Goal: Task Accomplishment & Management: Use online tool/utility

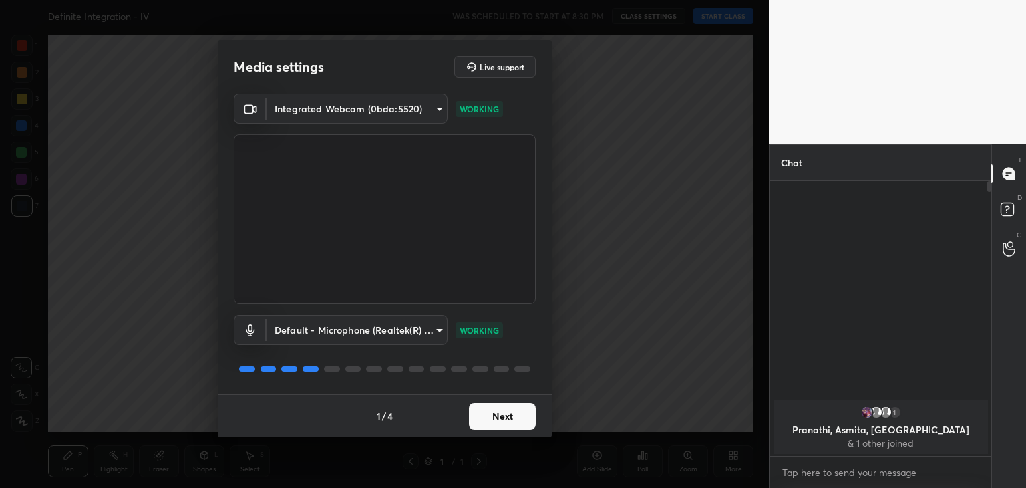
scroll to position [5, 4]
click at [505, 420] on button "Next" at bounding box center [502, 416] width 67 height 27
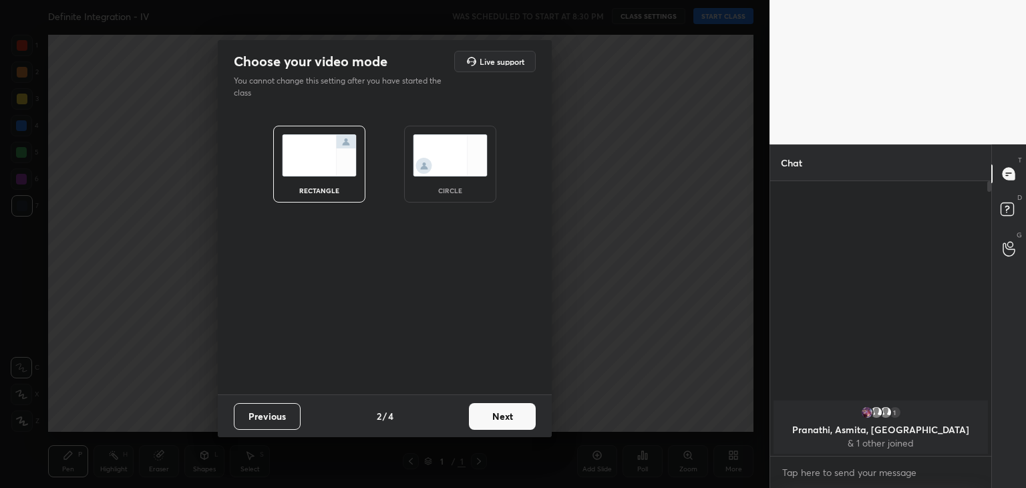
click at [444, 192] on div "circle" at bounding box center [449, 190] width 53 height 7
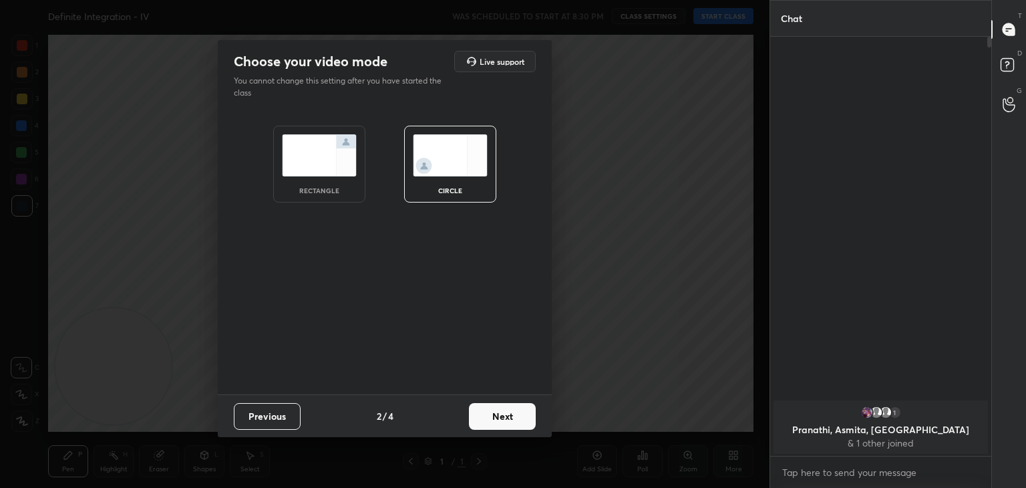
scroll to position [305, 217]
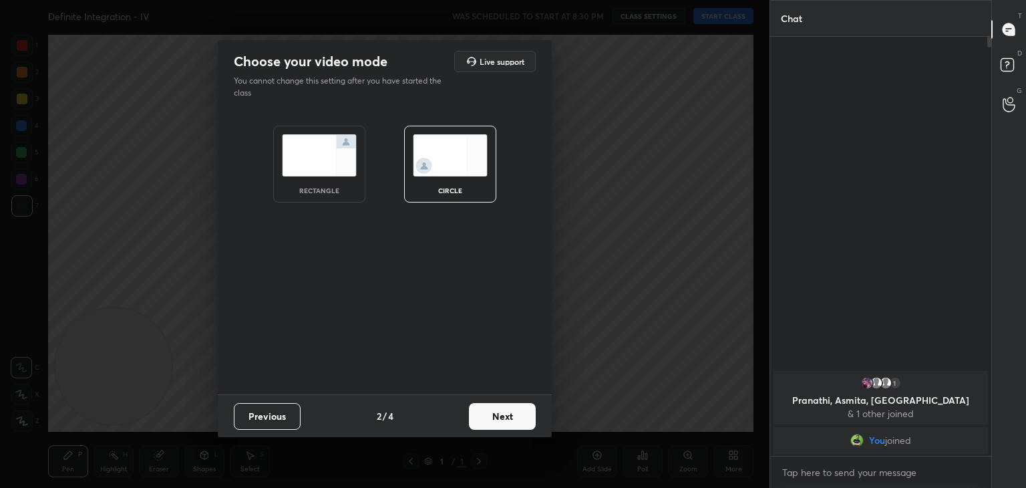
click at [487, 419] on button "Next" at bounding box center [502, 416] width 67 height 27
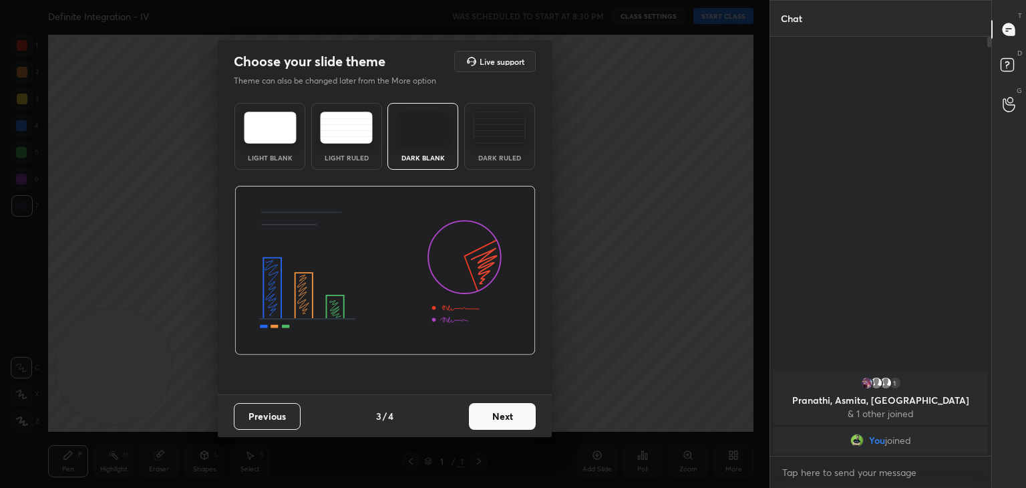
click at [526, 412] on button "Next" at bounding box center [502, 416] width 67 height 27
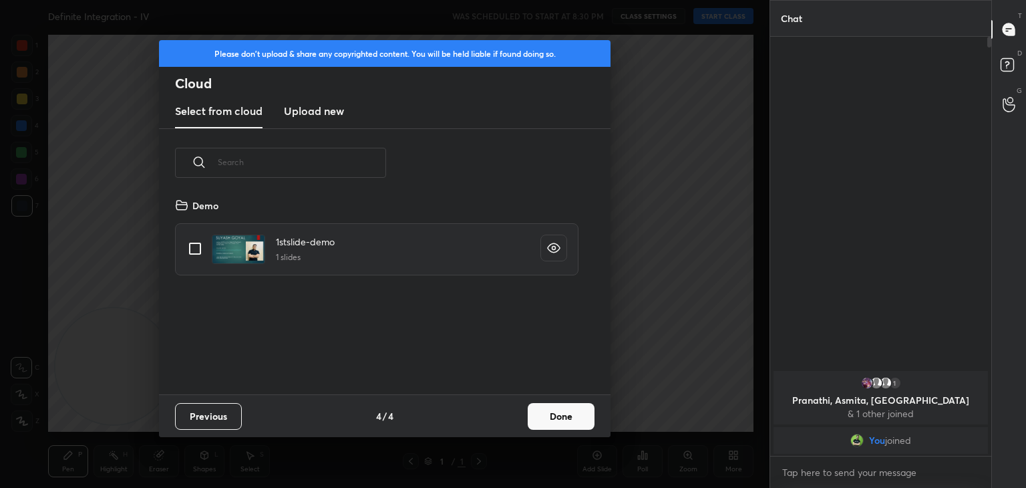
scroll to position [198, 429]
click at [194, 243] on input "grid" at bounding box center [195, 248] width 28 height 28
checkbox input "true"
click at [540, 411] on button "Done" at bounding box center [561, 416] width 67 height 27
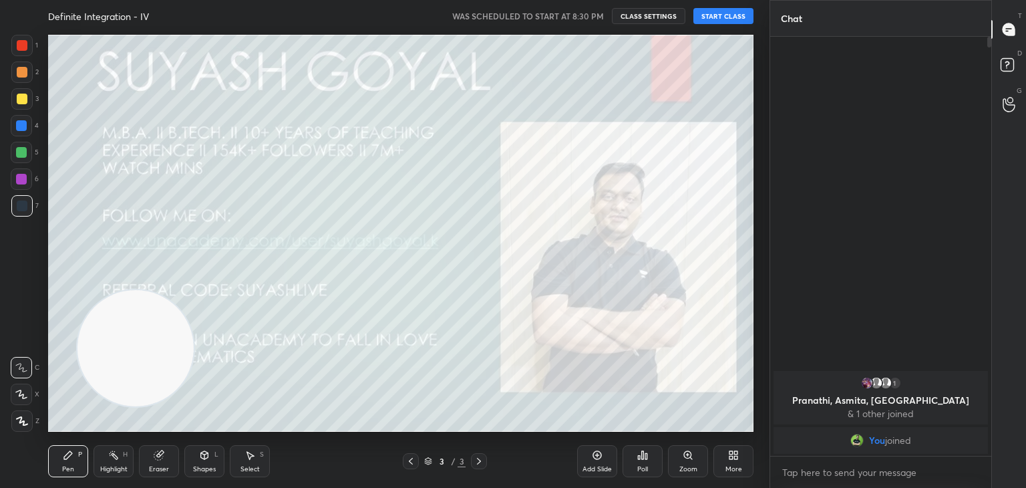
drag, startPoint x: 105, startPoint y: 364, endPoint x: 862, endPoint y: -58, distance: 867.1
click at [862, 0] on html "1 2 3 4 5 6 7 C X Z C X Z E E Erase all H H Definite Integration - IV WAS SCHED…" at bounding box center [513, 0] width 1026 height 0
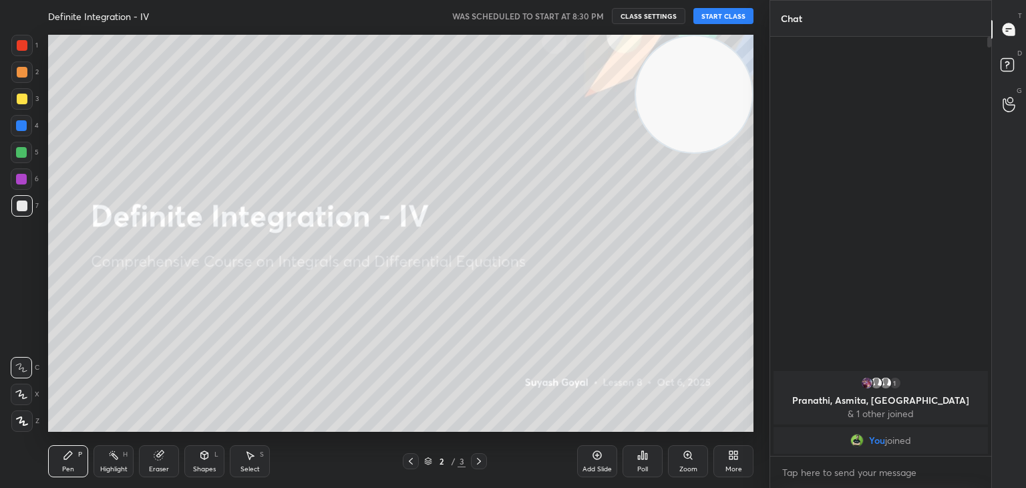
click at [719, 19] on button "START CLASS" at bounding box center [723, 16] width 60 height 16
click at [23, 420] on icon at bounding box center [22, 421] width 11 height 8
drag, startPoint x: 115, startPoint y: 466, endPoint x: 115, endPoint y: 450, distance: 16.0
click at [114, 463] on div "Highlight H" at bounding box center [114, 461] width 40 height 32
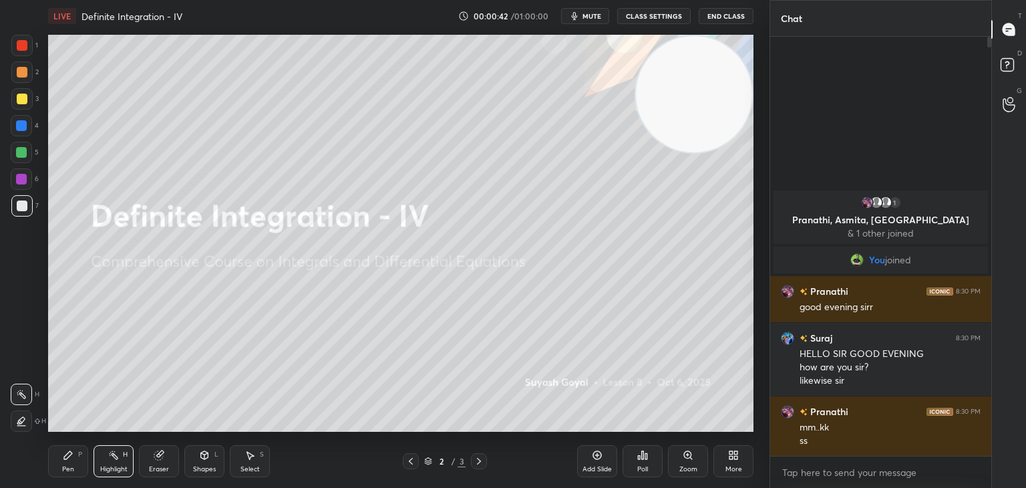
click at [78, 449] on div "Pen P" at bounding box center [68, 461] width 40 height 32
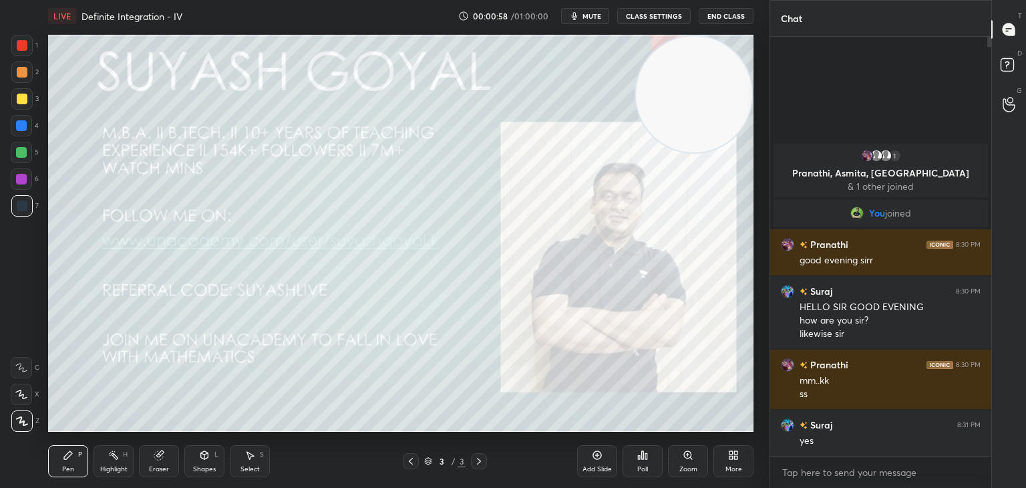
drag, startPoint x: 598, startPoint y: 458, endPoint x: 590, endPoint y: 458, distance: 7.3
click at [596, 458] on icon at bounding box center [597, 455] width 11 height 11
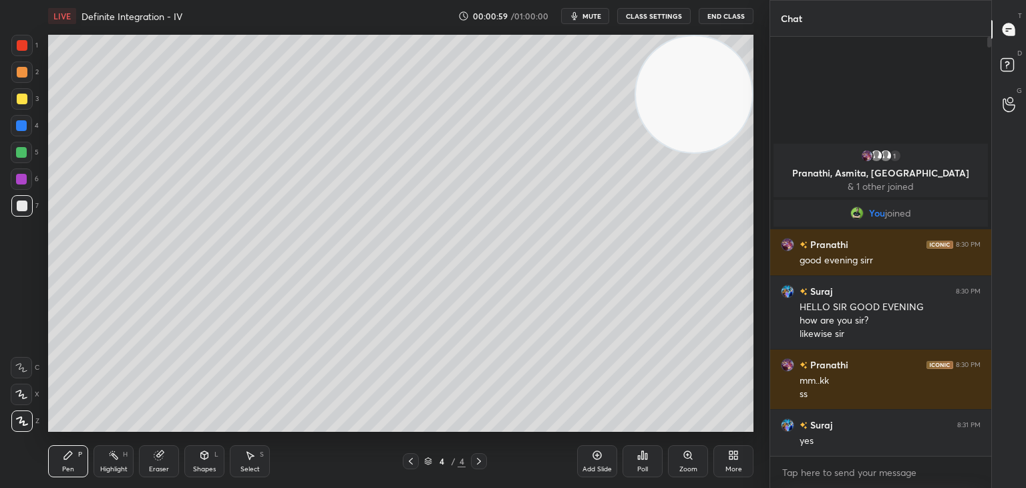
click at [17, 97] on div at bounding box center [22, 99] width 11 height 11
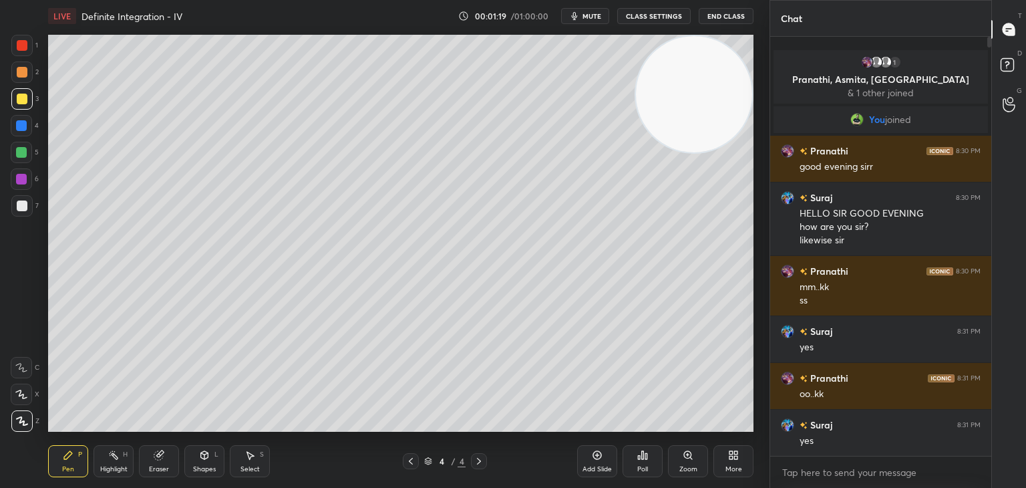
drag, startPoint x: 727, startPoint y: 87, endPoint x: 743, endPoint y: 81, distance: 17.1
click at [759, 75] on div "1 2 3 4 5 6 7 C X Z C X Z E E Erase all H H LIVE Definite Integration - IV 00:0…" at bounding box center [384, 244] width 769 height 488
drag, startPoint x: 665, startPoint y: 96, endPoint x: 704, endPoint y: 72, distance: 45.6
click at [703, 62] on video at bounding box center [694, 94] width 116 height 116
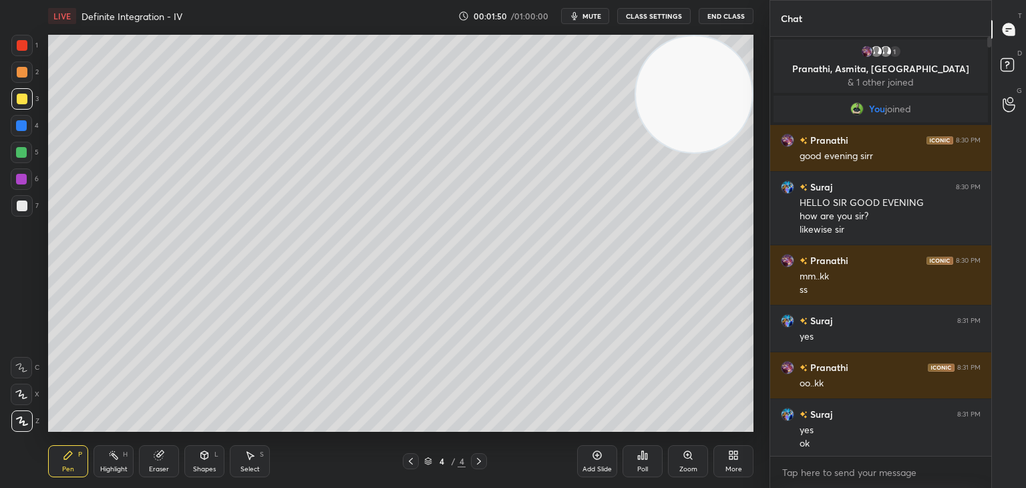
click at [3, 281] on div "1 2 3 4 5 6 7 C X Z C X Z E E Erase all H H" at bounding box center [21, 233] width 43 height 397
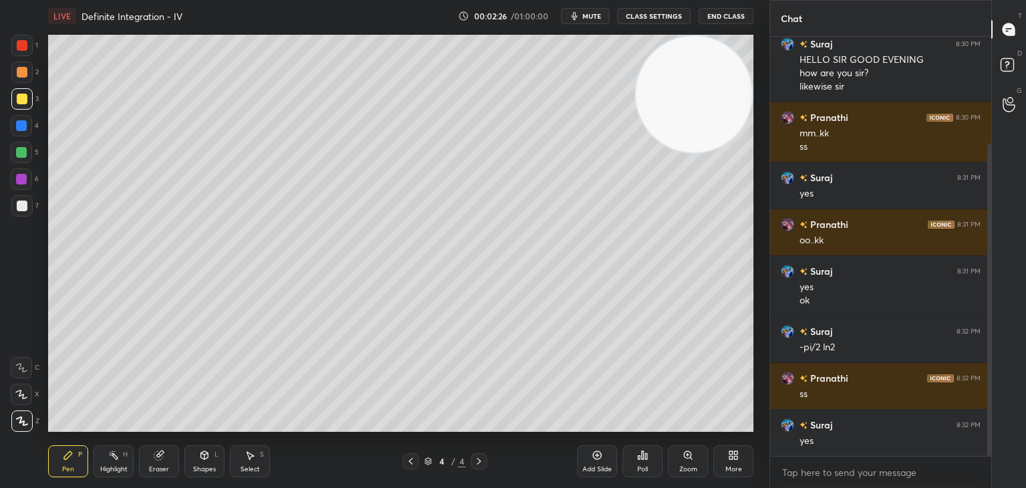
drag, startPoint x: 989, startPoint y: 234, endPoint x: 987, endPoint y: 261, distance: 27.4
click at [987, 261] on div at bounding box center [989, 300] width 4 height 313
drag, startPoint x: 713, startPoint y: 128, endPoint x: 707, endPoint y: 108, distance: 21.8
click at [743, 114] on video at bounding box center [694, 94] width 116 height 116
drag, startPoint x: 113, startPoint y: 447, endPoint x: 115, endPoint y: 437, distance: 10.2
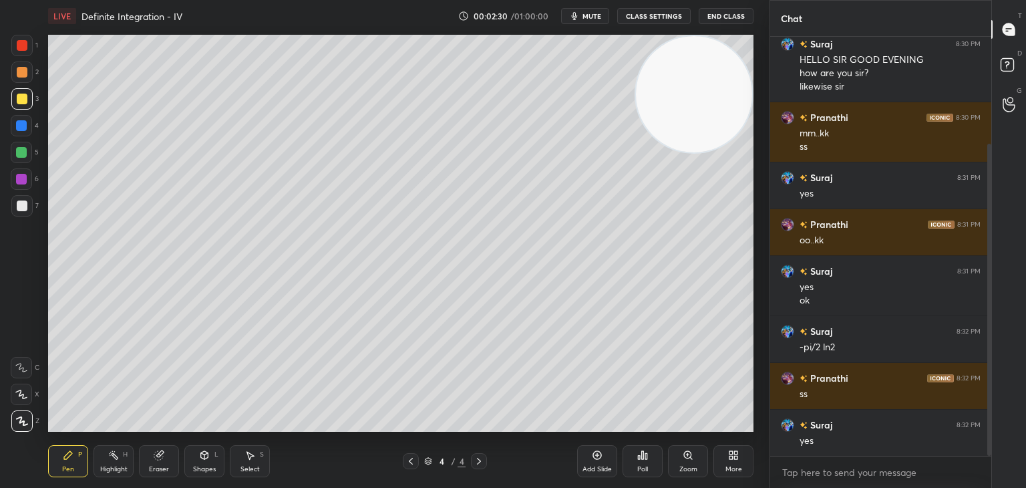
click at [112, 445] on div "Highlight H" at bounding box center [114, 461] width 40 height 32
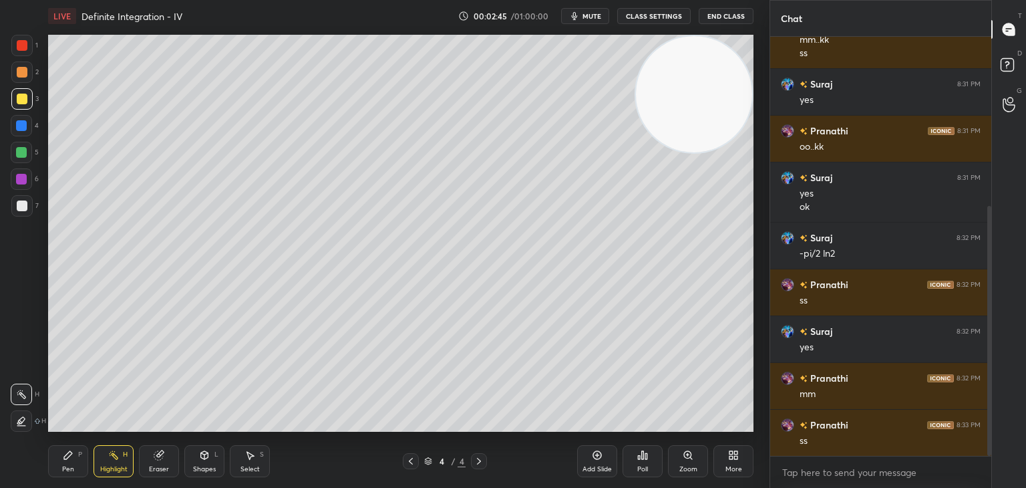
scroll to position [283, 0]
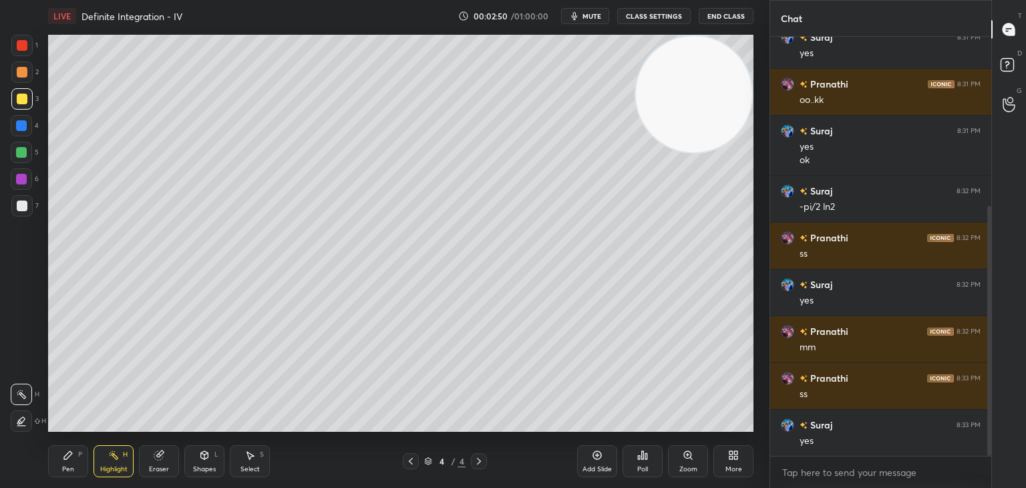
click at [76, 457] on div "Pen P" at bounding box center [68, 461] width 40 height 32
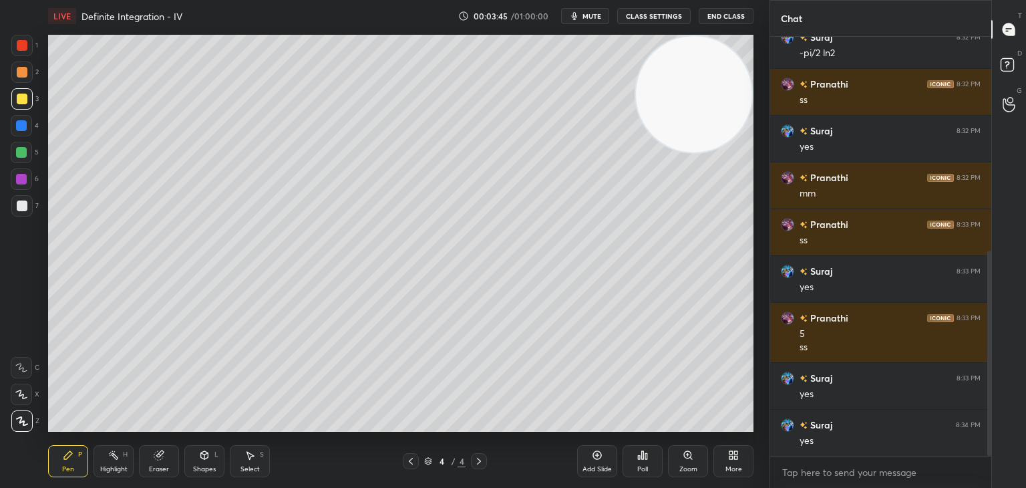
scroll to position [484, 0]
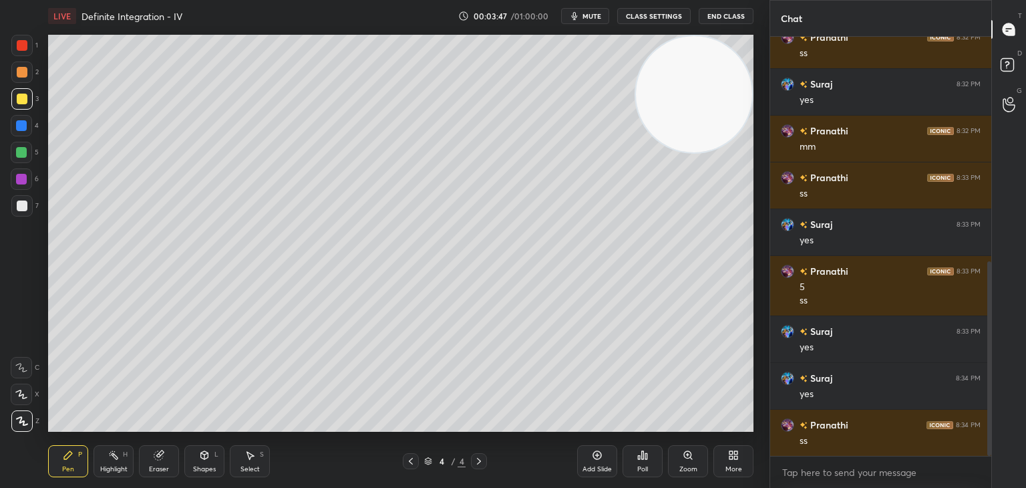
click at [592, 461] on div "Add Slide" at bounding box center [597, 461] width 40 height 32
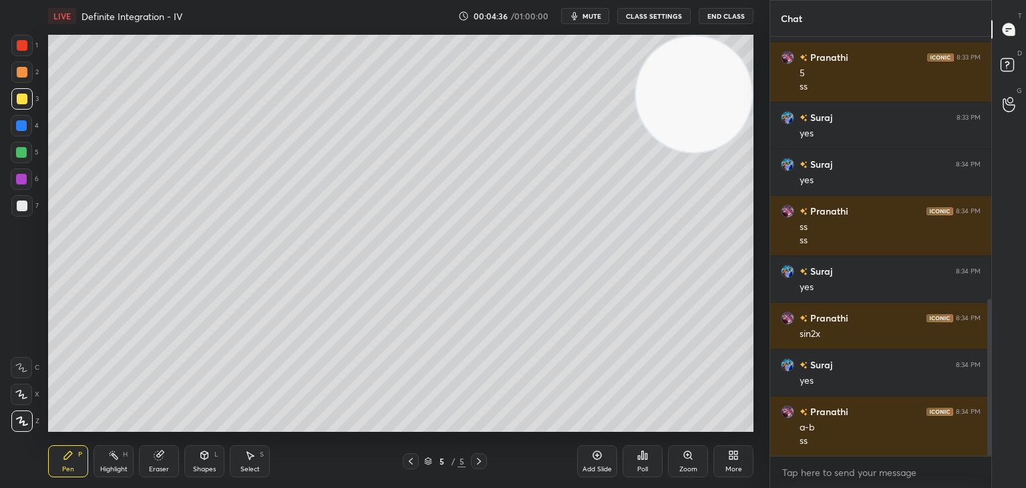
scroll to position [744, 0]
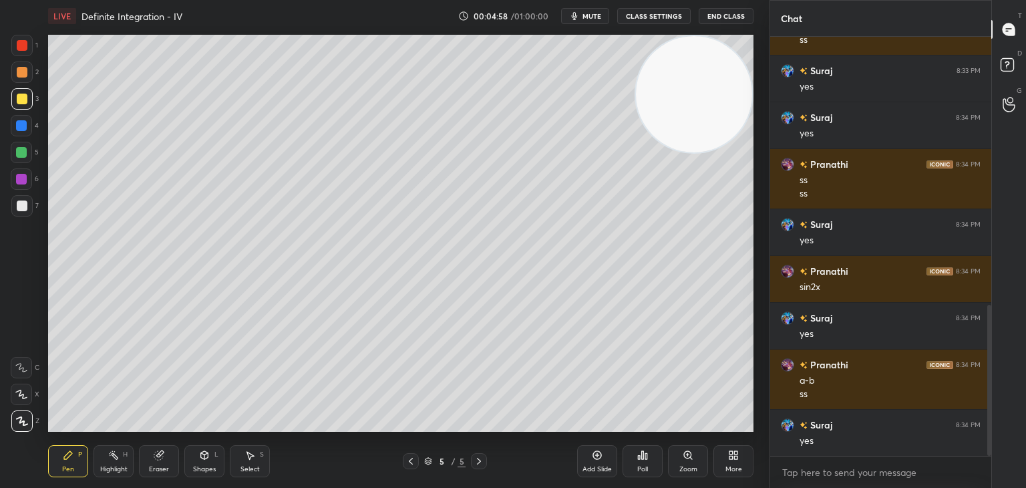
click at [580, 9] on button "mute" at bounding box center [585, 16] width 48 height 16
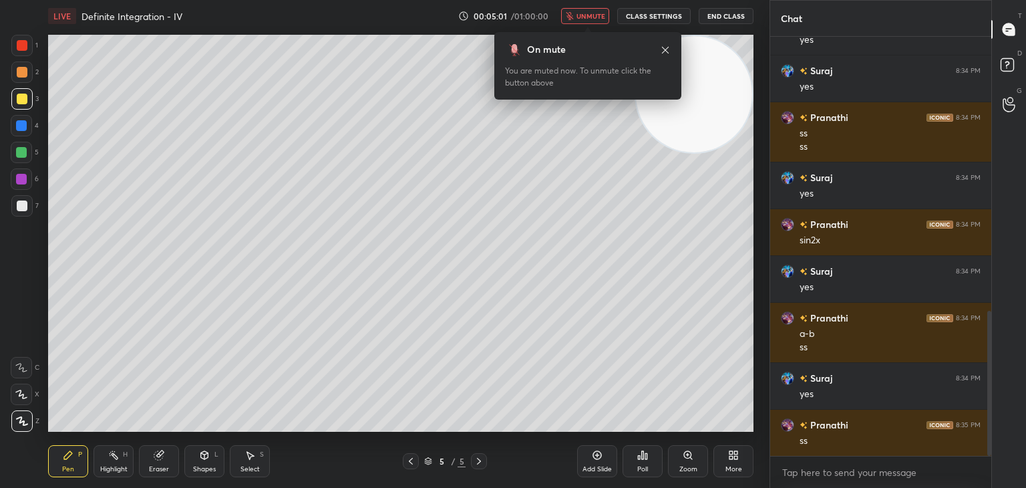
drag, startPoint x: 584, startPoint y: 15, endPoint x: 587, endPoint y: 28, distance: 13.8
click at [582, 14] on span "unmute" at bounding box center [590, 15] width 29 height 9
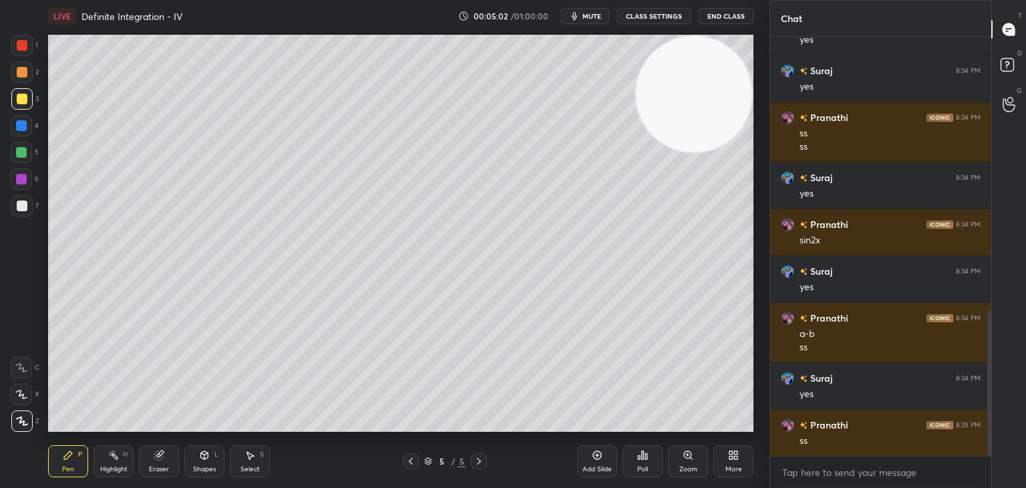
click at [670, 65] on video at bounding box center [694, 94] width 116 height 116
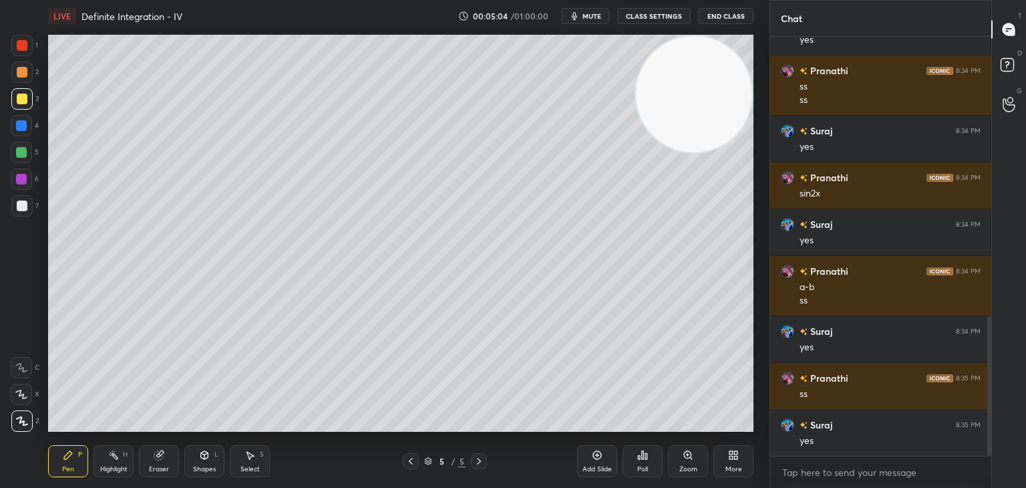
click at [591, 462] on div "Add Slide" at bounding box center [597, 461] width 40 height 32
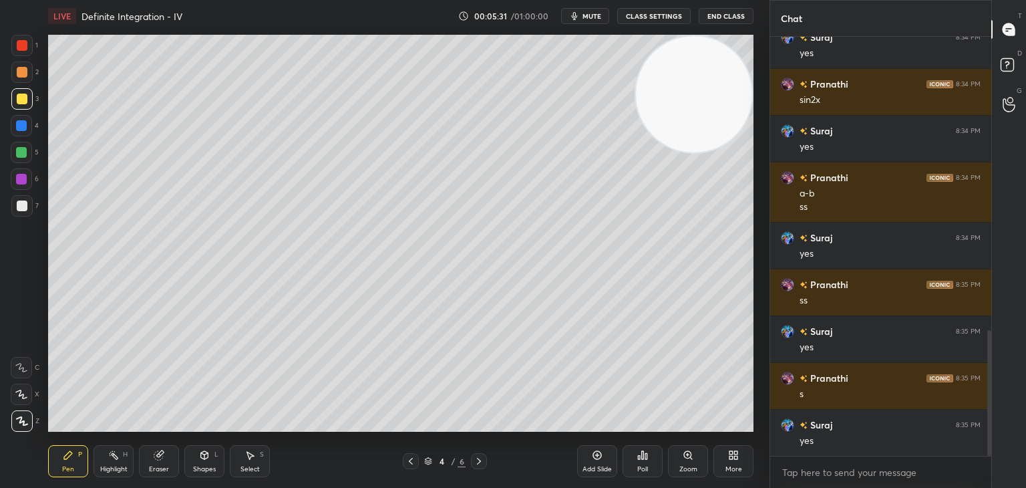
scroll to position [978, 0]
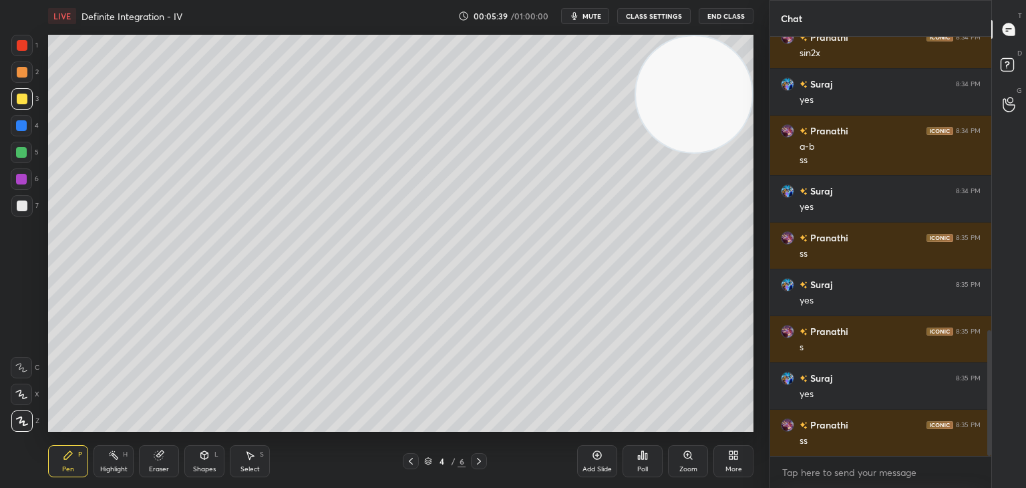
drag, startPoint x: 123, startPoint y: 456, endPoint x: 120, endPoint y: 439, distance: 16.3
click at [120, 455] on div "Highlight H" at bounding box center [114, 461] width 40 height 32
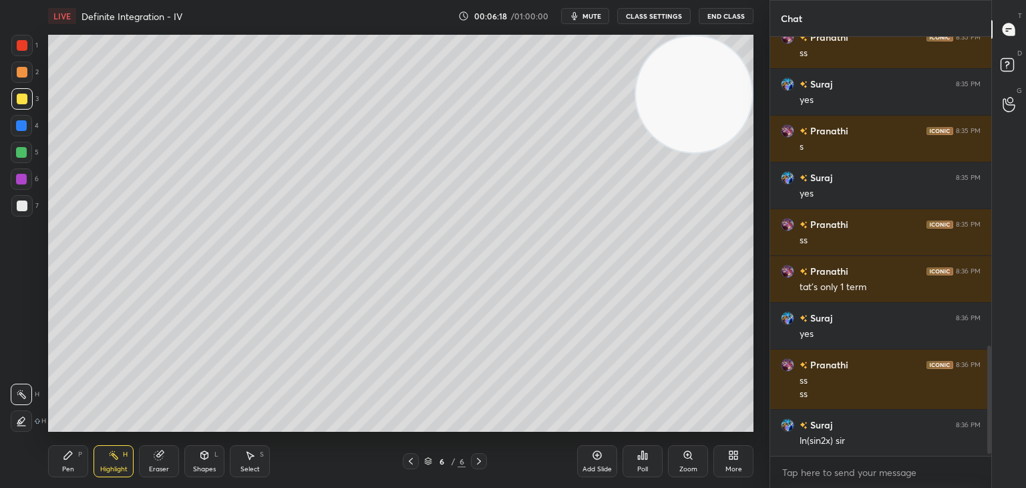
scroll to position [1225, 0]
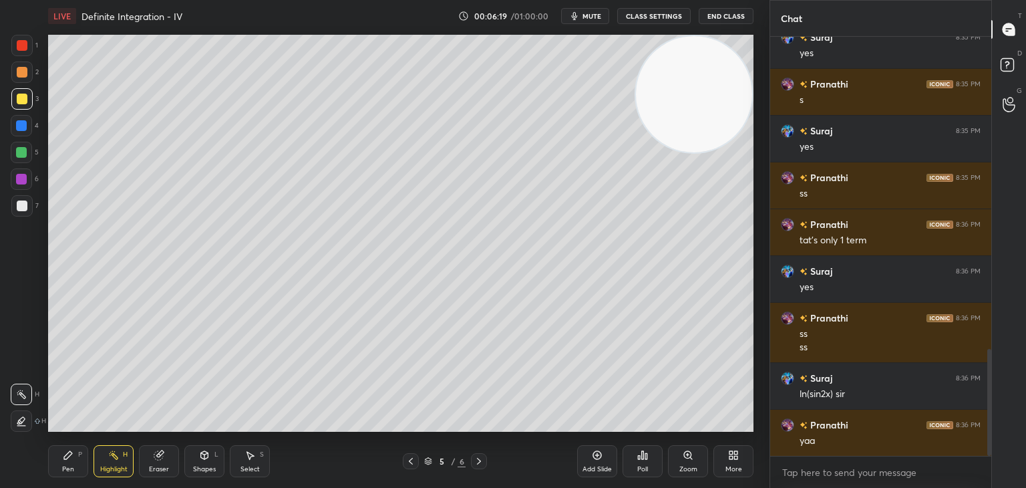
click at [161, 458] on icon at bounding box center [158, 455] width 9 height 9
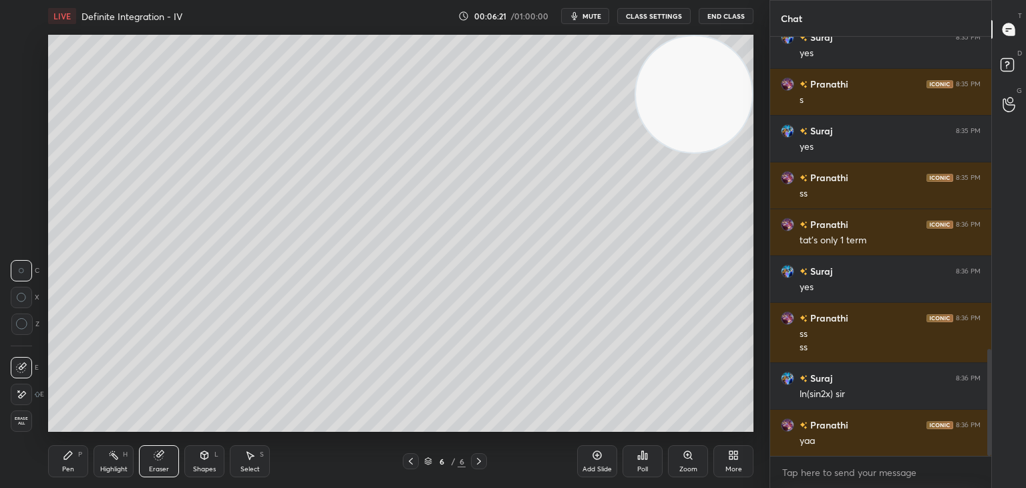
click at [75, 464] on div "Pen P" at bounding box center [68, 461] width 40 height 32
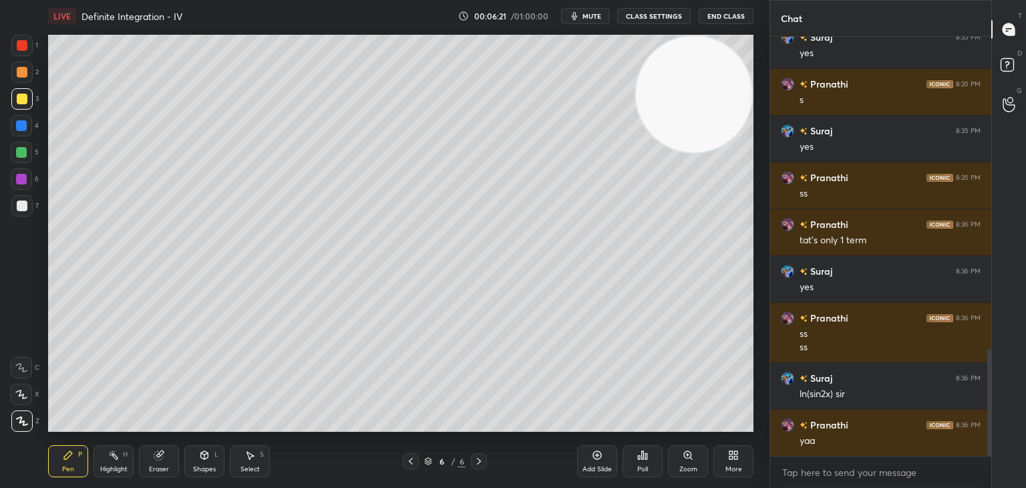
scroll to position [1238, 0]
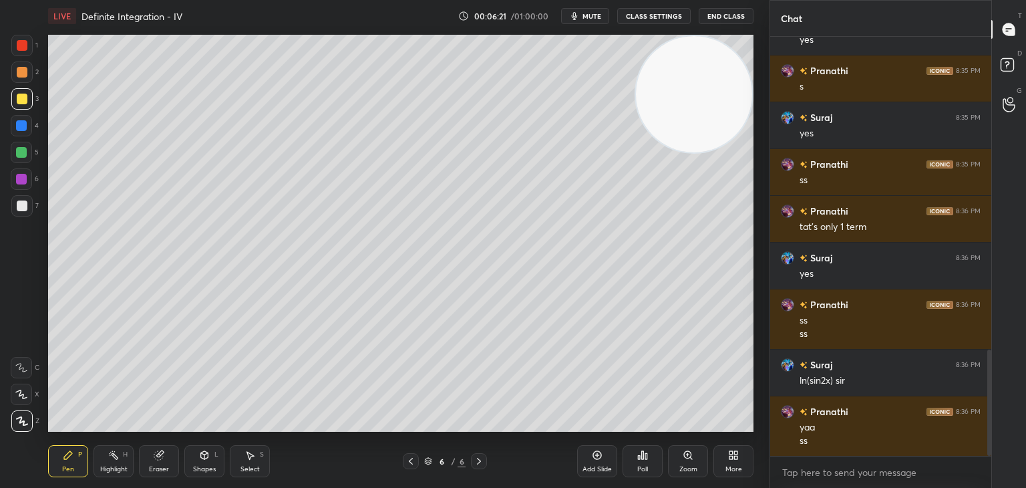
drag, startPoint x: 164, startPoint y: 463, endPoint x: 170, endPoint y: 450, distance: 14.6
click at [163, 463] on div "Eraser" at bounding box center [159, 461] width 40 height 32
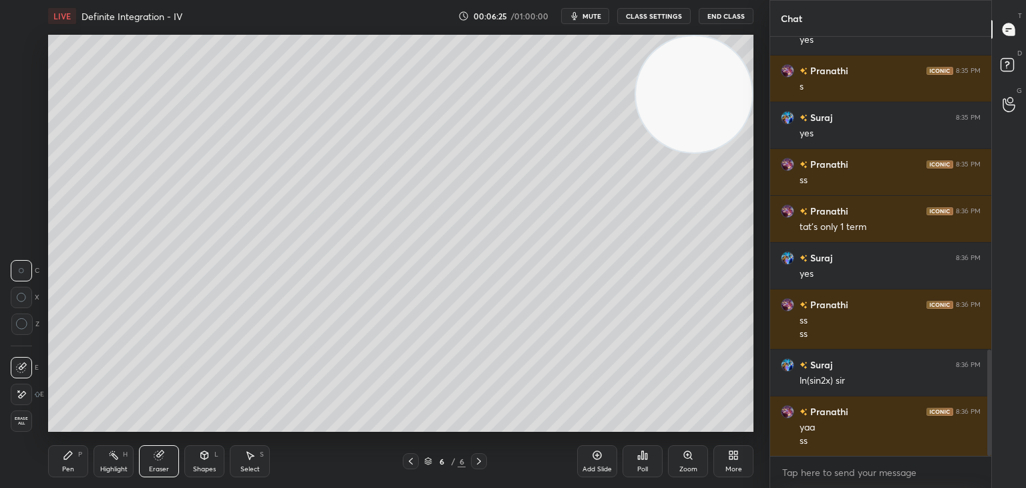
click at [63, 468] on div "Pen" at bounding box center [68, 469] width 12 height 7
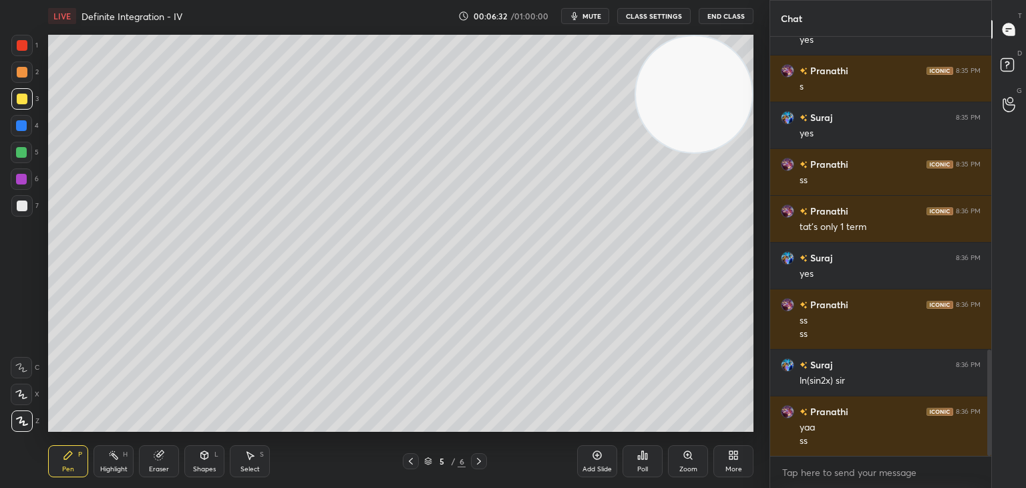
drag, startPoint x: 104, startPoint y: 460, endPoint x: 130, endPoint y: 432, distance: 38.3
click at [108, 456] on div "Highlight H" at bounding box center [114, 461] width 40 height 32
drag, startPoint x: 64, startPoint y: 469, endPoint x: 87, endPoint y: 450, distance: 29.4
click at [63, 469] on div "Pen" at bounding box center [68, 469] width 12 height 7
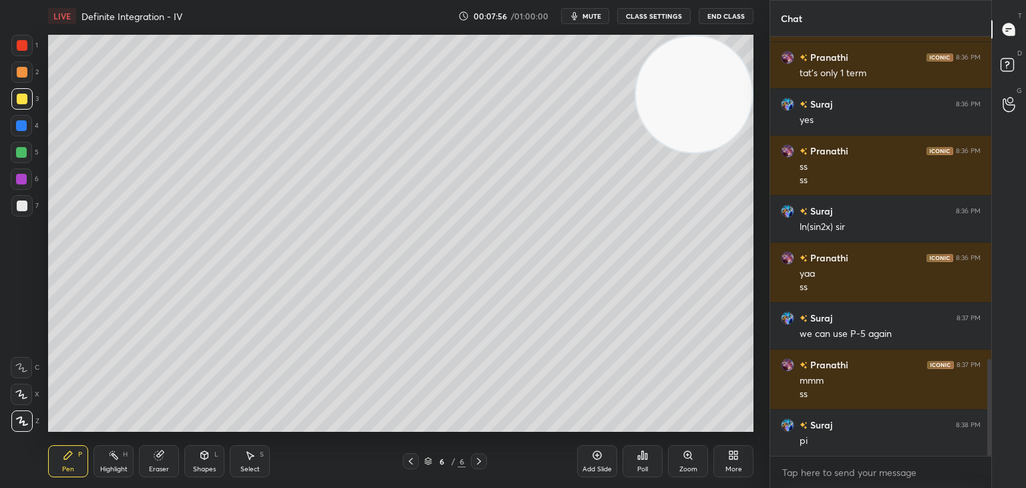
scroll to position [1439, 0]
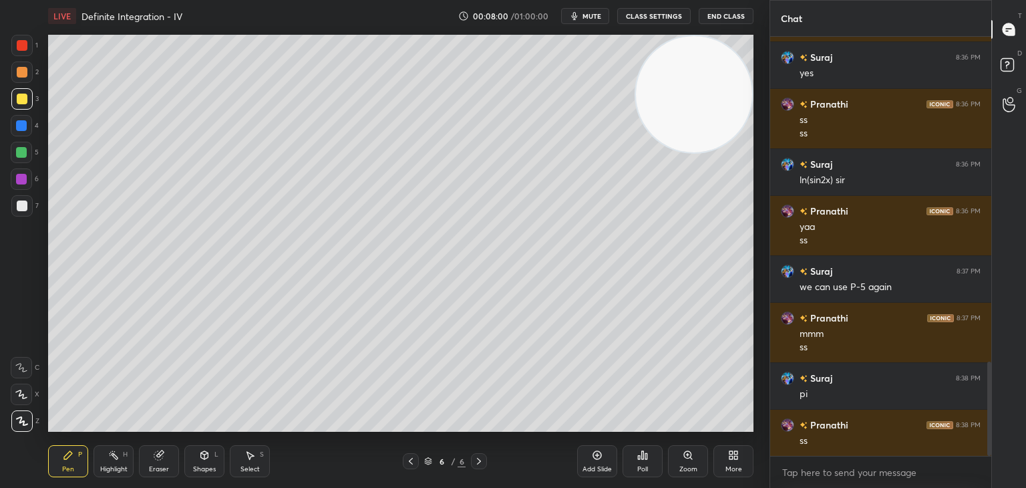
drag, startPoint x: 122, startPoint y: 458, endPoint x: 131, endPoint y: 448, distance: 12.8
click at [124, 455] on div "Highlight H" at bounding box center [114, 461] width 40 height 32
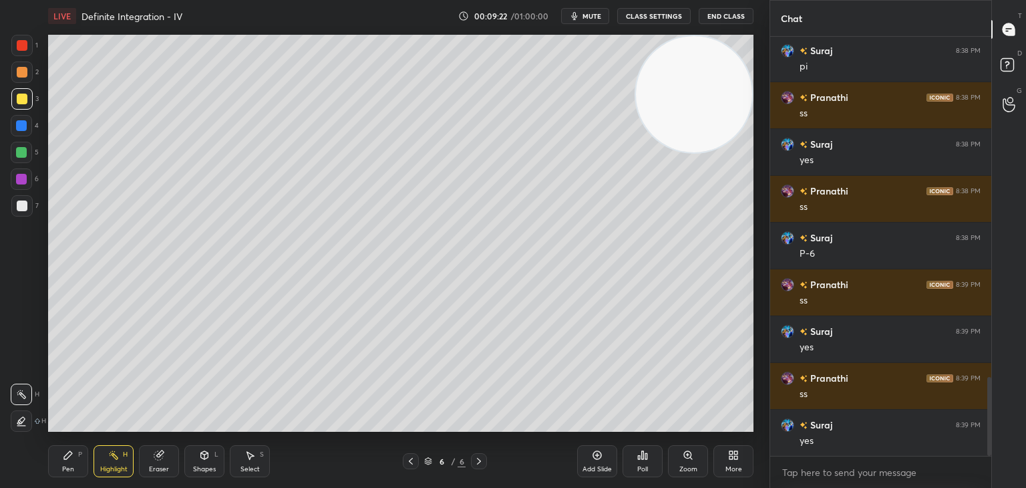
scroll to position [1813, 0]
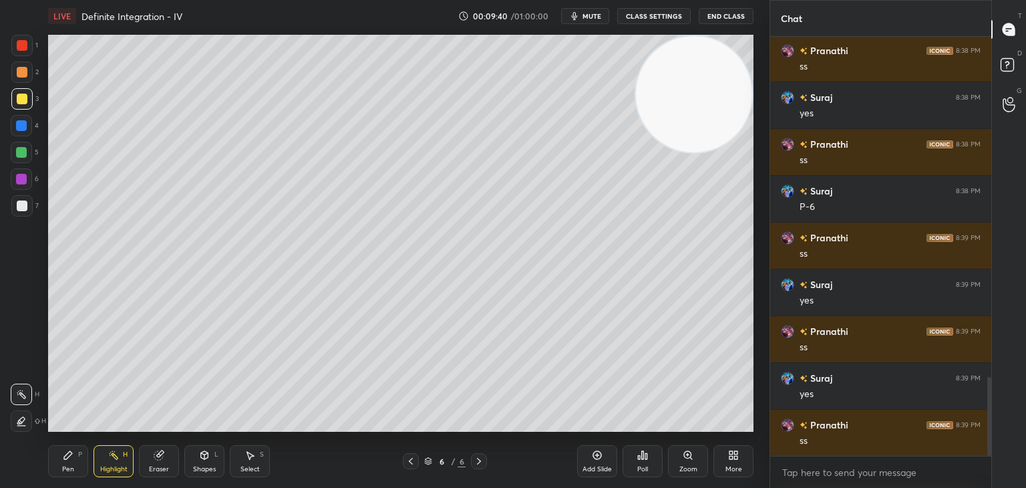
click at [118, 468] on div "Highlight" at bounding box center [113, 469] width 27 height 7
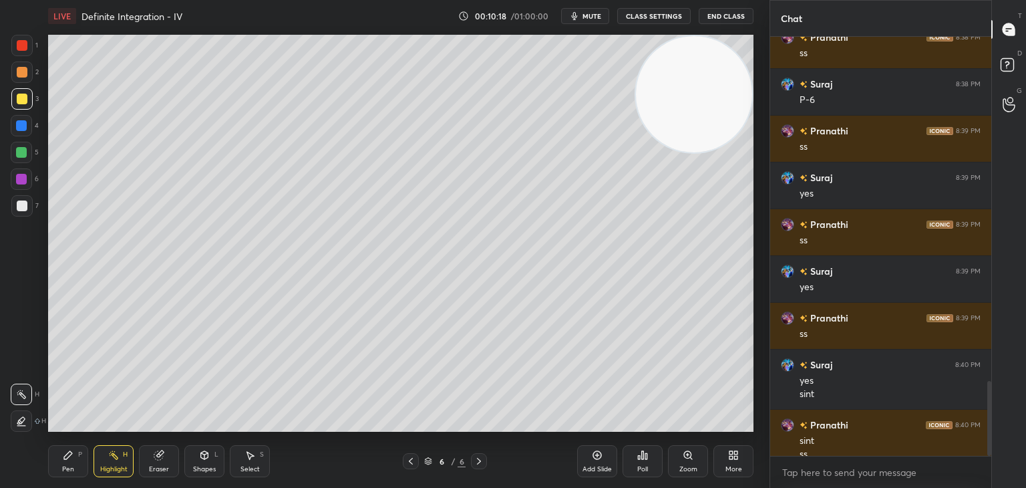
scroll to position [1933, 0]
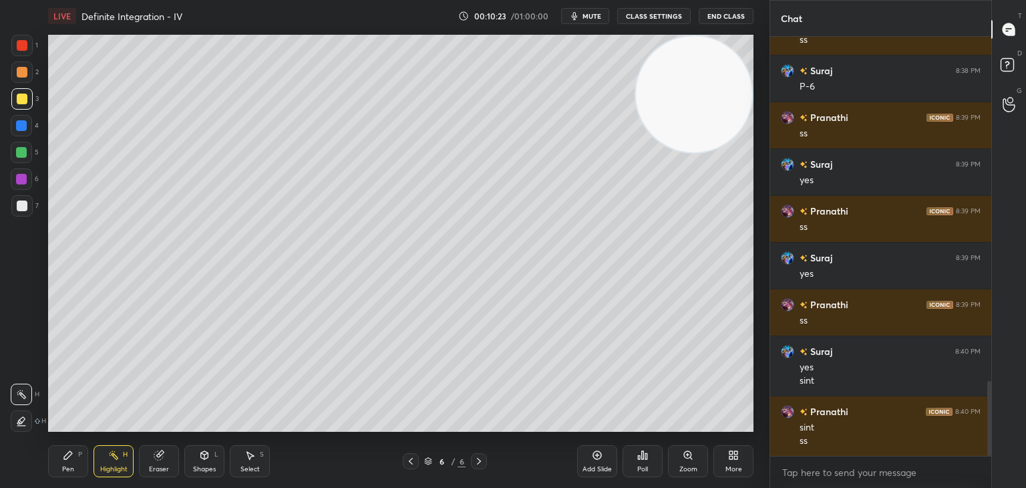
click at [598, 463] on div "Add Slide" at bounding box center [597, 461] width 40 height 32
click at [61, 456] on div "Pen P" at bounding box center [68, 461] width 40 height 32
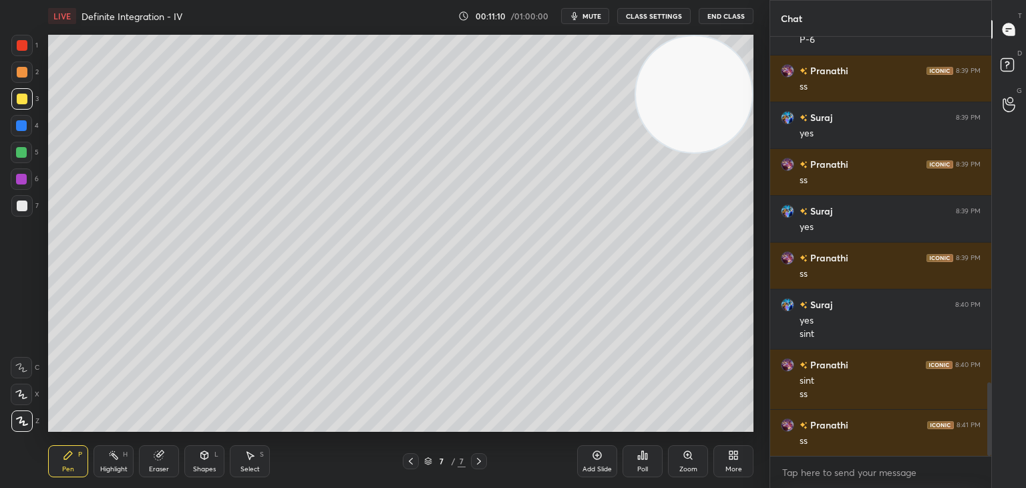
click at [599, 463] on div "Add Slide" at bounding box center [597, 461] width 40 height 32
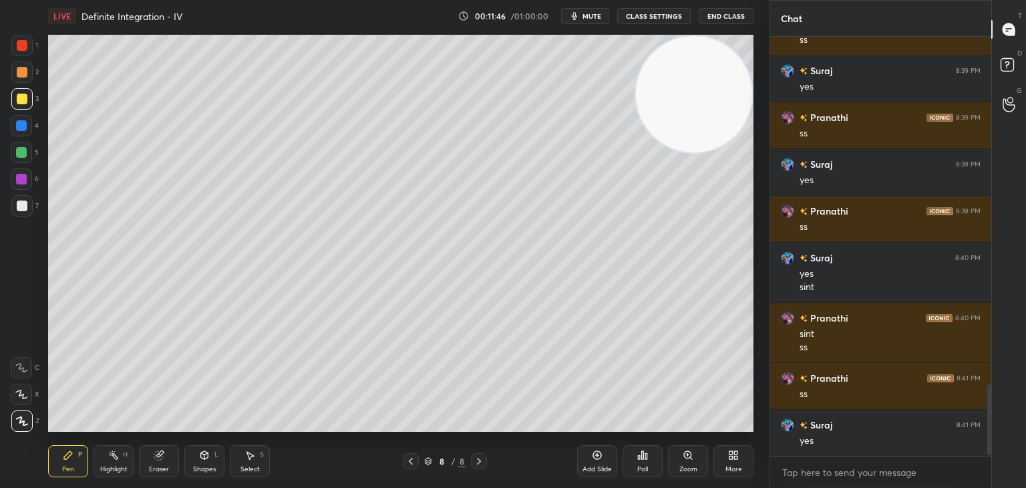
scroll to position [2073, 0]
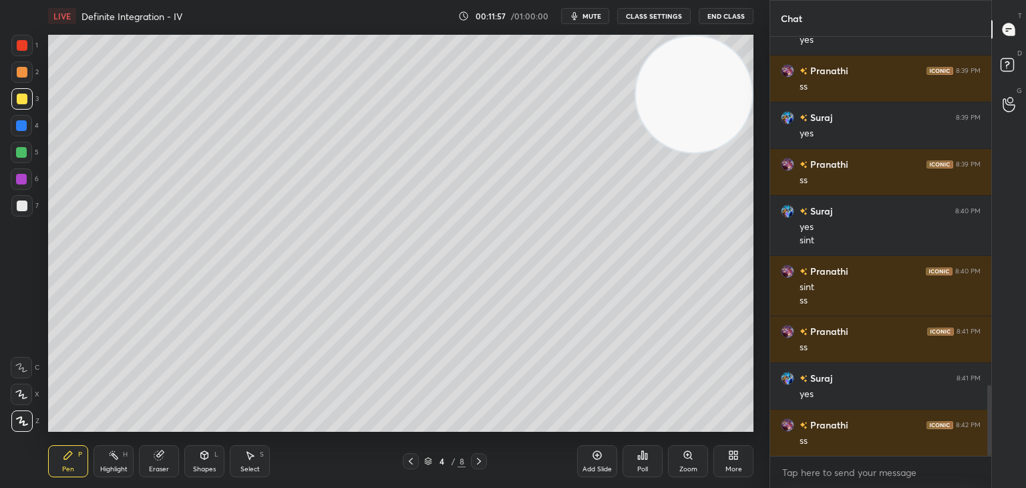
click at [96, 460] on div "Highlight H" at bounding box center [114, 461] width 40 height 32
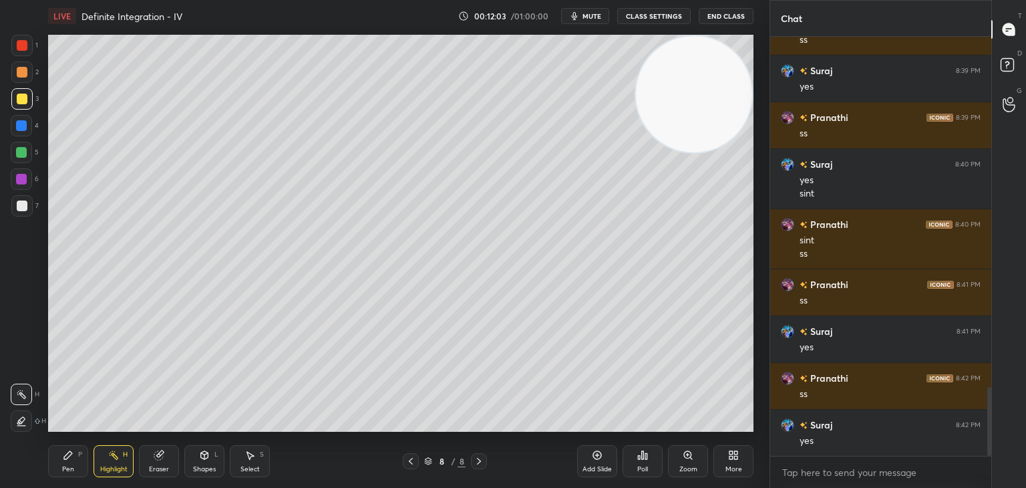
click at [87, 454] on div "Pen P" at bounding box center [68, 461] width 40 height 32
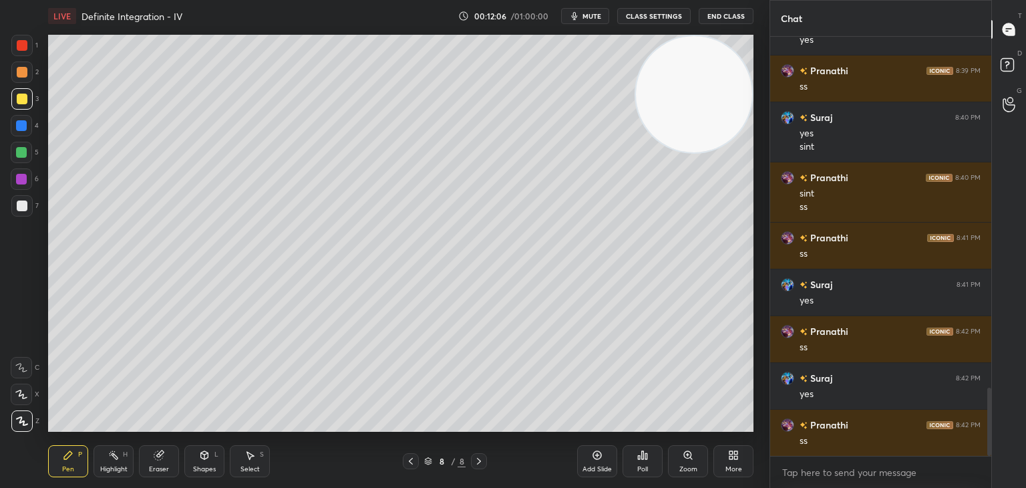
click at [569, 11] on button "mute" at bounding box center [585, 16] width 48 height 16
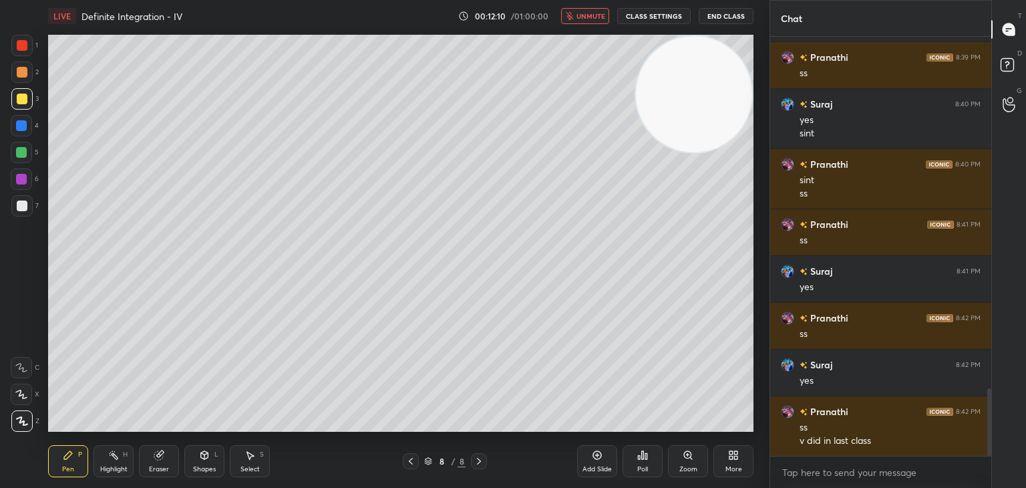
scroll to position [2193, 0]
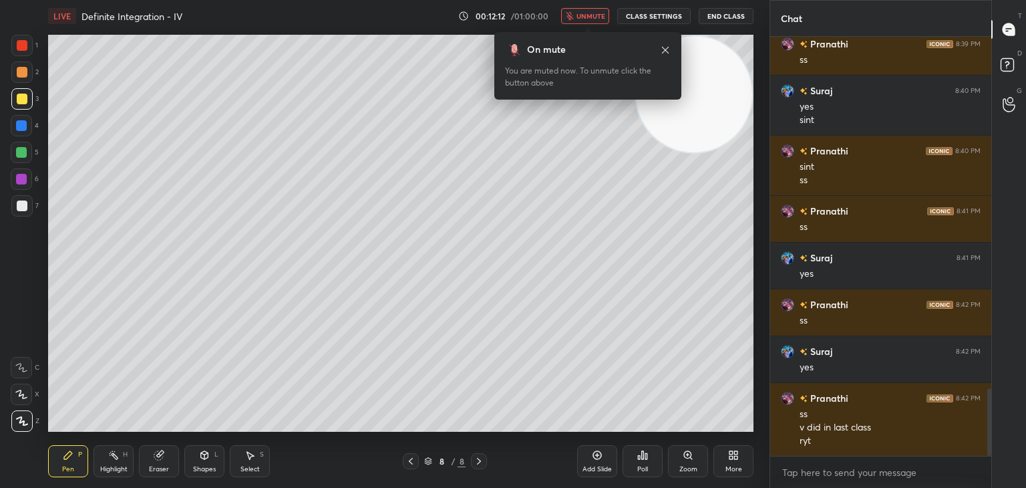
click at [580, 12] on button "unmute" at bounding box center [585, 16] width 48 height 16
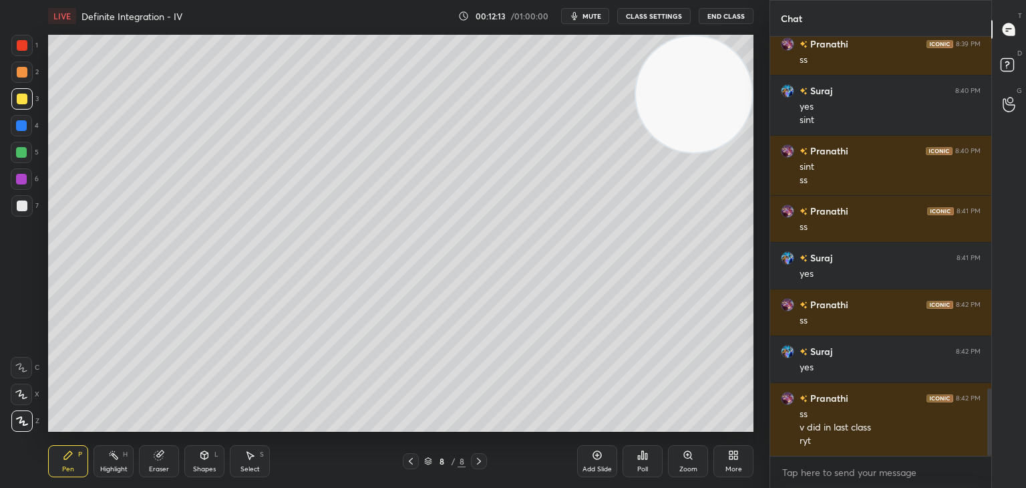
click at [695, 59] on video at bounding box center [694, 94] width 116 height 116
drag, startPoint x: 716, startPoint y: 110, endPoint x: 737, endPoint y: 100, distance: 23.0
click at [731, 101] on video at bounding box center [694, 94] width 116 height 116
click at [597, 462] on div "Add Slide" at bounding box center [597, 461] width 40 height 32
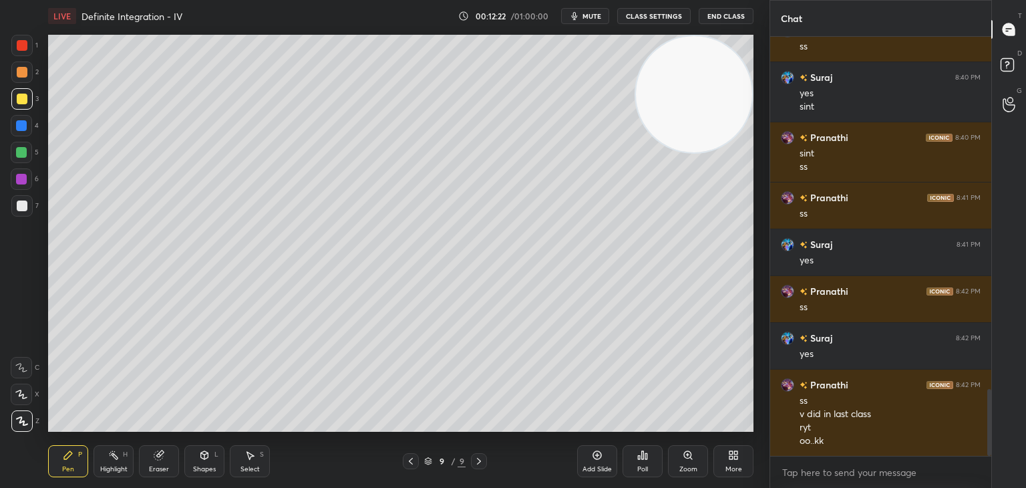
drag, startPoint x: 7, startPoint y: 329, endPoint x: 37, endPoint y: 327, distance: 30.2
click at [7, 332] on div "1 2 3 4 5 6 7 C X Z C X Z E E Erase all H H" at bounding box center [21, 233] width 43 height 397
click at [741, 121] on video at bounding box center [694, 94] width 116 height 116
click at [17, 203] on div at bounding box center [22, 205] width 11 height 11
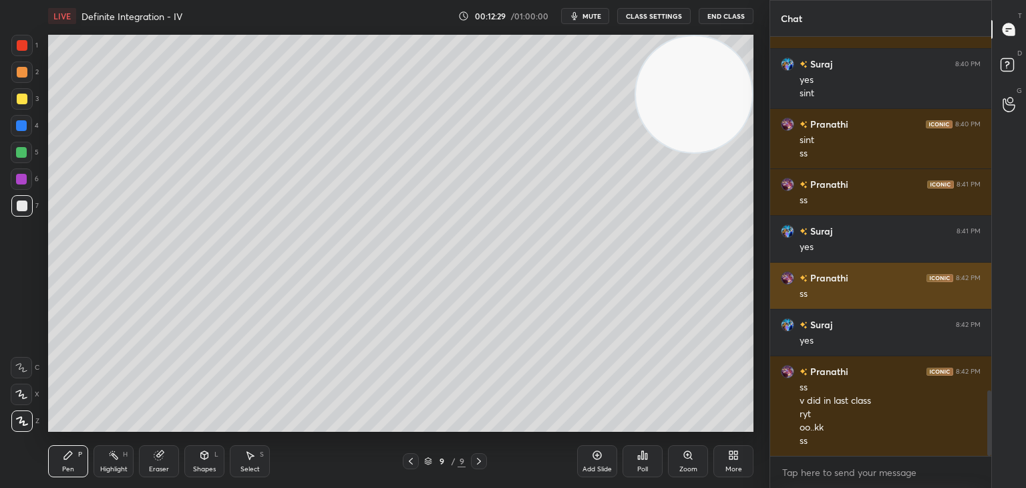
scroll to position [2267, 0]
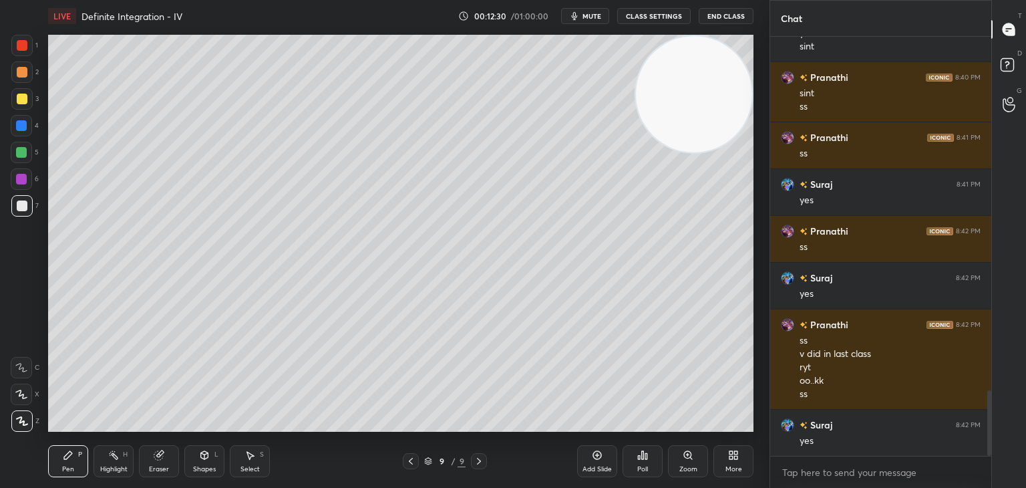
drag, startPoint x: 2, startPoint y: 263, endPoint x: 0, endPoint y: 271, distance: 7.6
click at [2, 265] on div "1 2 3 4 5 6 7 C X Z C X Z E E Erase all H H" at bounding box center [21, 233] width 43 height 397
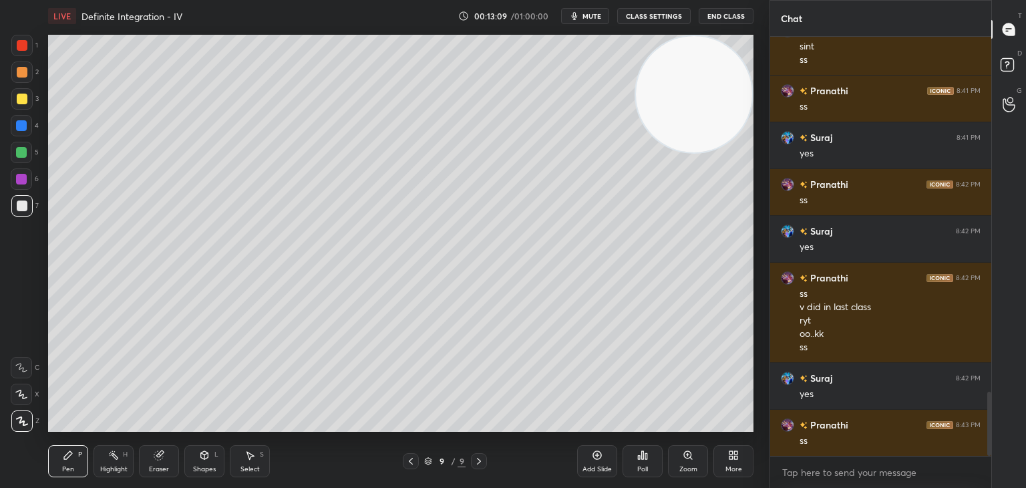
drag, startPoint x: 111, startPoint y: 462, endPoint x: 114, endPoint y: 434, distance: 27.6
click at [110, 460] on div "Highlight H" at bounding box center [114, 461] width 40 height 32
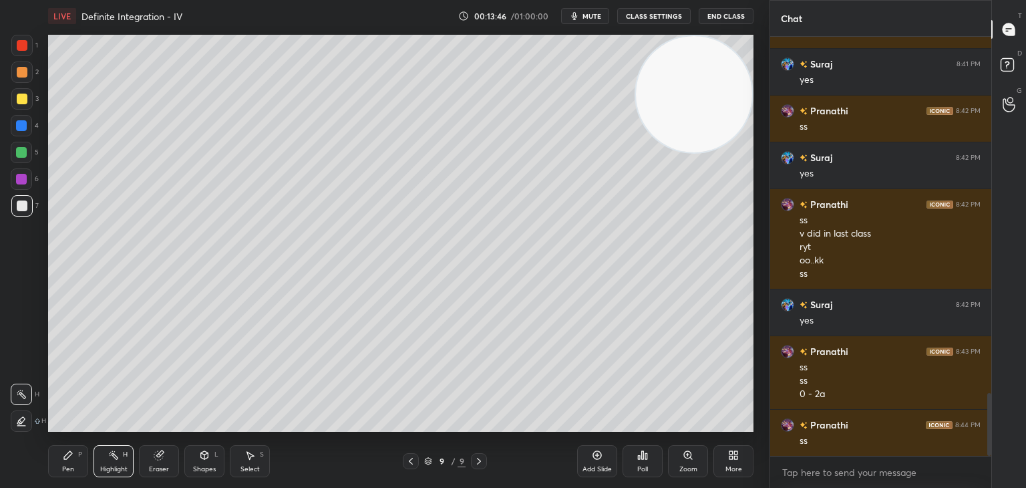
scroll to position [2434, 0]
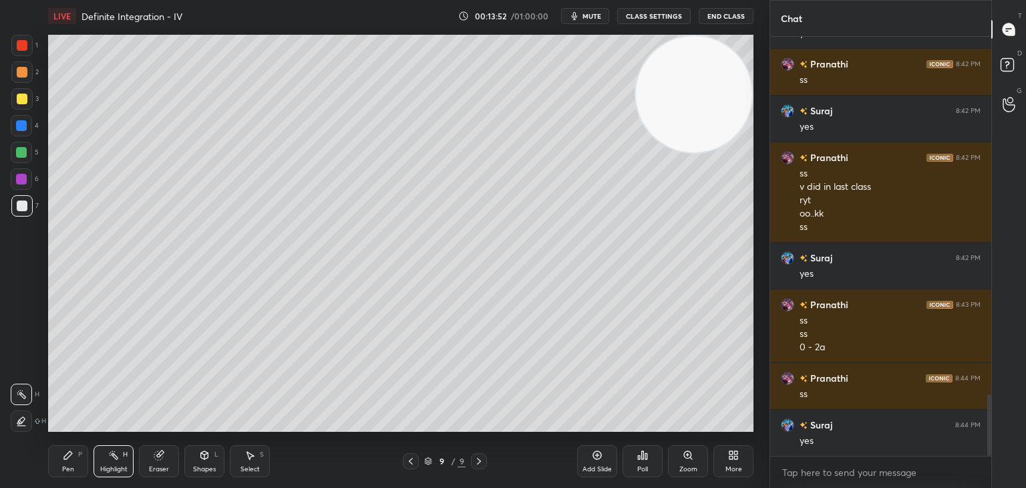
drag, startPoint x: 56, startPoint y: 455, endPoint x: 55, endPoint y: 446, distance: 9.4
click at [55, 454] on div "Pen P" at bounding box center [68, 461] width 40 height 32
click at [118, 456] on icon at bounding box center [113, 455] width 11 height 11
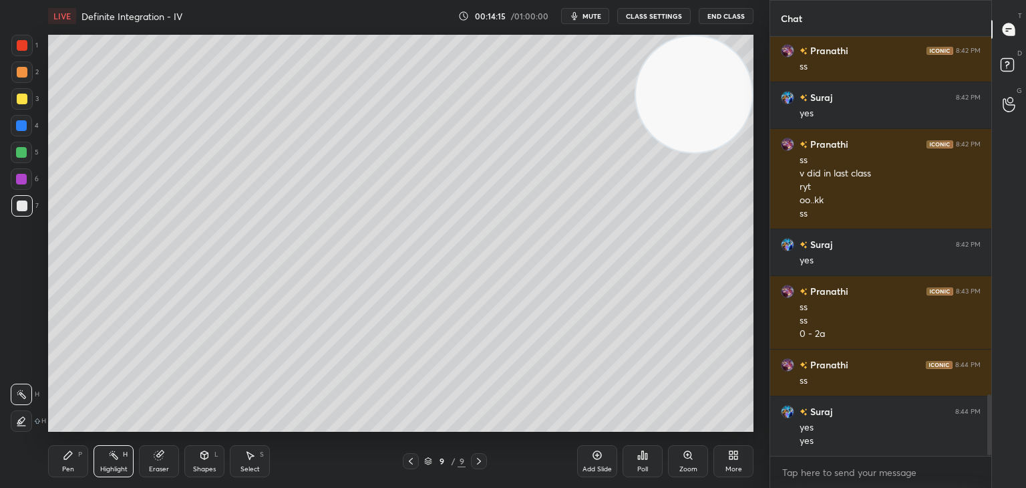
scroll to position [2494, 0]
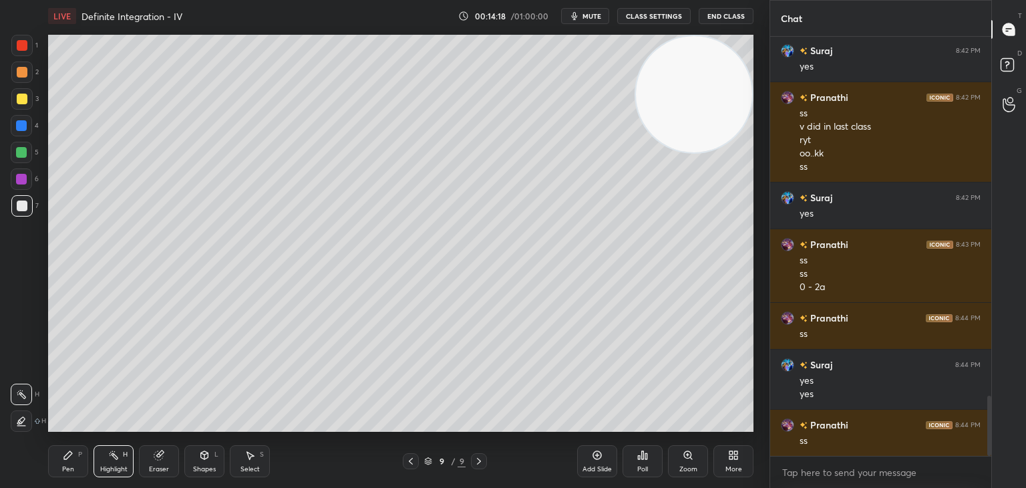
drag, startPoint x: 79, startPoint y: 460, endPoint x: 82, endPoint y: 447, distance: 13.8
click at [79, 461] on div "Pen P" at bounding box center [68, 461] width 40 height 32
click at [117, 458] on rect at bounding box center [115, 456] width 7 height 7
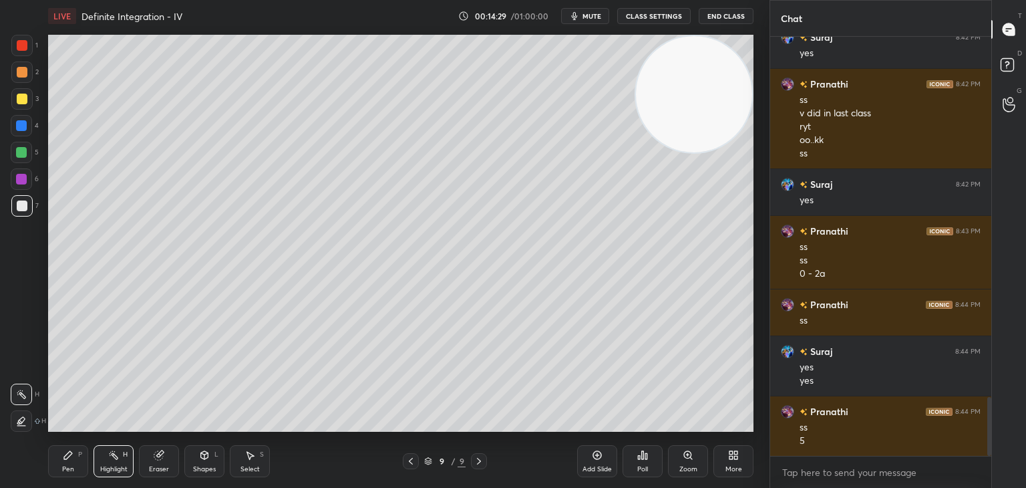
scroll to position [2554, 0]
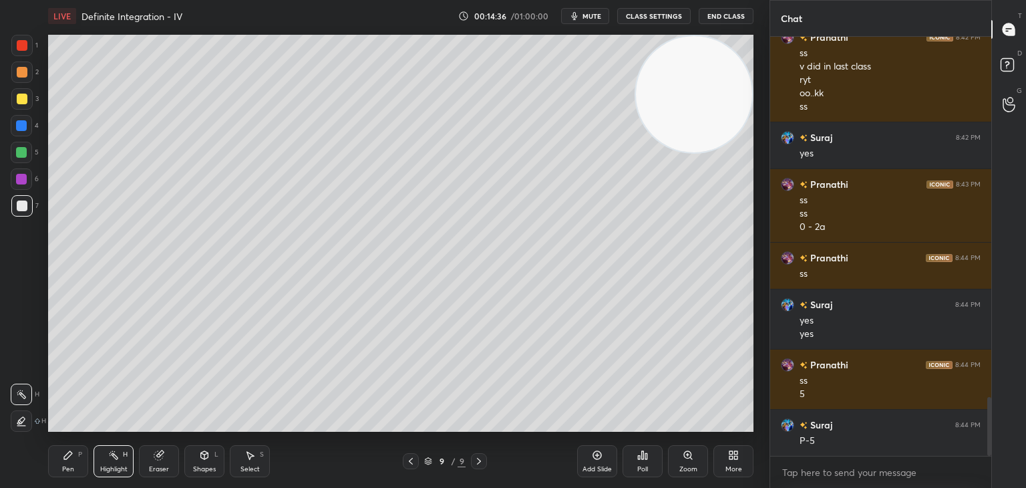
click at [87, 451] on div "Pen P" at bounding box center [68, 461] width 40 height 32
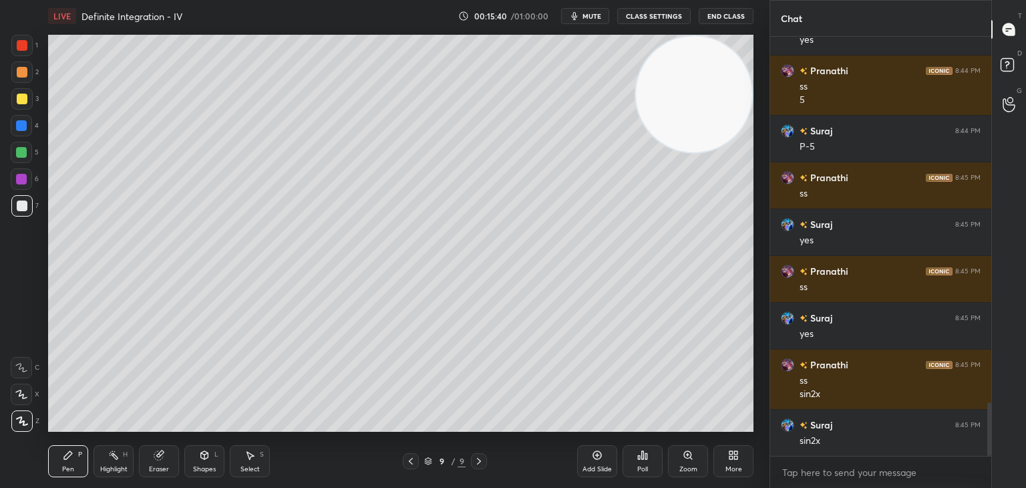
scroll to position [2895, 0]
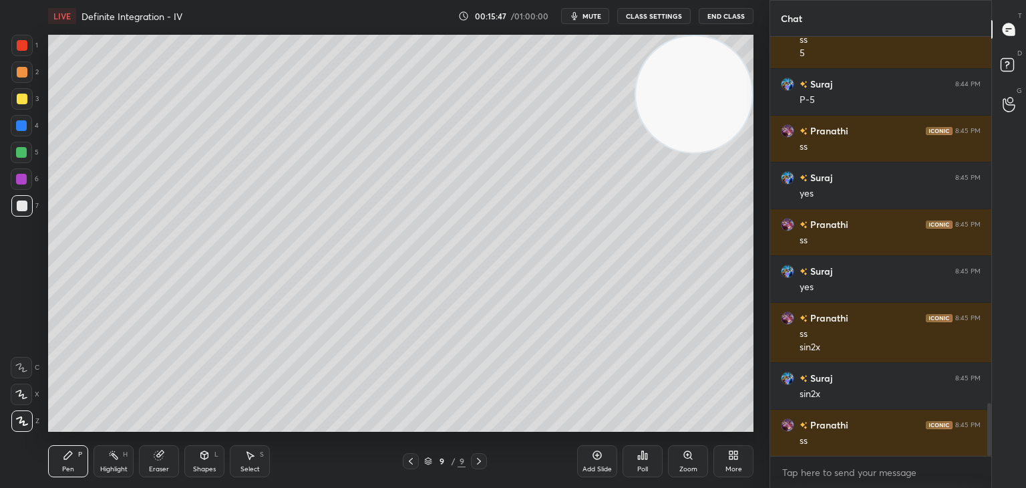
click at [122, 466] on div "Highlight" at bounding box center [113, 469] width 27 height 7
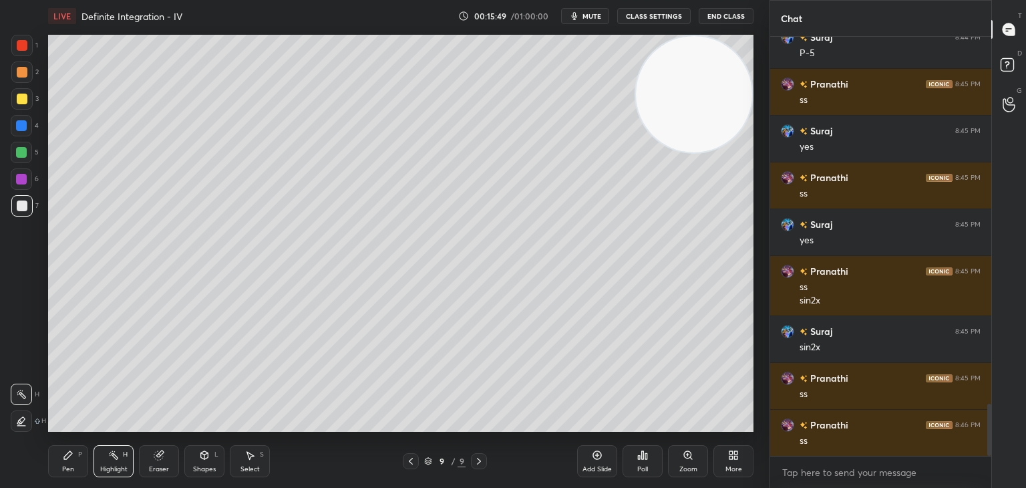
click at [83, 455] on div "Pen P" at bounding box center [68, 461] width 40 height 32
click at [128, 454] on div "Highlight H" at bounding box center [114, 461] width 40 height 32
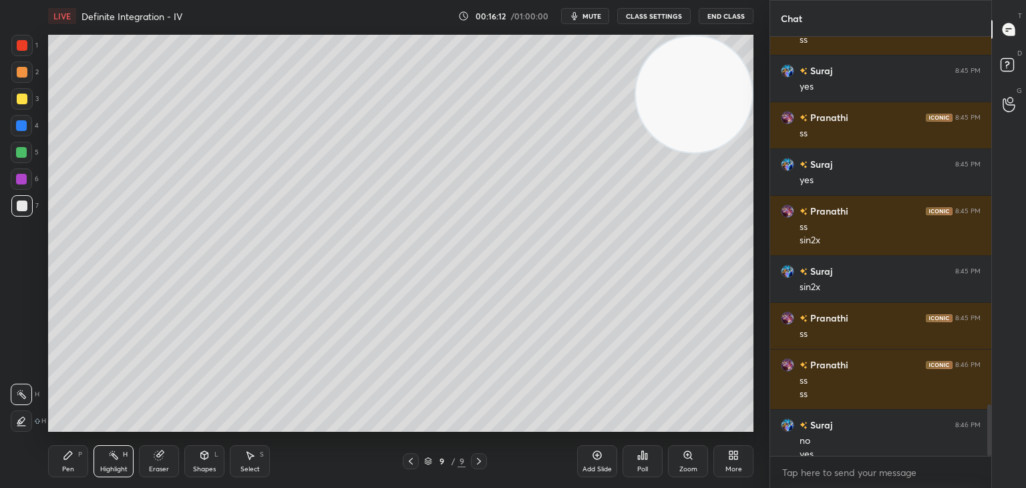
scroll to position [3015, 0]
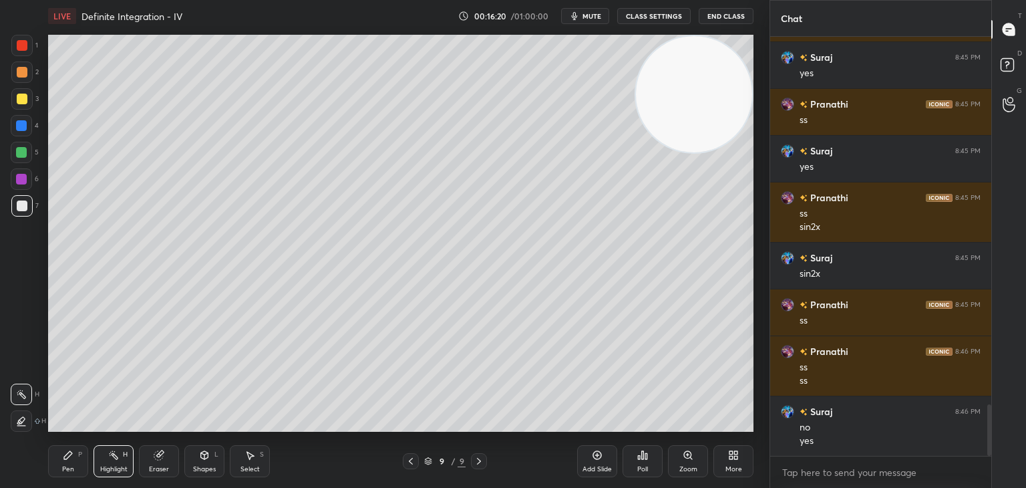
drag, startPoint x: 110, startPoint y: 452, endPoint x: 122, endPoint y: 434, distance: 21.7
click at [110, 452] on icon at bounding box center [113, 455] width 11 height 11
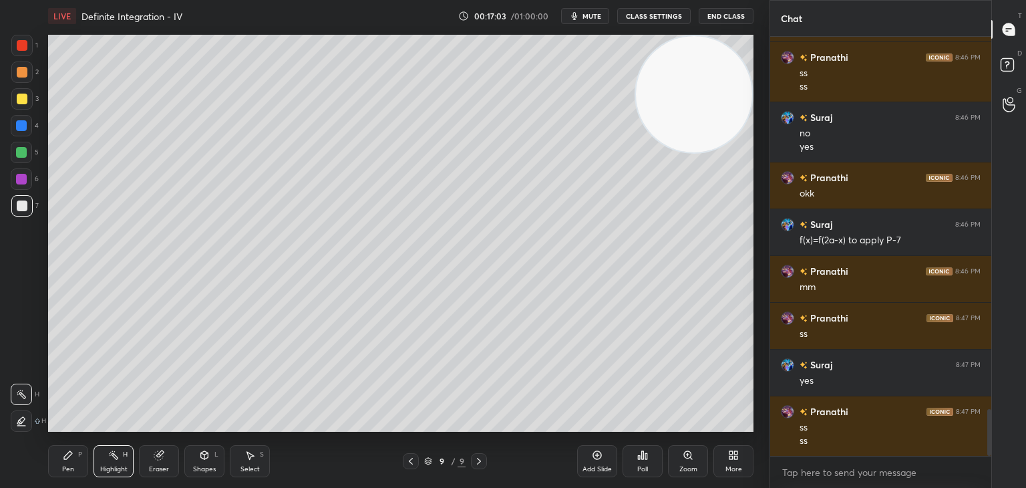
scroll to position [3356, 0]
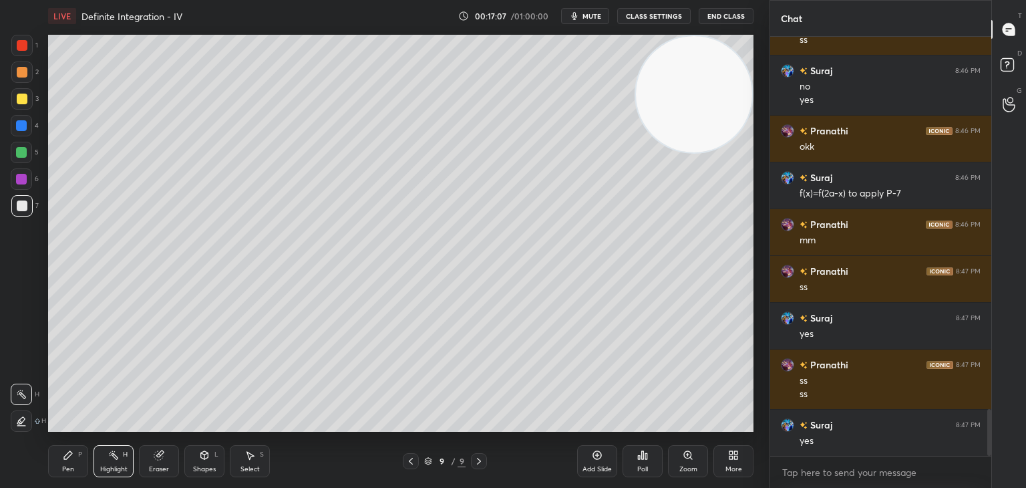
drag, startPoint x: 68, startPoint y: 461, endPoint x: 115, endPoint y: 454, distance: 47.3
click at [68, 463] on div "Pen P" at bounding box center [68, 461] width 40 height 32
drag, startPoint x: 581, startPoint y: 458, endPoint x: 578, endPoint y: 450, distance: 7.8
click at [581, 458] on div "Add Slide" at bounding box center [597, 461] width 40 height 32
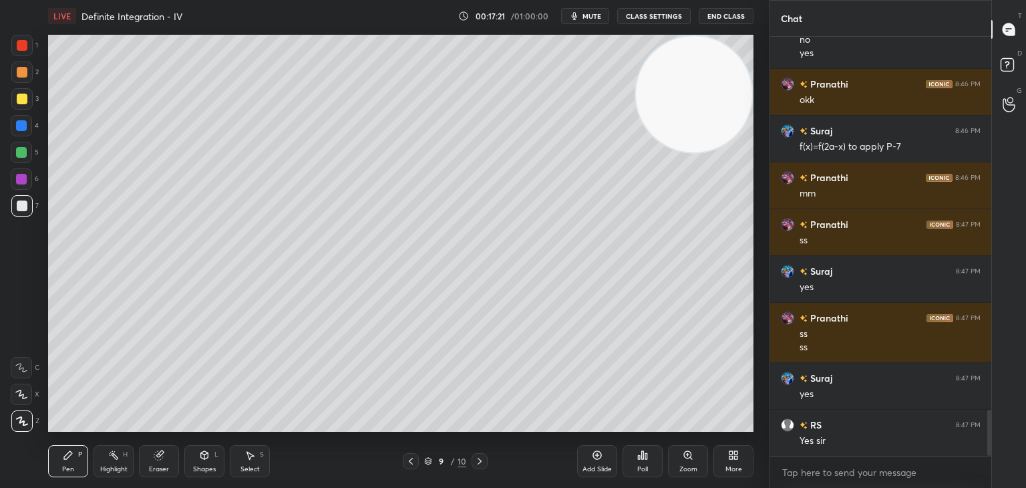
click at [108, 463] on div "Highlight H" at bounding box center [114, 461] width 40 height 32
drag, startPoint x: 69, startPoint y: 460, endPoint x: 87, endPoint y: 434, distance: 31.1
click at [69, 460] on div "Pen P" at bounding box center [68, 461] width 40 height 32
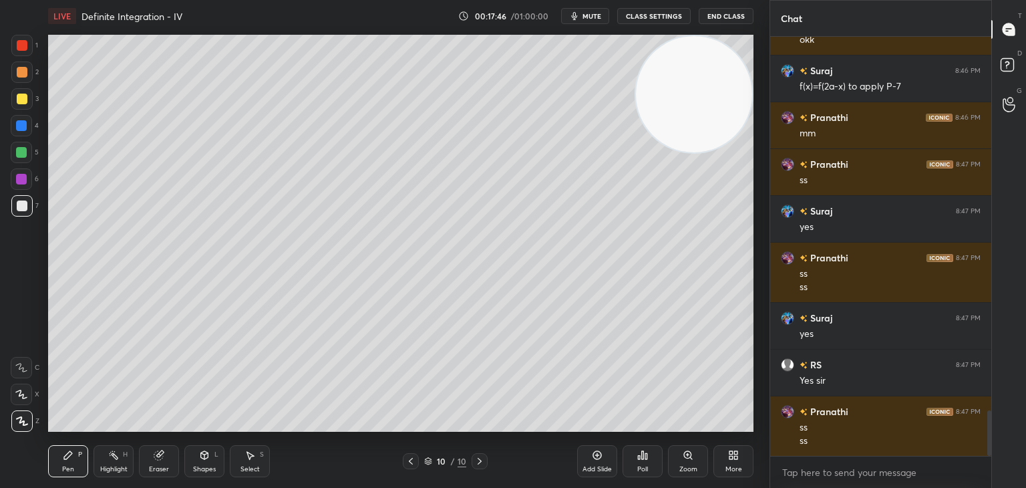
scroll to position [3509, 0]
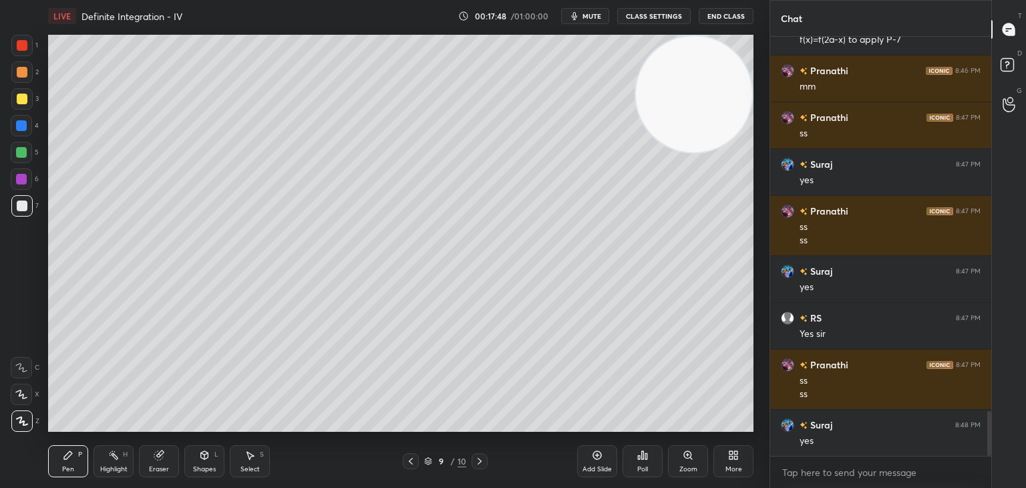
click at [128, 460] on div "Highlight H" at bounding box center [114, 461] width 40 height 32
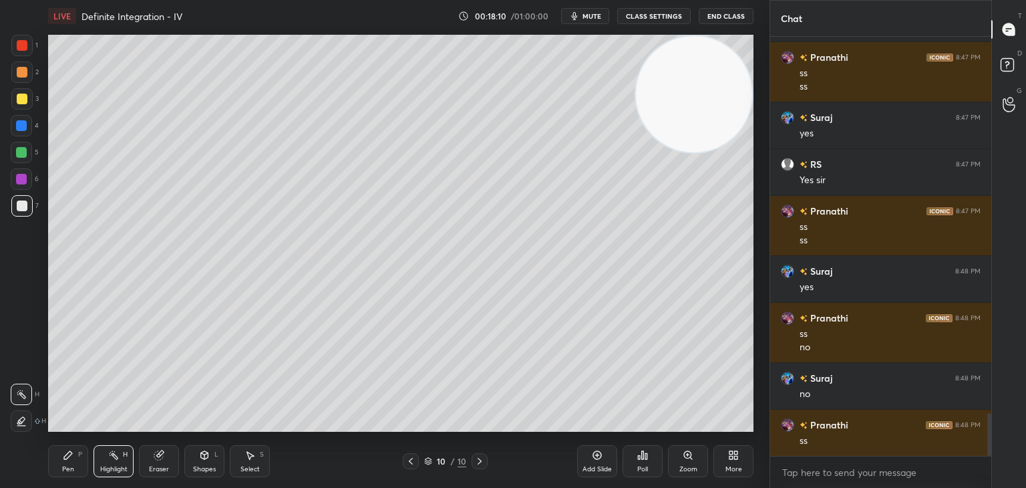
scroll to position [3710, 0]
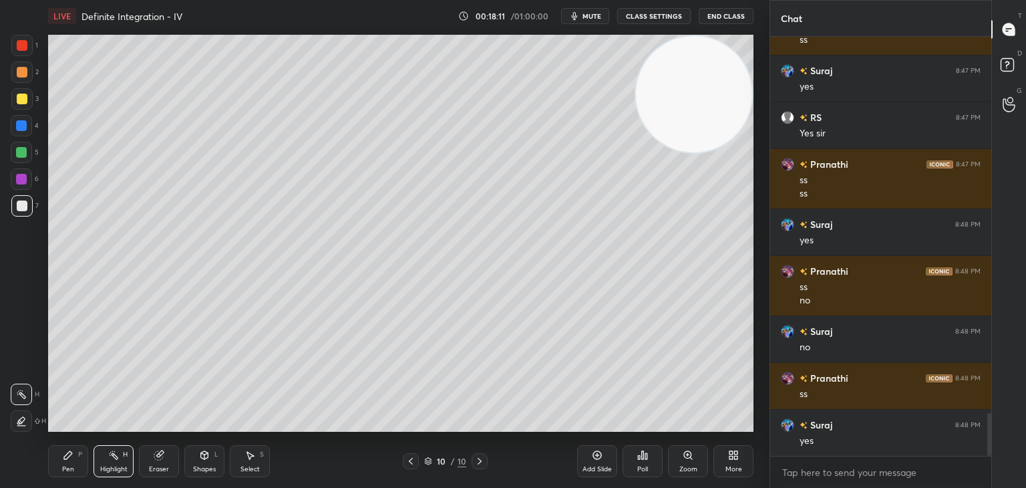
click at [75, 460] on div "Pen P" at bounding box center [68, 461] width 40 height 32
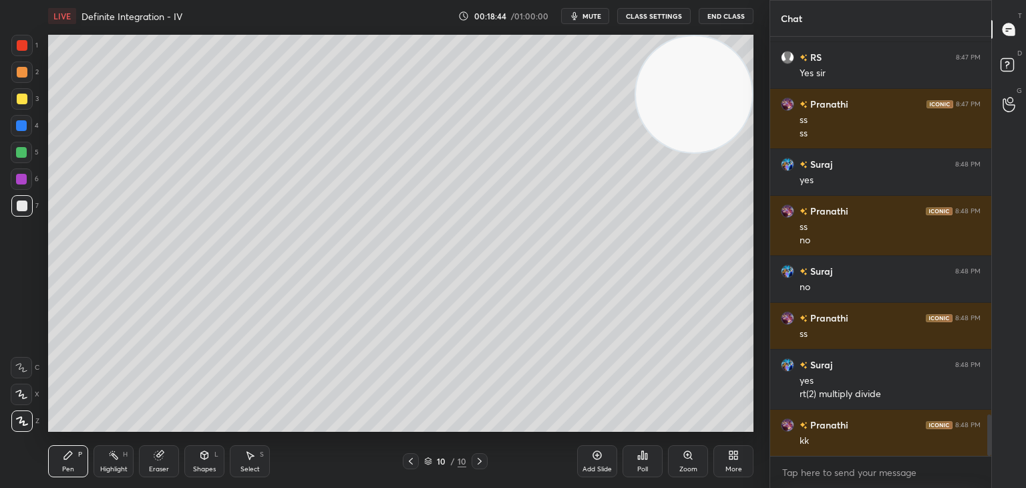
scroll to position [3817, 0]
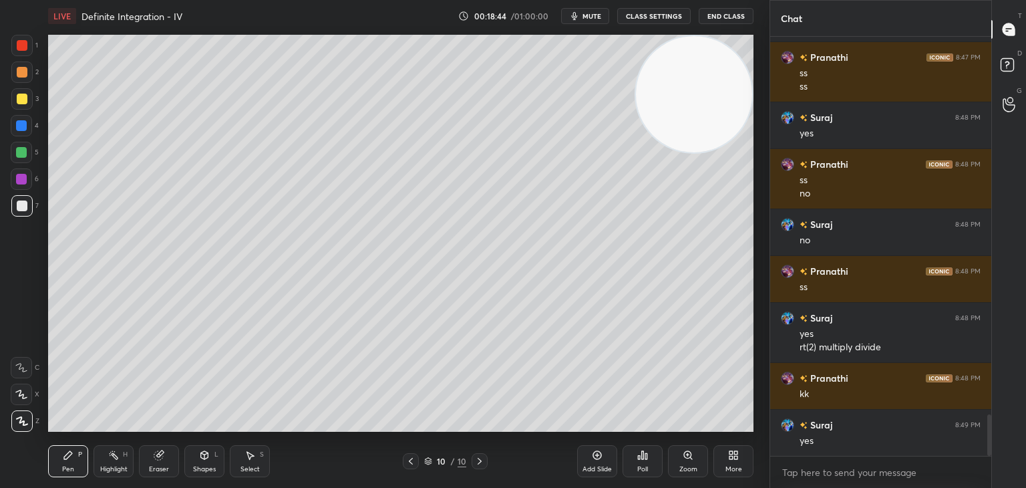
click at [3, 30] on div "1 2 3 4 5 6 7 C X Z C X Z E E Erase all H H LIVE Definite Integration - IV 00:1…" at bounding box center [379, 244] width 759 height 488
click at [114, 458] on icon at bounding box center [113, 455] width 11 height 11
click at [69, 462] on div "Pen P" at bounding box center [68, 461] width 40 height 32
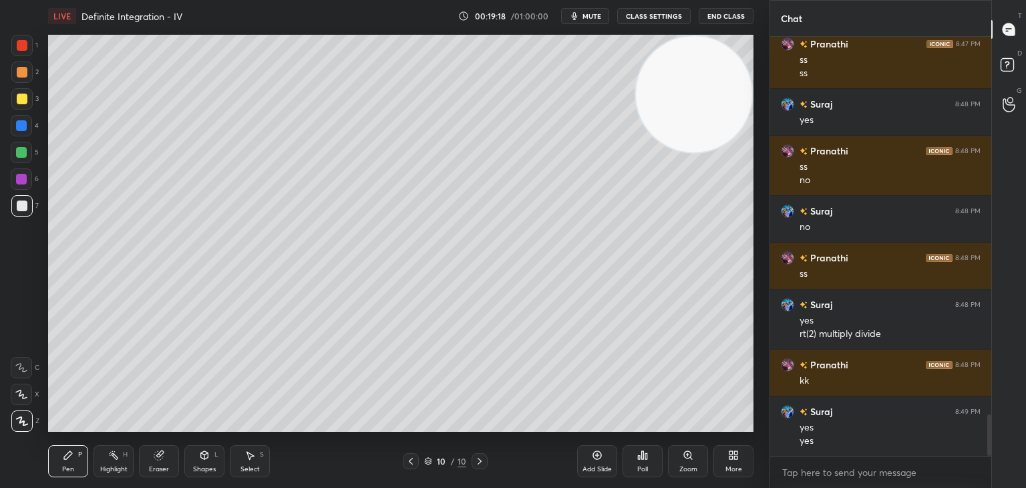
scroll to position [3877, 0]
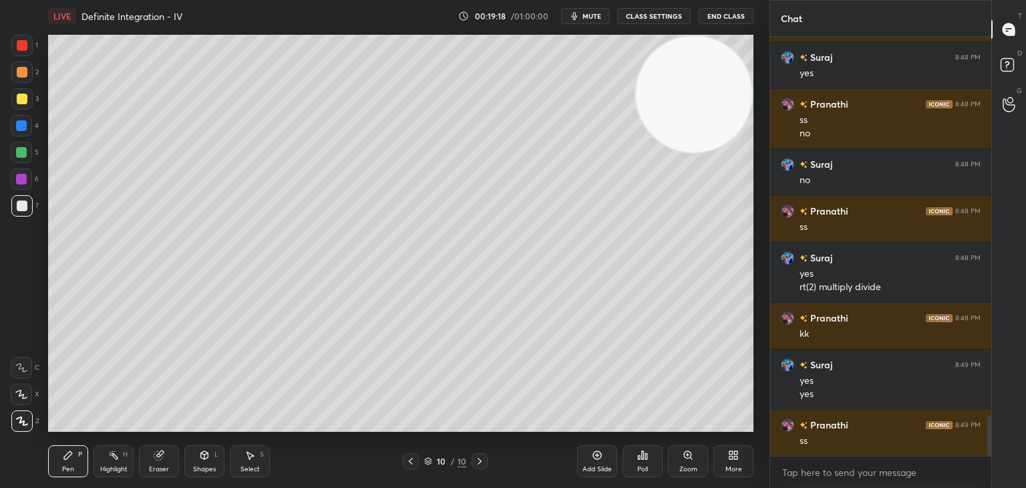
click at [151, 467] on div "Eraser" at bounding box center [159, 469] width 20 height 7
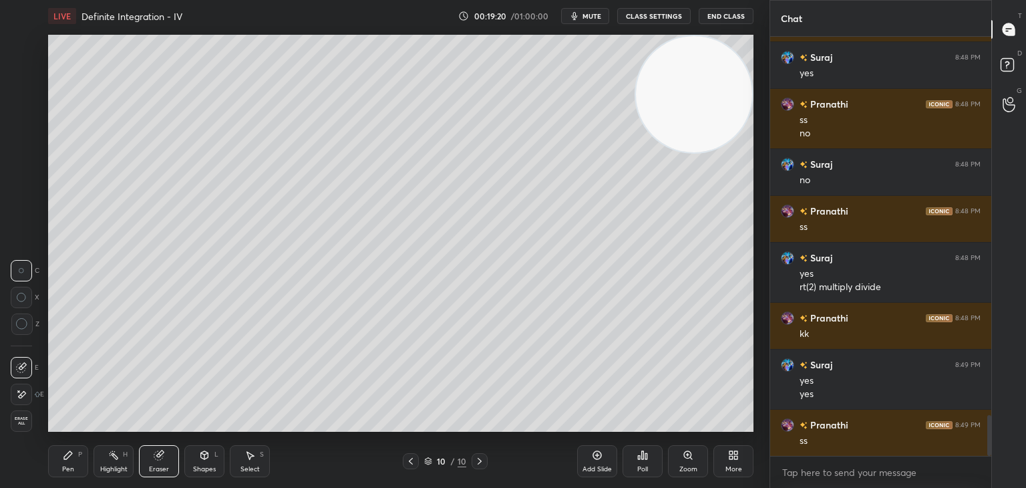
click at [14, 389] on div at bounding box center [21, 393] width 21 height 21
click at [81, 456] on div "P" at bounding box center [80, 454] width 4 height 7
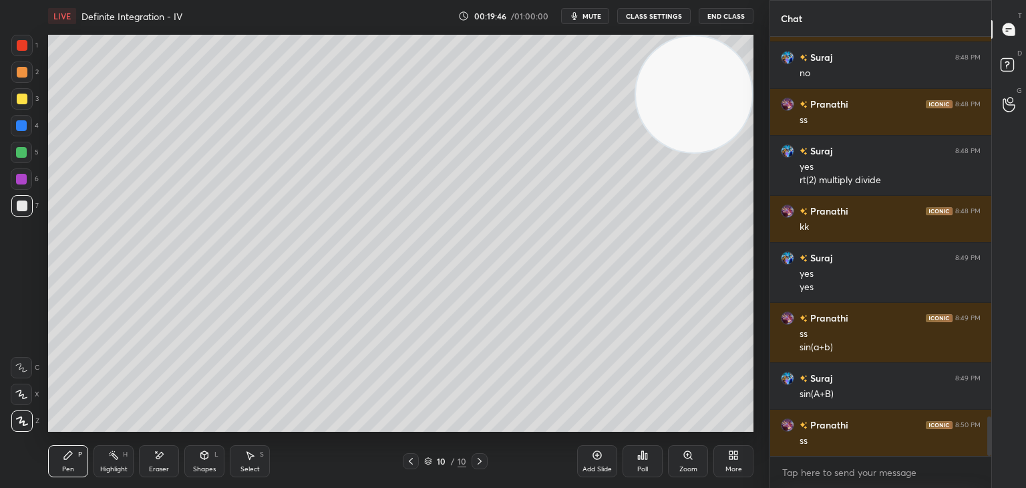
scroll to position [4030, 0]
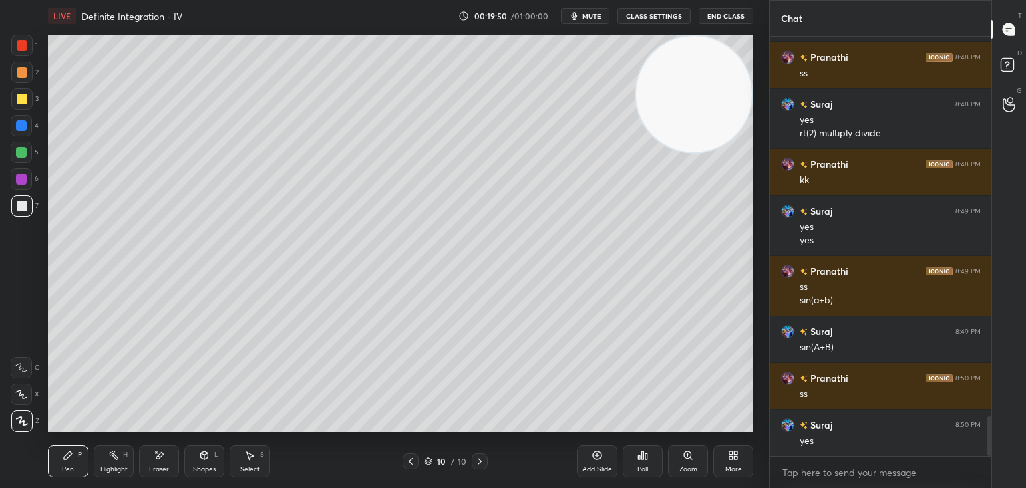
click at [120, 452] on div "Highlight H" at bounding box center [114, 461] width 40 height 32
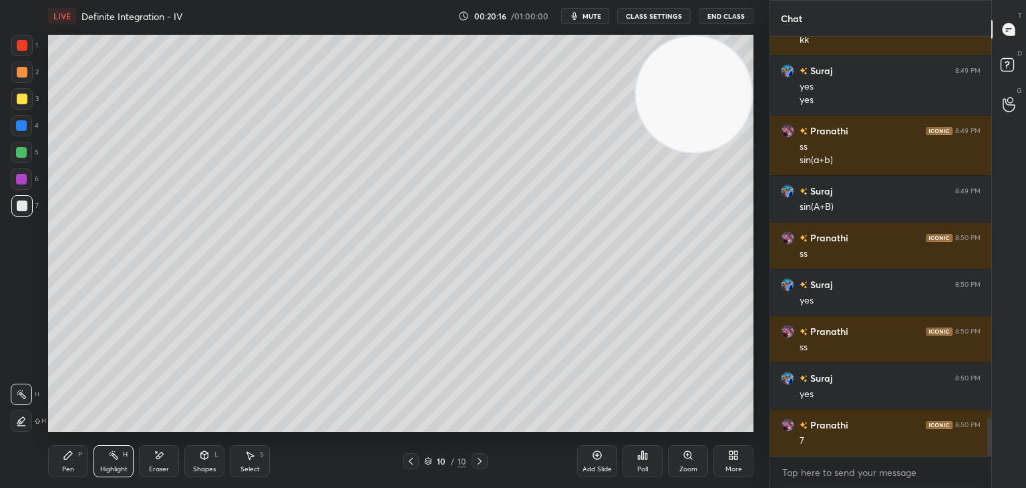
scroll to position [4217, 0]
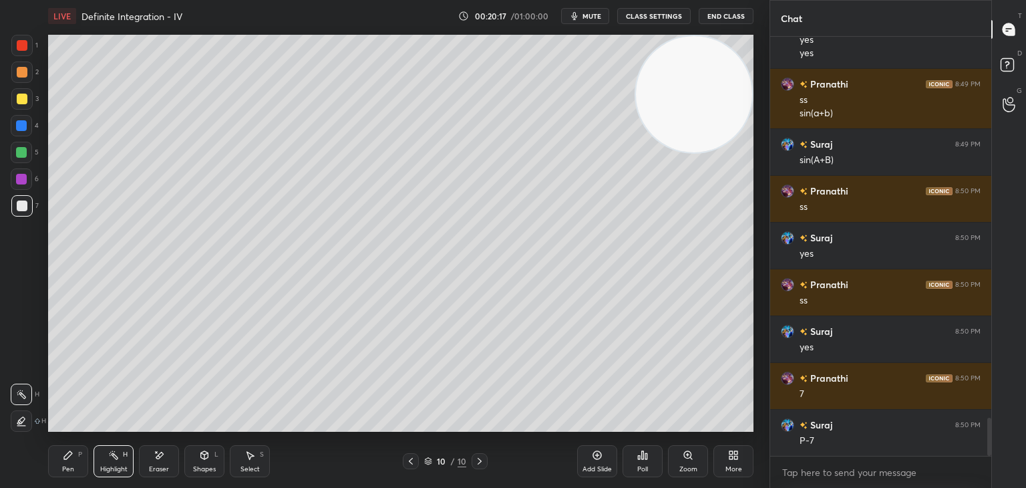
drag, startPoint x: 69, startPoint y: 452, endPoint x: 80, endPoint y: 439, distance: 17.1
click at [69, 454] on icon at bounding box center [68, 455] width 8 height 8
drag, startPoint x: 116, startPoint y: 454, endPoint x: 152, endPoint y: 433, distance: 41.8
click at [116, 454] on icon at bounding box center [113, 455] width 11 height 11
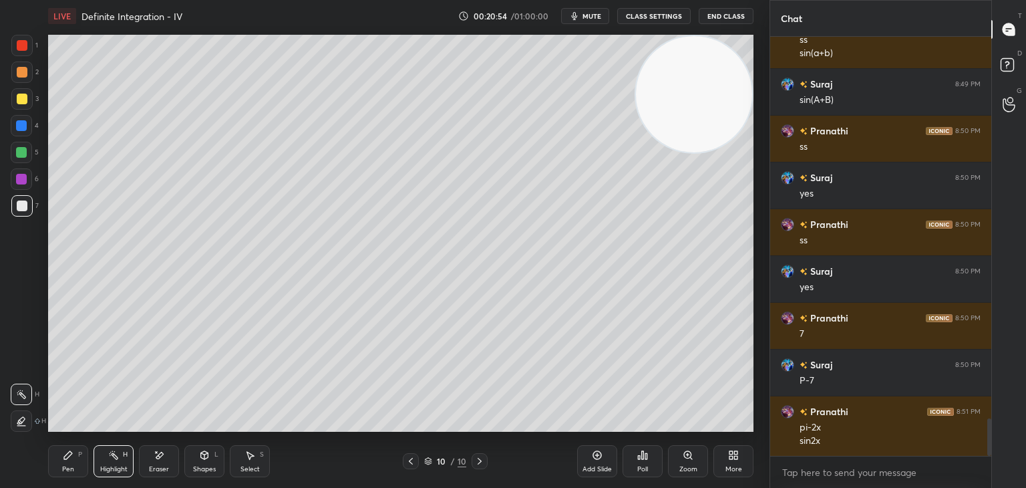
scroll to position [4291, 0]
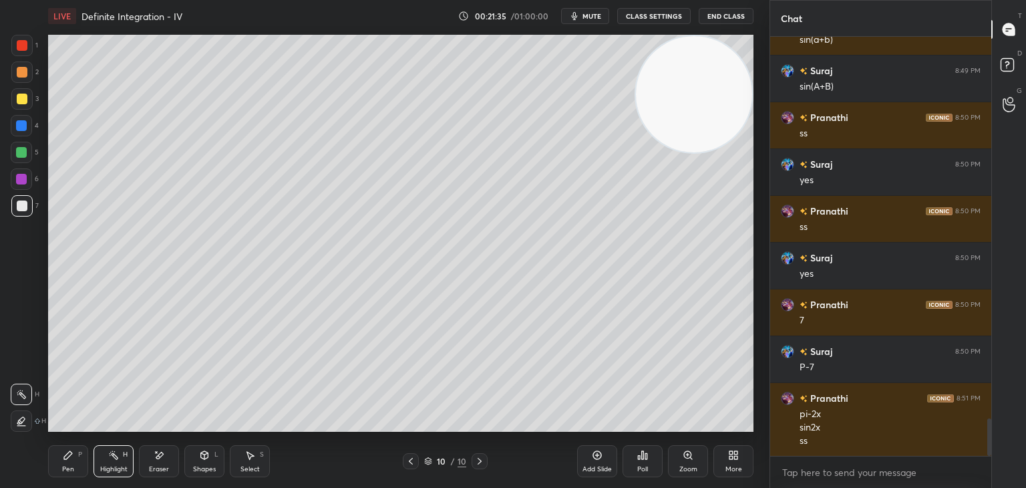
click at [604, 464] on div "Add Slide" at bounding box center [597, 461] width 40 height 32
click at [53, 457] on div "Pen P" at bounding box center [68, 461] width 40 height 32
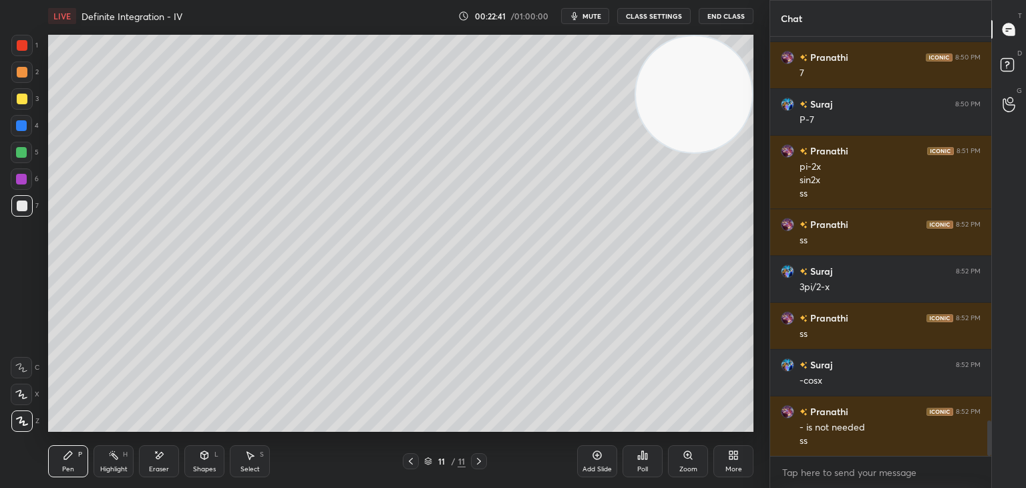
scroll to position [4551, 0]
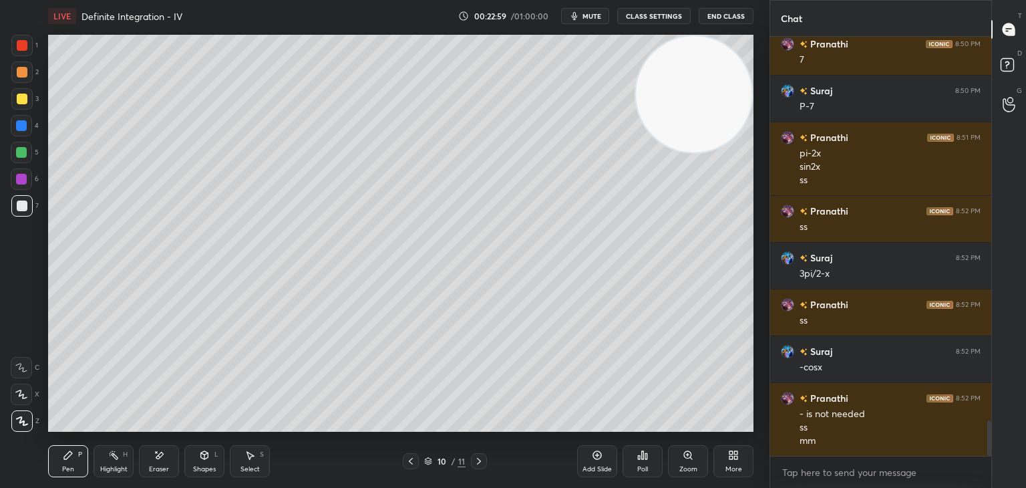
click at [3, 267] on div "1 2 3 4 5 6 7 C X Z E E Erase all H H" at bounding box center [21, 233] width 43 height 397
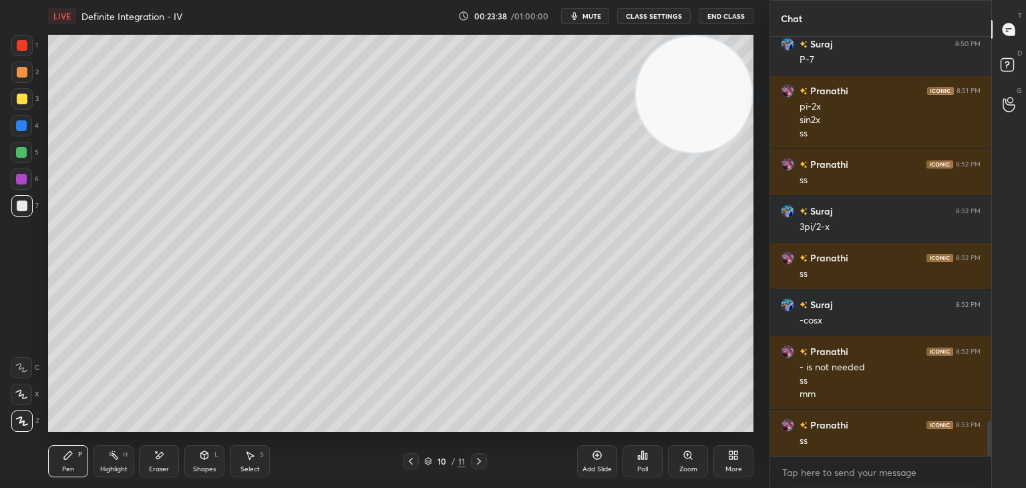
scroll to position [4645, 0]
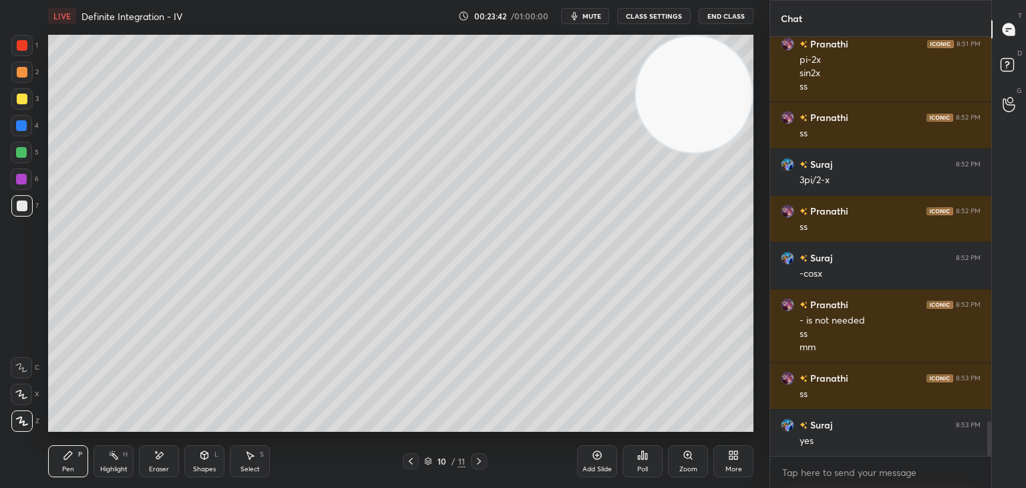
click at [1, 275] on div "1 2 3 4 5 6 7 C X Z E E Erase all H H" at bounding box center [21, 233] width 43 height 397
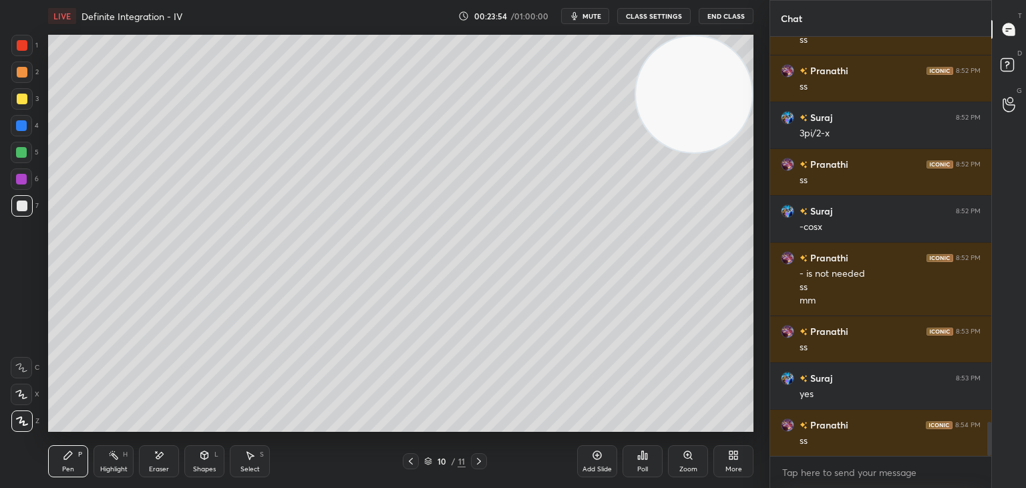
scroll to position [4738, 0]
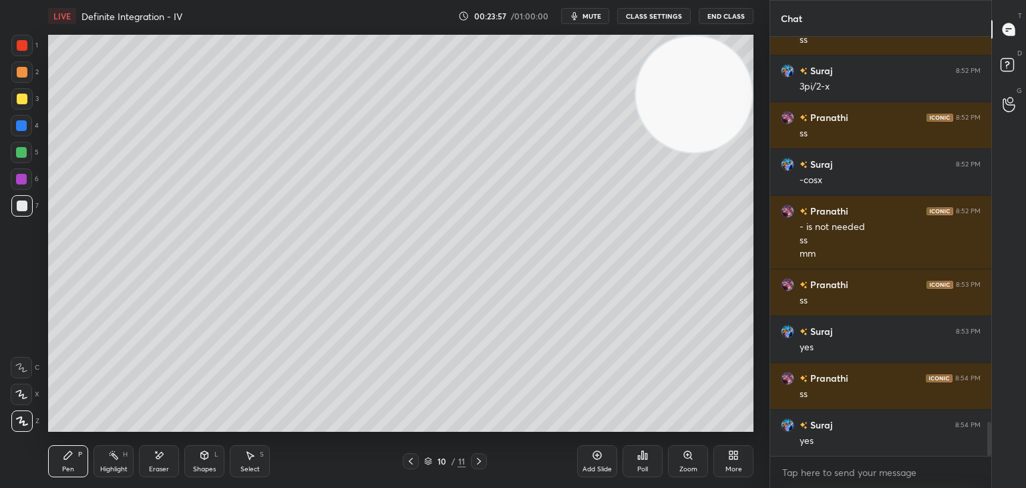
click at [0, 297] on div "1 2 3 4 5 6 7 C X Z E E Erase all H H" at bounding box center [21, 233] width 43 height 397
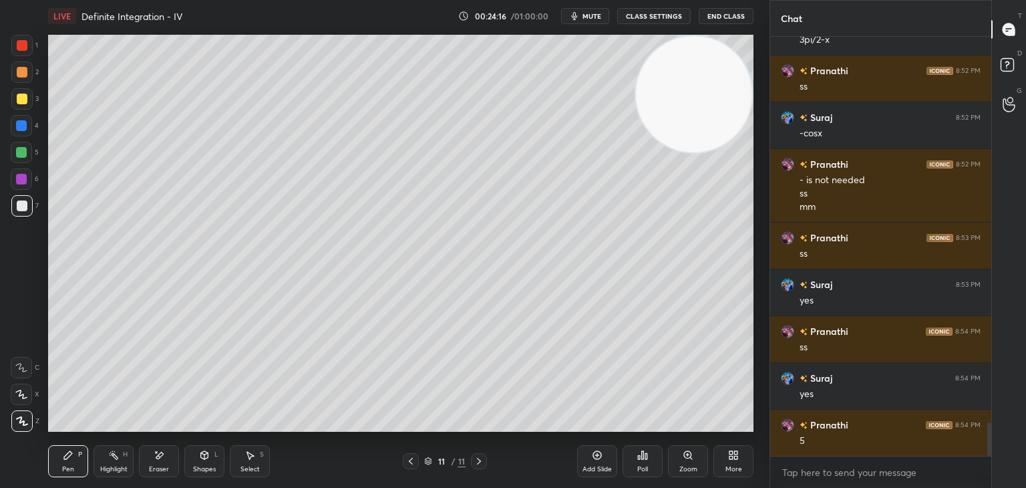
scroll to position [4832, 0]
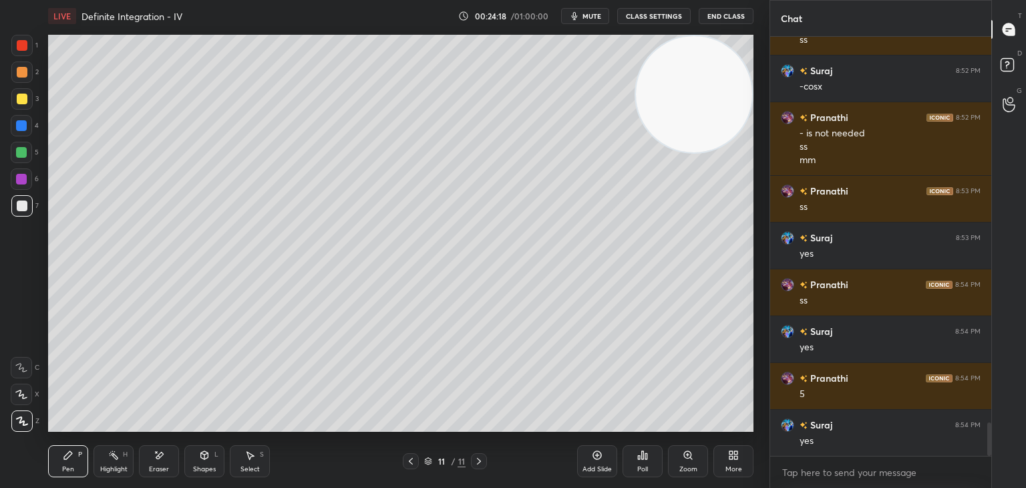
drag, startPoint x: 111, startPoint y: 454, endPoint x: 110, endPoint y: 444, distance: 10.0
click at [110, 452] on icon at bounding box center [113, 455] width 11 height 11
drag, startPoint x: 74, startPoint y: 457, endPoint x: 77, endPoint y: 442, distance: 15.1
click at [74, 458] on div "Pen P" at bounding box center [68, 461] width 40 height 32
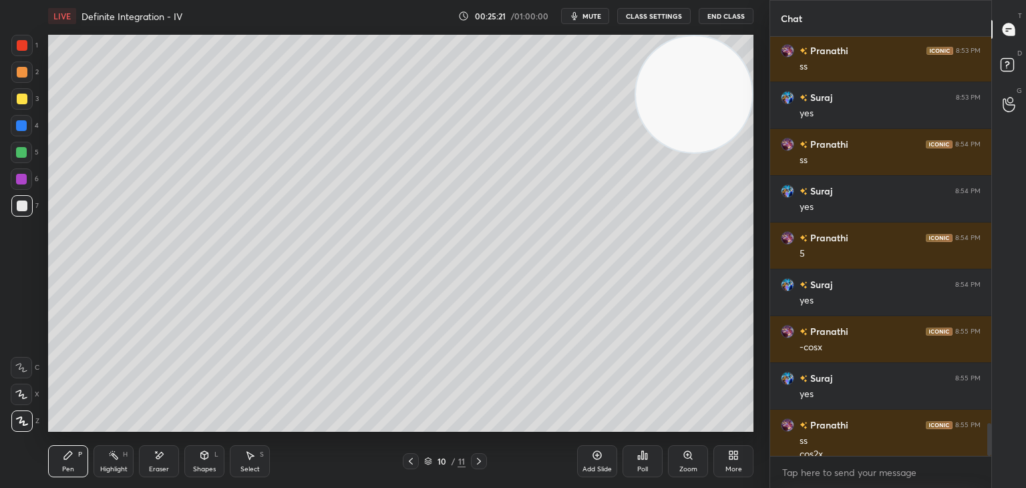
scroll to position [4985, 0]
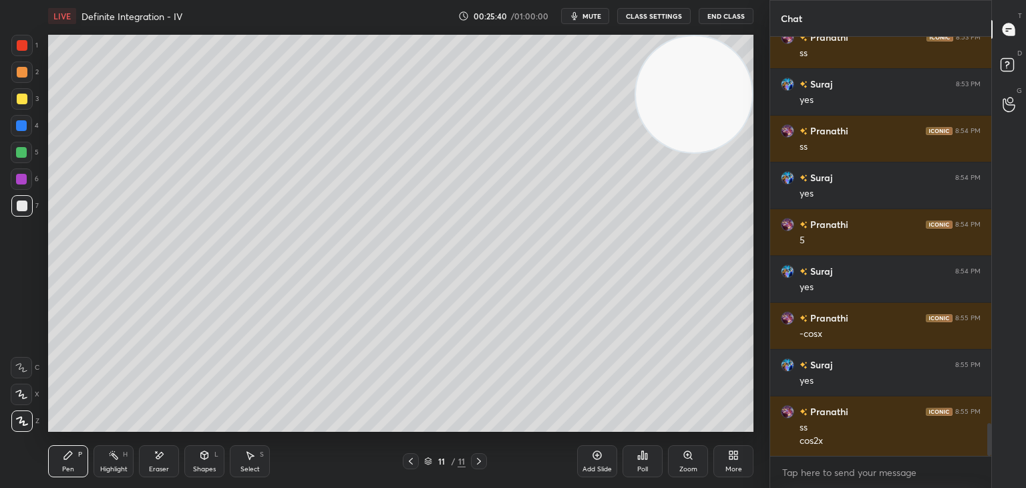
click at [10, 251] on div "1 2 3 4 5 6 7 C X Z E E Erase all H H" at bounding box center [21, 233] width 43 height 397
click at [700, 72] on video at bounding box center [694, 94] width 116 height 116
drag, startPoint x: 96, startPoint y: 460, endPoint x: 104, endPoint y: 449, distance: 13.5
click at [96, 459] on div "Highlight H" at bounding box center [114, 461] width 40 height 32
click at [114, 458] on icon at bounding box center [113, 455] width 11 height 11
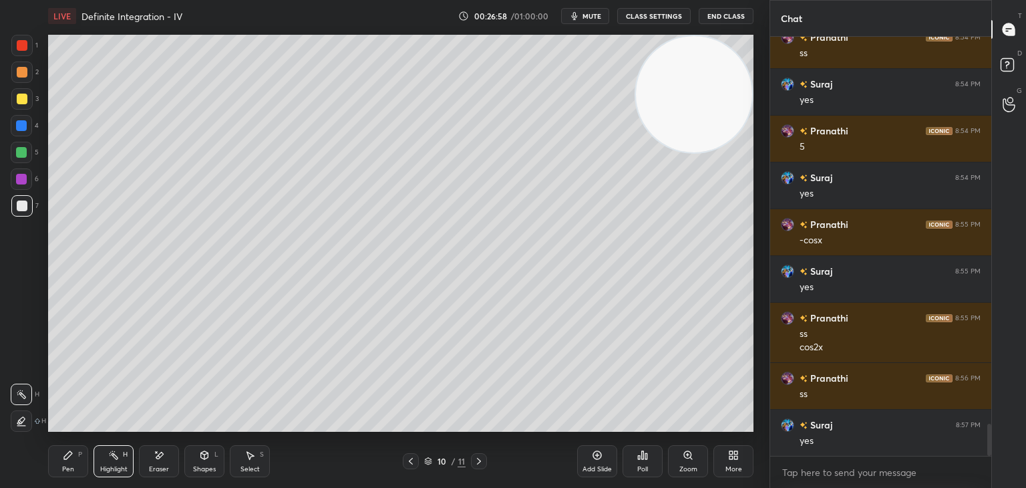
scroll to position [5126, 0]
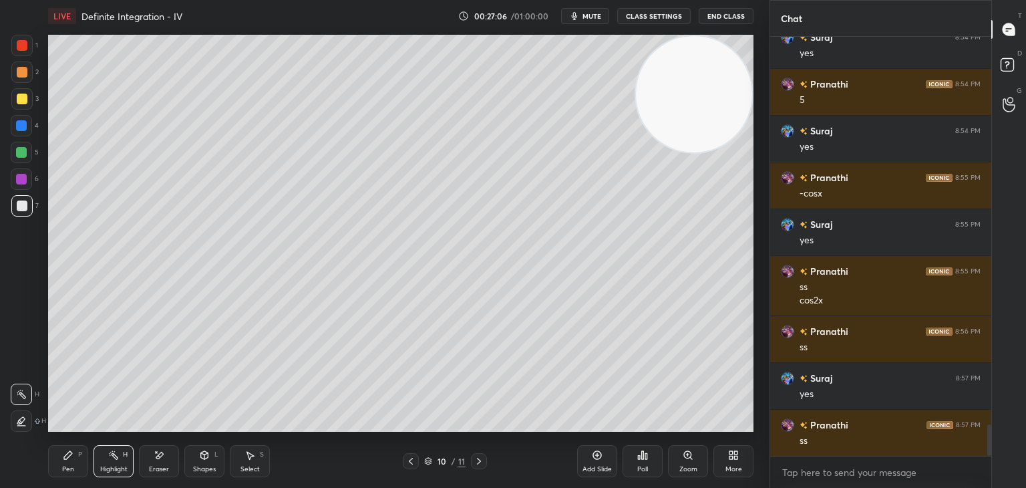
drag, startPoint x: 146, startPoint y: 462, endPoint x: 154, endPoint y: 441, distance: 22.8
click at [146, 460] on div "Eraser" at bounding box center [159, 461] width 40 height 32
click at [128, 471] on div "Highlight H" at bounding box center [114, 461] width 40 height 32
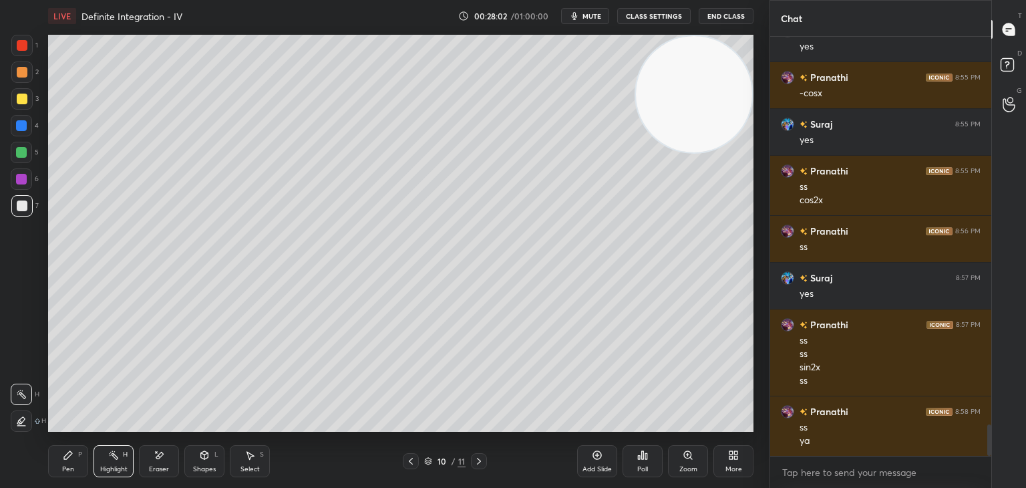
scroll to position [5273, 0]
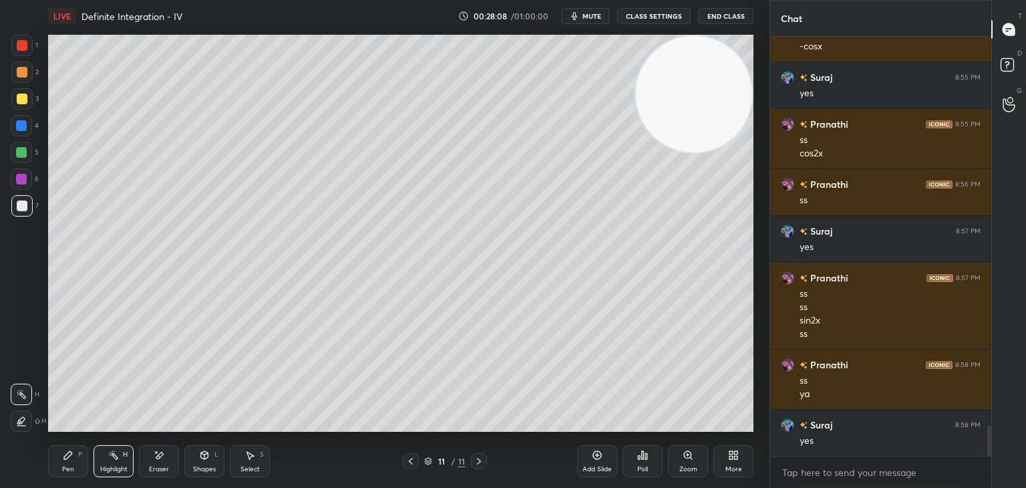
click at [150, 466] on div "Eraser" at bounding box center [159, 469] width 20 height 7
click at [79, 456] on div "P" at bounding box center [80, 454] width 4 height 7
click at [152, 474] on div "Eraser" at bounding box center [159, 461] width 40 height 32
click at [74, 459] on div "Pen P" at bounding box center [68, 461] width 40 height 32
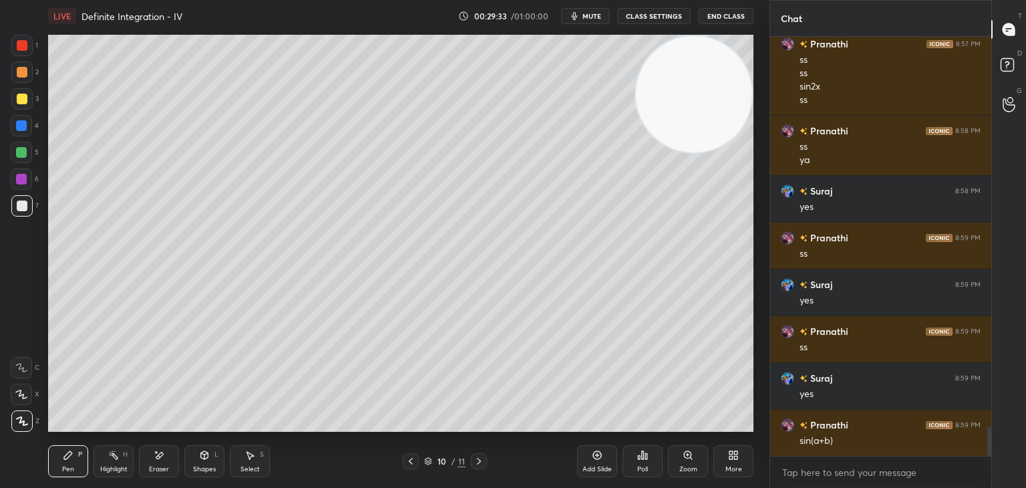
scroll to position [5520, 0]
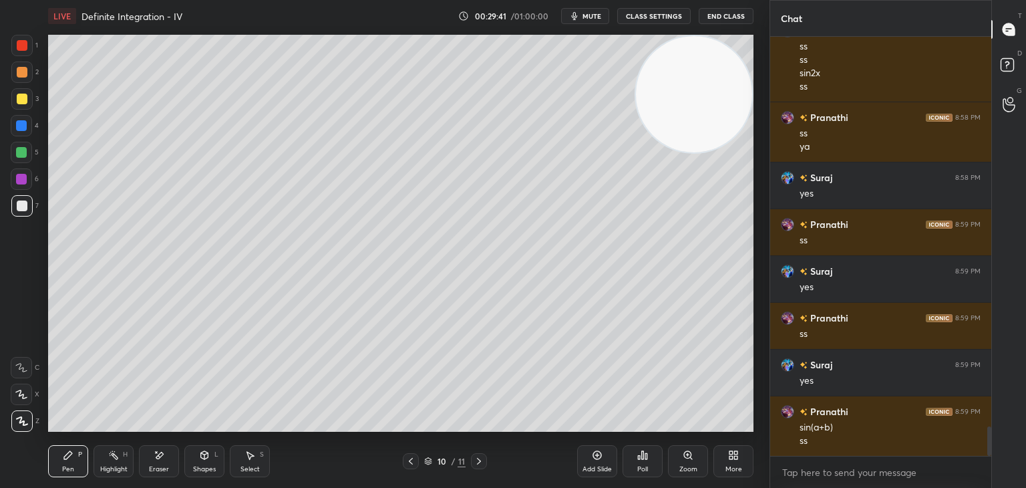
click at [584, 456] on div "Add Slide" at bounding box center [597, 461] width 40 height 32
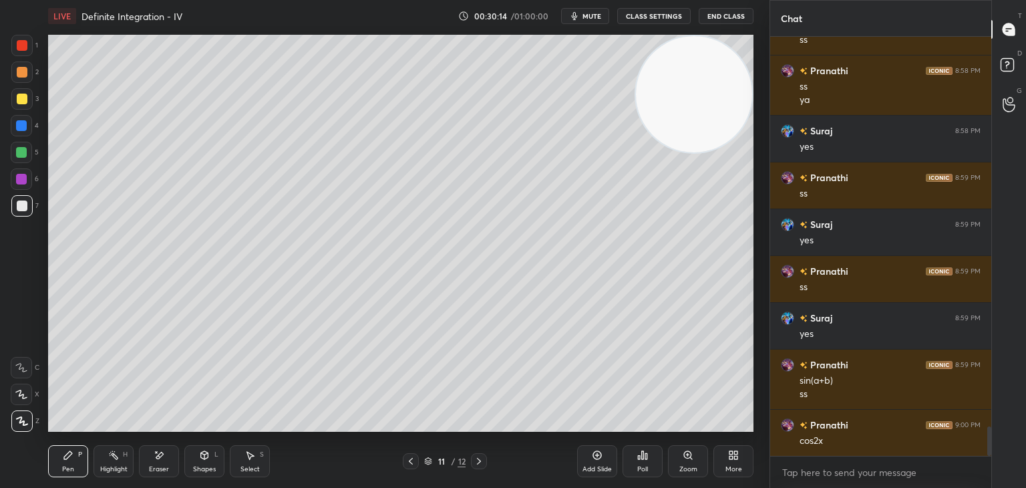
drag, startPoint x: 653, startPoint y: 112, endPoint x: 641, endPoint y: 209, distance: 97.6
click at [641, 152] on video at bounding box center [694, 94] width 116 height 116
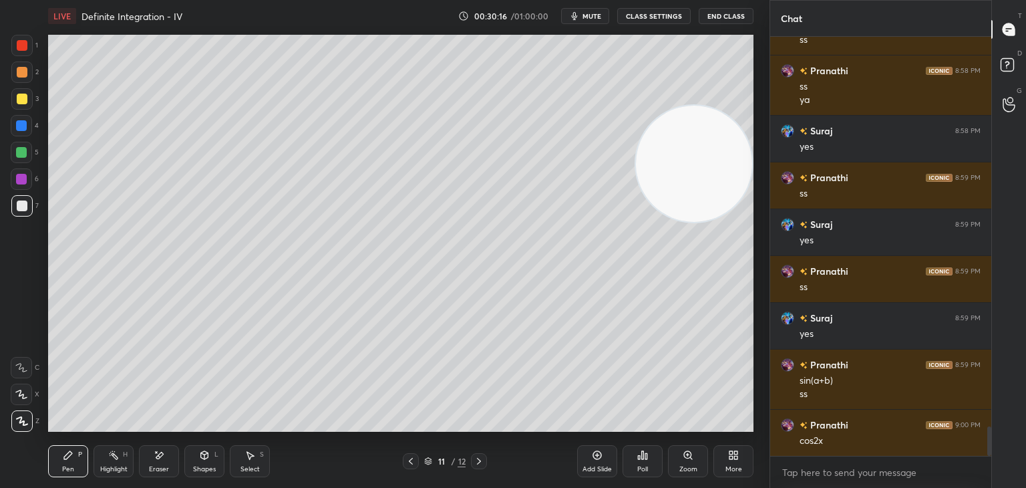
drag, startPoint x: 681, startPoint y: 160, endPoint x: 726, endPoint y: 33, distance: 135.4
click at [726, 33] on div "Setting up your live class Poll for secs No correct answer Start poll" at bounding box center [401, 233] width 716 height 402
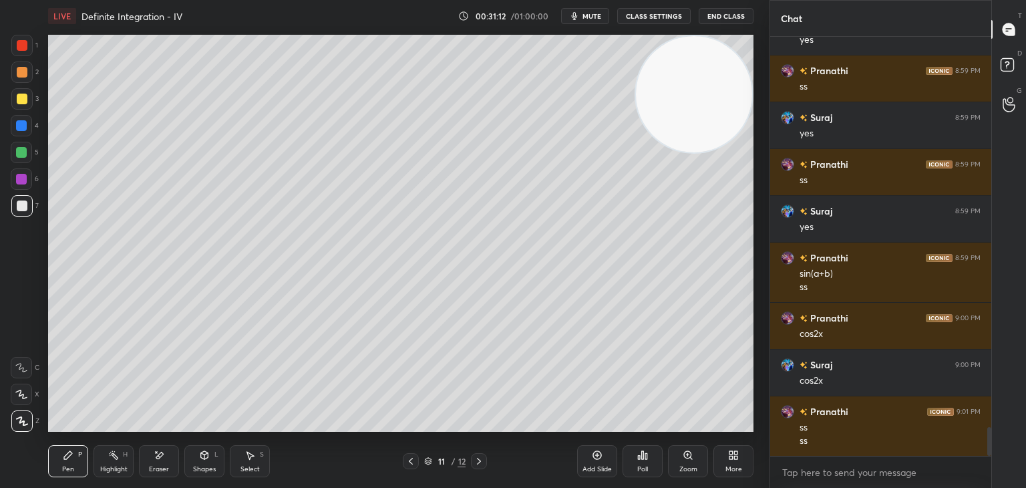
scroll to position [5720, 0]
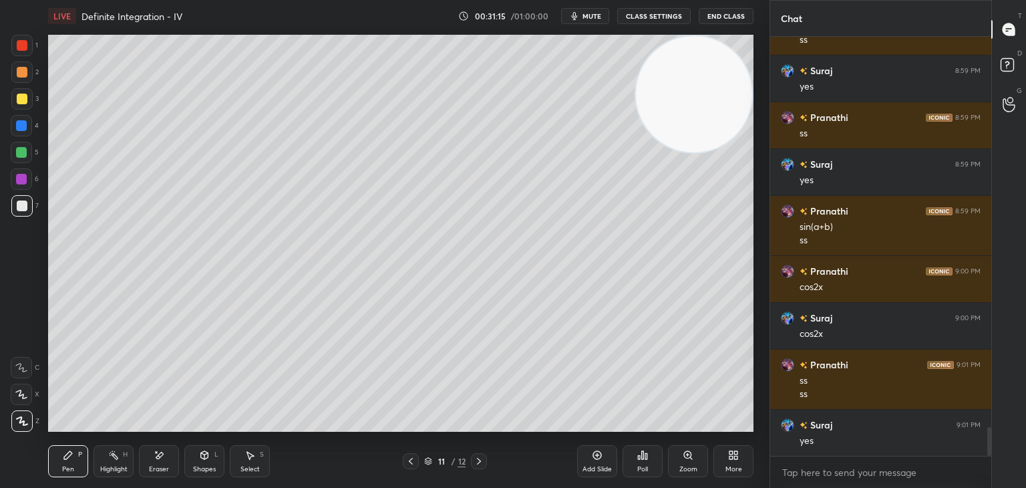
click at [5, 278] on div "1 2 3 4 5 6 7 C X Z E E Erase all H H" at bounding box center [21, 233] width 43 height 397
drag, startPoint x: 653, startPoint y: 104, endPoint x: 663, endPoint y: 81, distance: 24.6
click at [657, 100] on video at bounding box center [694, 94] width 116 height 116
click at [588, 23] on button "mute" at bounding box center [585, 16] width 48 height 16
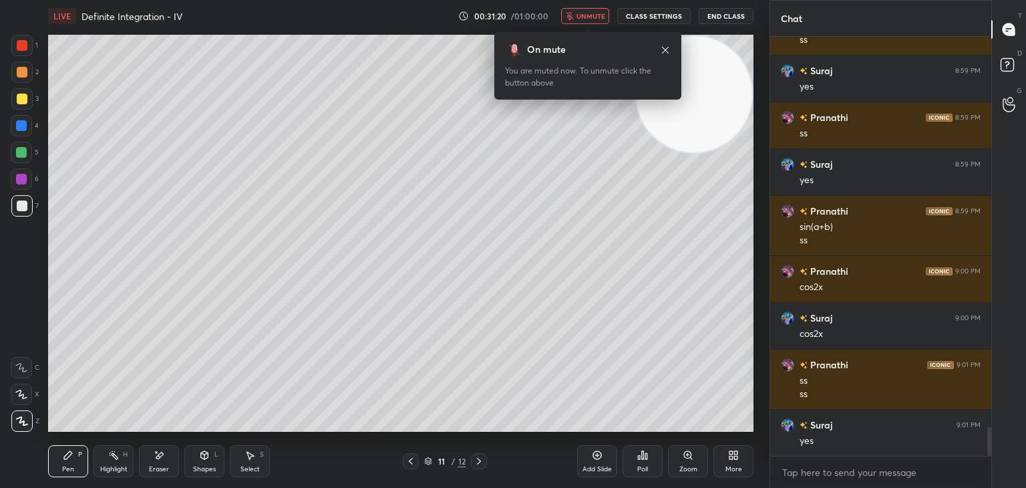
click at [603, 14] on span "unmute" at bounding box center [590, 15] width 29 height 9
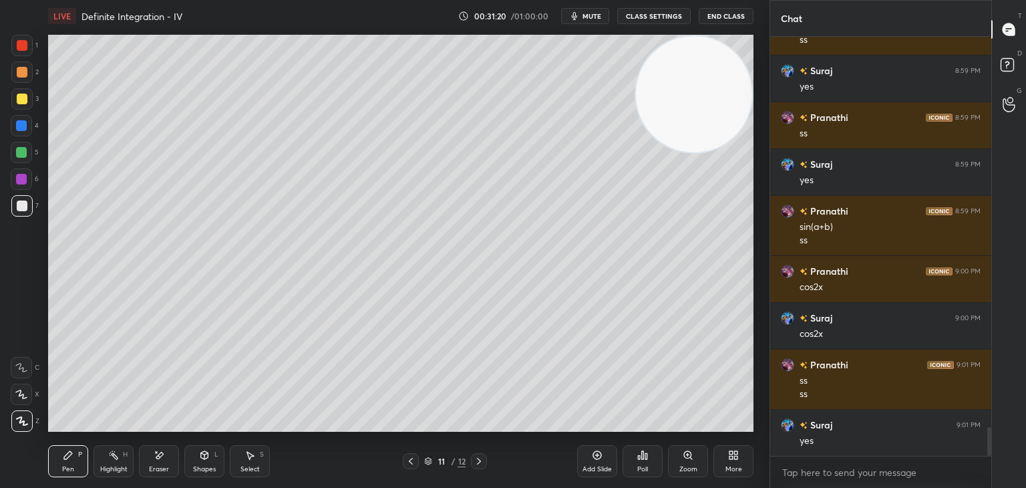
click at [713, 77] on video at bounding box center [694, 94] width 116 height 116
click at [588, 450] on div "Add Slide" at bounding box center [597, 461] width 40 height 32
drag, startPoint x: 671, startPoint y: 122, endPoint x: 698, endPoint y: 94, distance: 39.2
click at [698, 96] on video at bounding box center [694, 94] width 116 height 116
click at [586, 470] on div "Add Slide" at bounding box center [596, 469] width 29 height 7
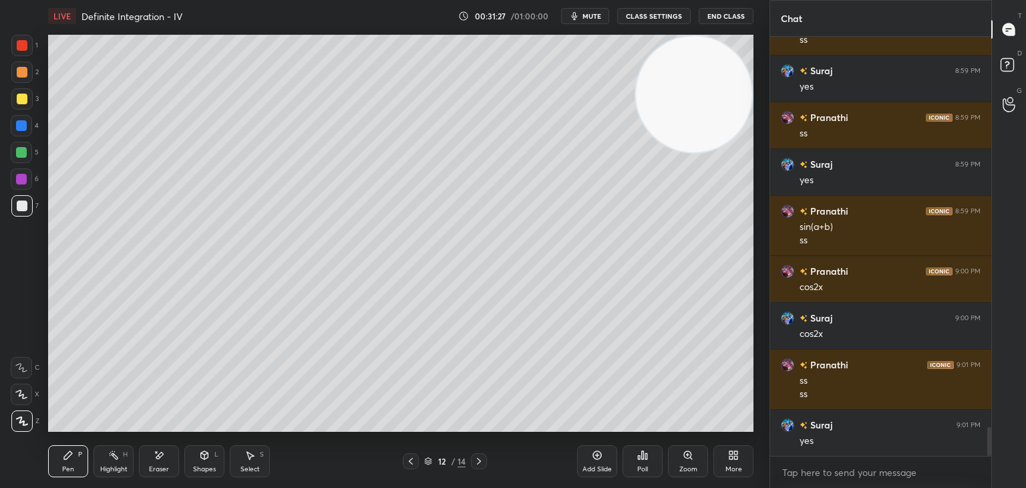
click at [713, 70] on video at bounding box center [694, 94] width 116 height 116
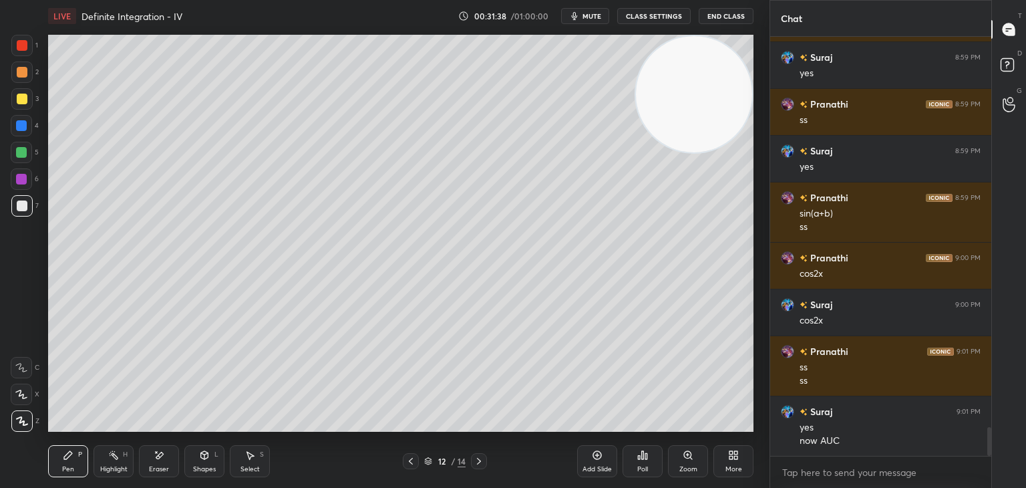
scroll to position [5780, 0]
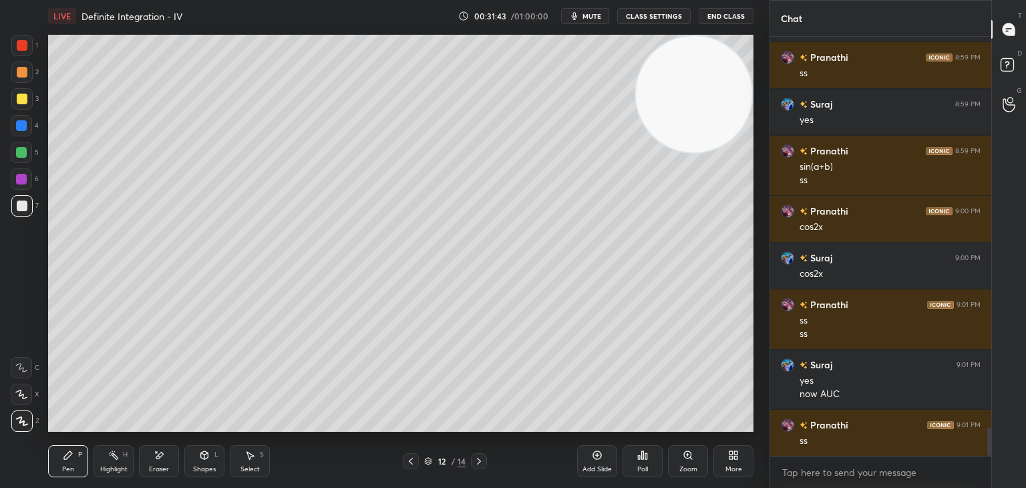
click at [725, 451] on div "More" at bounding box center [733, 461] width 40 height 32
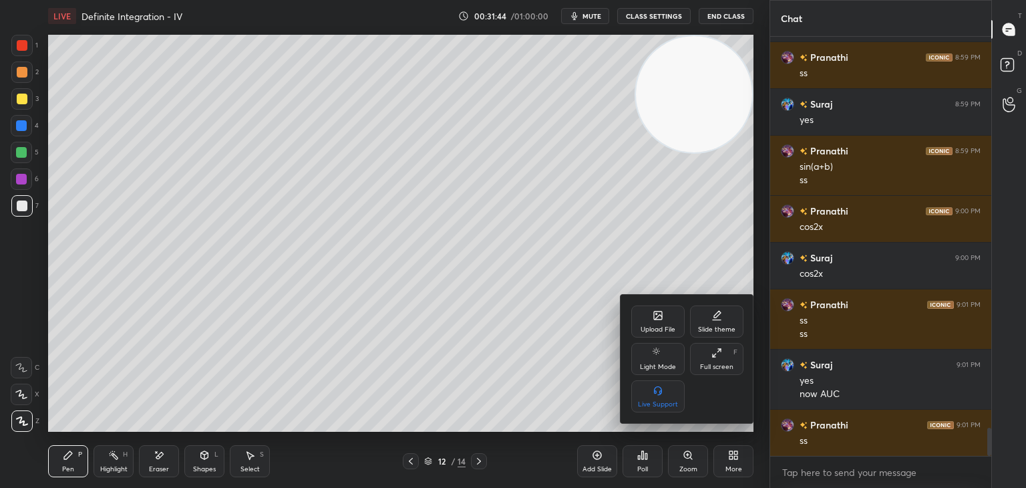
click at [658, 319] on icon at bounding box center [658, 315] width 8 height 8
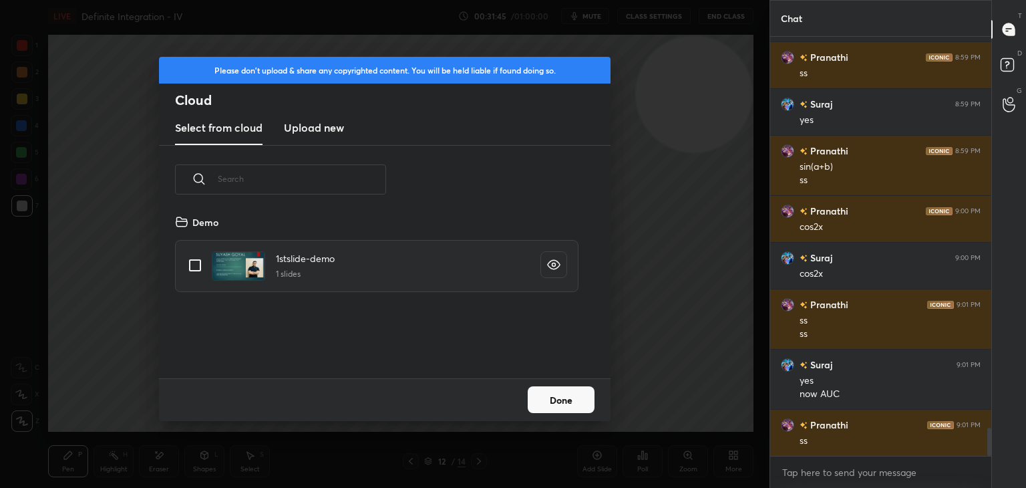
click at [302, 115] on new "Upload new" at bounding box center [314, 128] width 60 height 33
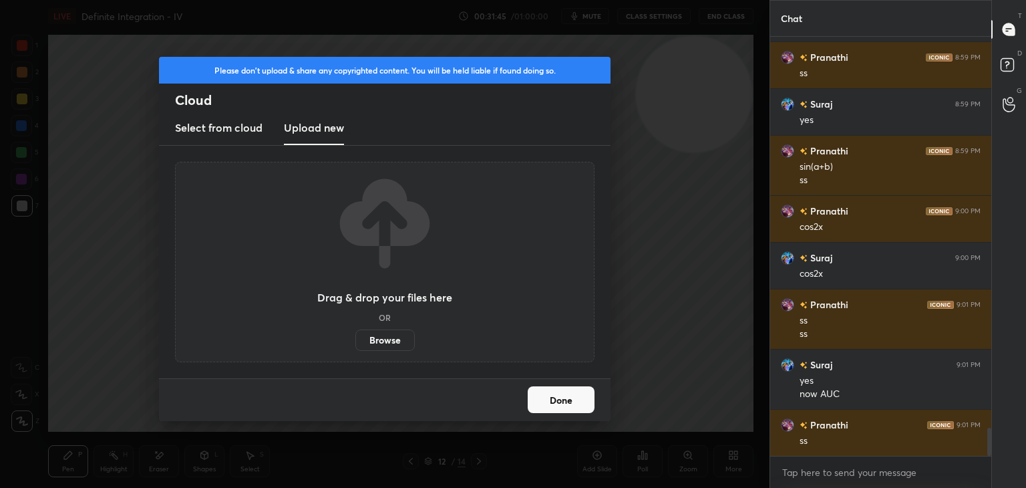
click at [388, 340] on label "Browse" at bounding box center [384, 339] width 59 height 21
click at [355, 340] on input "Browse" at bounding box center [355, 339] width 0 height 21
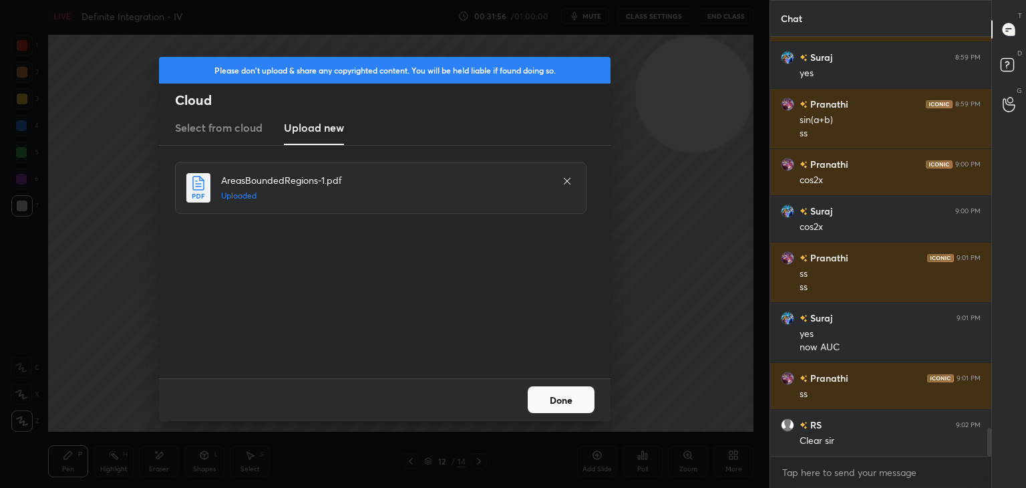
click at [547, 401] on button "Done" at bounding box center [561, 399] width 67 height 27
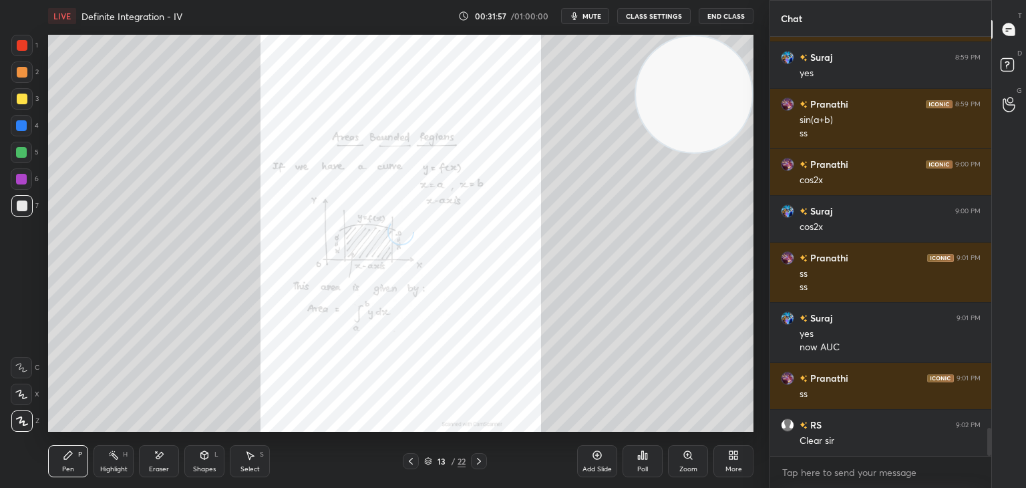
drag, startPoint x: 716, startPoint y: 92, endPoint x: 724, endPoint y: 84, distance: 11.3
click at [723, 84] on video at bounding box center [694, 94] width 116 height 116
click at [691, 462] on div "Zoom" at bounding box center [688, 461] width 40 height 32
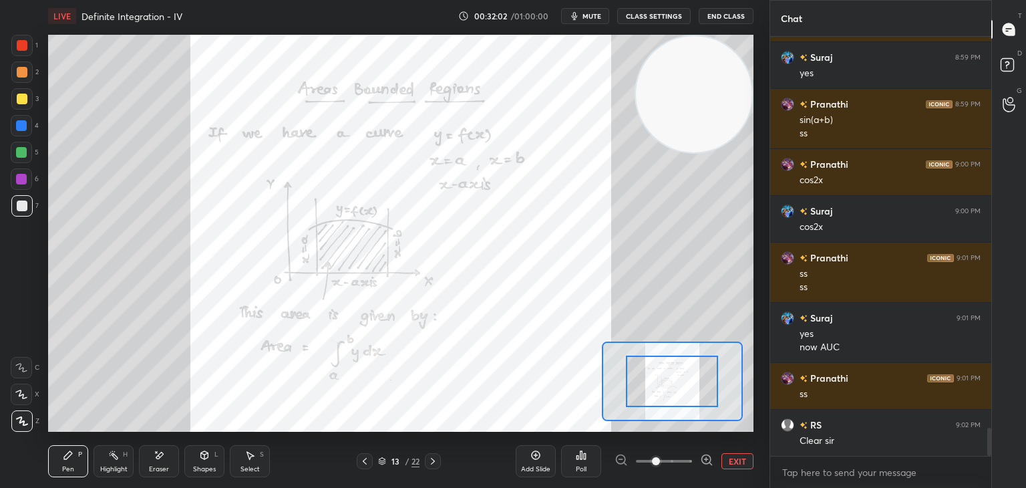
click at [691, 461] on div at bounding box center [663, 461] width 99 height 16
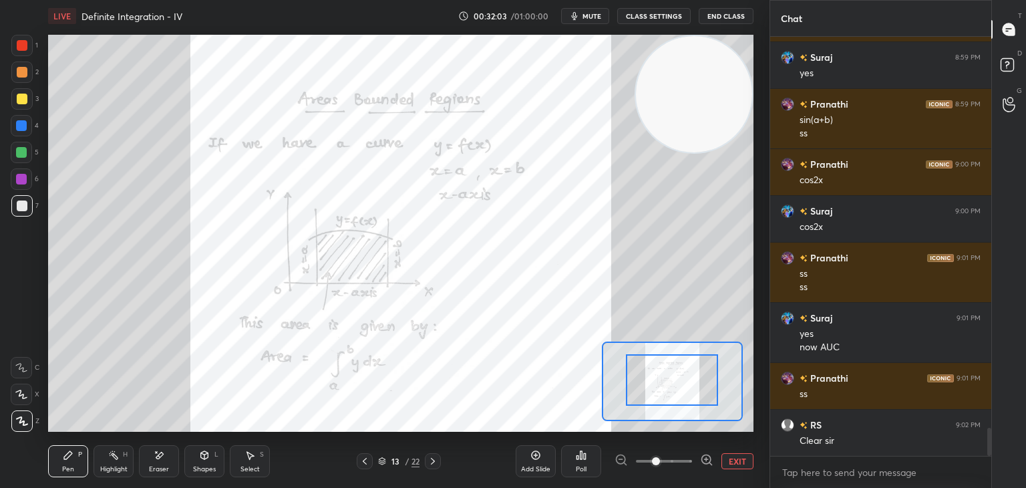
drag, startPoint x: 678, startPoint y: 387, endPoint x: 684, endPoint y: 380, distance: 9.0
click at [692, 460] on div at bounding box center [663, 461] width 99 height 16
click at [687, 460] on span at bounding box center [664, 461] width 56 height 20
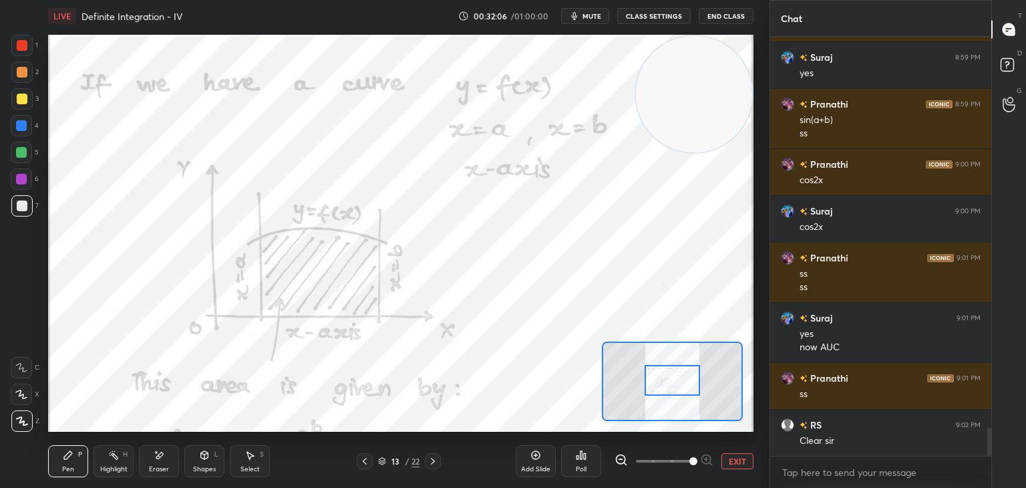
click at [624, 458] on icon at bounding box center [620, 459] width 13 height 13
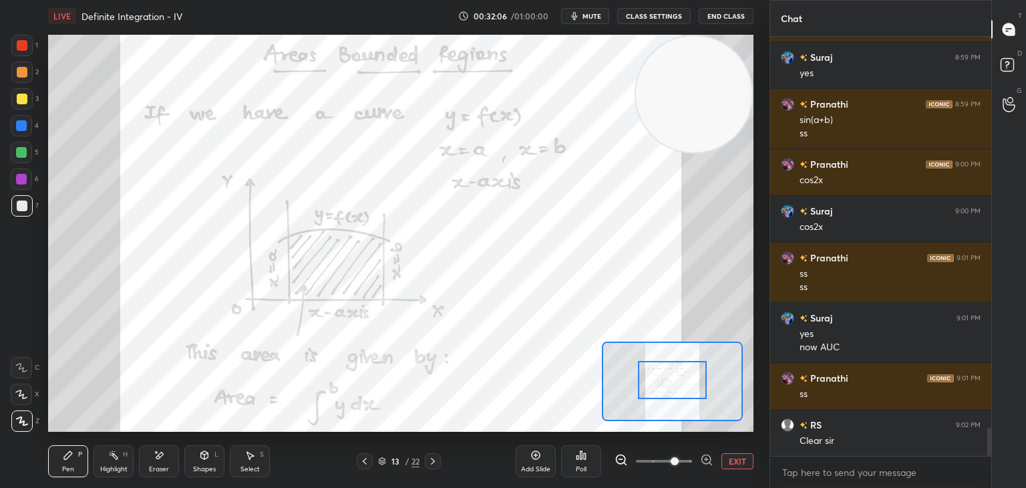
click at [620, 459] on icon at bounding box center [620, 459] width 3 height 0
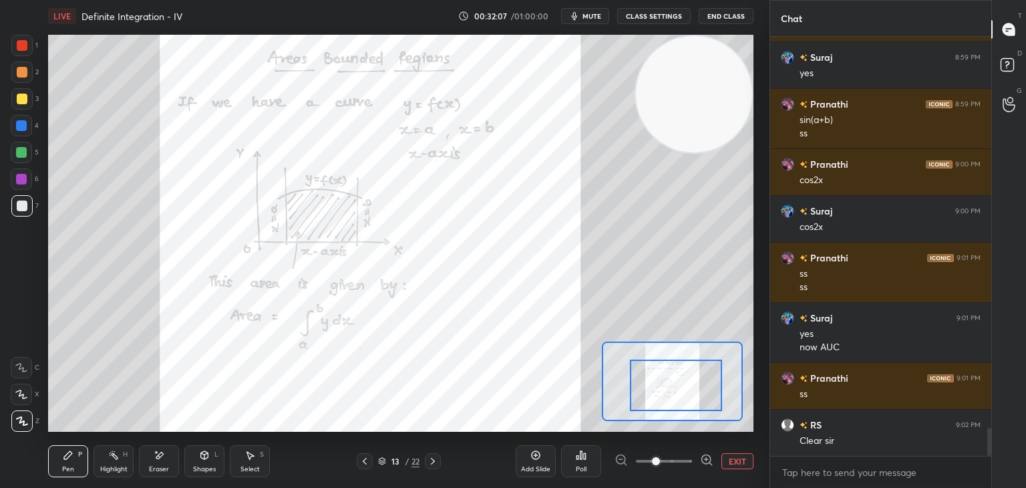
click at [680, 391] on div at bounding box center [676, 384] width 92 height 51
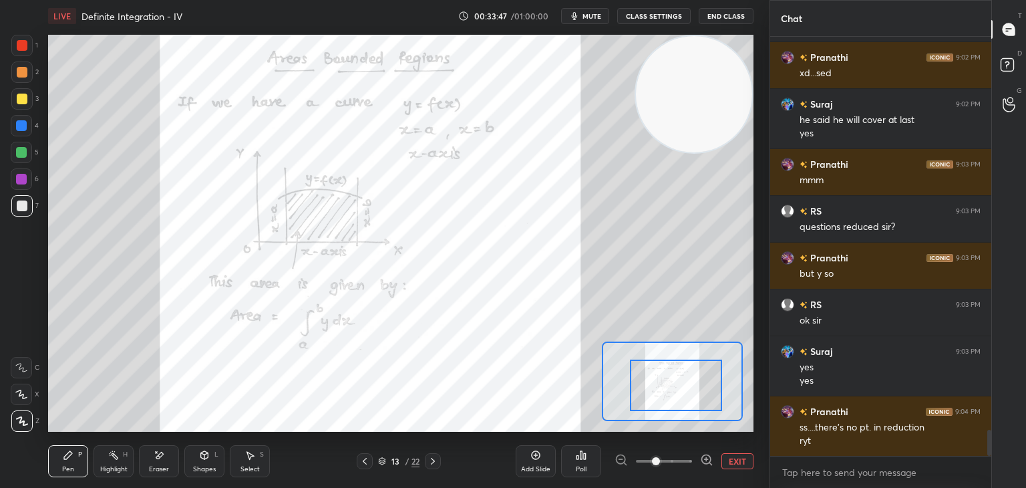
scroll to position [6347, 0]
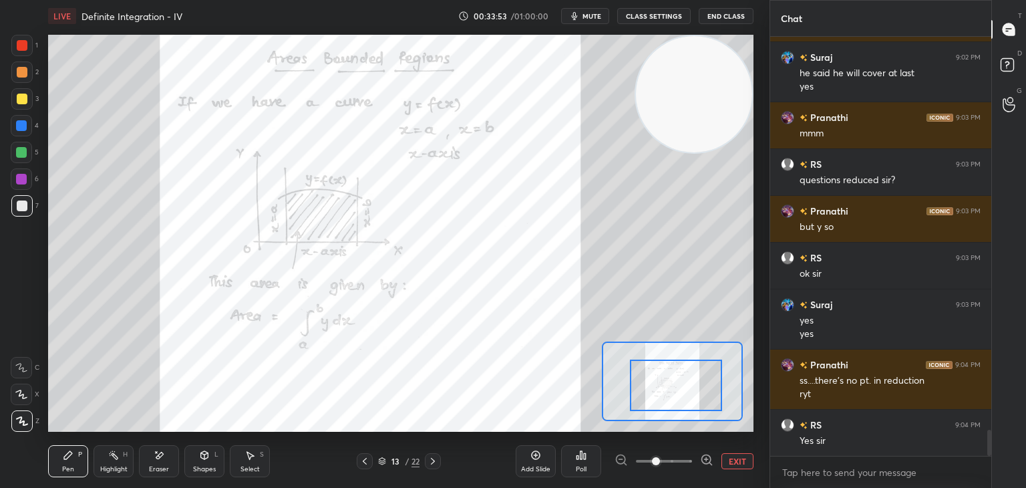
click at [114, 466] on div "Highlight" at bounding box center [113, 469] width 27 height 7
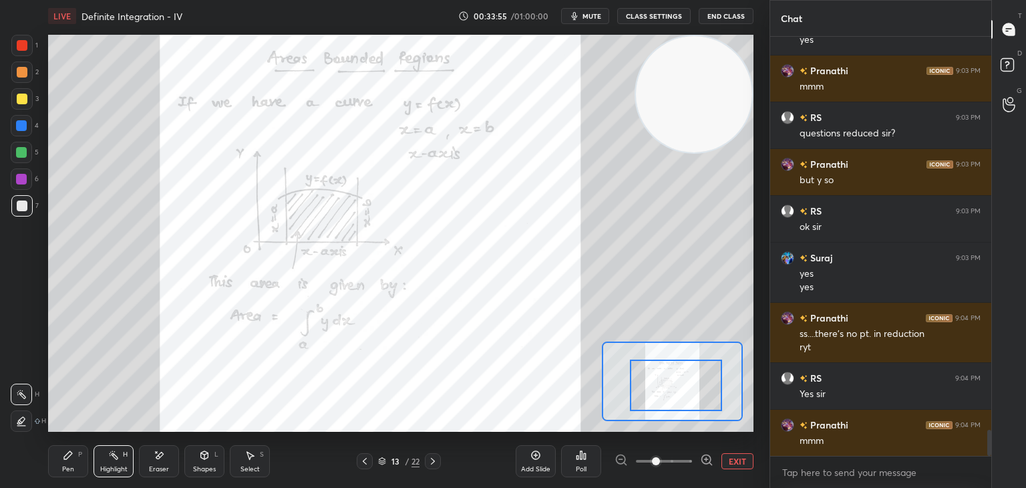
click at [22, 49] on div at bounding box center [22, 45] width 11 height 11
click at [703, 458] on icon at bounding box center [706, 459] width 13 height 13
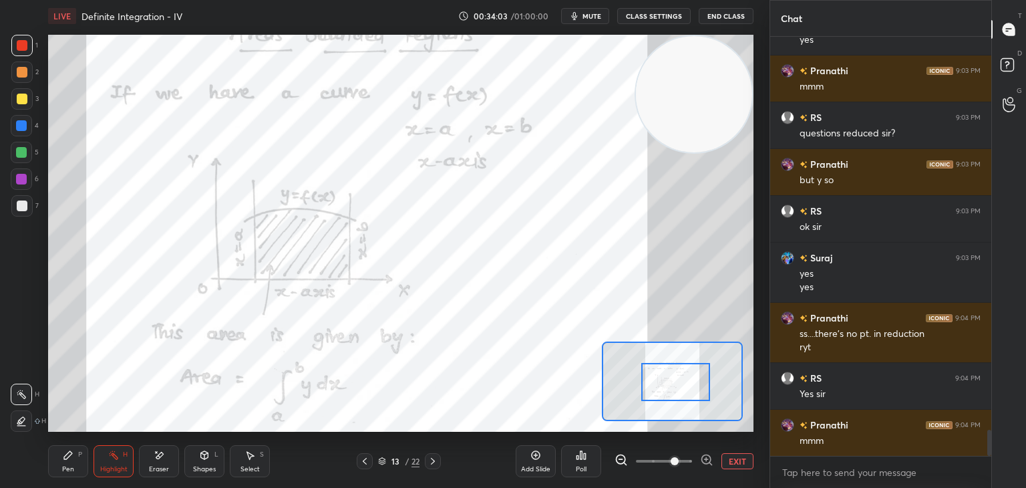
drag, startPoint x: 669, startPoint y: 391, endPoint x: 651, endPoint y: 373, distance: 25.0
click at [667, 387] on div at bounding box center [675, 382] width 69 height 38
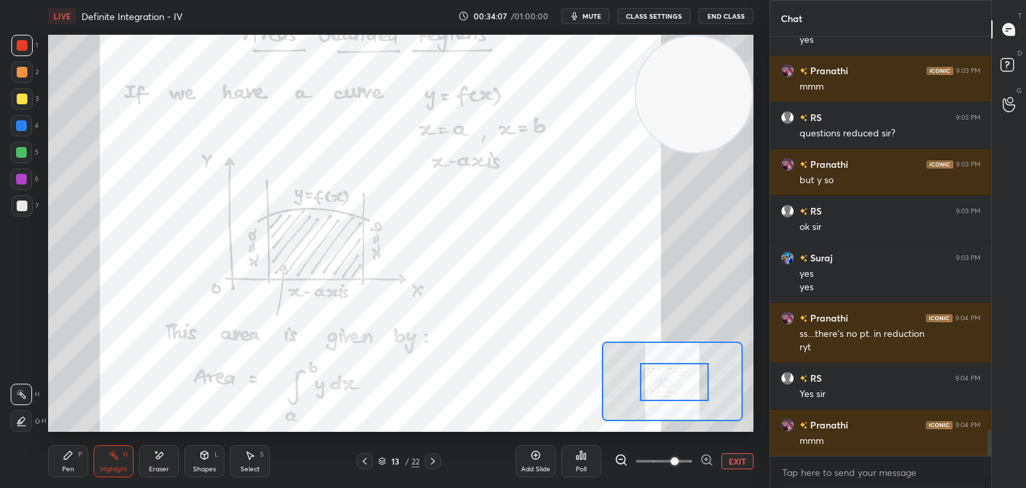
click at [65, 458] on icon at bounding box center [68, 455] width 8 height 8
drag, startPoint x: 100, startPoint y: 452, endPoint x: 106, endPoint y: 450, distance: 7.2
click at [100, 452] on div "Highlight H" at bounding box center [114, 461] width 40 height 32
click at [69, 449] on div "Pen P" at bounding box center [68, 461] width 40 height 32
drag, startPoint x: 22, startPoint y: 126, endPoint x: 43, endPoint y: 130, distance: 21.6
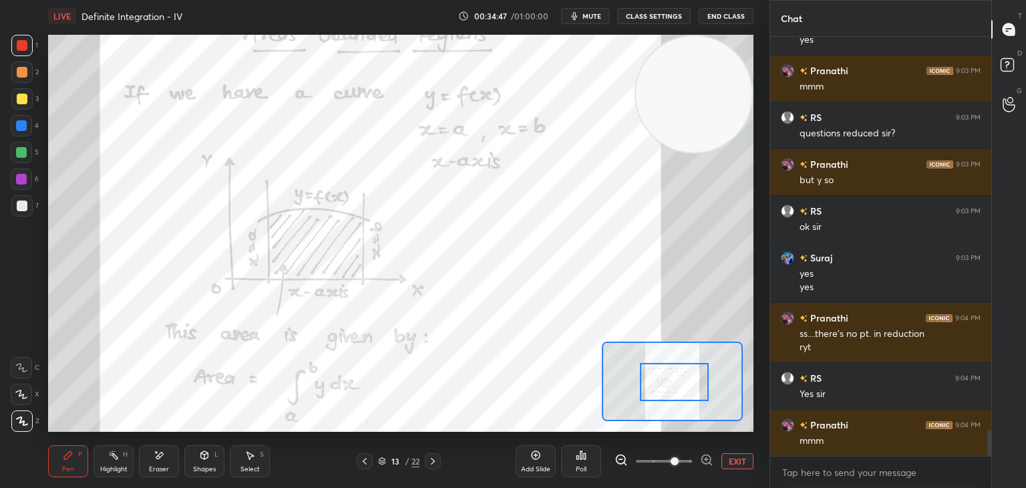
click at [22, 126] on div at bounding box center [21, 125] width 11 height 11
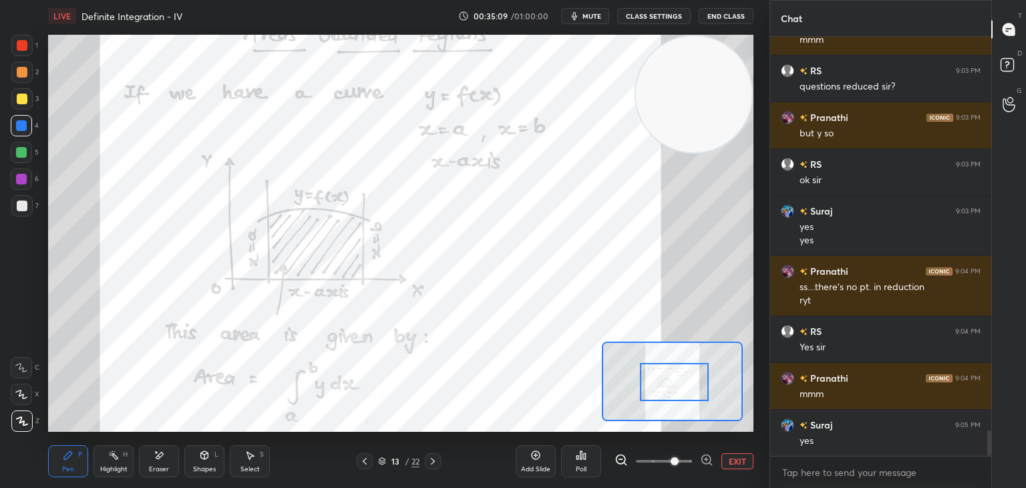
scroll to position [6487, 0]
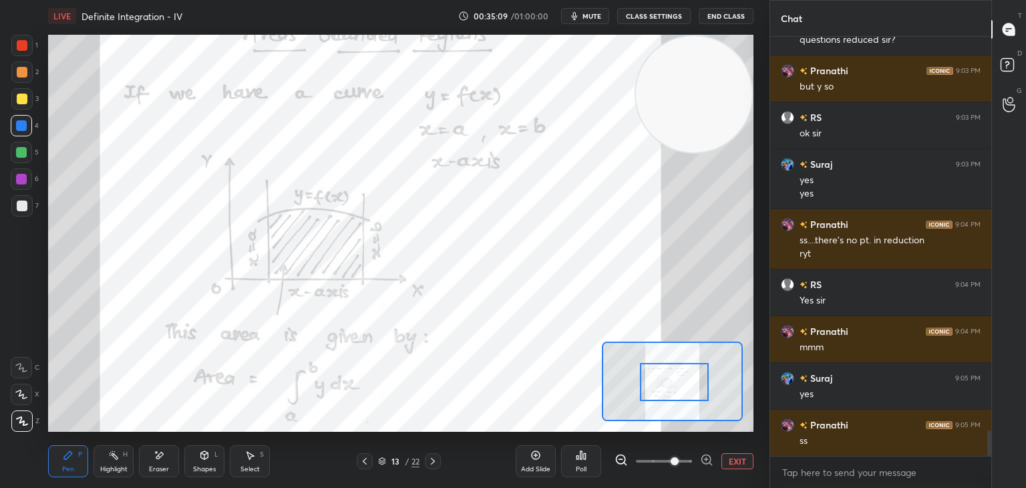
click at [19, 45] on div at bounding box center [22, 45] width 11 height 11
click at [17, 174] on div at bounding box center [21, 179] width 11 height 11
click at [122, 466] on div "Highlight" at bounding box center [113, 469] width 27 height 7
click at [81, 458] on div "Pen P" at bounding box center [68, 461] width 40 height 32
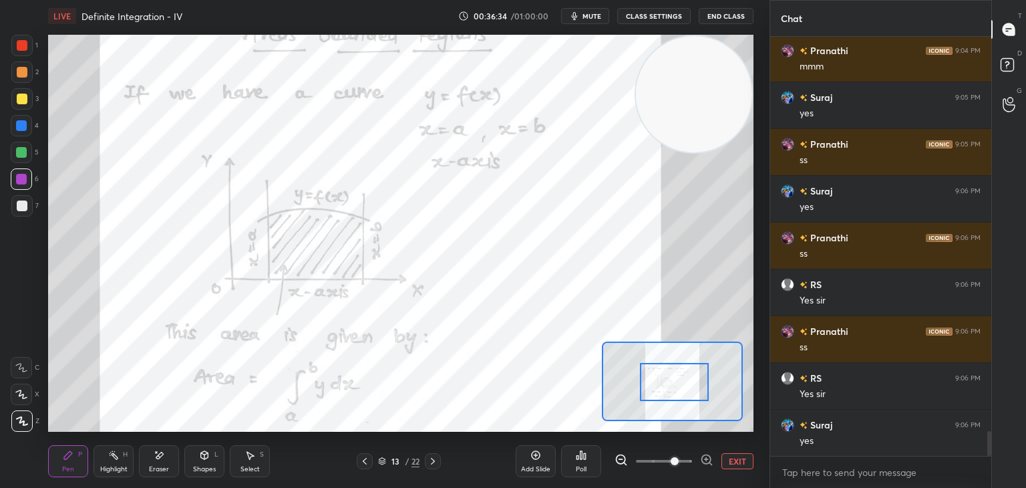
scroll to position [6814, 0]
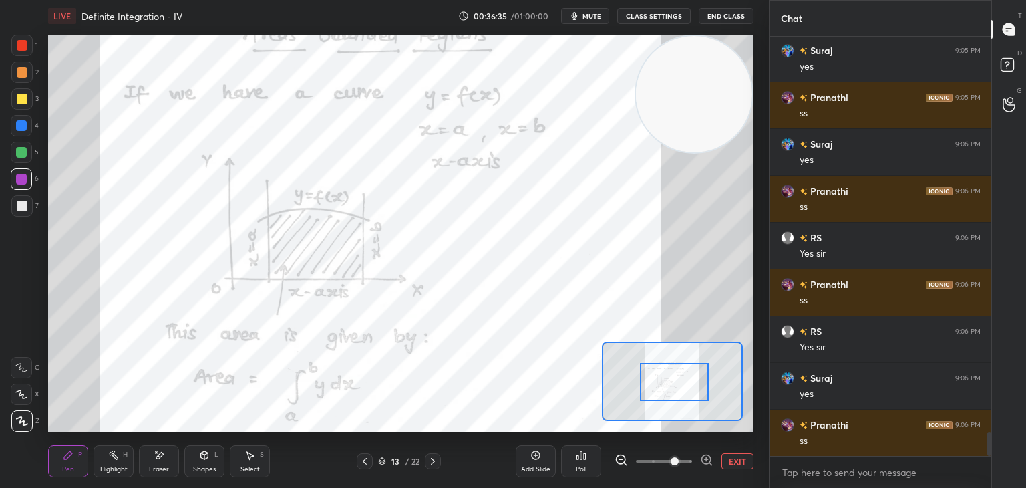
click at [0, 240] on div "1 2 3 4 5 6 7 C X Z E E Erase all H H" at bounding box center [21, 233] width 43 height 397
click at [737, 458] on button "EXIT" at bounding box center [737, 461] width 32 height 16
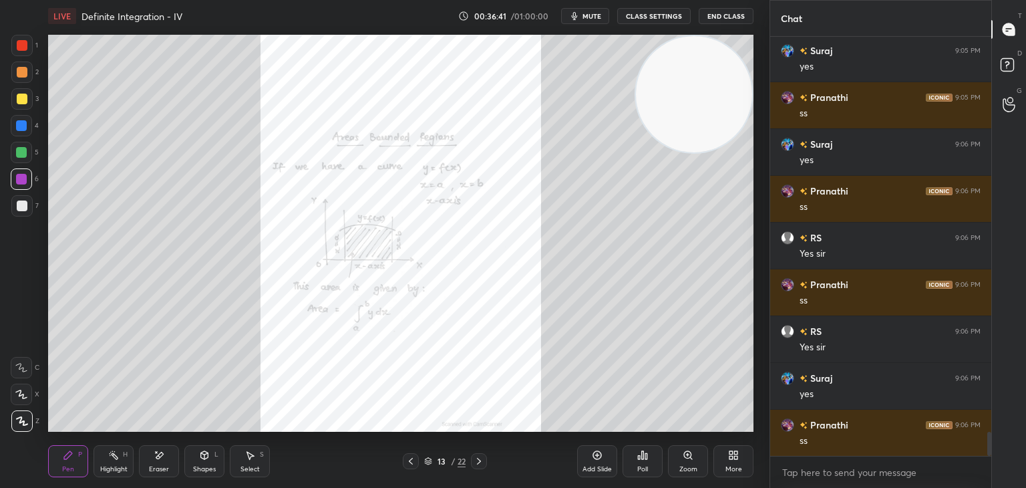
drag, startPoint x: 113, startPoint y: 460, endPoint x: 122, endPoint y: 444, distance: 18.6
click at [113, 460] on icon at bounding box center [113, 455] width 11 height 11
click at [688, 463] on div "Zoom" at bounding box center [688, 461] width 40 height 32
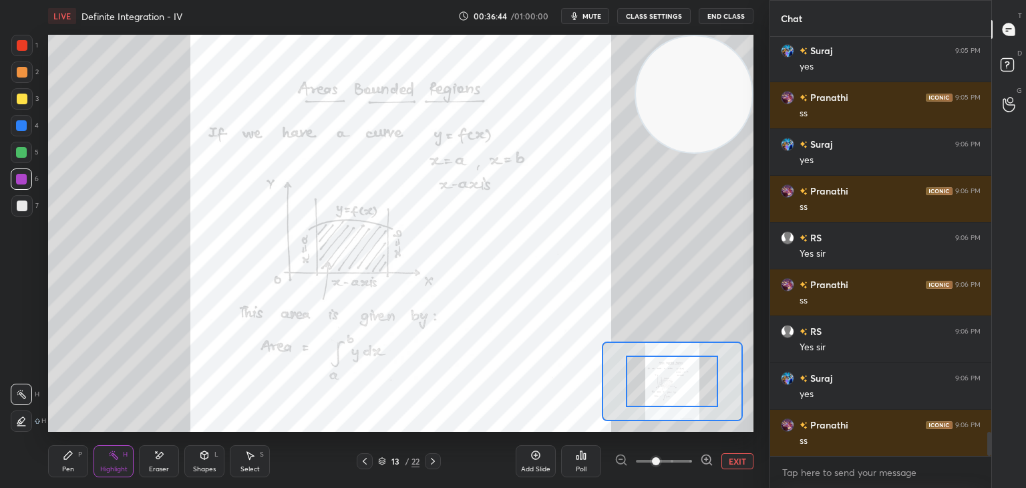
click at [689, 462] on span at bounding box center [664, 461] width 56 height 20
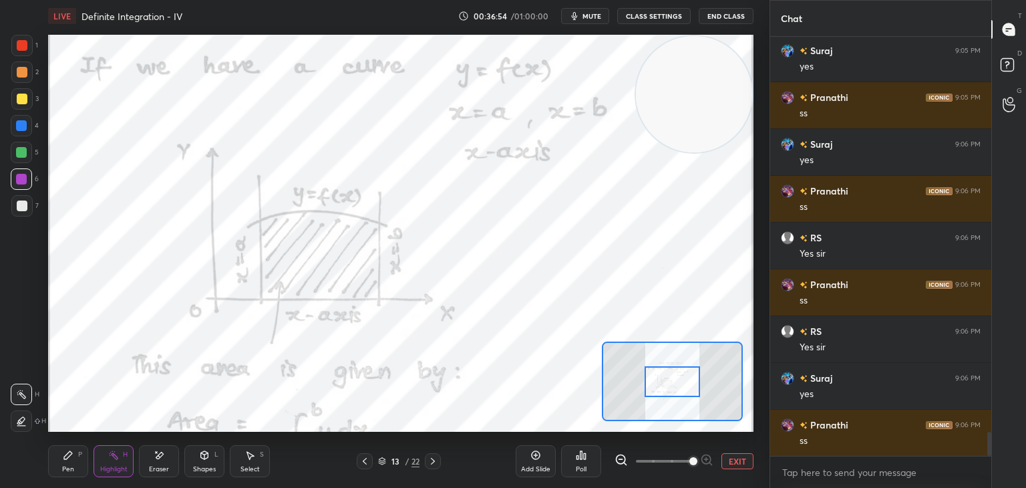
click at [69, 463] on div "Pen P" at bounding box center [68, 461] width 40 height 32
click at [98, 461] on div "Highlight H" at bounding box center [114, 461] width 40 height 32
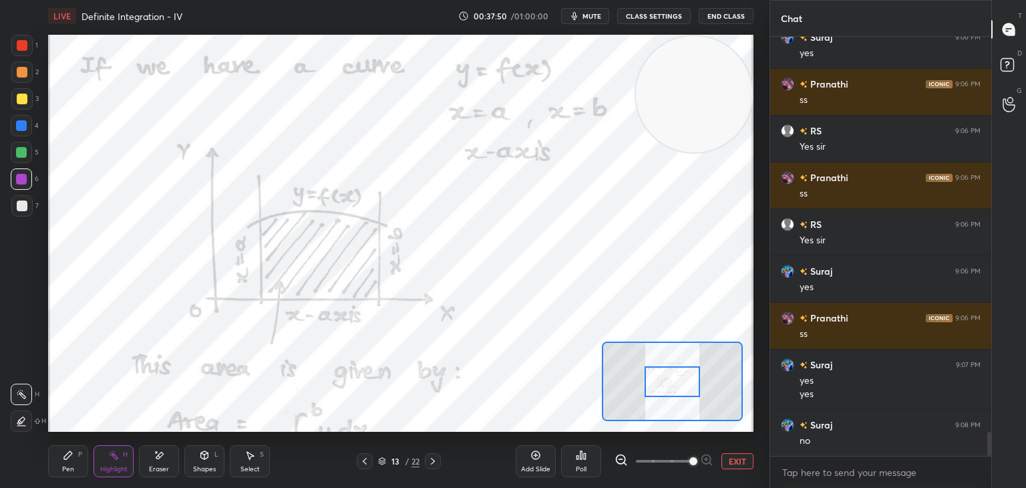
scroll to position [6968, 0]
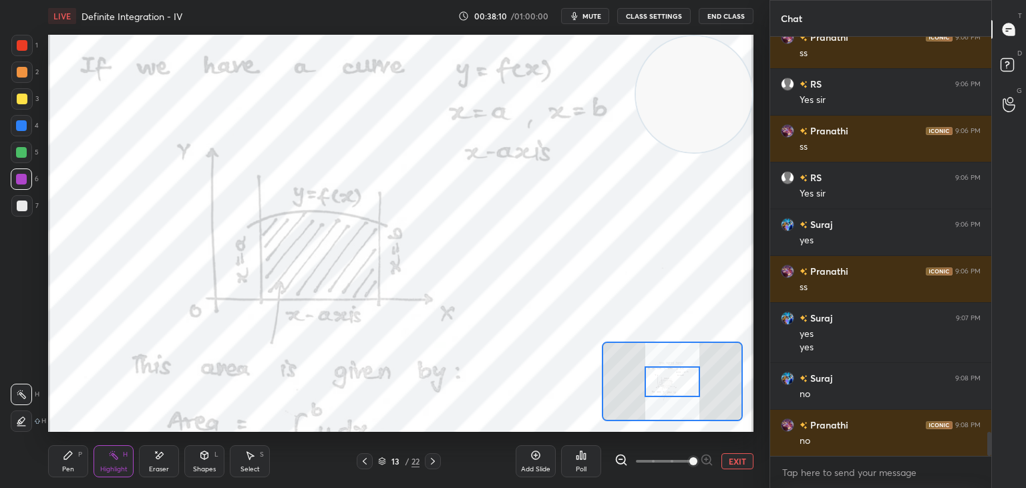
click at [77, 453] on div "Pen P" at bounding box center [68, 461] width 40 height 32
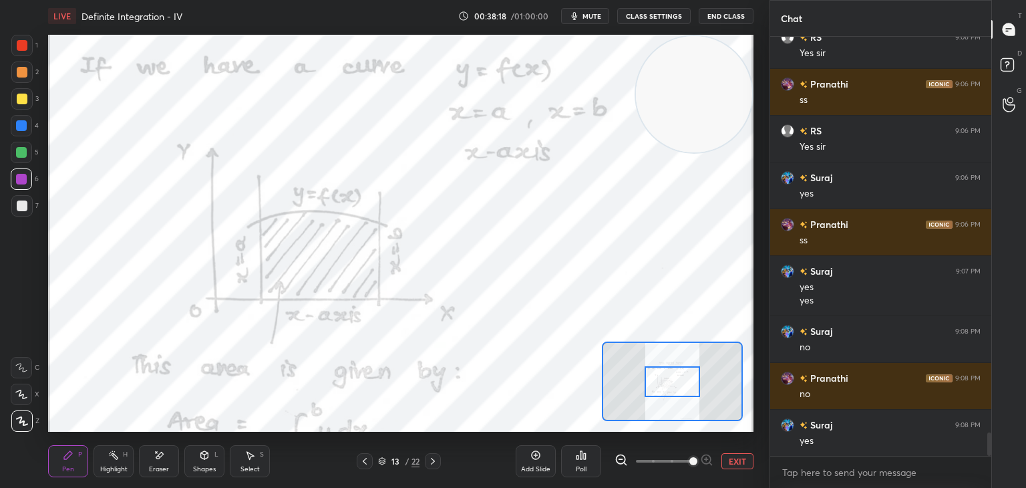
drag, startPoint x: 108, startPoint y: 467, endPoint x: 112, endPoint y: 461, distance: 7.6
click at [110, 466] on div "Highlight" at bounding box center [113, 469] width 27 height 7
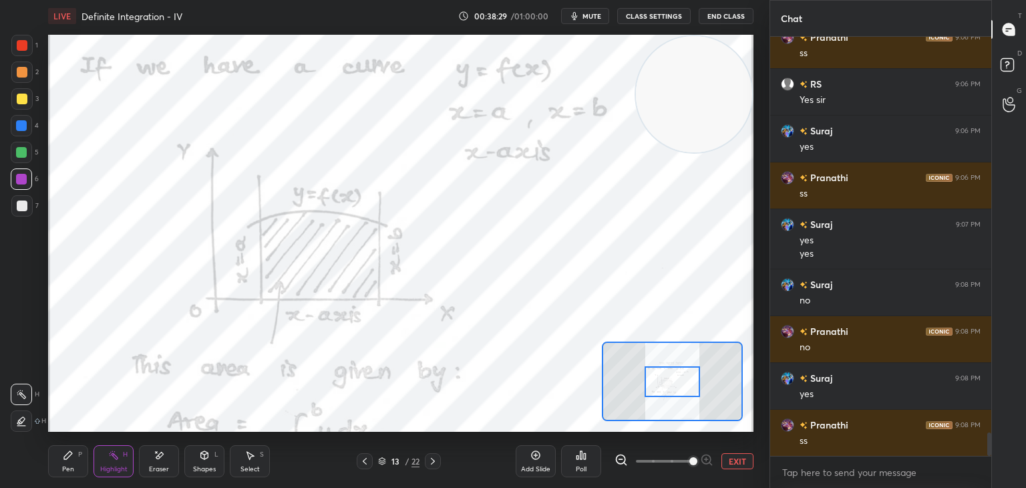
scroll to position [7108, 0]
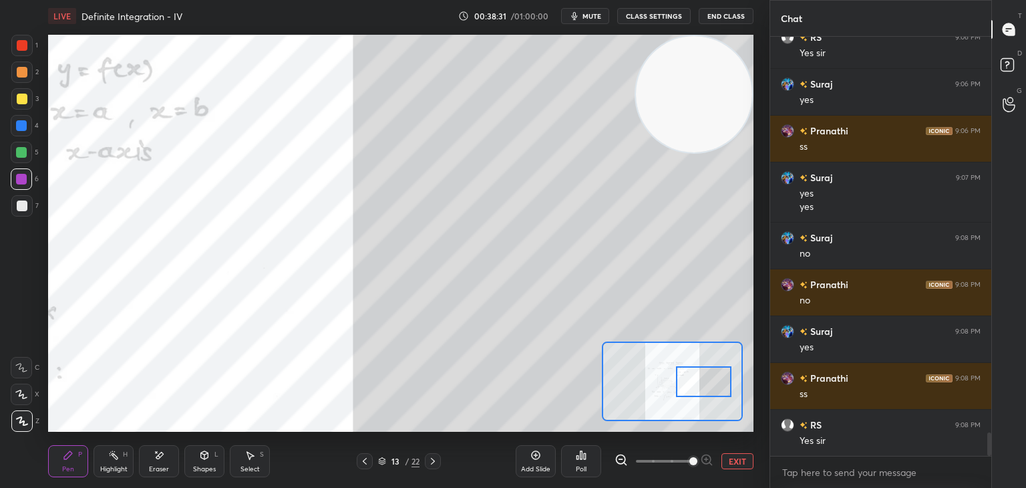
drag, startPoint x: 661, startPoint y: 378, endPoint x: 690, endPoint y: 376, distance: 29.5
click at [701, 376] on div at bounding box center [703, 381] width 55 height 31
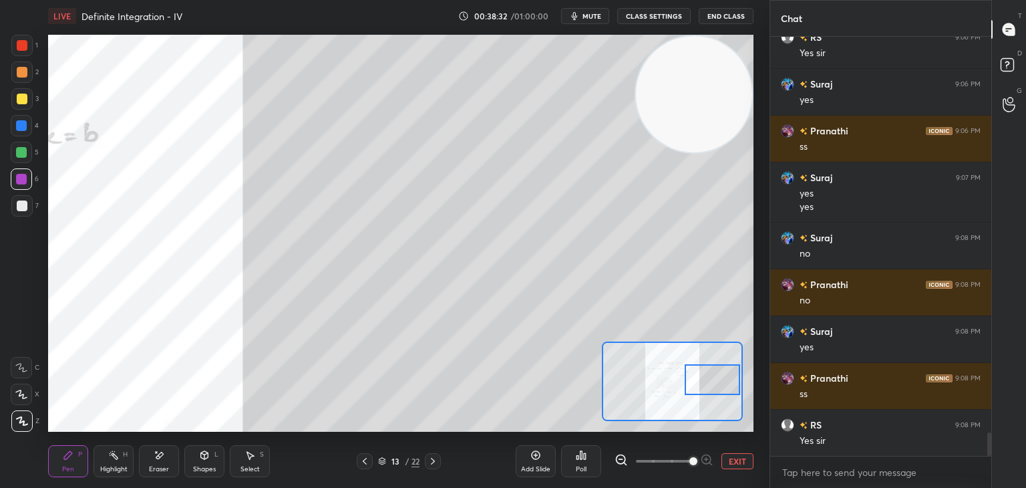
drag, startPoint x: 25, startPoint y: 102, endPoint x: 35, endPoint y: 108, distance: 11.9
click at [25, 102] on div at bounding box center [22, 99] width 11 height 11
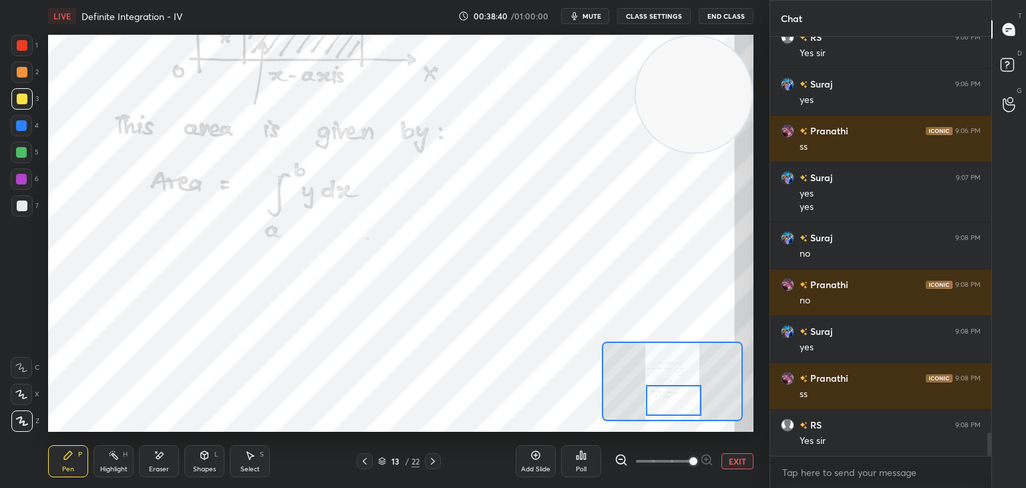
drag, startPoint x: 693, startPoint y: 379, endPoint x: 661, endPoint y: 397, distance: 37.7
click at [657, 401] on div at bounding box center [673, 400] width 55 height 31
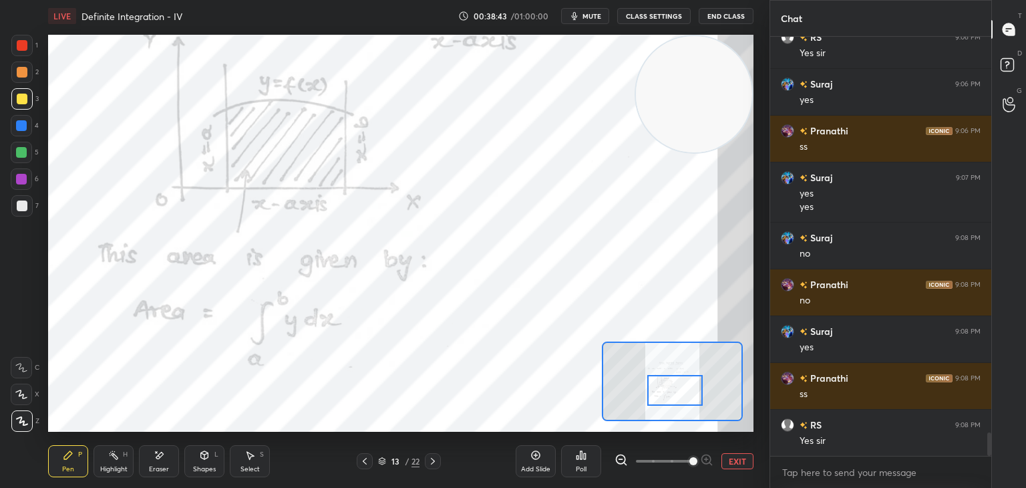
drag, startPoint x: 680, startPoint y: 403, endPoint x: 673, endPoint y: 395, distance: 11.0
click at [678, 394] on div at bounding box center [674, 390] width 55 height 31
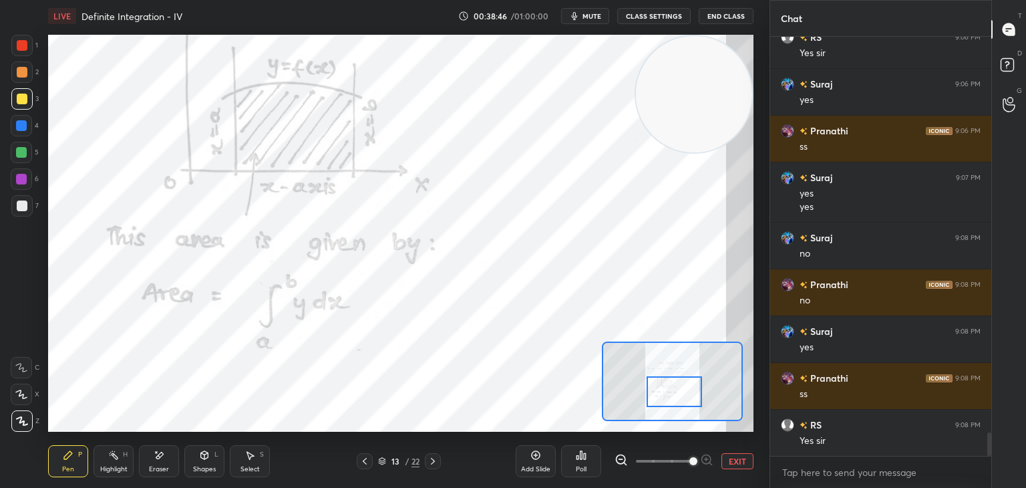
click at [19, 45] on div at bounding box center [22, 45] width 11 height 11
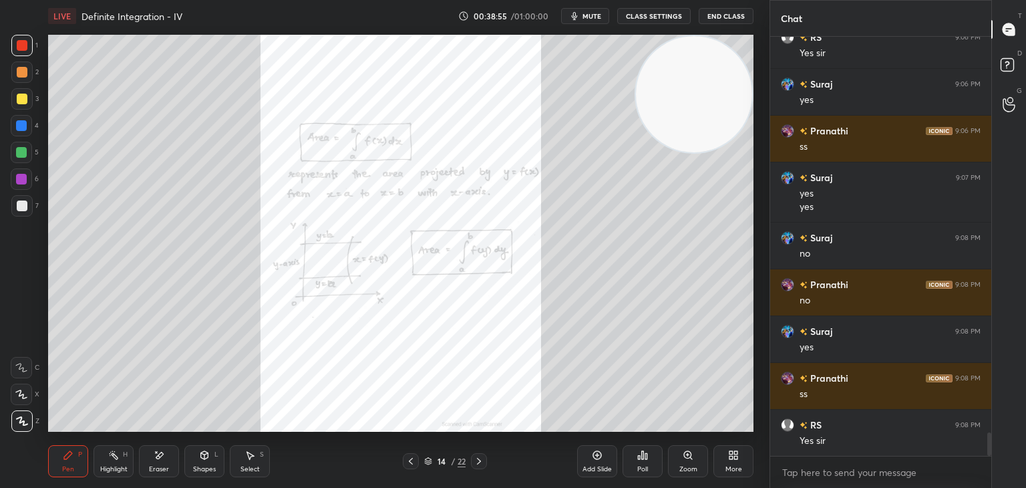
click at [689, 462] on div "Zoom" at bounding box center [688, 461] width 40 height 32
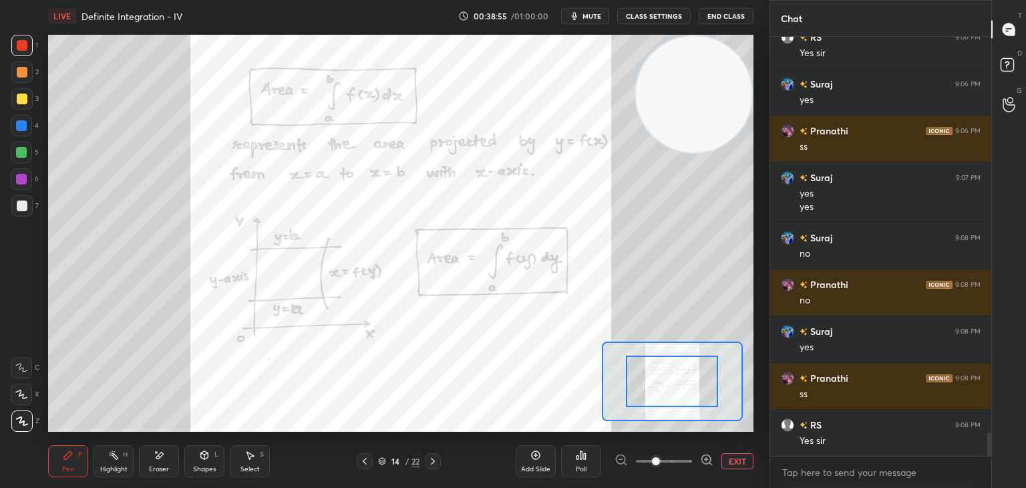
click at [692, 461] on div at bounding box center [663, 461] width 99 height 16
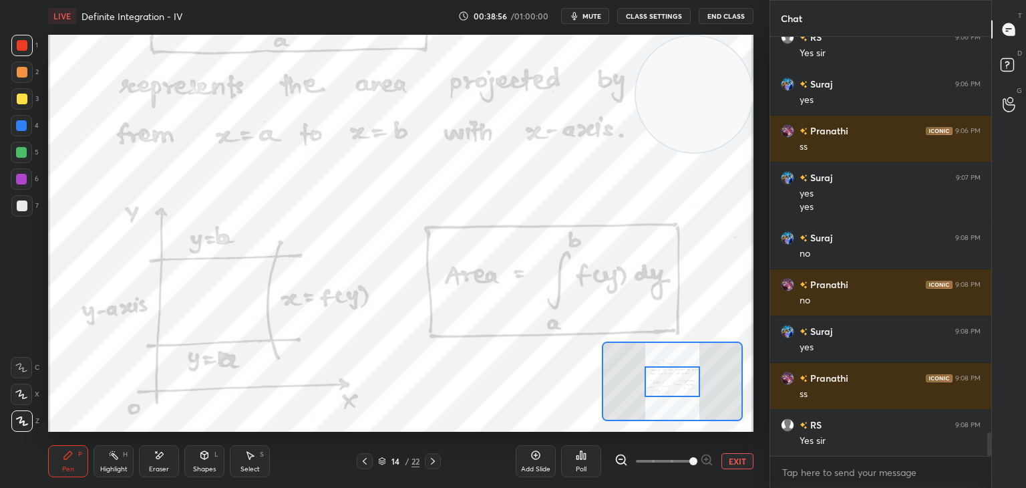
click at [688, 455] on span at bounding box center [664, 461] width 56 height 20
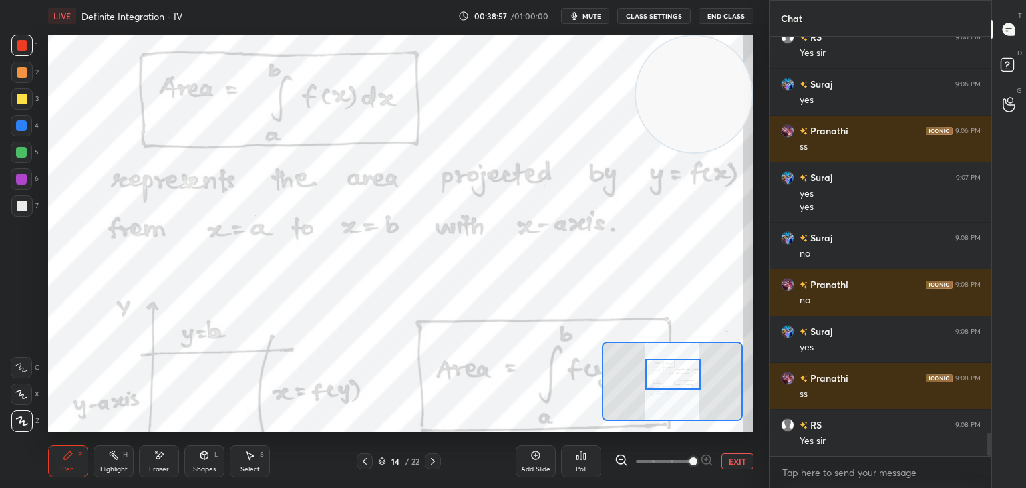
click at [687, 381] on div at bounding box center [672, 374] width 55 height 31
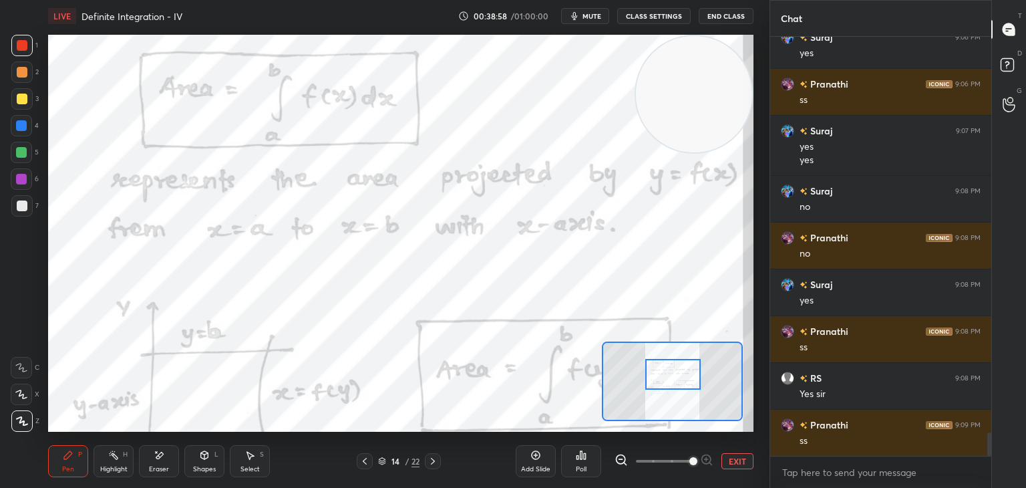
click at [620, 460] on icon at bounding box center [620, 459] width 13 height 13
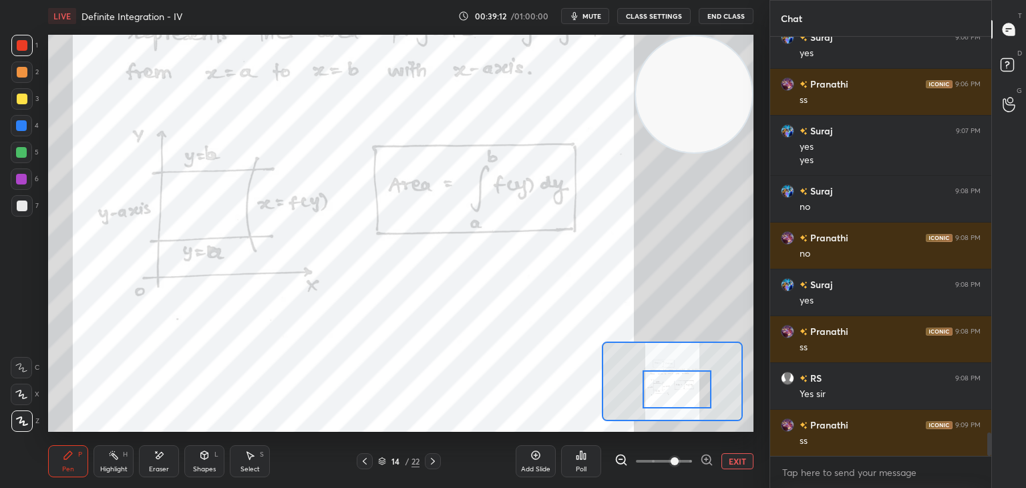
drag, startPoint x: 669, startPoint y: 368, endPoint x: 673, endPoint y: 383, distance: 15.9
click at [673, 383] on div at bounding box center [677, 389] width 69 height 38
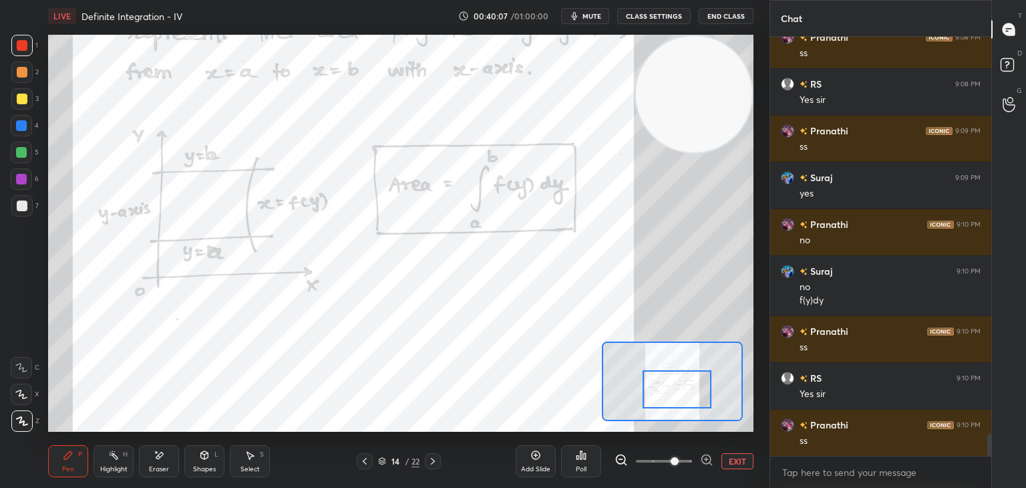
scroll to position [7462, 0]
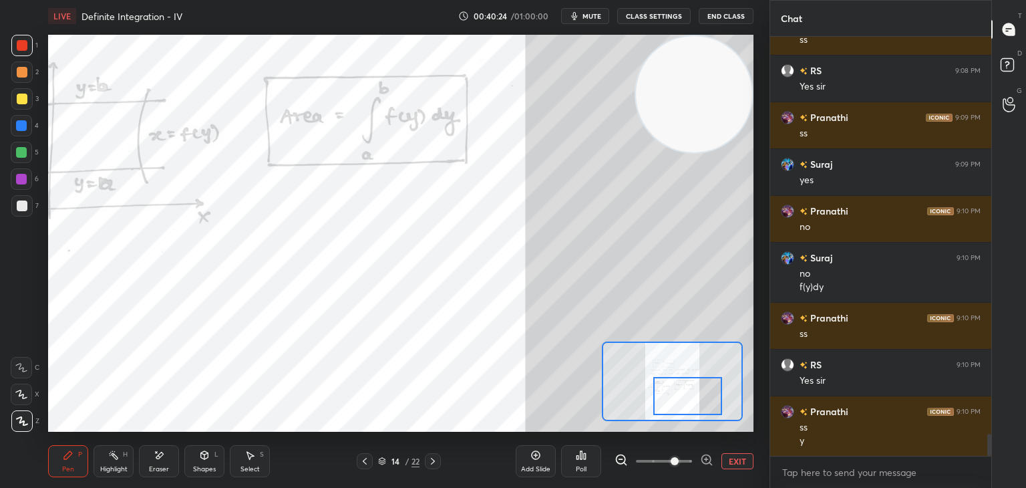
click at [692, 395] on div at bounding box center [687, 396] width 69 height 38
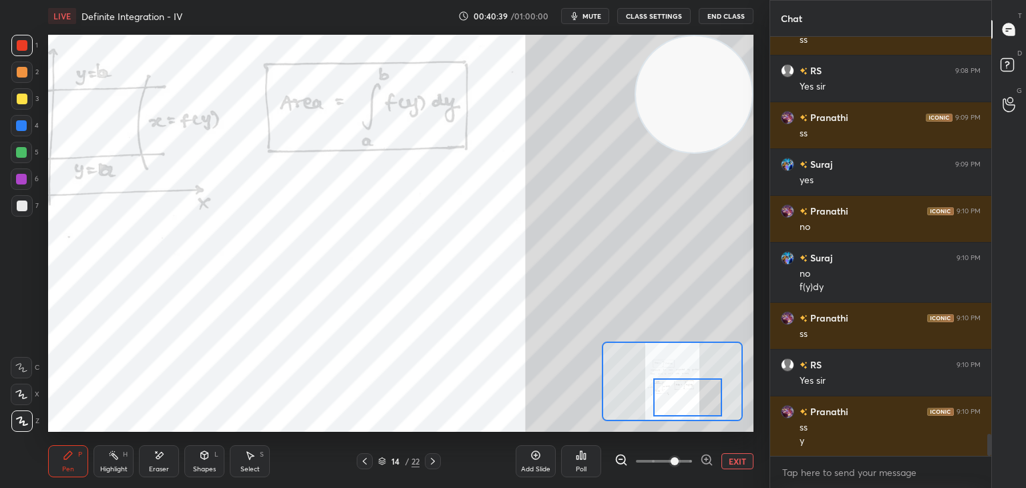
scroll to position [7475, 0]
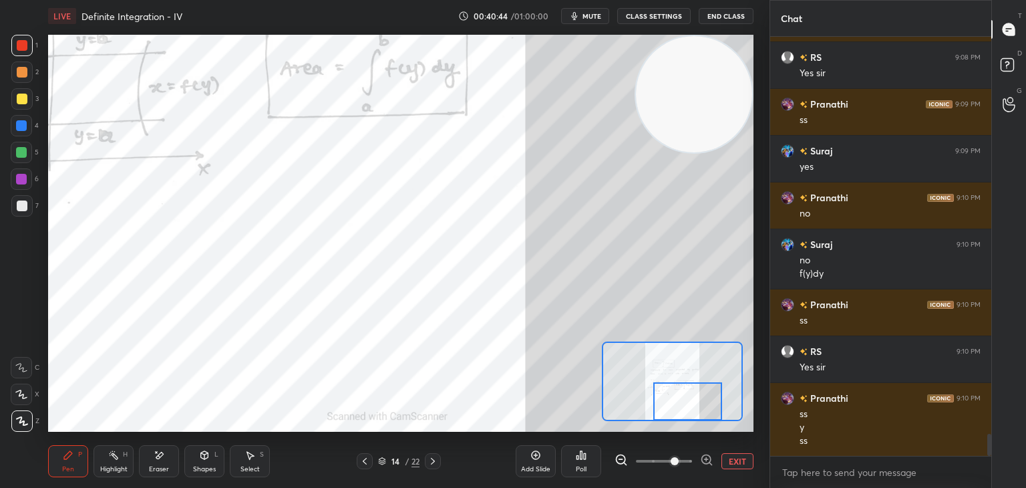
click at [669, 415] on div at bounding box center [687, 401] width 69 height 38
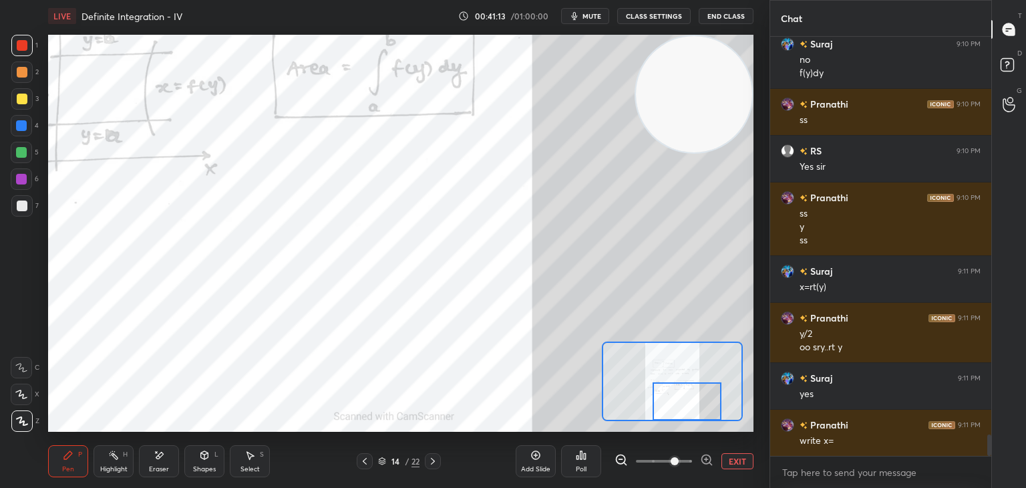
scroll to position [7689, 0]
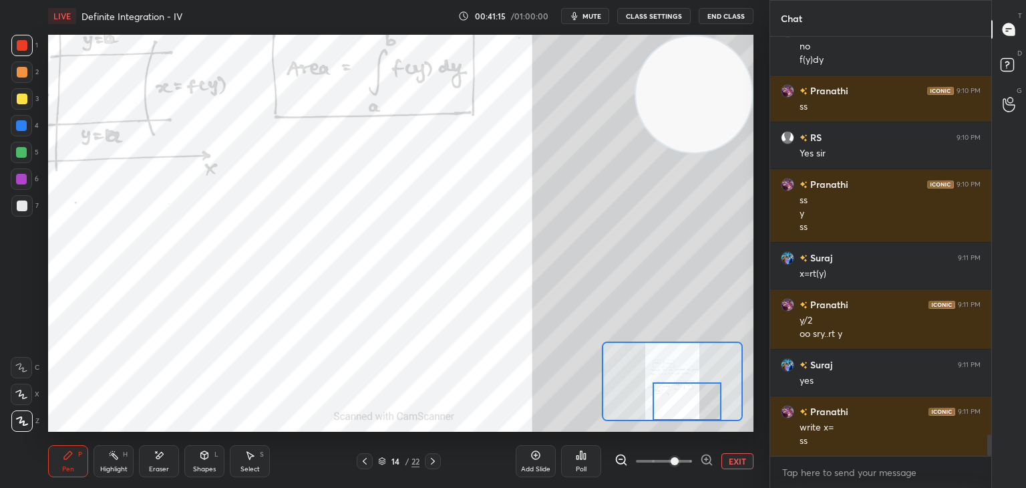
click at [582, 9] on button "mute" at bounding box center [585, 16] width 48 height 16
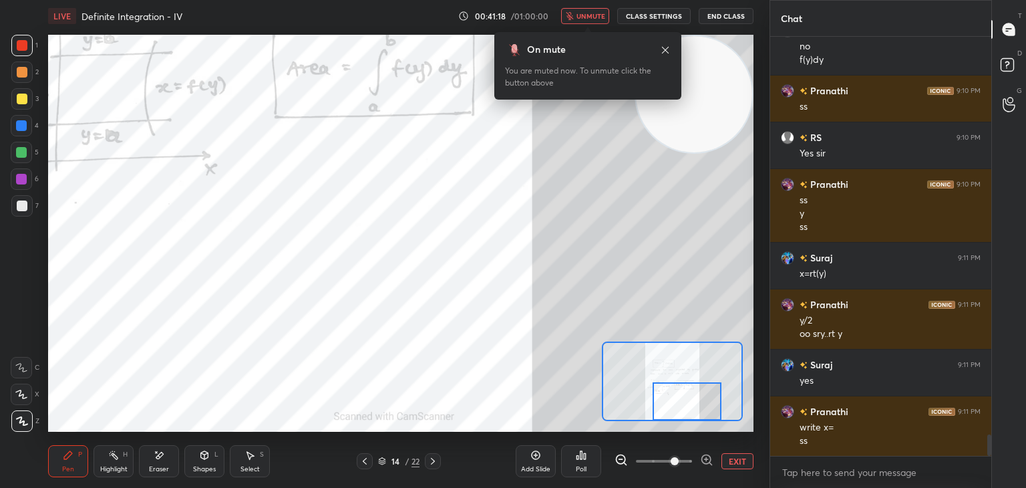
click at [582, 11] on button "unmute" at bounding box center [585, 16] width 48 height 16
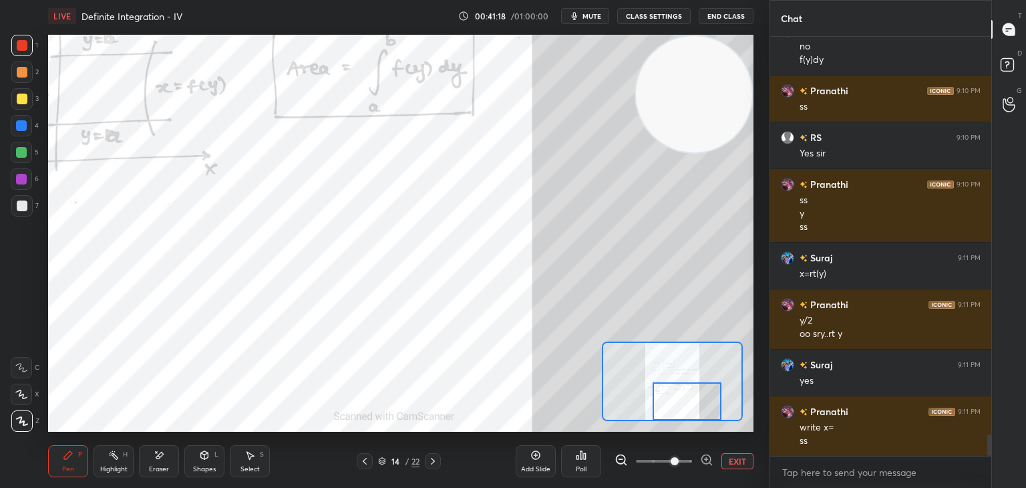
click at [707, 74] on video at bounding box center [694, 94] width 116 height 116
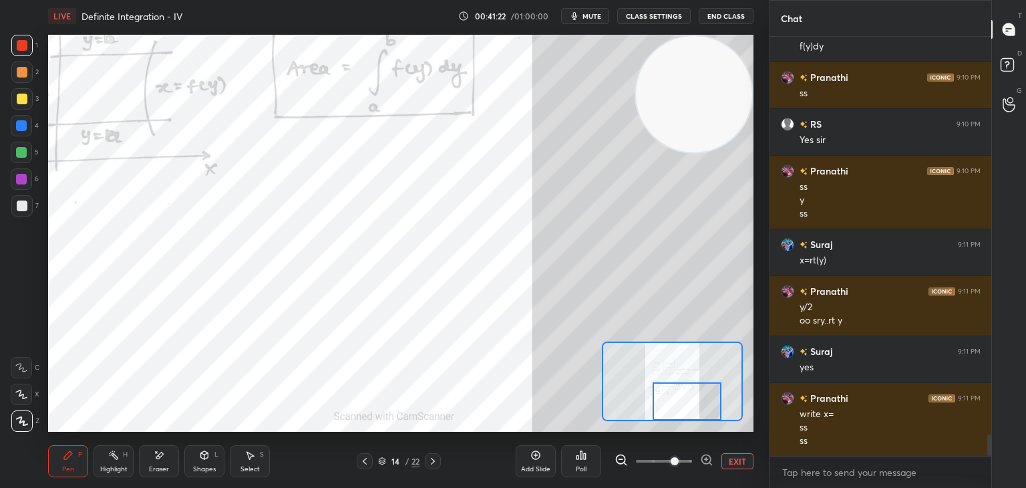
scroll to position [7749, 0]
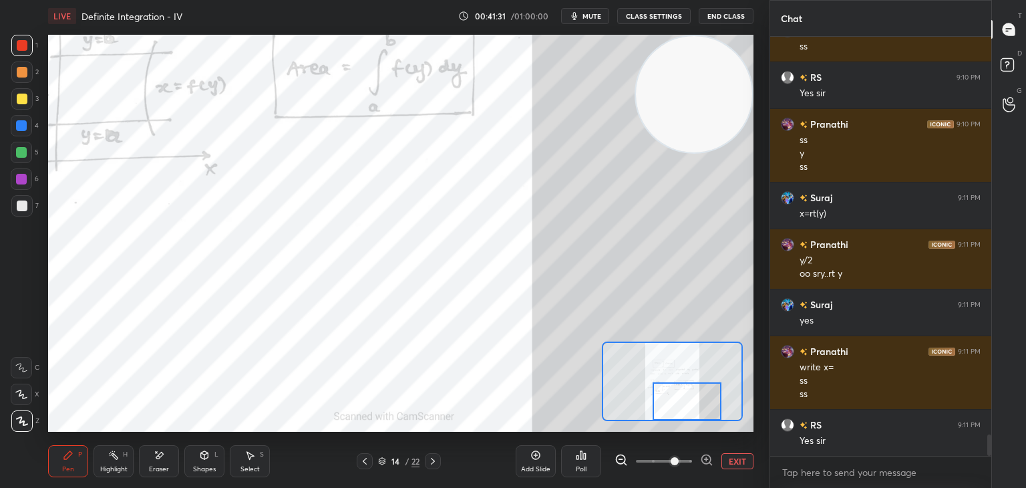
drag, startPoint x: 596, startPoint y: 12, endPoint x: 576, endPoint y: 24, distance: 22.8
click at [596, 17] on span "mute" at bounding box center [591, 15] width 19 height 9
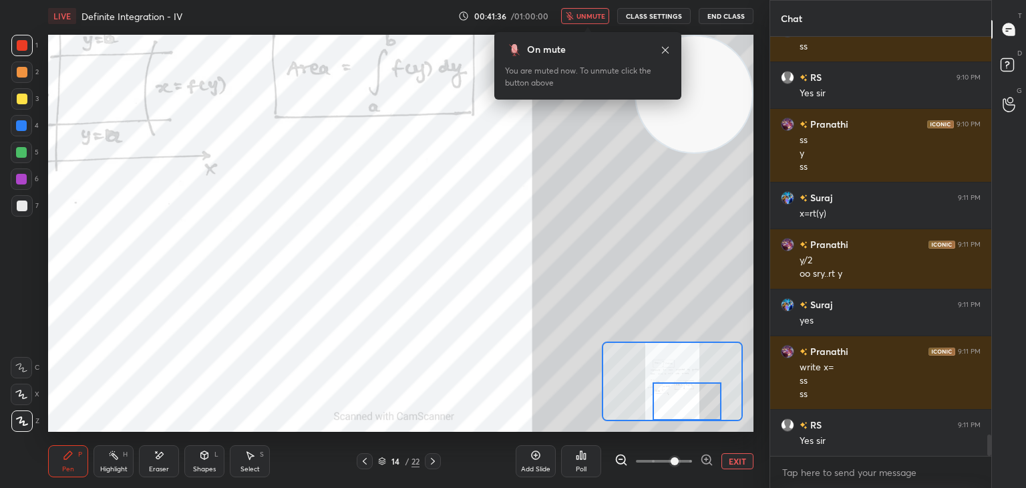
click at [586, 10] on button "unmute" at bounding box center [585, 16] width 48 height 16
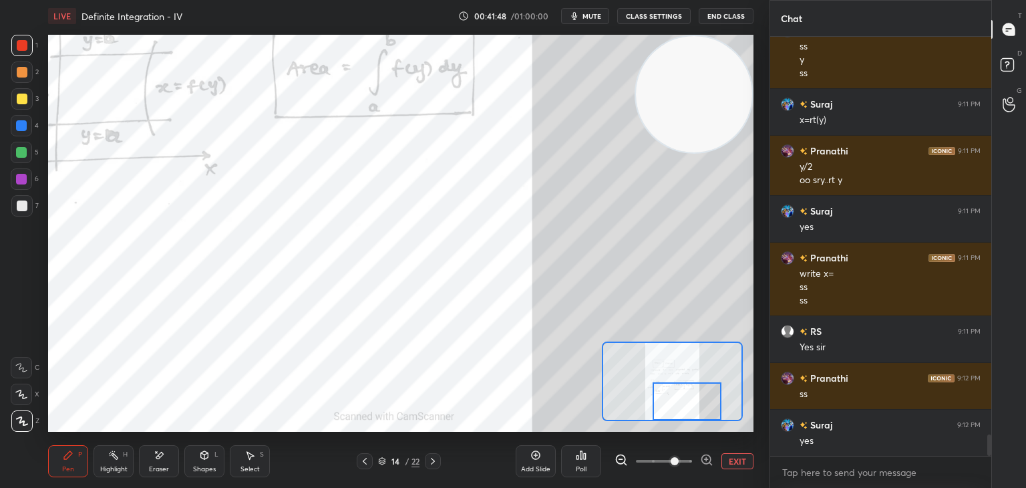
scroll to position [7890, 0]
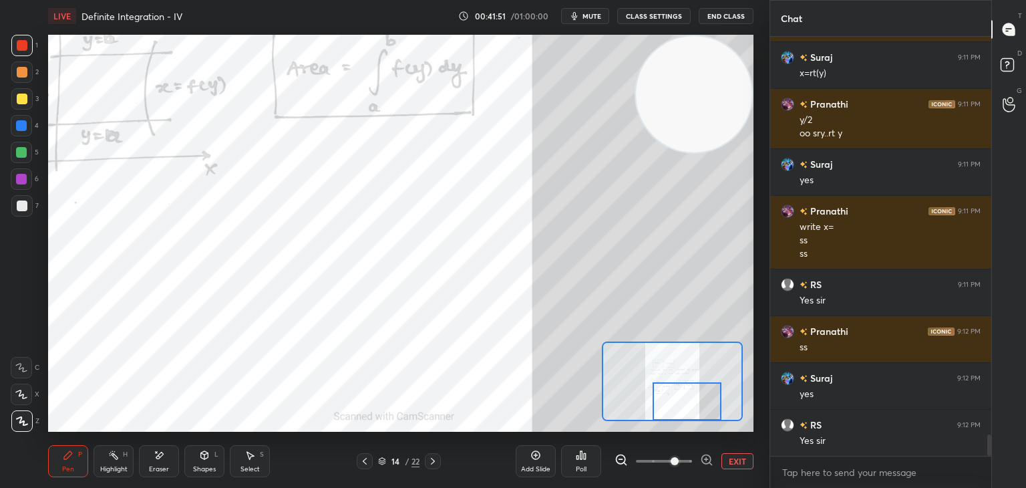
click at [537, 467] on div "Add Slide" at bounding box center [535, 469] width 29 height 7
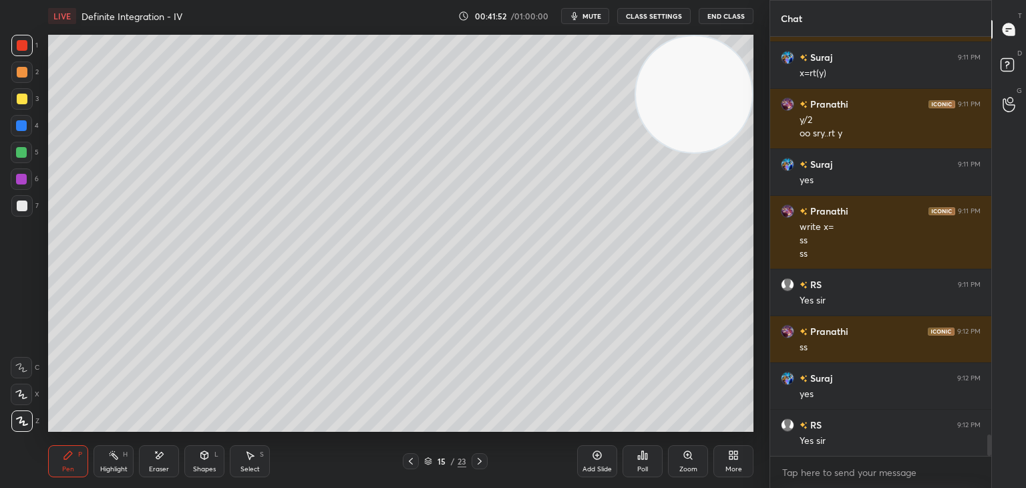
click at [16, 92] on div at bounding box center [21, 98] width 21 height 21
click at [208, 466] on div "Shapes" at bounding box center [204, 469] width 23 height 7
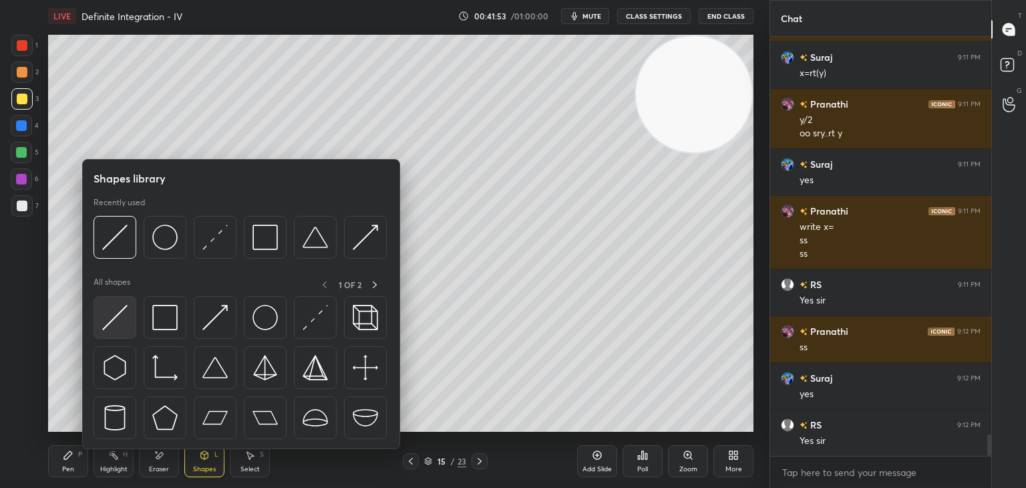
click at [128, 329] on div at bounding box center [115, 317] width 43 height 43
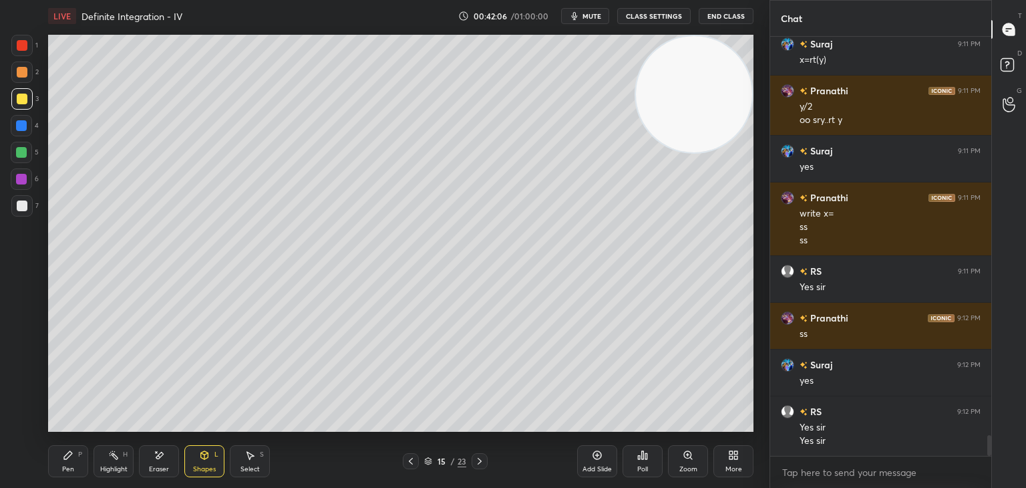
scroll to position [7935, 0]
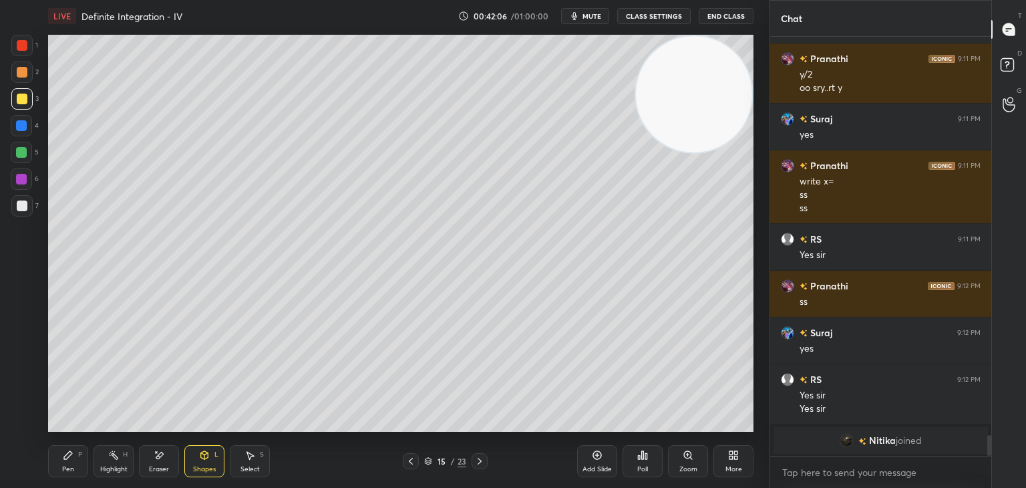
drag, startPoint x: 79, startPoint y: 461, endPoint x: 85, endPoint y: 435, distance: 26.2
click at [77, 460] on div "Pen P" at bounding box center [68, 461] width 40 height 32
click at [594, 19] on span "mute" at bounding box center [591, 15] width 19 height 9
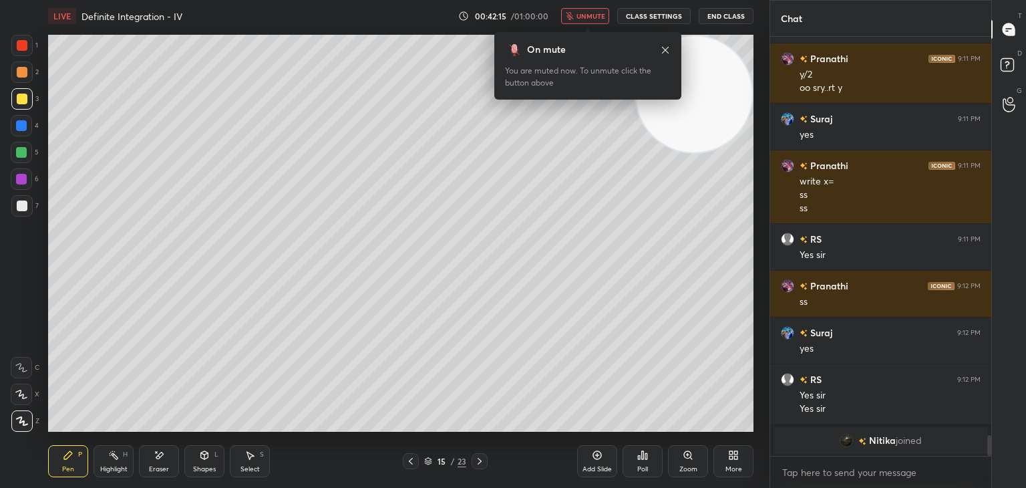
drag, startPoint x: 590, startPoint y: 15, endPoint x: 649, endPoint y: 67, distance: 79.5
click at [590, 15] on span "unmute" at bounding box center [590, 15] width 29 height 9
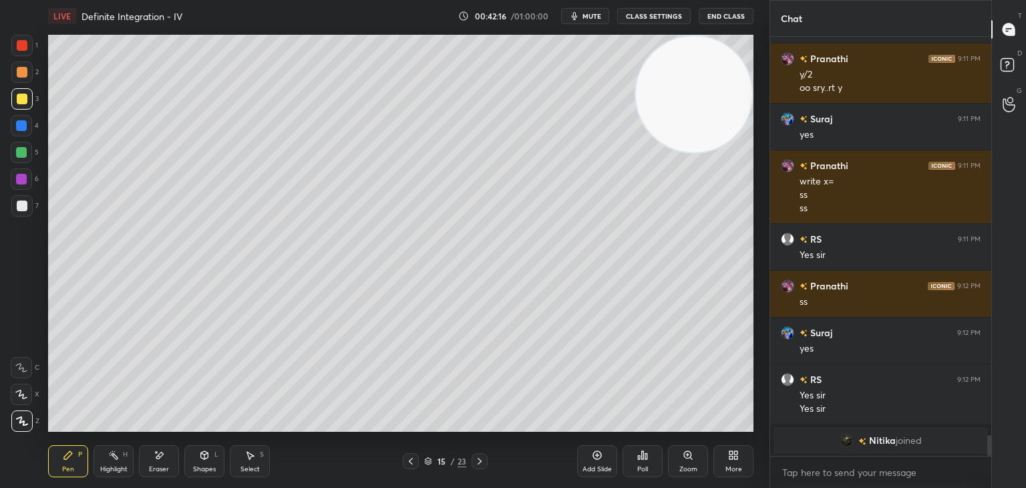
drag, startPoint x: 693, startPoint y: 118, endPoint x: 675, endPoint y: 117, distance: 18.0
click at [712, 92] on video at bounding box center [694, 94] width 116 height 116
click at [211, 460] on div "Shapes L" at bounding box center [204, 461] width 40 height 32
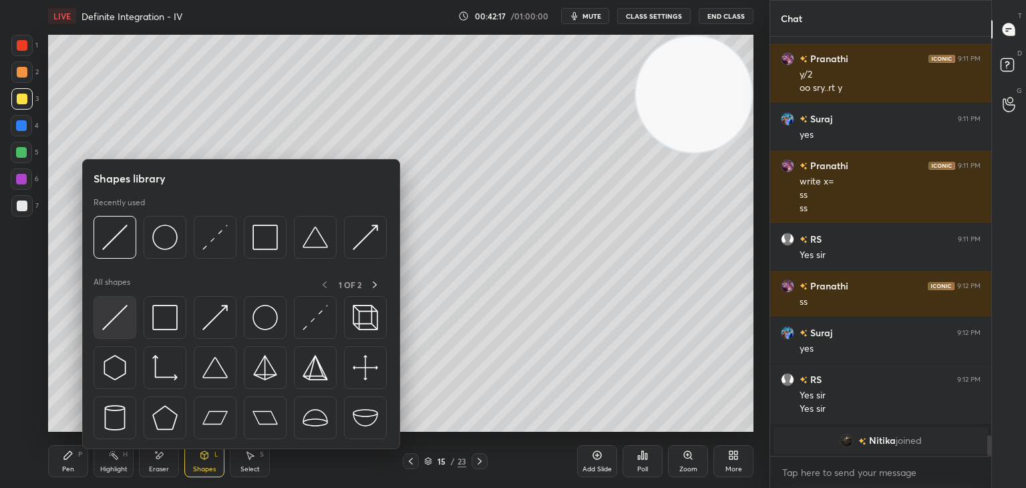
click at [111, 327] on img at bounding box center [114, 317] width 25 height 25
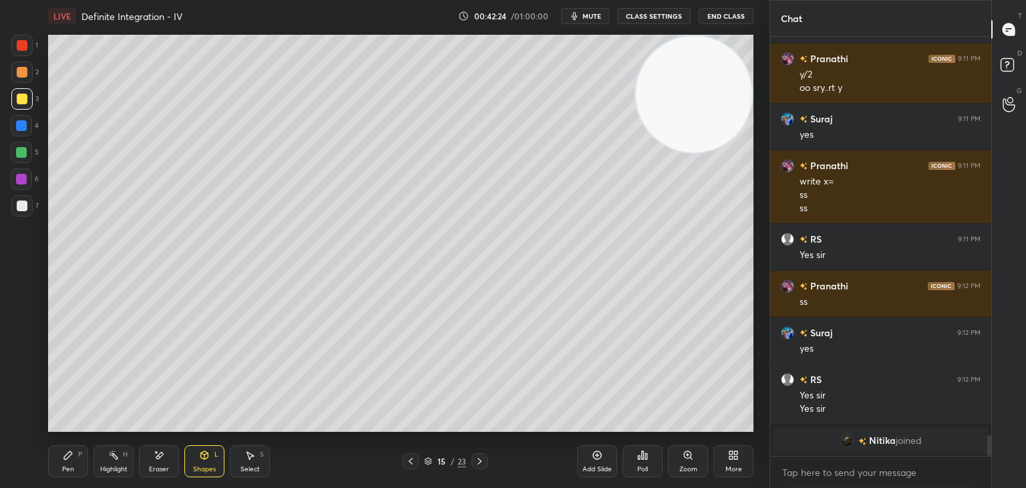
drag, startPoint x: 79, startPoint y: 460, endPoint x: 85, endPoint y: 453, distance: 9.9
click at [79, 460] on div "Pen P" at bounding box center [68, 461] width 40 height 32
click at [19, 150] on div at bounding box center [21, 152] width 11 height 11
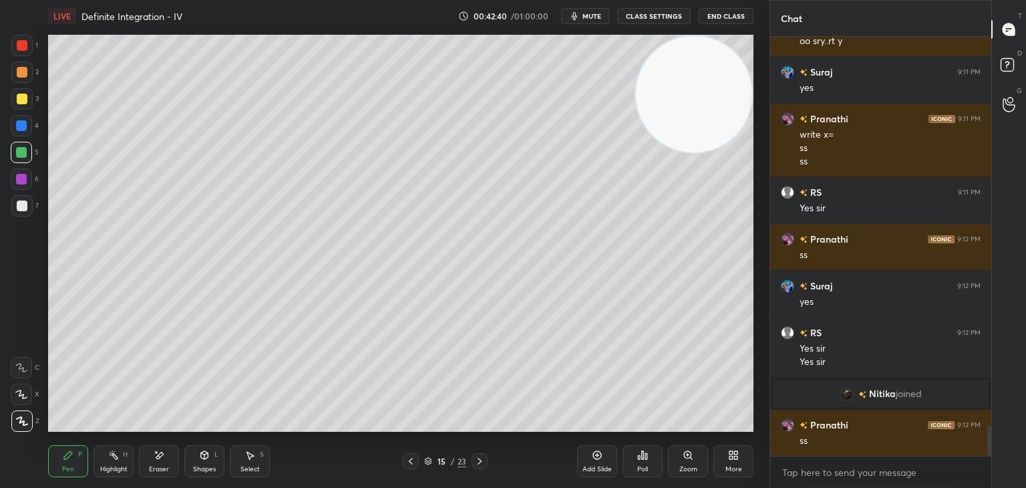
click at [26, 95] on div at bounding box center [21, 98] width 21 height 21
click at [126, 452] on div "H" at bounding box center [125, 454] width 5 height 7
drag, startPoint x: 213, startPoint y: 469, endPoint x: 214, endPoint y: 458, distance: 11.4
click at [212, 469] on div "Shapes" at bounding box center [204, 469] width 23 height 7
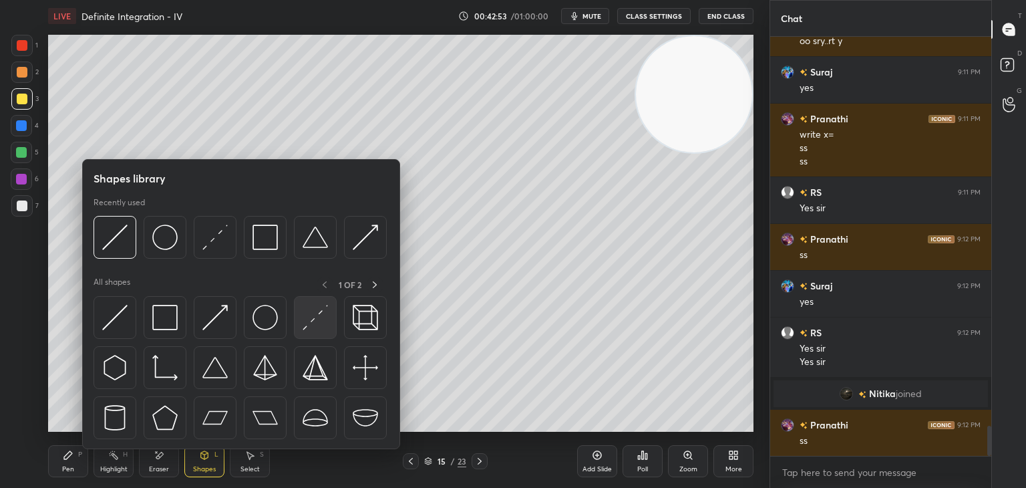
click at [311, 317] on img at bounding box center [315, 317] width 25 height 25
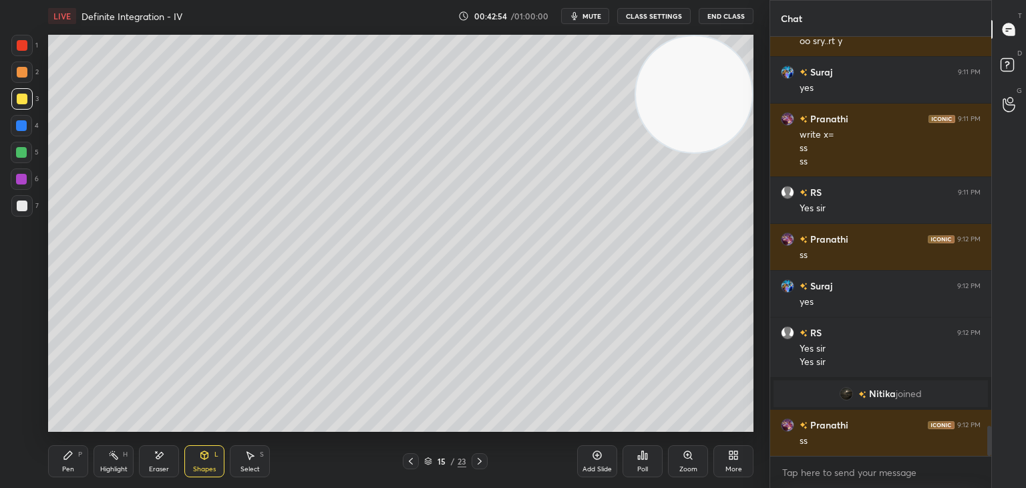
click at [17, 155] on div at bounding box center [21, 152] width 11 height 11
click at [21, 124] on div at bounding box center [21, 125] width 11 height 11
click at [111, 460] on icon at bounding box center [113, 455] width 11 height 11
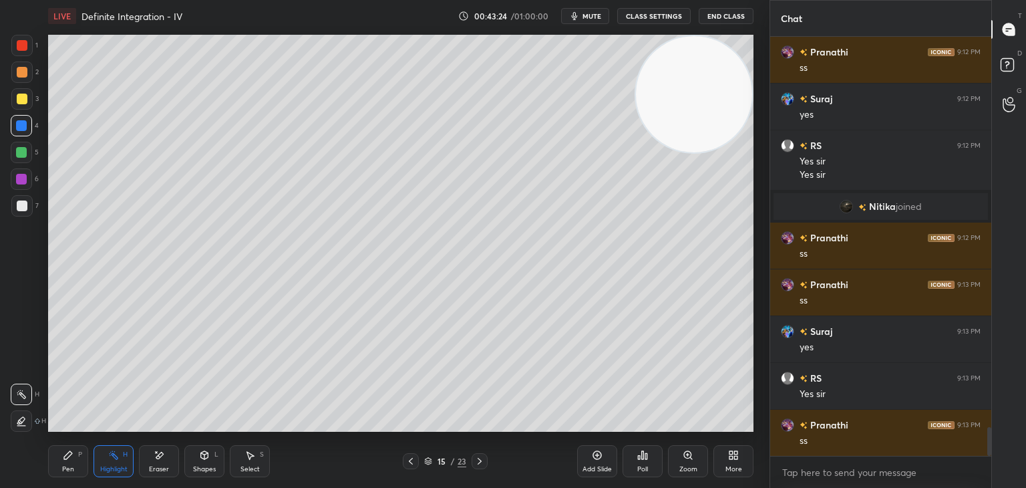
scroll to position [5684, 0]
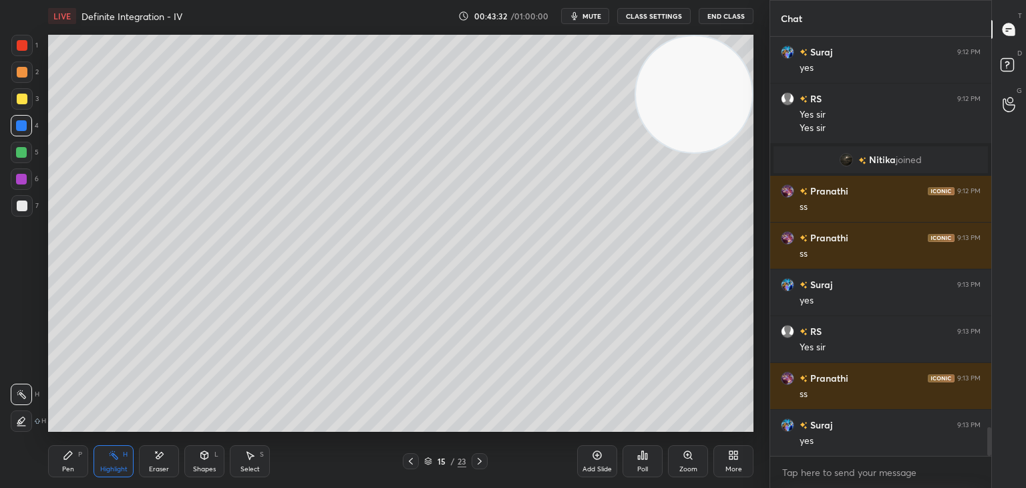
click at [61, 456] on div "Pen P" at bounding box center [68, 461] width 40 height 32
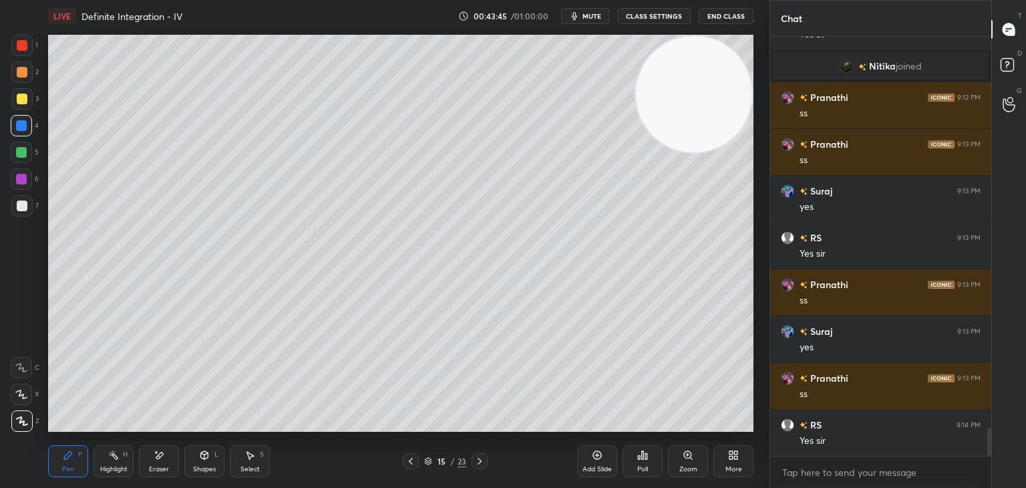
scroll to position [5824, 0]
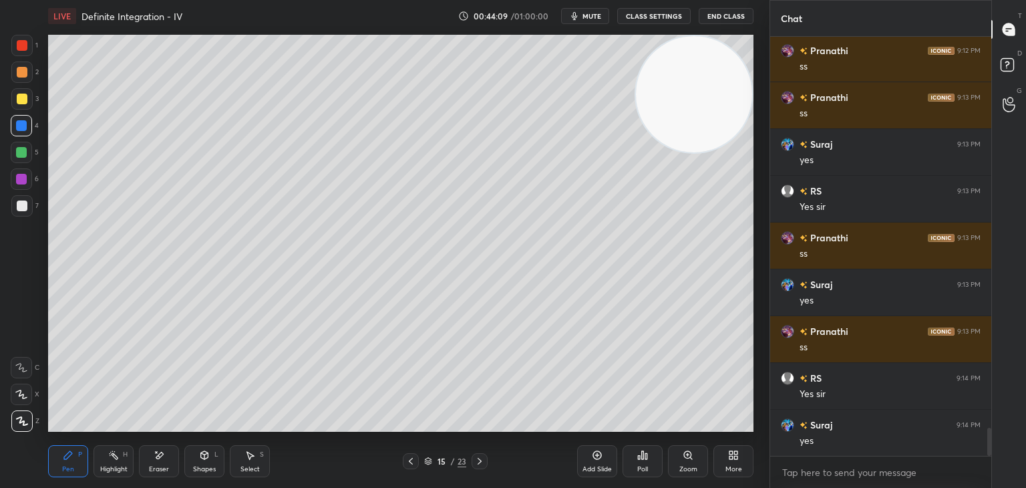
drag, startPoint x: 118, startPoint y: 455, endPoint x: 130, endPoint y: 440, distance: 19.0
click at [118, 455] on icon at bounding box center [113, 455] width 11 height 11
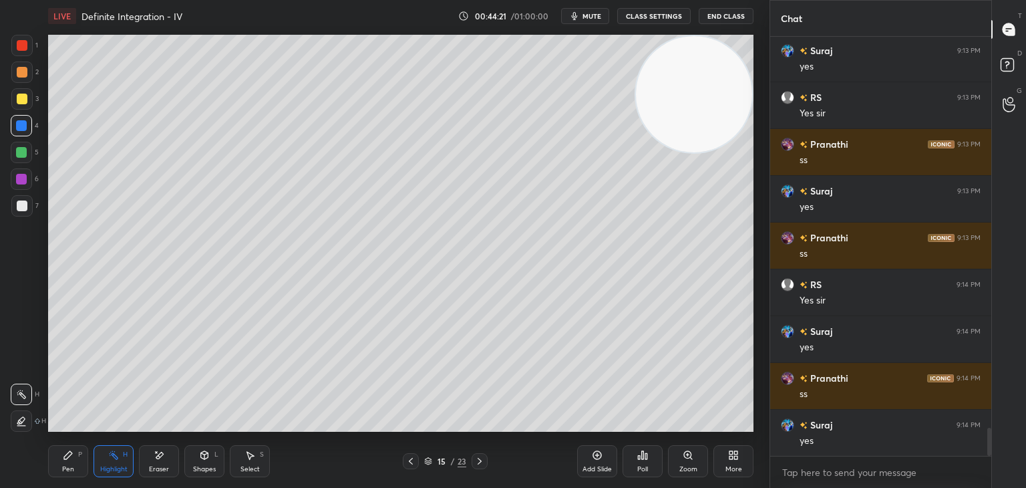
scroll to position [5931, 0]
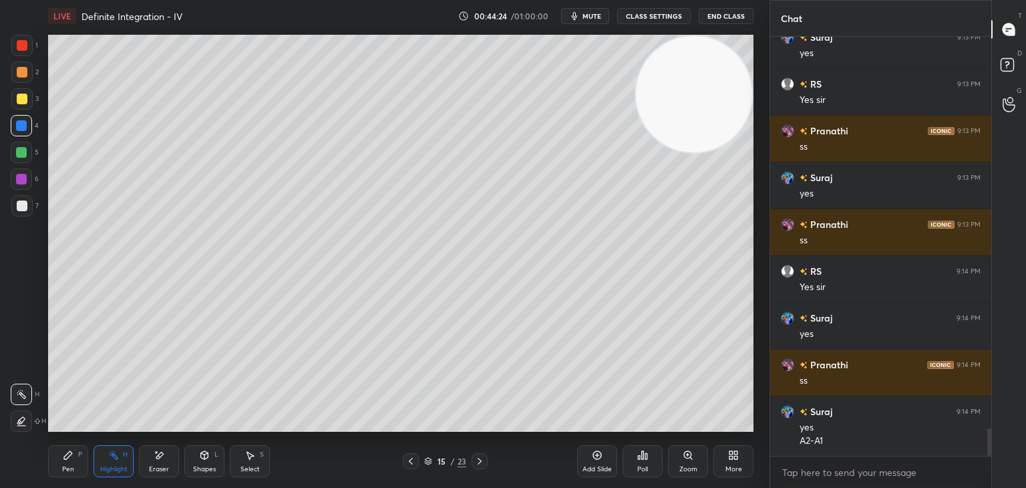
click at [80, 458] on div "P" at bounding box center [80, 454] width 4 height 7
drag, startPoint x: 148, startPoint y: 457, endPoint x: 163, endPoint y: 444, distance: 19.9
click at [148, 458] on div "Eraser" at bounding box center [159, 461] width 40 height 32
drag, startPoint x: 71, startPoint y: 471, endPoint x: 92, endPoint y: 438, distance: 39.1
click at [72, 468] on div "Pen" at bounding box center [68, 469] width 12 height 7
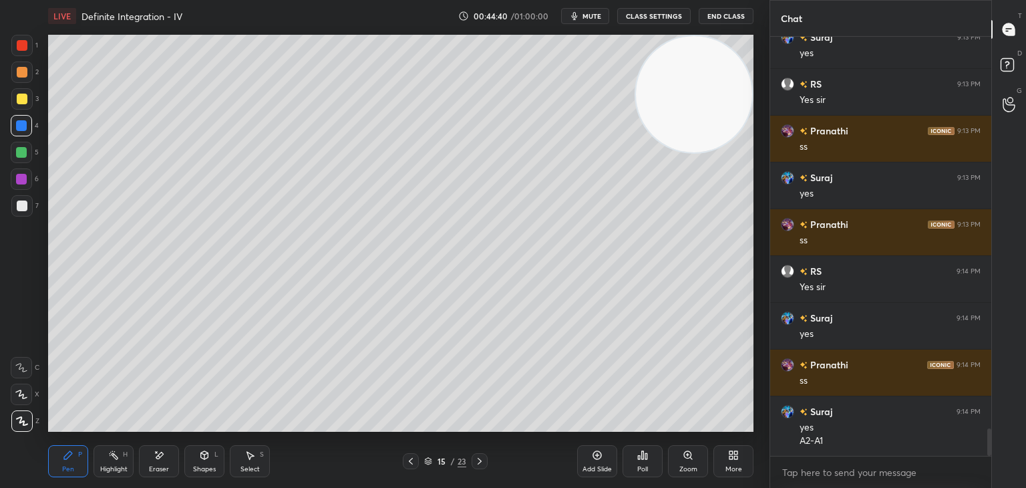
click at [151, 466] on div "Eraser" at bounding box center [159, 469] width 20 height 7
click at [73, 456] on div "Pen P" at bounding box center [68, 461] width 40 height 32
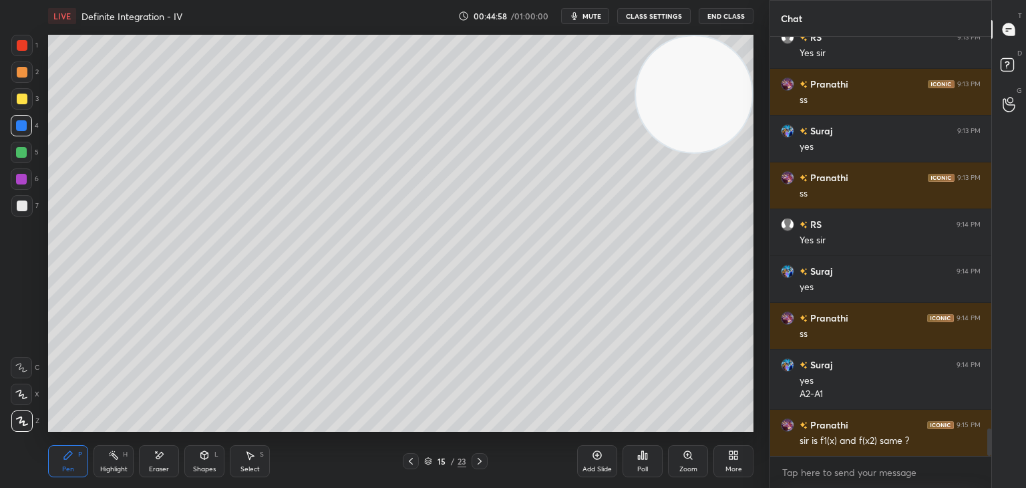
drag, startPoint x: 107, startPoint y: 458, endPoint x: 113, endPoint y: 447, distance: 12.3
click at [108, 458] on div "Highlight H" at bounding box center [114, 461] width 40 height 32
click at [675, 144] on div "Setting up your live class Poll for secs No correct answer Start poll" at bounding box center [400, 233] width 705 height 397
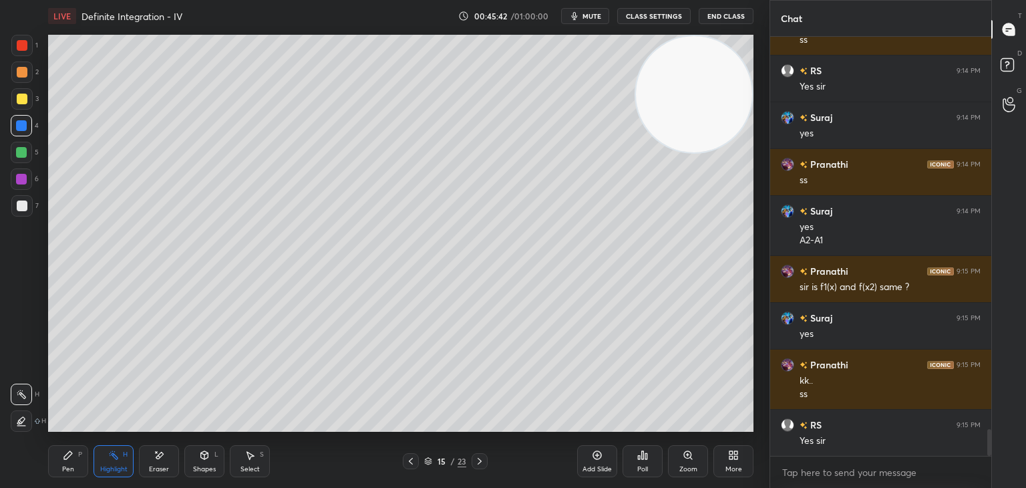
scroll to position [6178, 0]
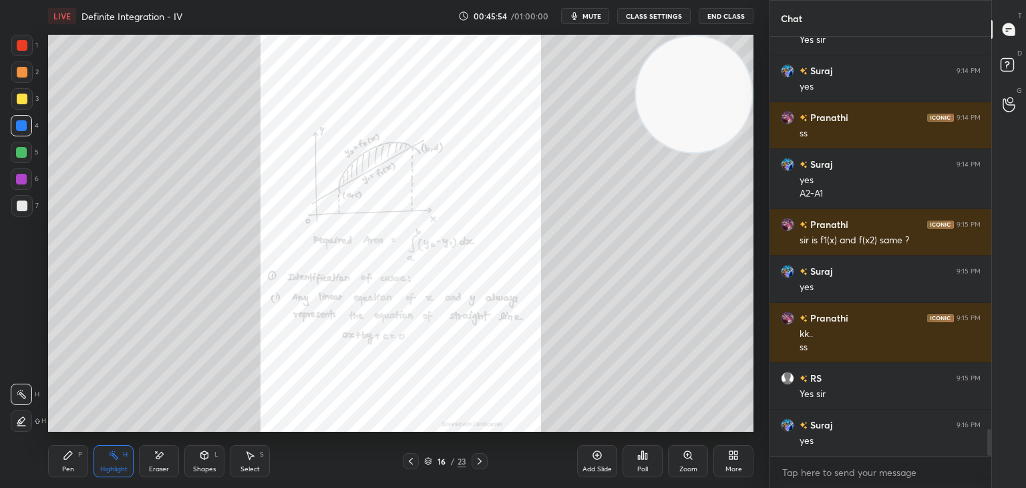
click at [677, 451] on div "Zoom" at bounding box center [688, 461] width 40 height 32
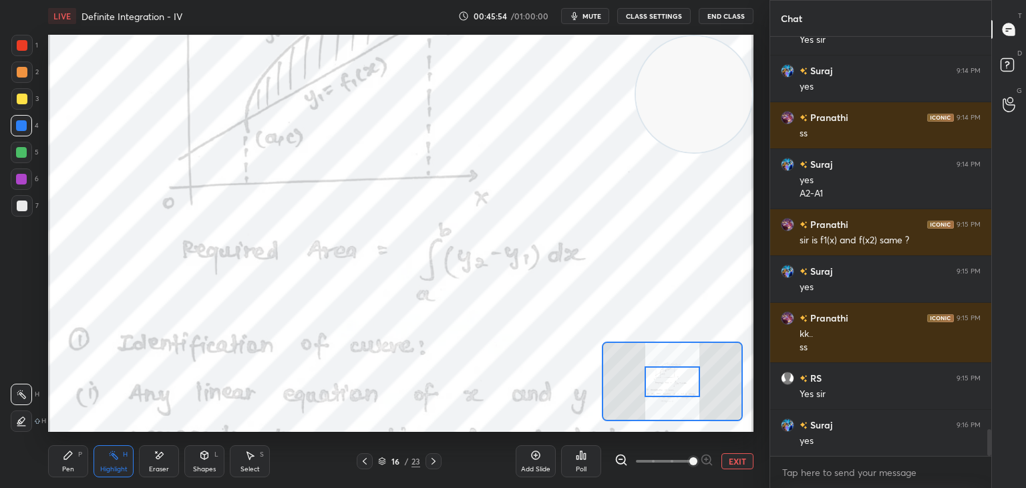
click at [686, 458] on span at bounding box center [664, 461] width 56 height 20
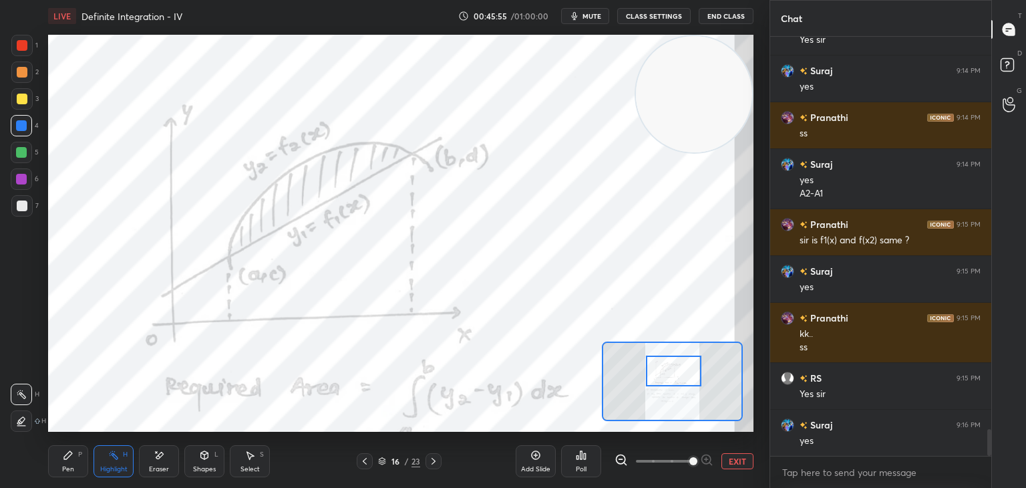
drag, startPoint x: 686, startPoint y: 388, endPoint x: 687, endPoint y: 377, distance: 10.8
click at [687, 377] on div at bounding box center [673, 370] width 55 height 31
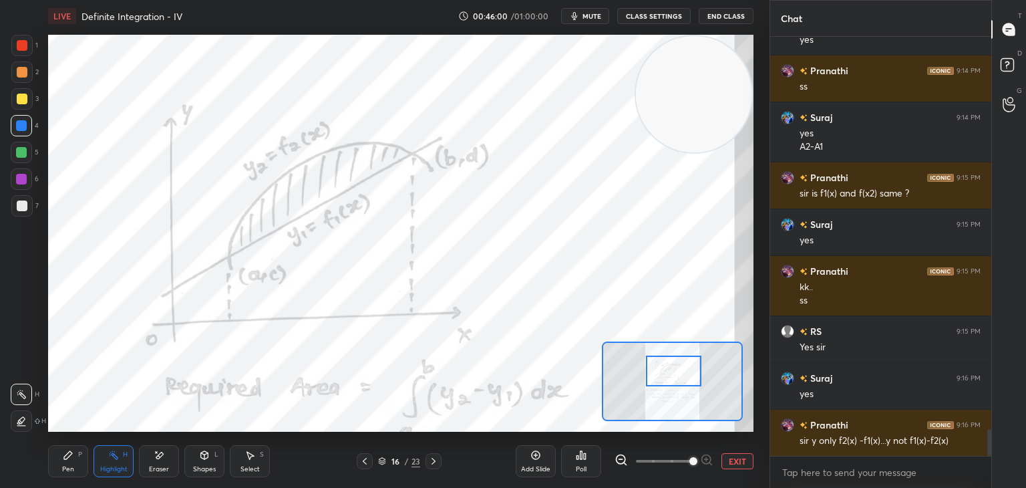
click at [578, 17] on icon "button" at bounding box center [575, 16] width 6 height 8
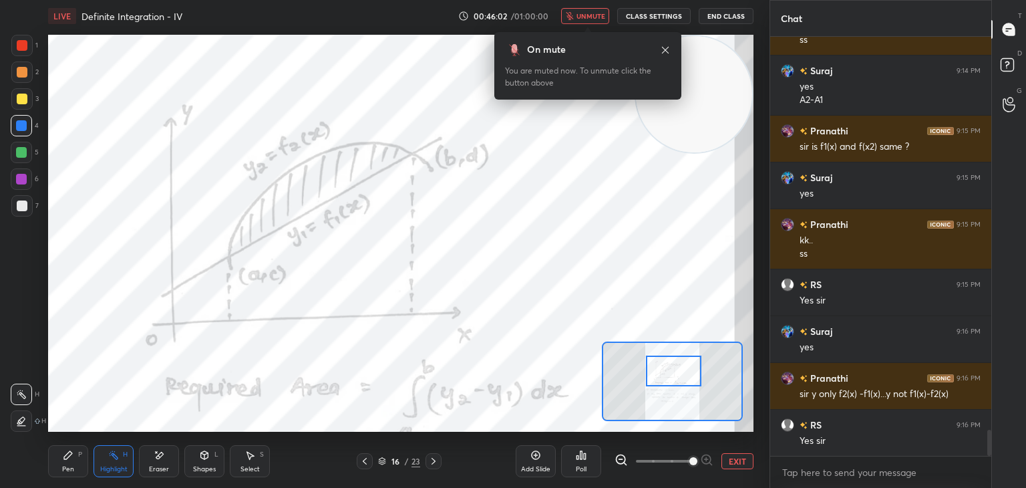
scroll to position [6319, 0]
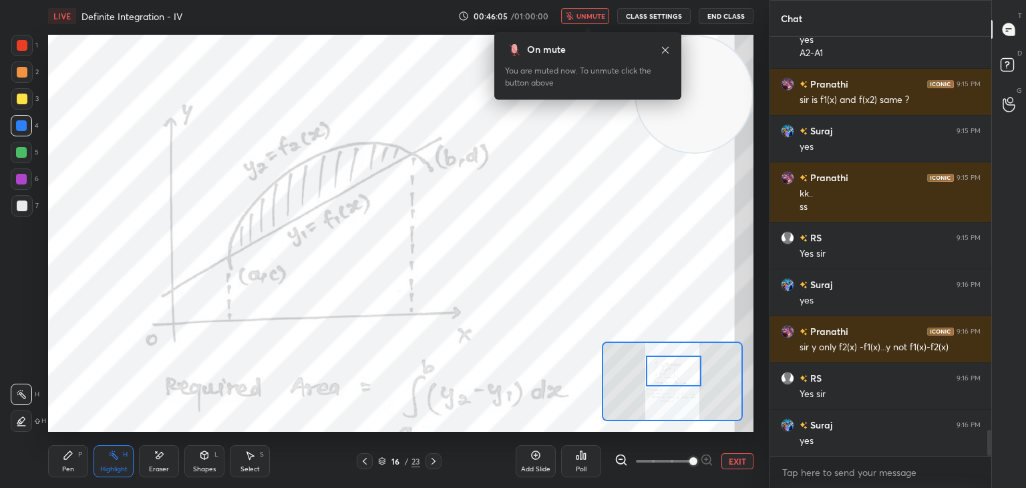
click at [574, 20] on button "unmute" at bounding box center [585, 16] width 48 height 16
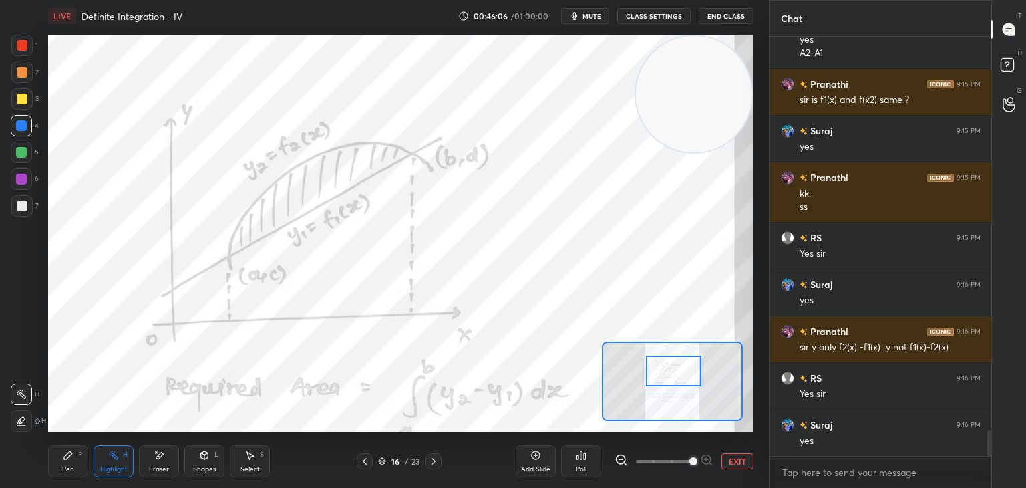
click at [706, 97] on video at bounding box center [694, 94] width 116 height 116
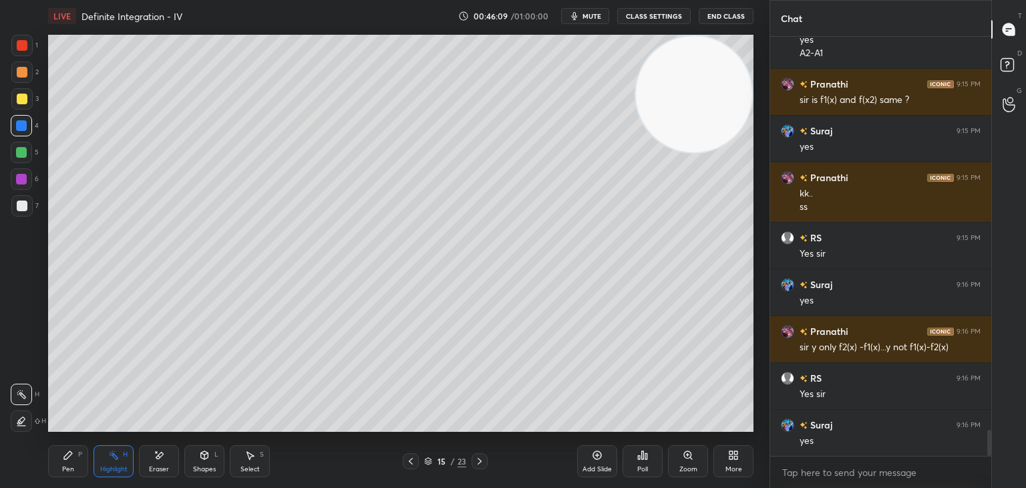
click at [691, 104] on video at bounding box center [694, 94] width 116 height 116
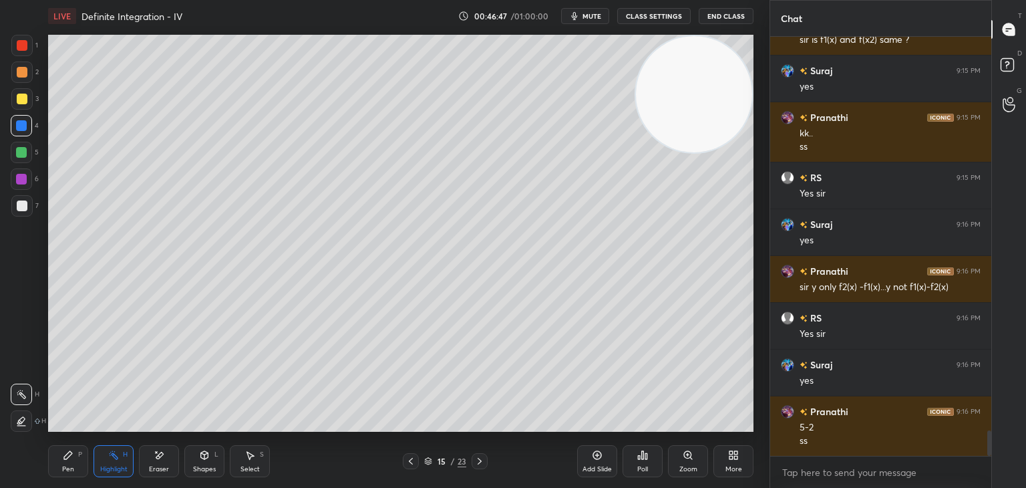
scroll to position [6425, 0]
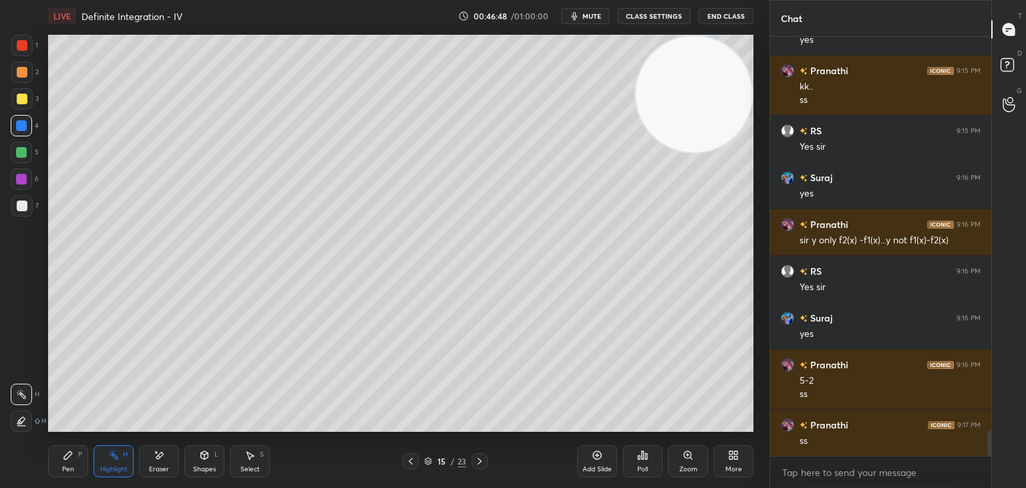
drag, startPoint x: 82, startPoint y: 456, endPoint x: 132, endPoint y: 431, distance: 55.0
click at [83, 456] on div "Pen P" at bounding box center [68, 461] width 40 height 32
click at [122, 458] on div "Highlight H" at bounding box center [114, 461] width 40 height 32
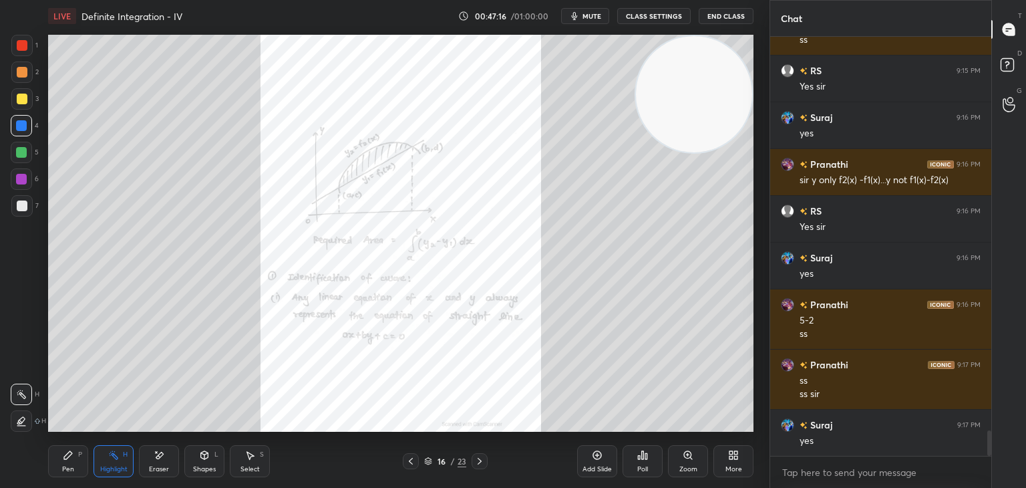
click at [685, 461] on div "Zoom" at bounding box center [688, 461] width 40 height 32
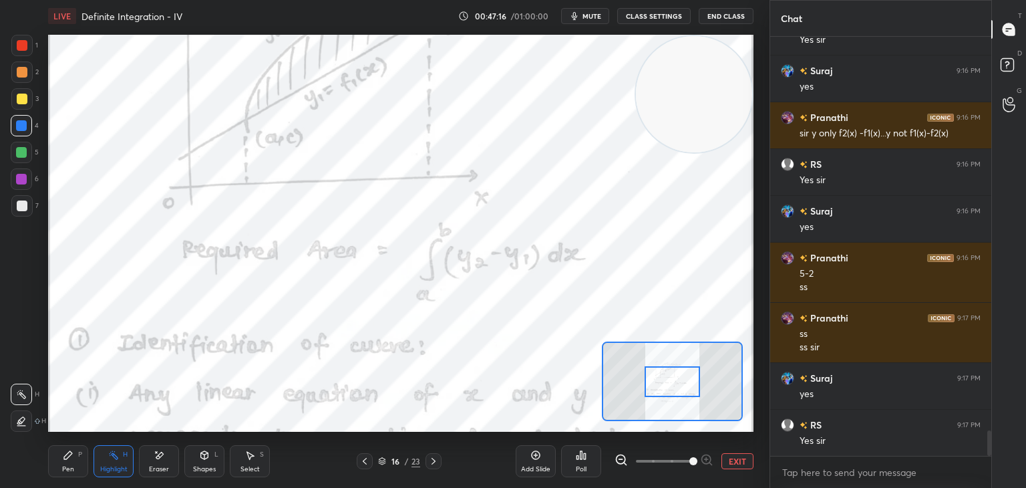
click at [687, 460] on span at bounding box center [664, 461] width 56 height 20
drag, startPoint x: 618, startPoint y: 456, endPoint x: 624, endPoint y: 447, distance: 10.6
click at [617, 456] on icon at bounding box center [620, 459] width 13 height 13
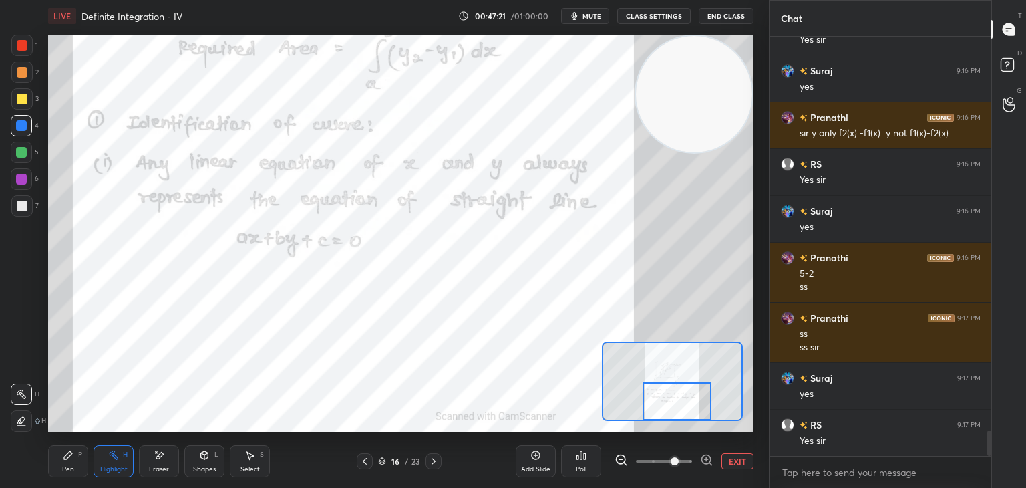
drag, startPoint x: 677, startPoint y: 384, endPoint x: 681, endPoint y: 404, distance: 20.6
click at [681, 404] on div at bounding box center [677, 401] width 69 height 38
click at [713, 94] on video at bounding box center [694, 94] width 116 height 116
drag, startPoint x: 698, startPoint y: 80, endPoint x: 714, endPoint y: 67, distance: 20.4
click at [714, 67] on video at bounding box center [694, 94] width 116 height 116
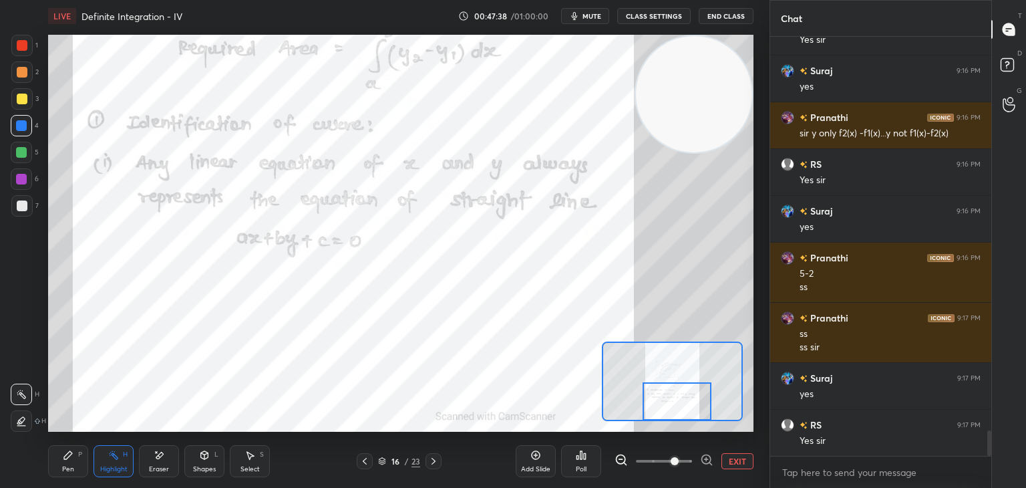
click at [108, 453] on icon at bounding box center [113, 455] width 11 height 11
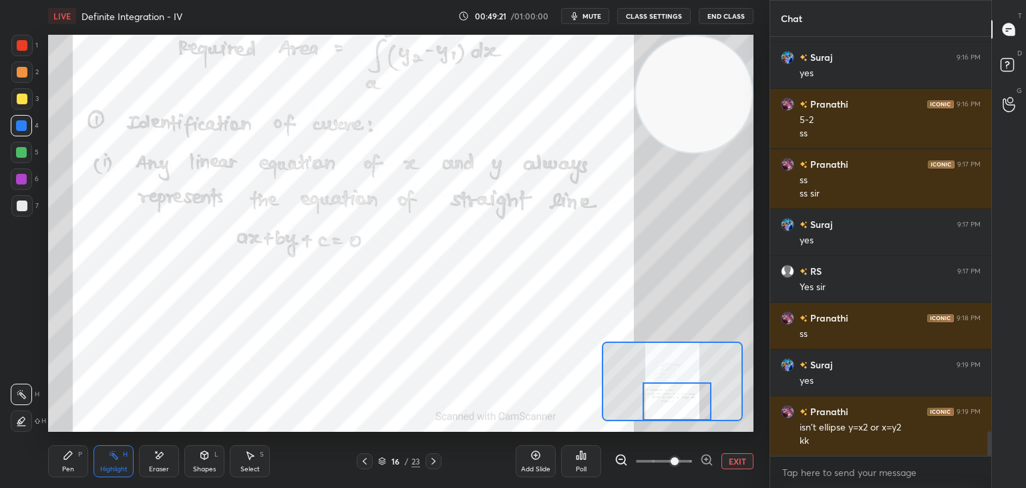
scroll to position [6733, 0]
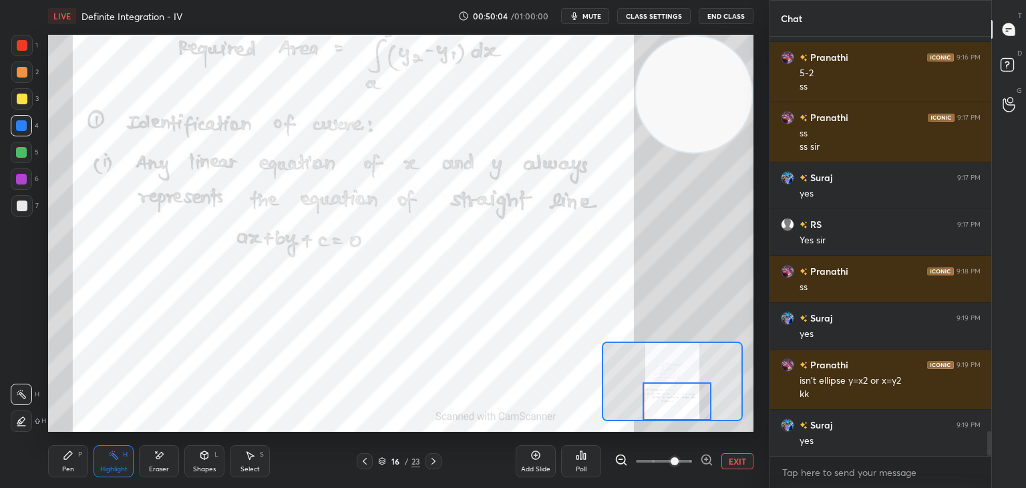
click at [106, 452] on div "Highlight H" at bounding box center [114, 461] width 40 height 32
click at [87, 462] on div "Pen P Highlight H Eraser Shapes L Select S" at bounding box center [165, 461] width 234 height 32
click at [64, 456] on icon at bounding box center [68, 455] width 11 height 11
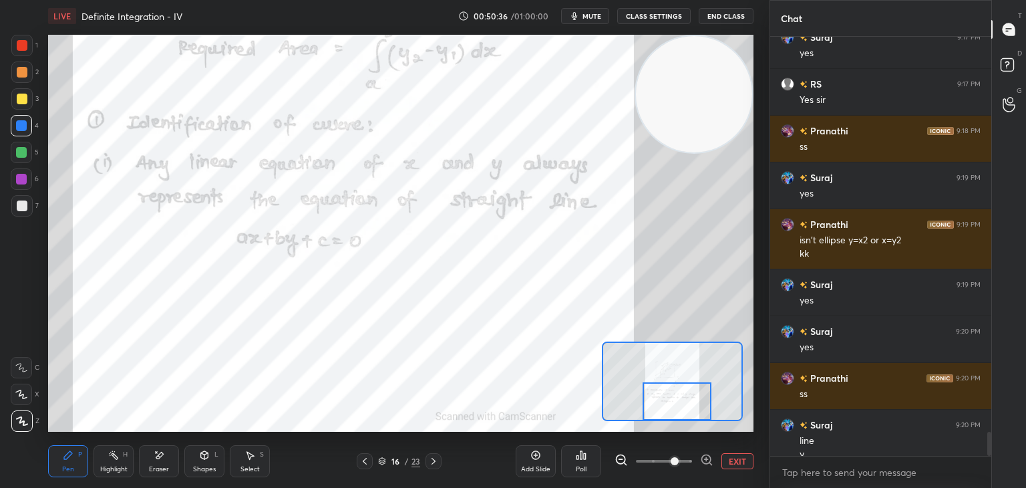
scroll to position [6886, 0]
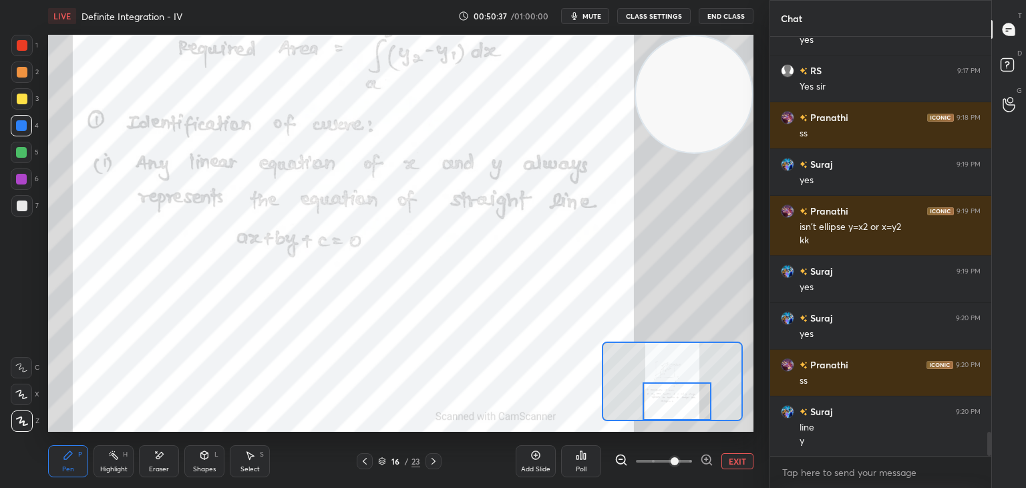
click at [532, 458] on icon at bounding box center [535, 455] width 11 height 11
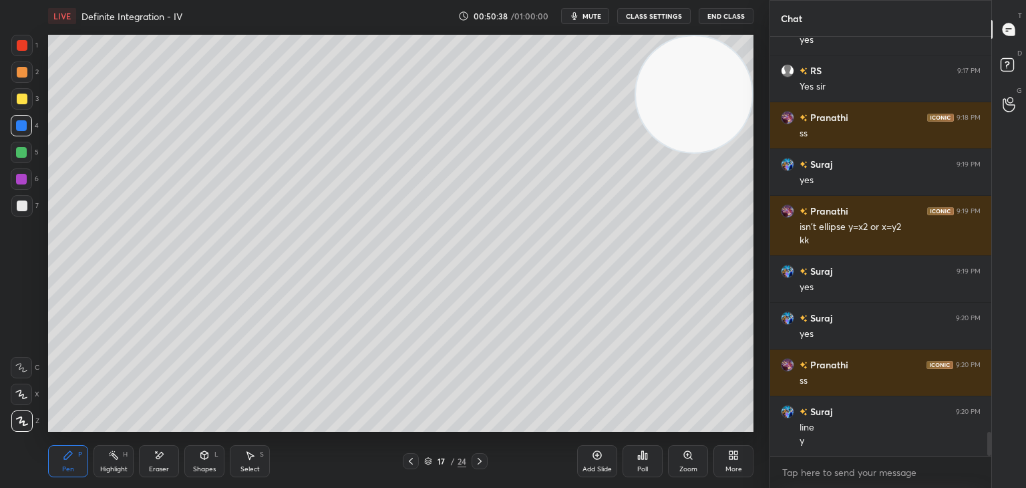
click at [12, 78] on div at bounding box center [21, 71] width 21 height 21
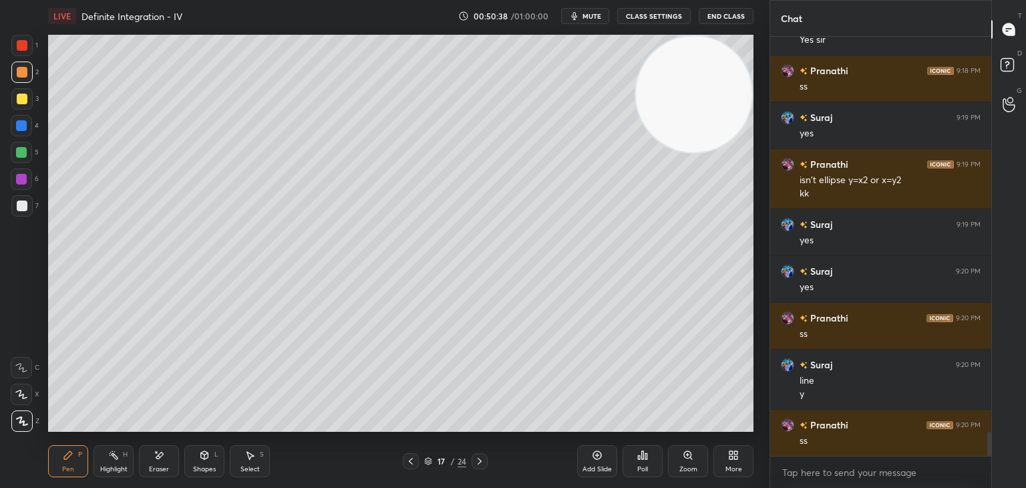
drag, startPoint x: 20, startPoint y: 94, endPoint x: 35, endPoint y: 94, distance: 15.4
click at [19, 94] on div at bounding box center [22, 99] width 11 height 11
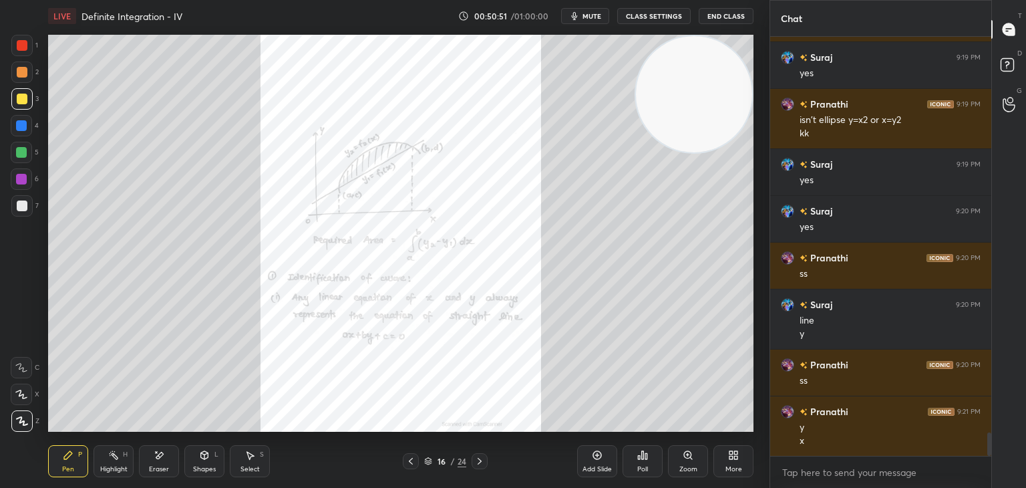
scroll to position [7040, 0]
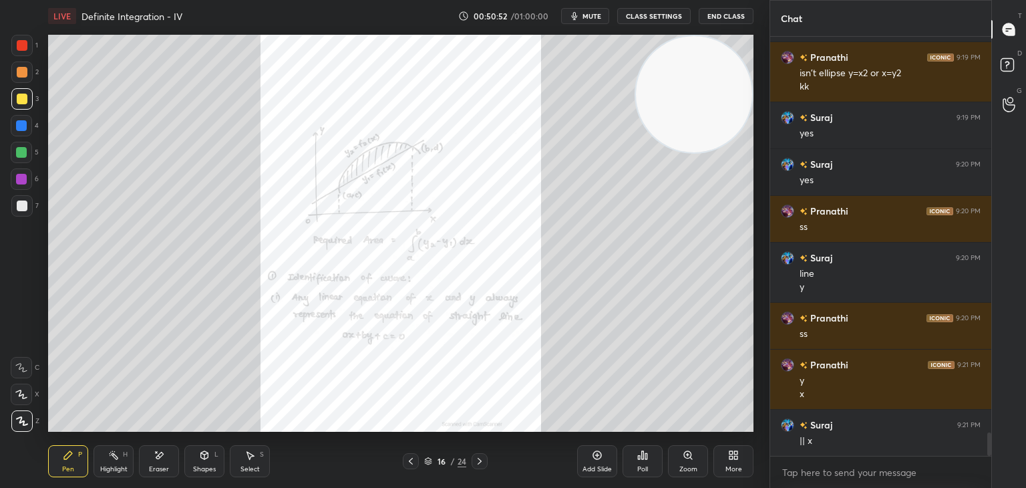
click at [683, 460] on icon at bounding box center [688, 455] width 11 height 11
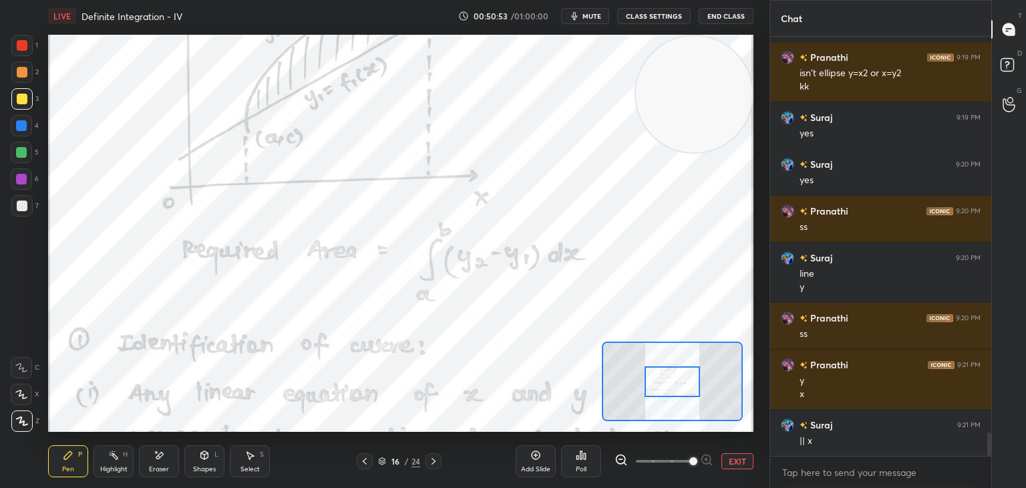
click at [689, 462] on span at bounding box center [693, 461] width 8 height 8
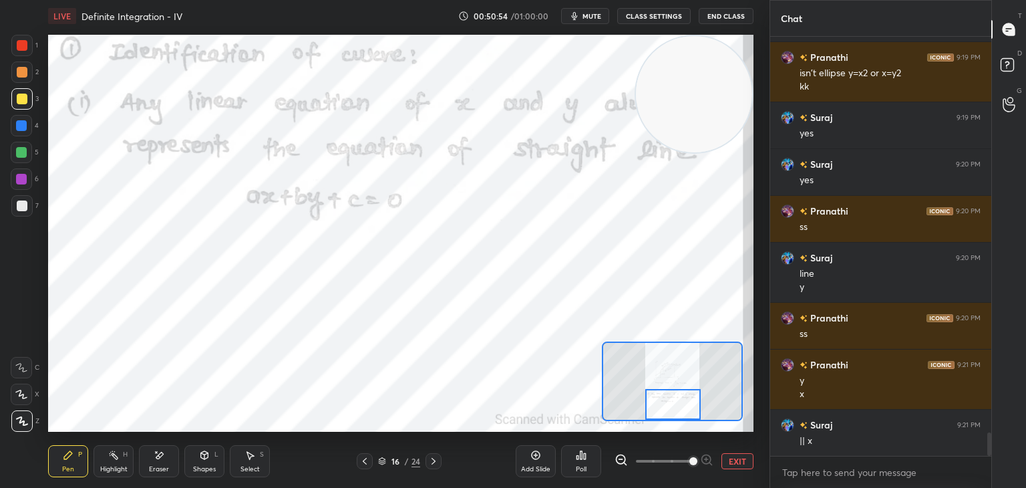
drag, startPoint x: 684, startPoint y: 389, endPoint x: 684, endPoint y: 413, distance: 24.0
click at [684, 413] on div at bounding box center [672, 404] width 55 height 31
click at [611, 460] on div "Add Slide Poll EXIT" at bounding box center [635, 460] width 238 height 75
drag, startPoint x: 616, startPoint y: 458, endPoint x: 623, endPoint y: 452, distance: 9.0
click at [616, 458] on icon at bounding box center [620, 459] width 9 height 9
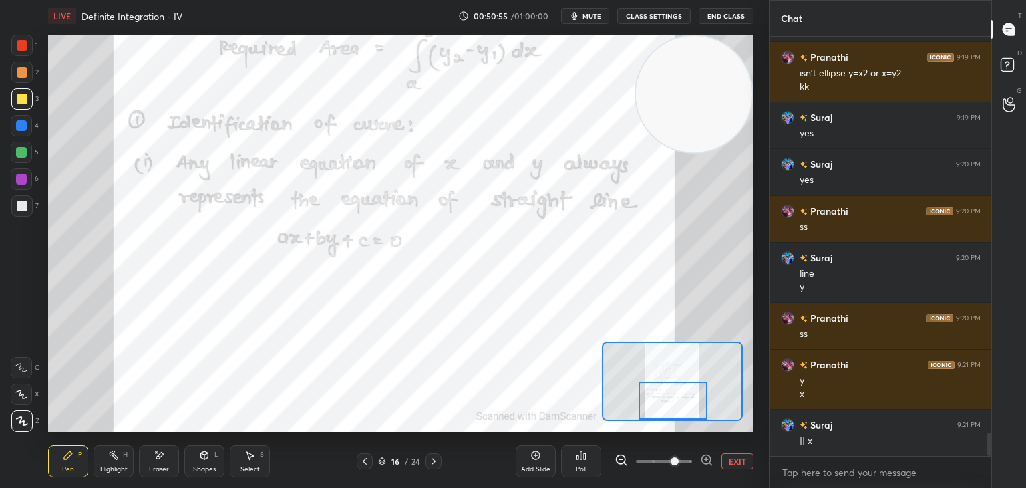
click at [623, 454] on icon at bounding box center [620, 459] width 13 height 13
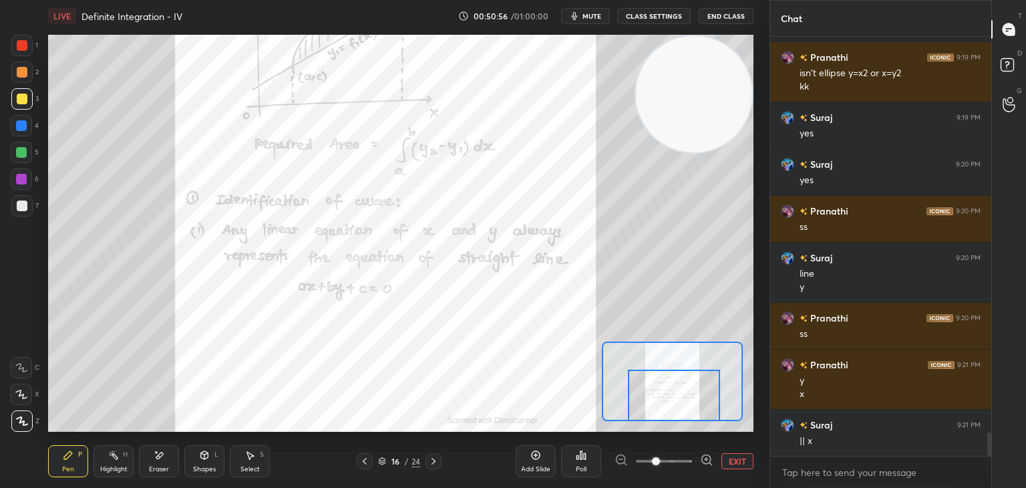
click at [673, 402] on div at bounding box center [674, 394] width 92 height 51
drag, startPoint x: 20, startPoint y: 50, endPoint x: 45, endPoint y: 89, distance: 46.3
click at [19, 50] on div at bounding box center [22, 45] width 11 height 11
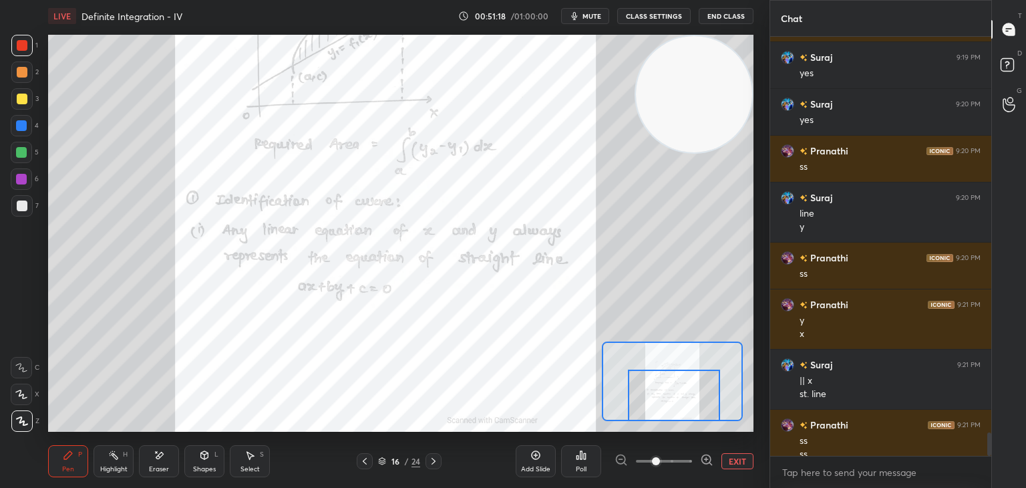
scroll to position [7113, 0]
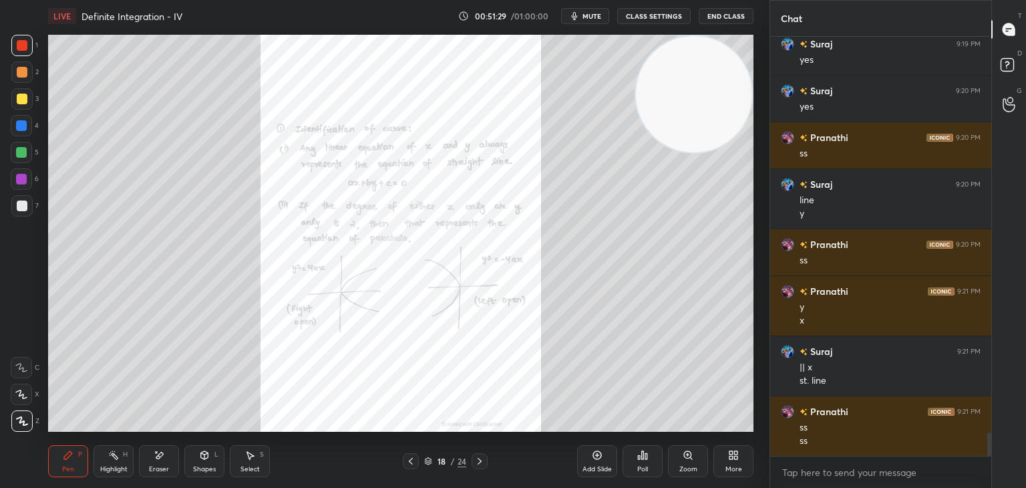
click at [686, 462] on div "Zoom" at bounding box center [688, 461] width 40 height 32
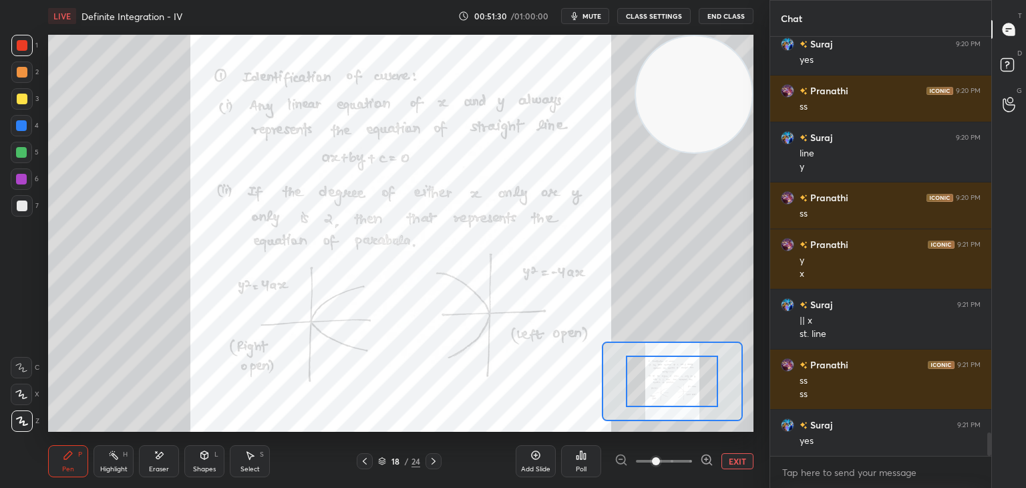
click at [687, 462] on span at bounding box center [664, 461] width 56 height 20
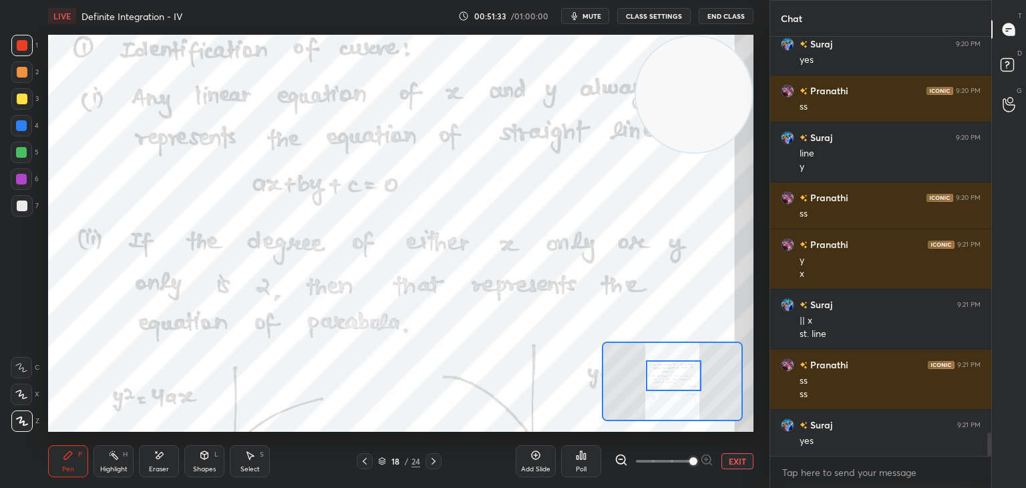
click at [689, 381] on div at bounding box center [673, 375] width 55 height 31
drag, startPoint x: 120, startPoint y: 465, endPoint x: 120, endPoint y: 437, distance: 27.4
click at [120, 463] on div "Highlight H" at bounding box center [114, 461] width 40 height 32
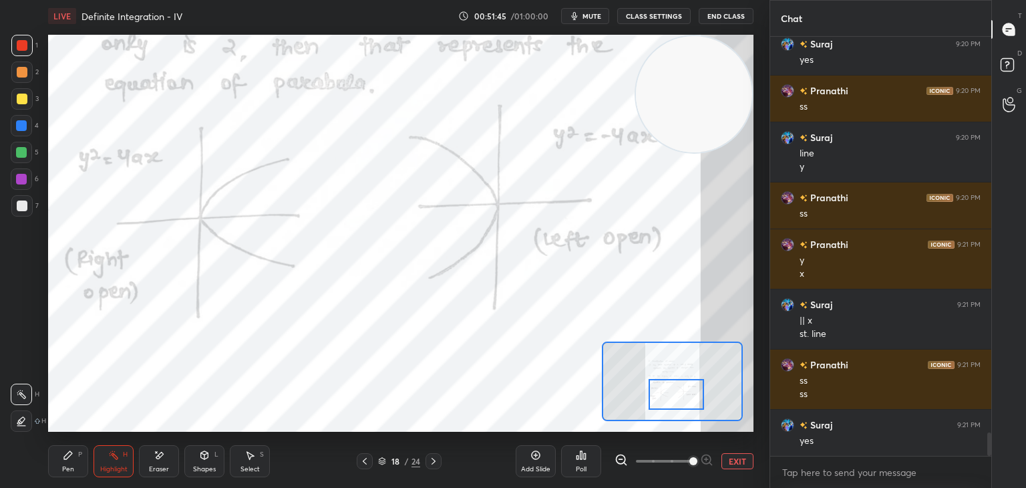
drag, startPoint x: 683, startPoint y: 385, endPoint x: 684, endPoint y: 397, distance: 12.1
click at [684, 397] on div at bounding box center [676, 394] width 55 height 31
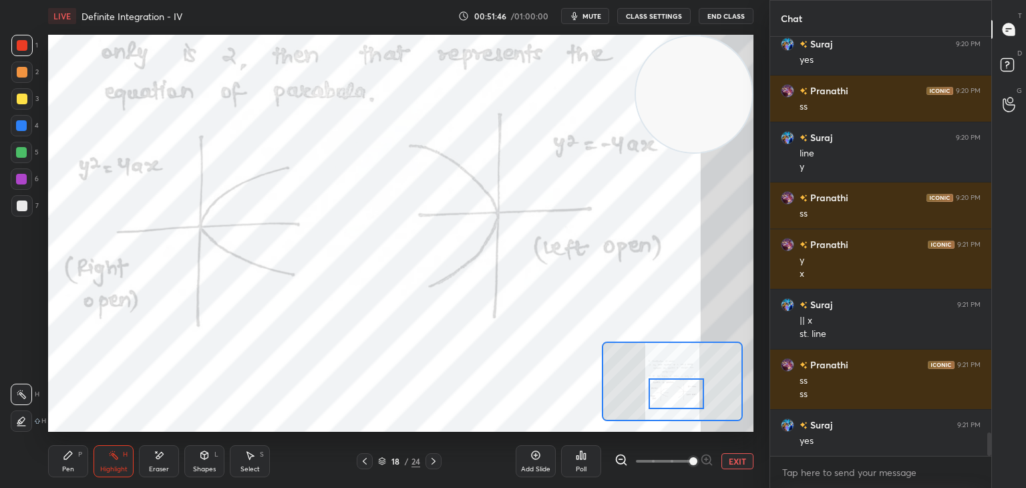
click at [620, 453] on icon at bounding box center [620, 459] width 13 height 13
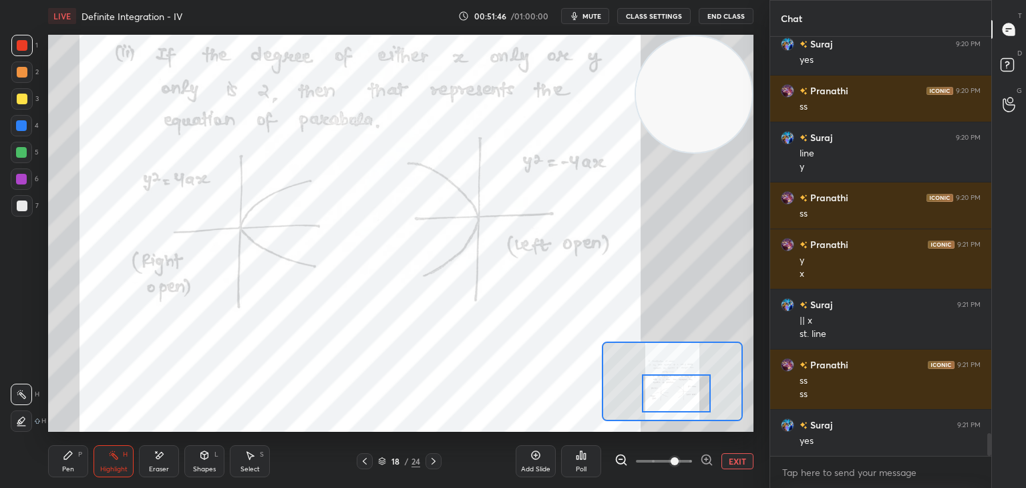
scroll to position [7207, 0]
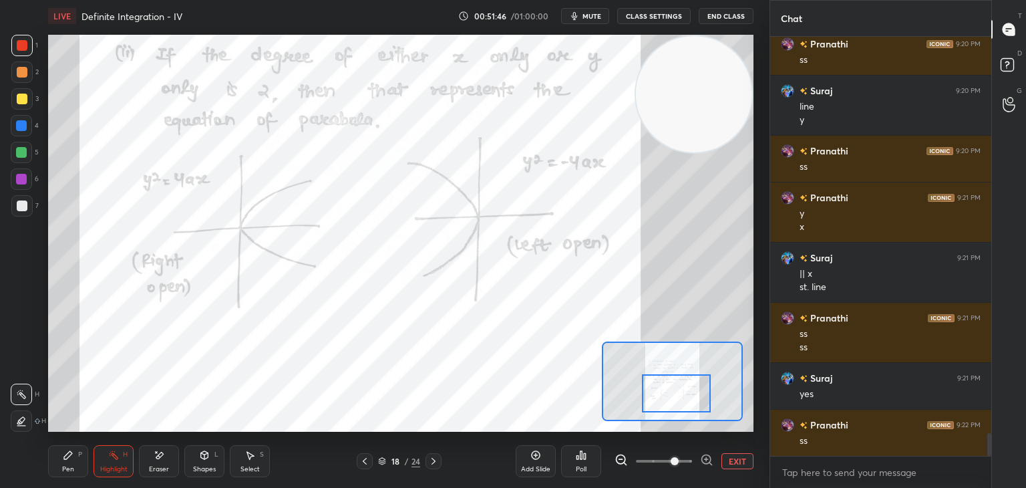
click at [620, 453] on icon at bounding box center [620, 459] width 13 height 13
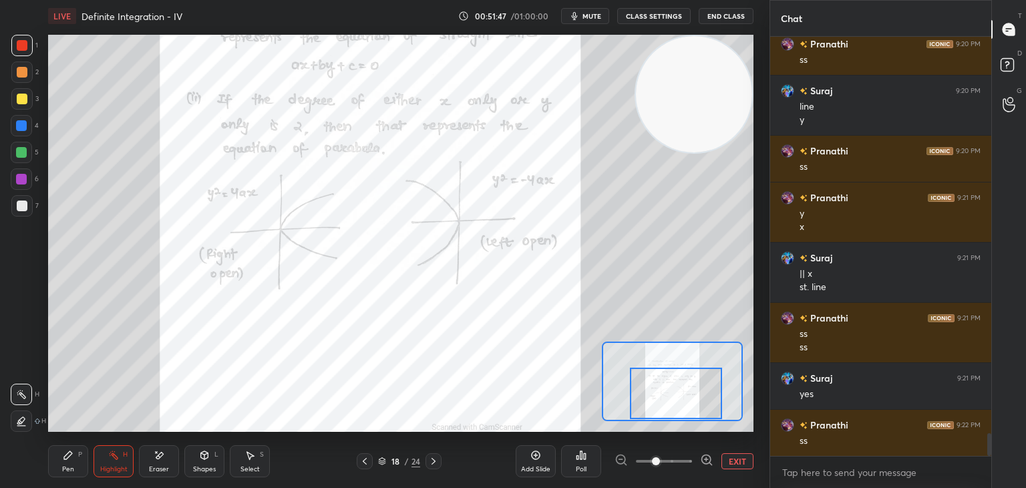
drag, startPoint x: 650, startPoint y: 397, endPoint x: 651, endPoint y: 405, distance: 8.1
click at [651, 405] on div at bounding box center [676, 392] width 92 height 51
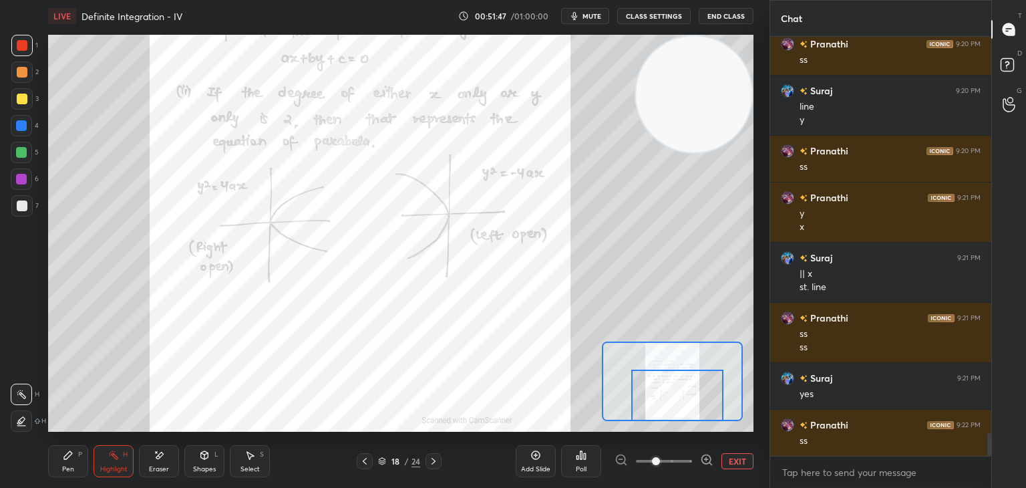
scroll to position [7254, 0]
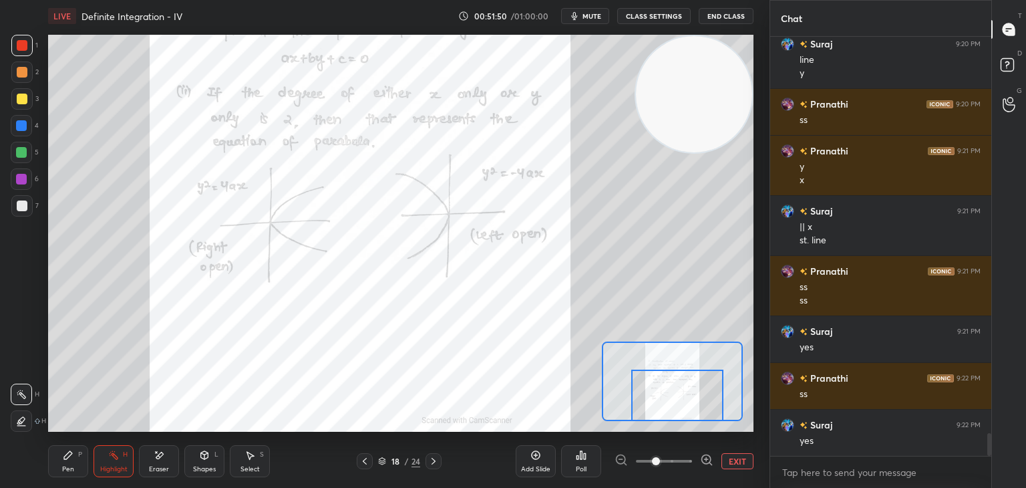
drag, startPoint x: 64, startPoint y: 466, endPoint x: 92, endPoint y: 444, distance: 34.7
click at [64, 466] on div "Pen" at bounding box center [68, 469] width 12 height 7
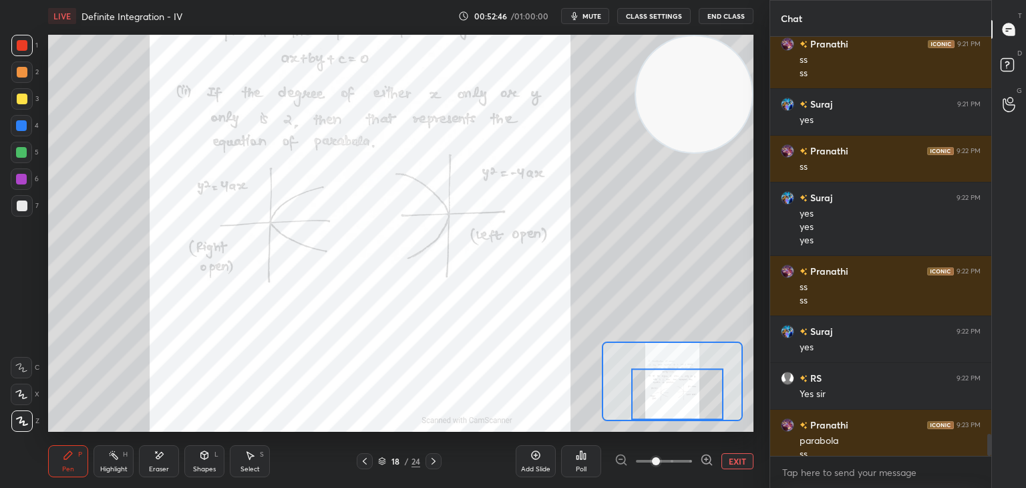
scroll to position [7494, 0]
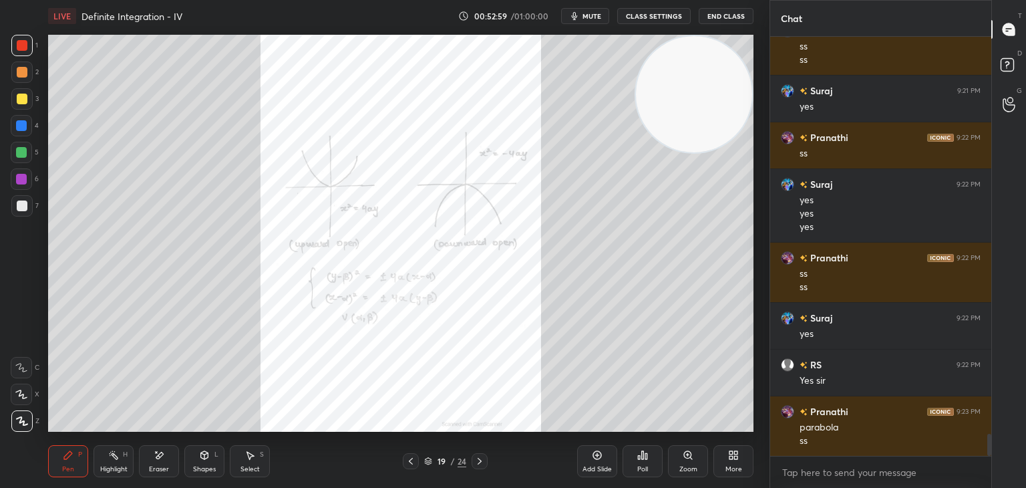
click at [679, 466] on div "Zoom" at bounding box center [688, 469] width 18 height 7
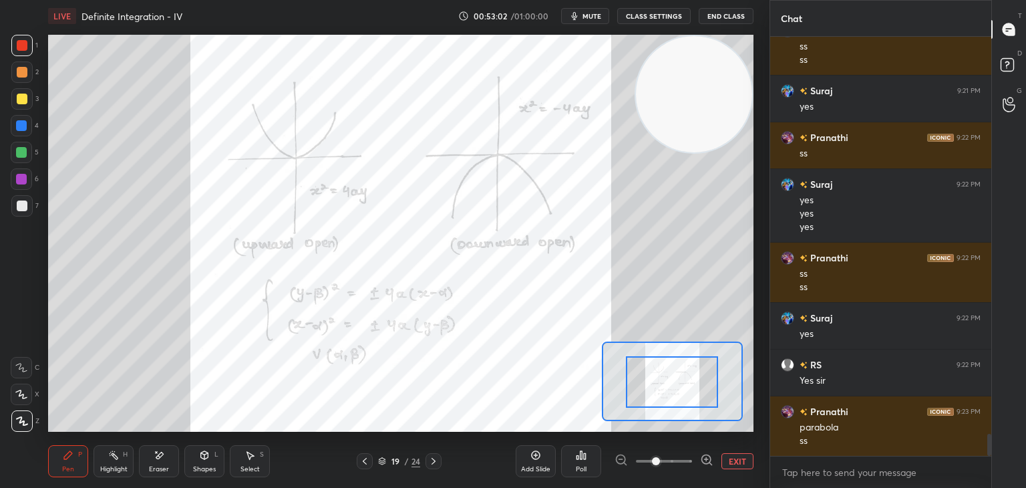
drag, startPoint x: 652, startPoint y: 377, endPoint x: 655, endPoint y: 395, distance: 17.6
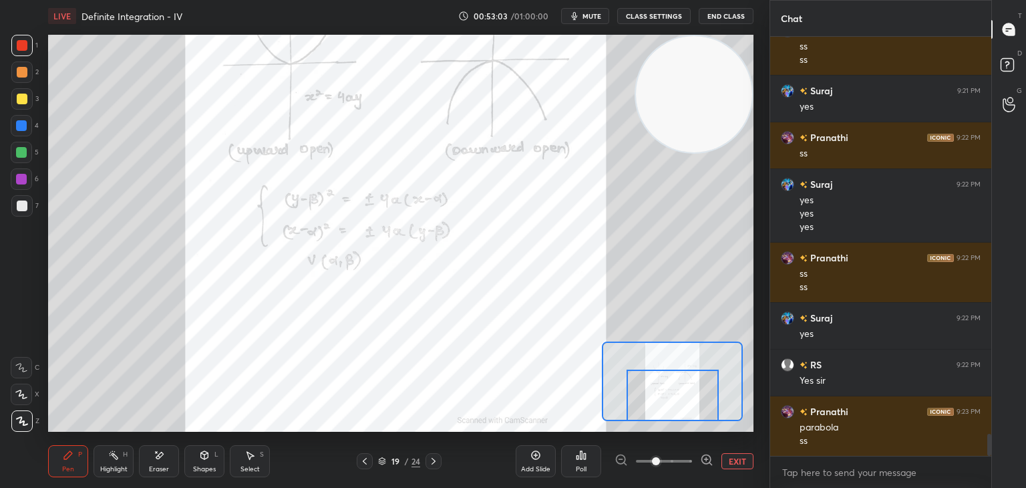
drag, startPoint x: 686, startPoint y: 389, endPoint x: 684, endPoint y: 403, distance: 14.2
click at [687, 404] on div at bounding box center [673, 394] width 92 height 51
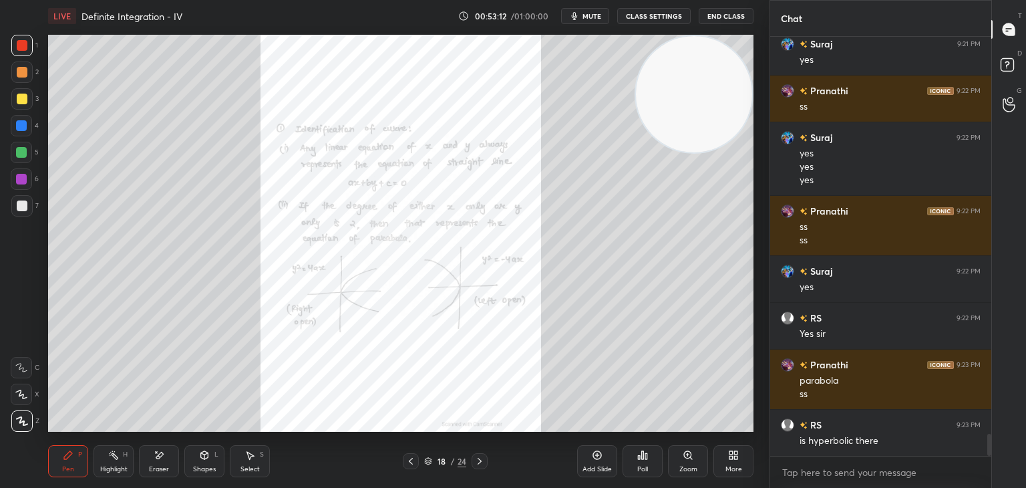
scroll to position [7588, 0]
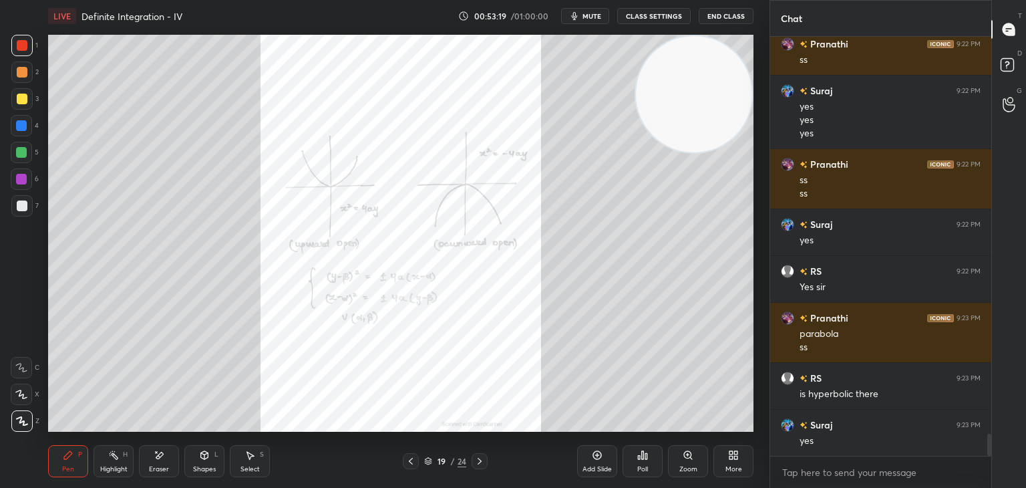
click at [679, 463] on div "Zoom" at bounding box center [688, 461] width 40 height 32
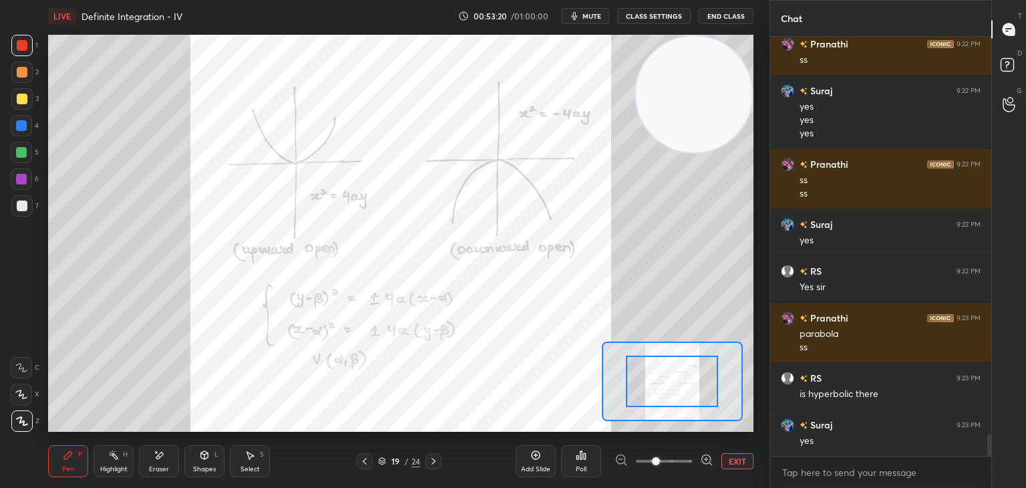
click at [679, 455] on span at bounding box center [664, 461] width 56 height 20
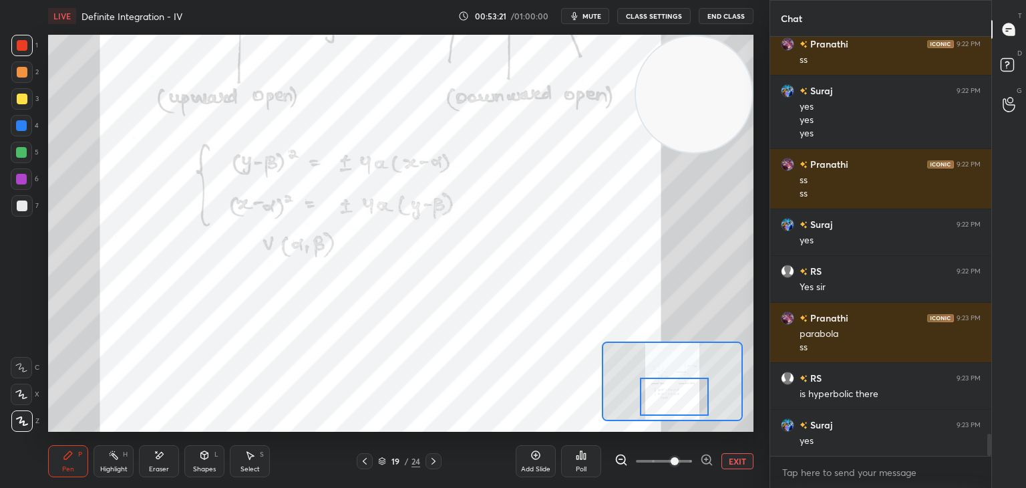
drag, startPoint x: 690, startPoint y: 391, endPoint x: 692, endPoint y: 408, distance: 17.5
click at [692, 408] on div at bounding box center [674, 396] width 69 height 38
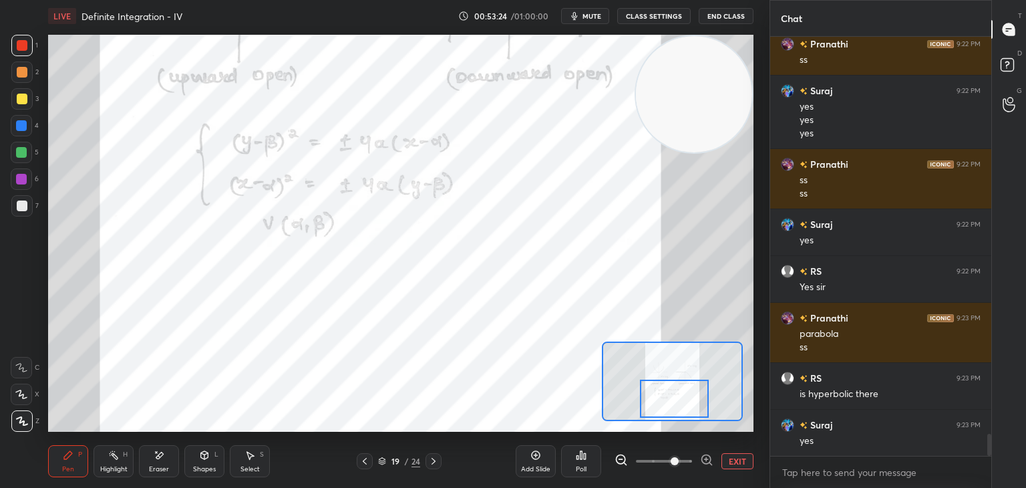
click at [121, 468] on div "Highlight" at bounding box center [113, 469] width 27 height 7
drag, startPoint x: 53, startPoint y: 462, endPoint x: 94, endPoint y: 433, distance: 48.9
click at [54, 463] on div "Pen P" at bounding box center [68, 461] width 40 height 32
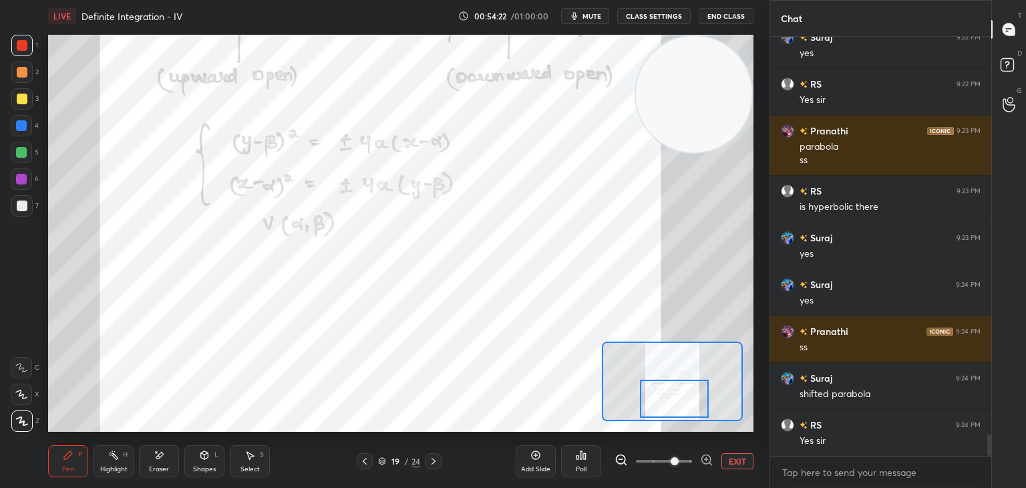
scroll to position [7821, 0]
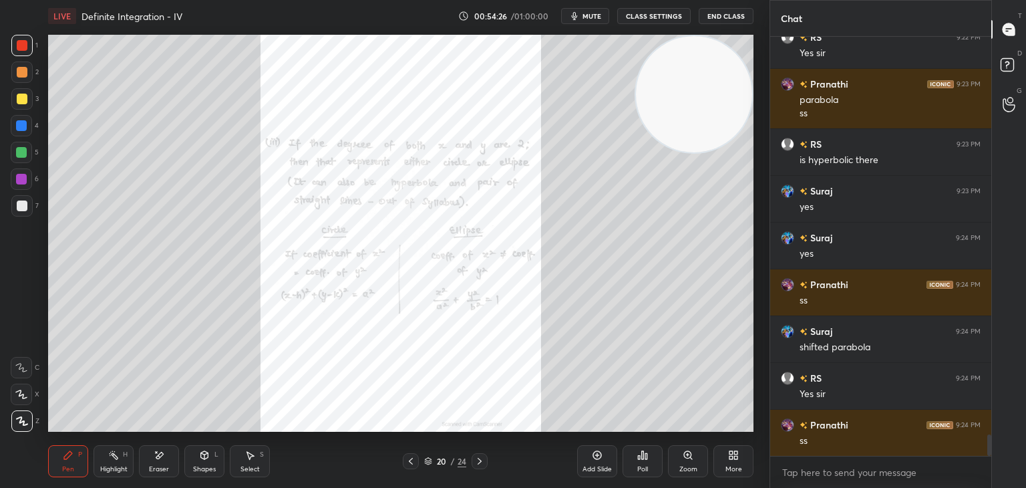
click at [692, 466] on div "Zoom" at bounding box center [688, 469] width 18 height 7
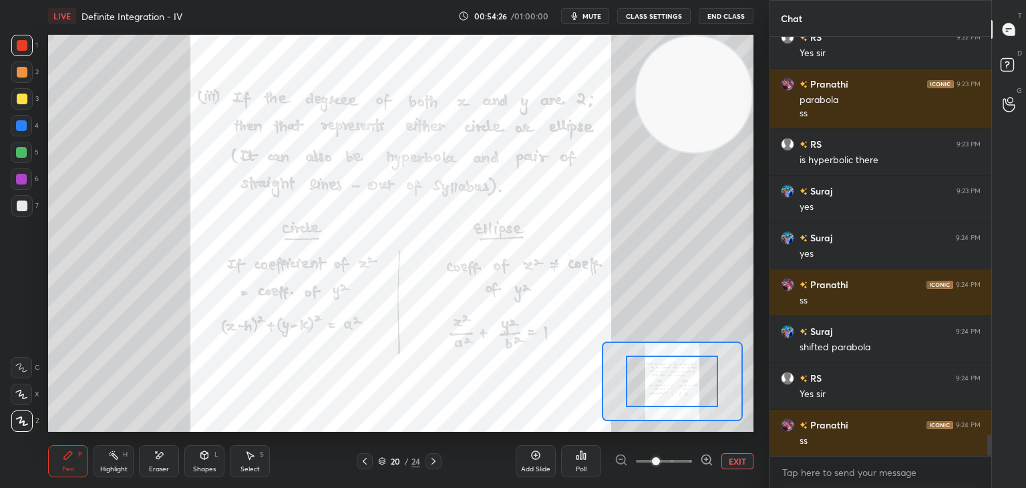
click at [692, 465] on div at bounding box center [663, 461] width 99 height 16
click at [685, 458] on span at bounding box center [664, 461] width 56 height 20
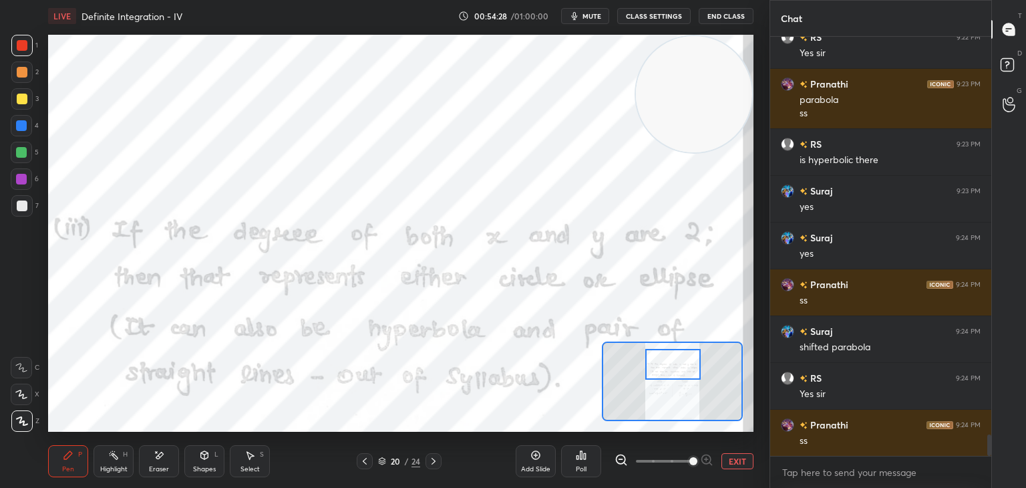
drag, startPoint x: 679, startPoint y: 381, endPoint x: 679, endPoint y: 364, distance: 17.4
click at [679, 364] on div at bounding box center [672, 364] width 55 height 31
click at [617, 456] on icon at bounding box center [620, 459] width 9 height 9
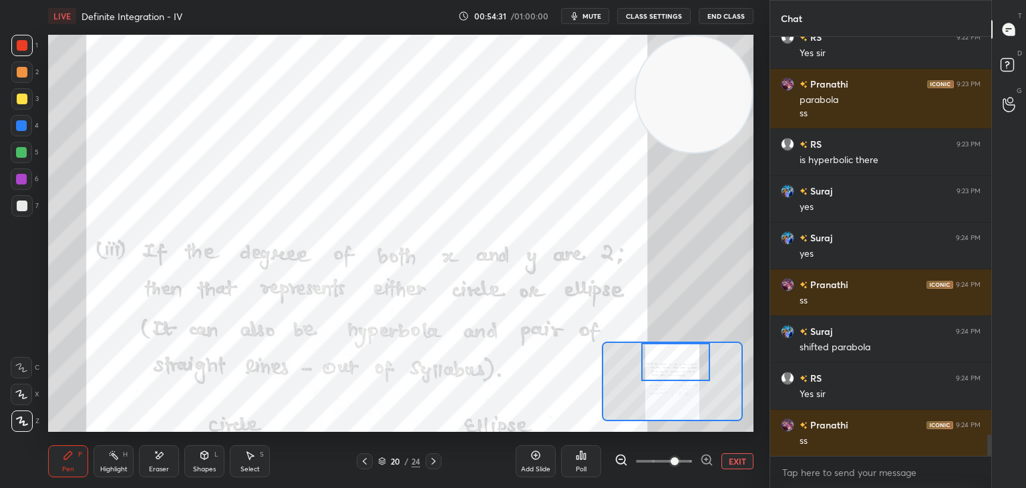
click at [663, 368] on div at bounding box center [675, 362] width 69 height 38
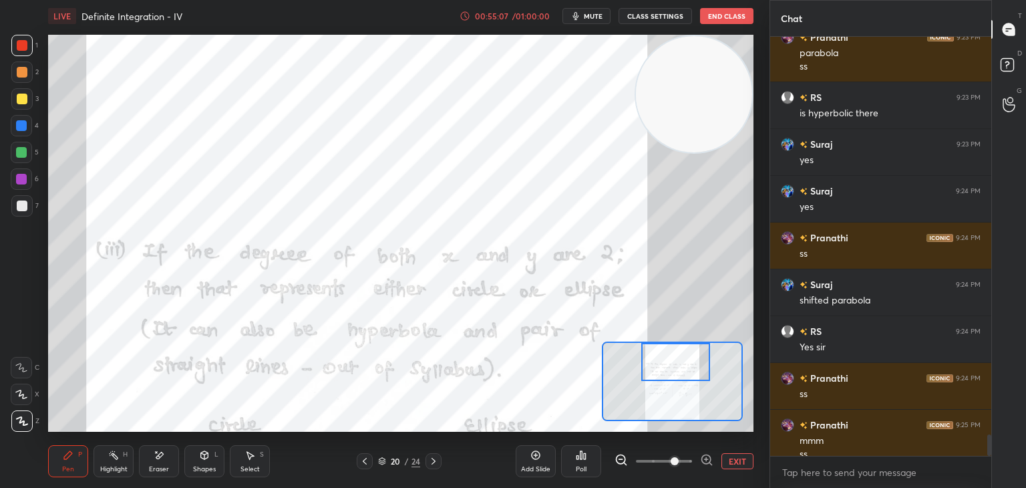
scroll to position [7882, 0]
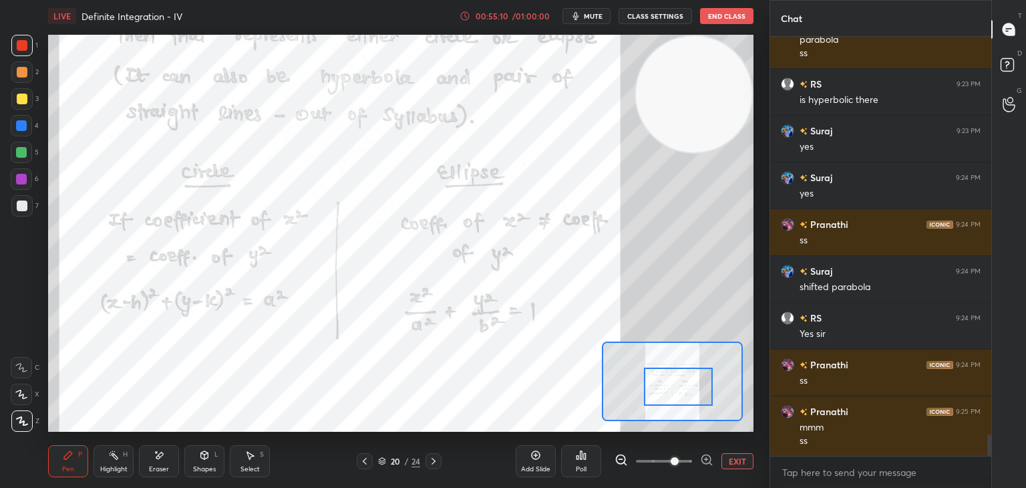
drag, startPoint x: 687, startPoint y: 369, endPoint x: 689, endPoint y: 393, distance: 24.9
click at [689, 393] on div at bounding box center [678, 386] width 69 height 38
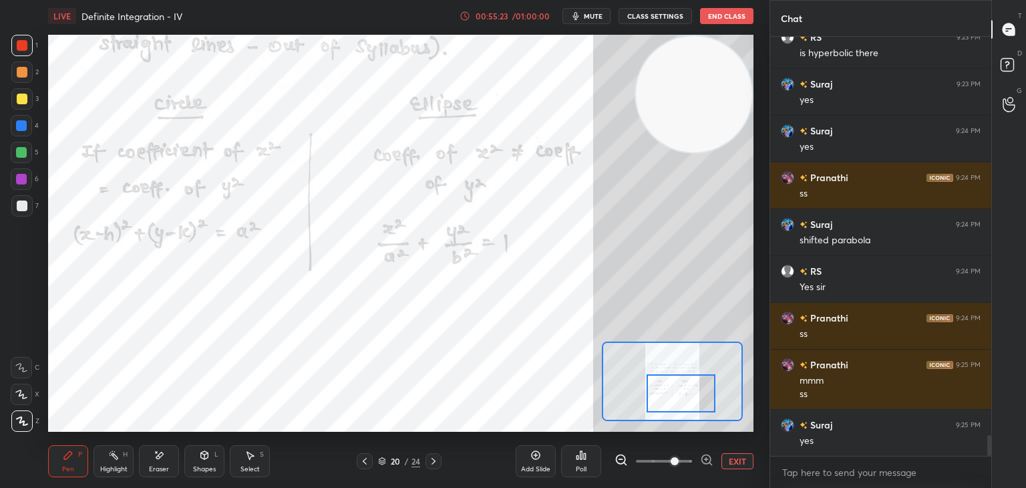
drag, startPoint x: 684, startPoint y: 393, endPoint x: 697, endPoint y: 381, distance: 17.9
click at [688, 399] on div at bounding box center [681, 393] width 69 height 38
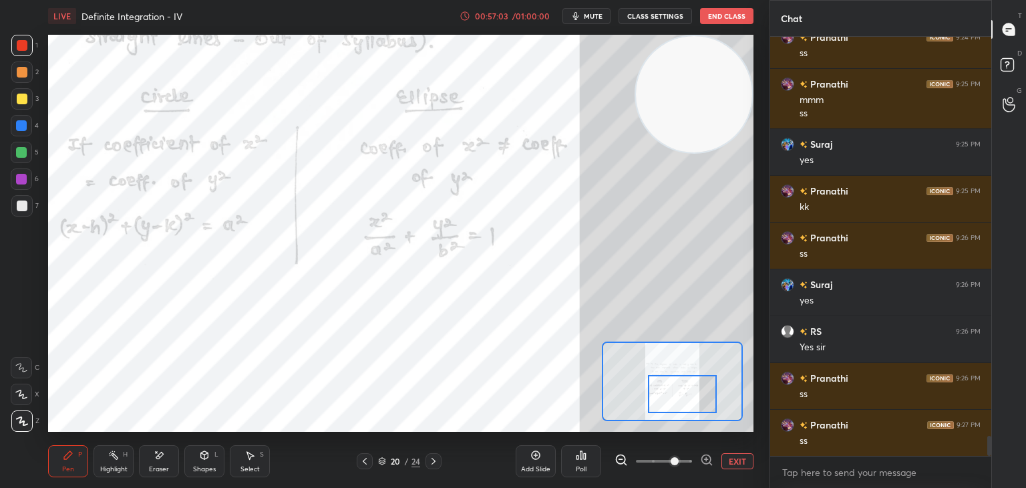
scroll to position [8256, 0]
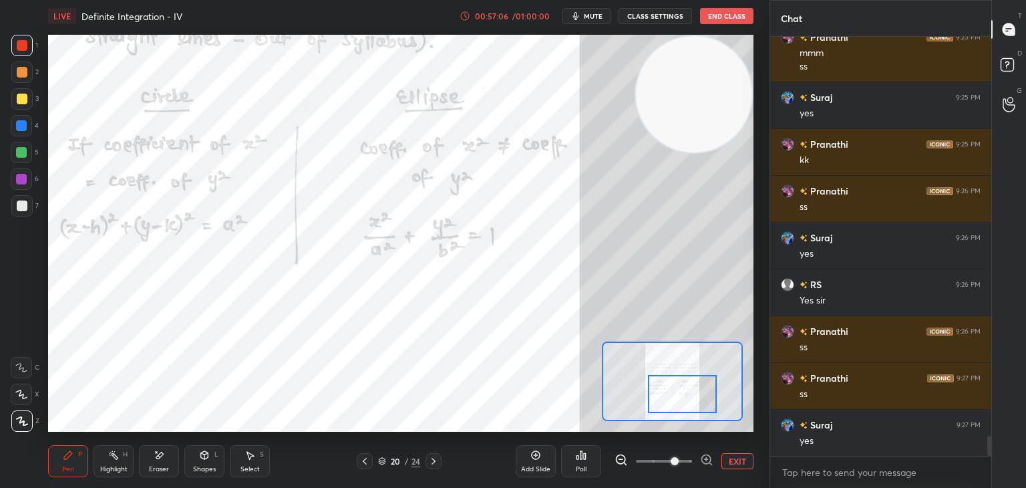
click at [0, 321] on div "1 2 3 4 5 6 7 C X Z E E Erase all H H" at bounding box center [21, 233] width 43 height 397
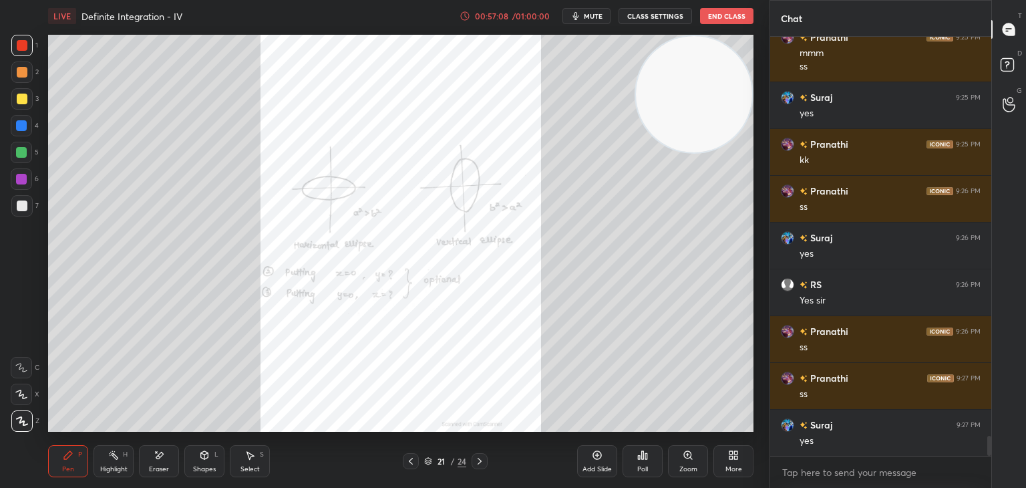
click at [686, 460] on icon at bounding box center [688, 455] width 11 height 11
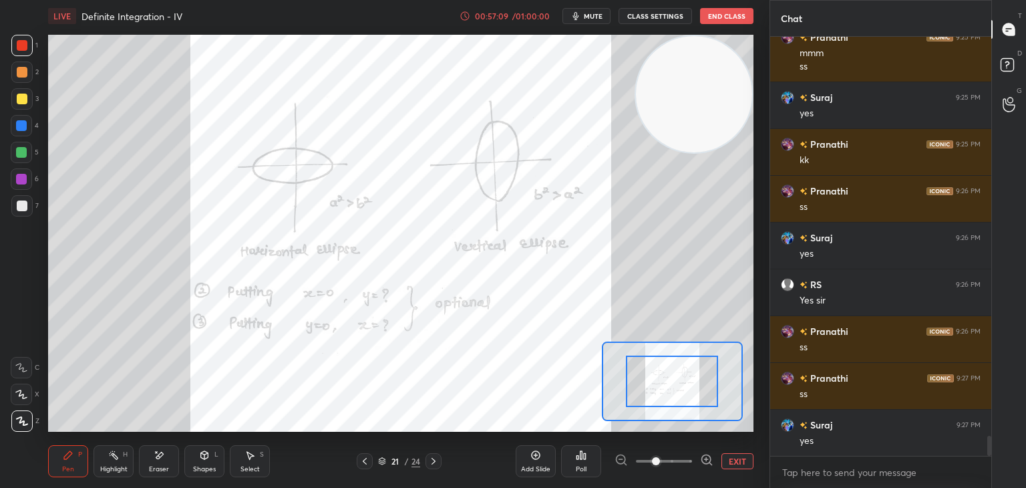
scroll to position [8302, 0]
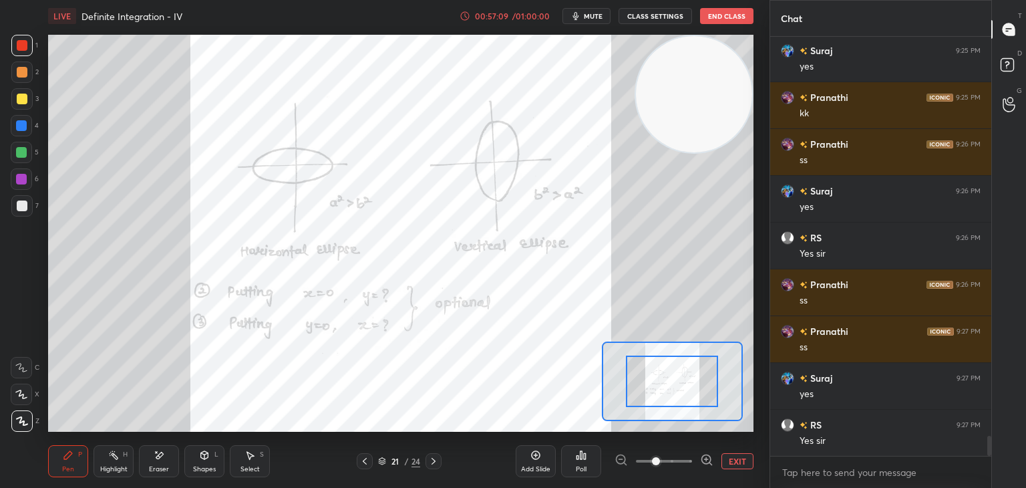
click at [687, 460] on span at bounding box center [664, 461] width 56 height 20
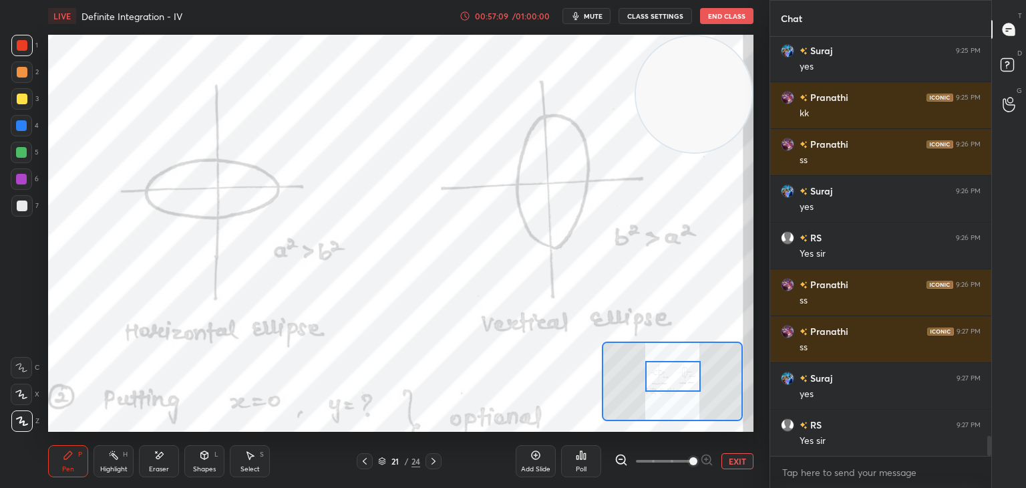
click at [684, 383] on div at bounding box center [672, 376] width 55 height 31
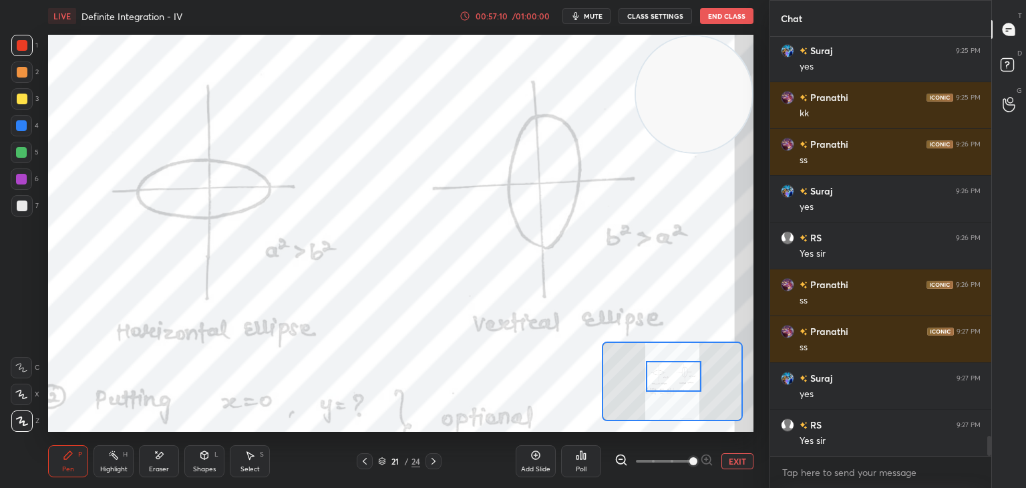
click at [619, 460] on icon at bounding box center [620, 459] width 13 height 13
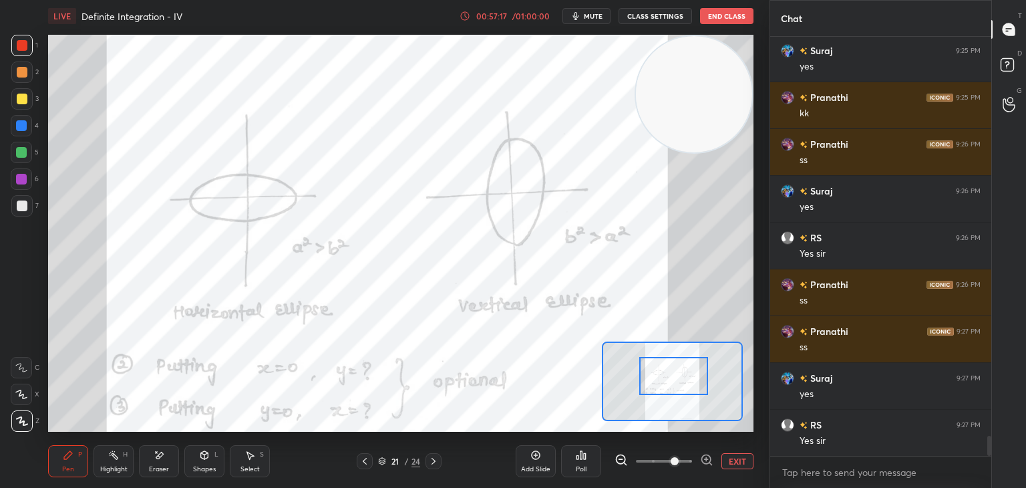
scroll to position [8349, 0]
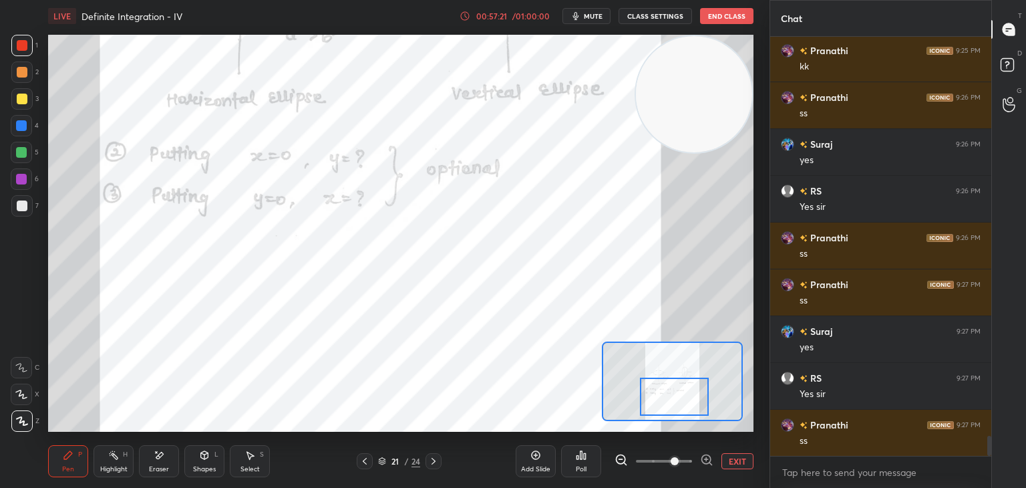
drag, startPoint x: 662, startPoint y: 373, endPoint x: 657, endPoint y: 393, distance: 20.7
click at [661, 395] on div at bounding box center [674, 396] width 69 height 38
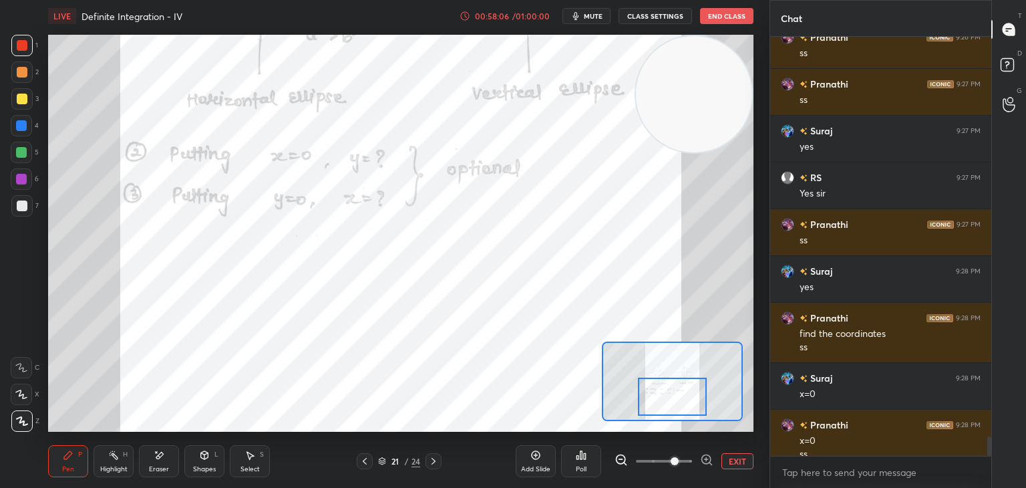
scroll to position [8563, 0]
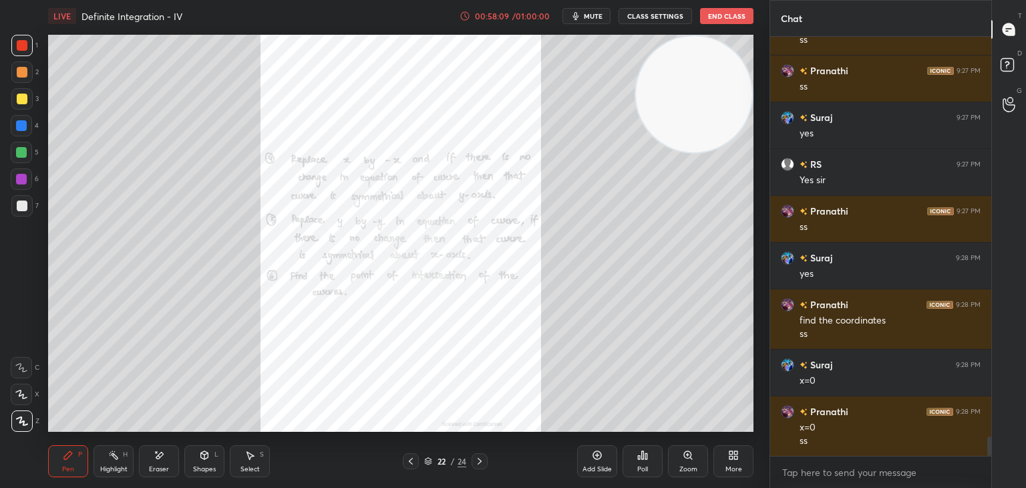
click at [689, 463] on div "Zoom" at bounding box center [688, 461] width 40 height 32
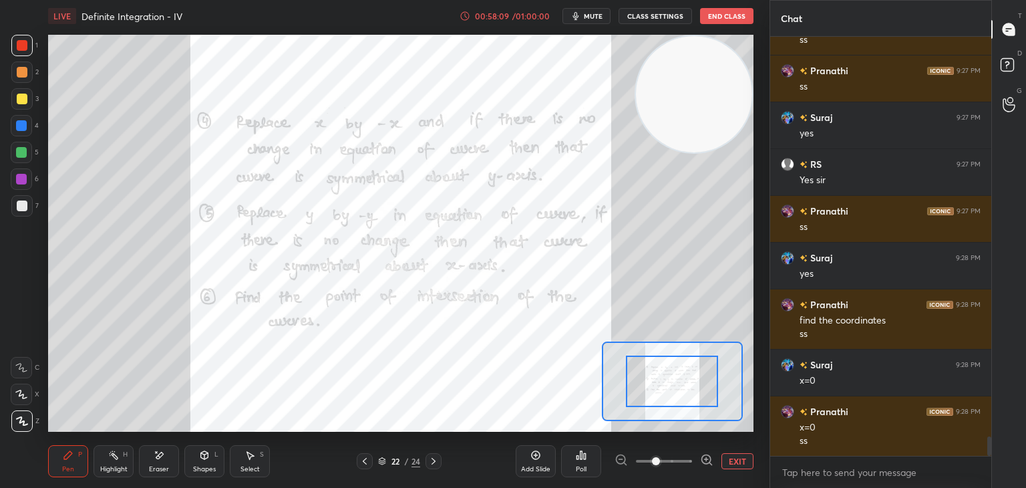
click at [687, 458] on span at bounding box center [664, 461] width 56 height 20
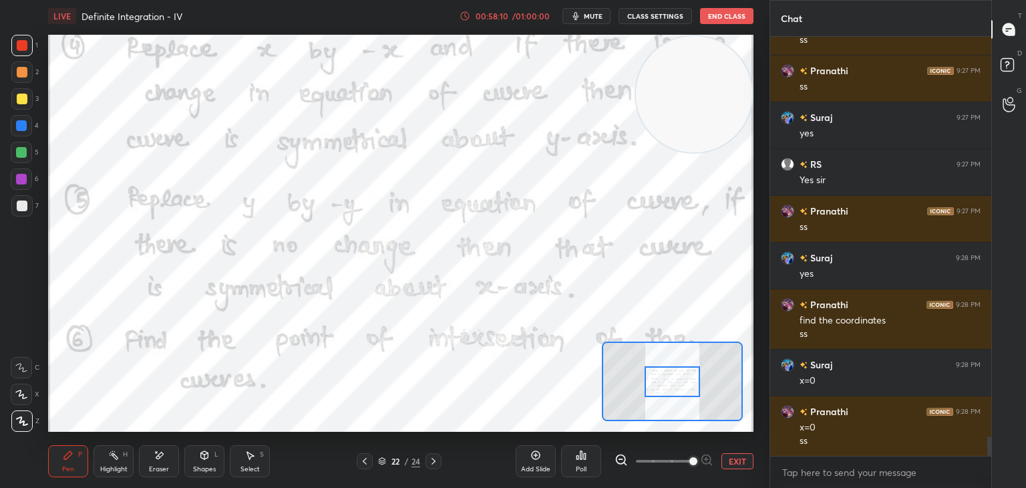
click at [680, 379] on div at bounding box center [672, 380] width 141 height 79
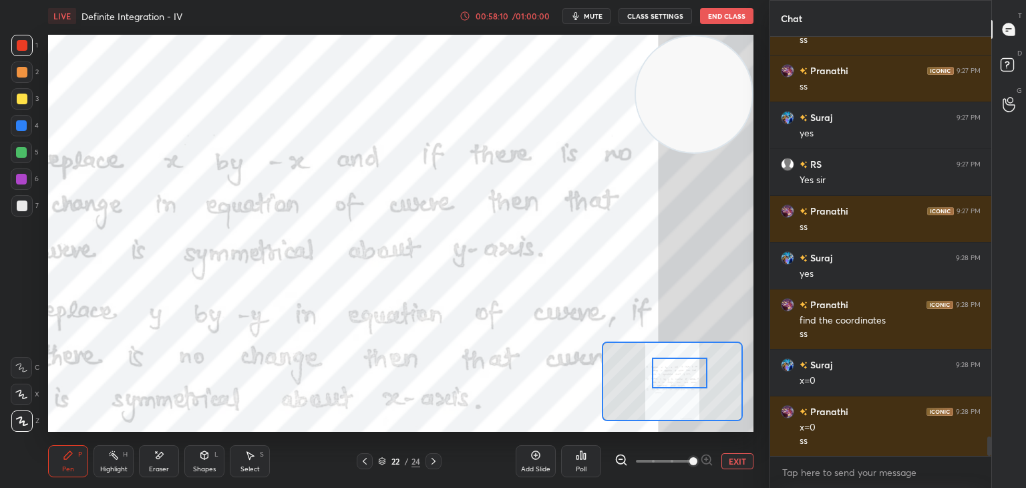
click at [675, 381] on div at bounding box center [679, 372] width 55 height 31
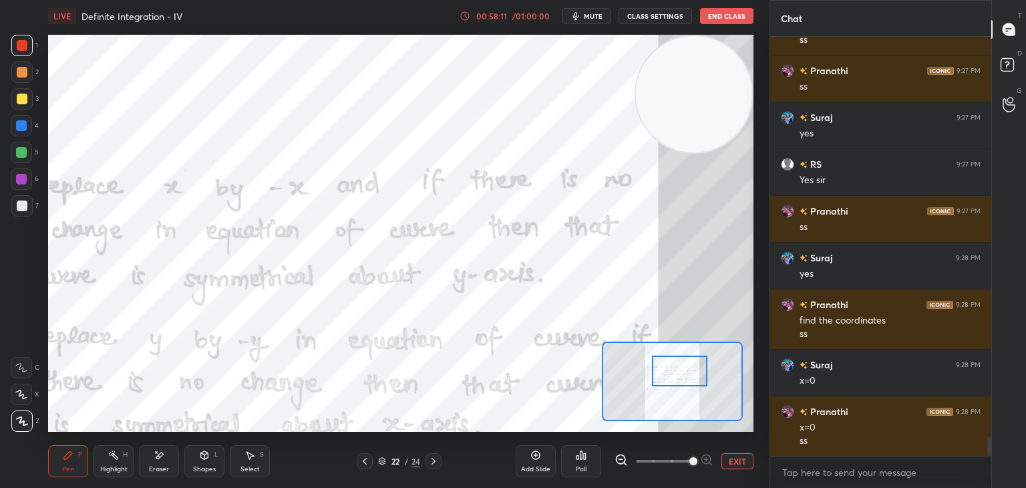
drag, startPoint x: 621, startPoint y: 460, endPoint x: 628, endPoint y: 442, distance: 18.6
click at [623, 456] on icon at bounding box center [620, 459] width 13 height 13
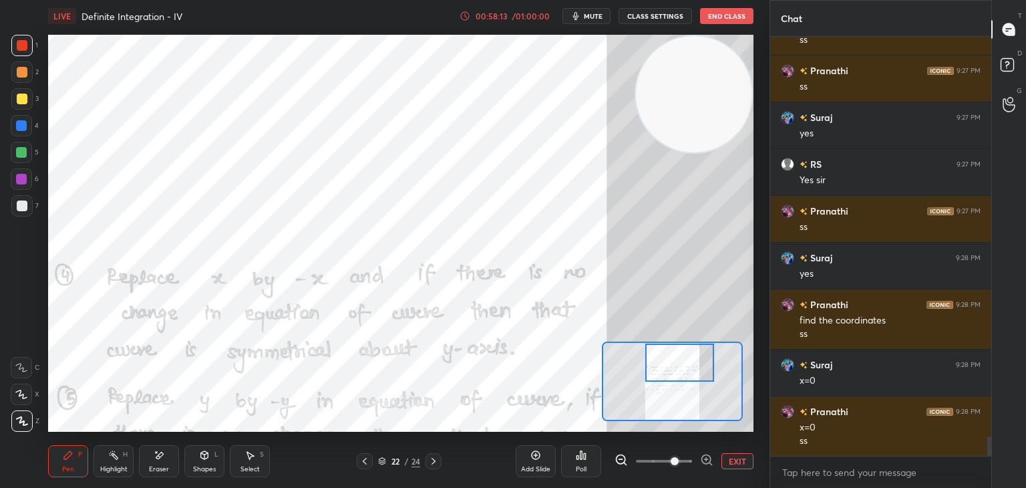
drag, startPoint x: 692, startPoint y: 377, endPoint x: 692, endPoint y: 369, distance: 8.0
click at [692, 369] on div at bounding box center [679, 362] width 69 height 38
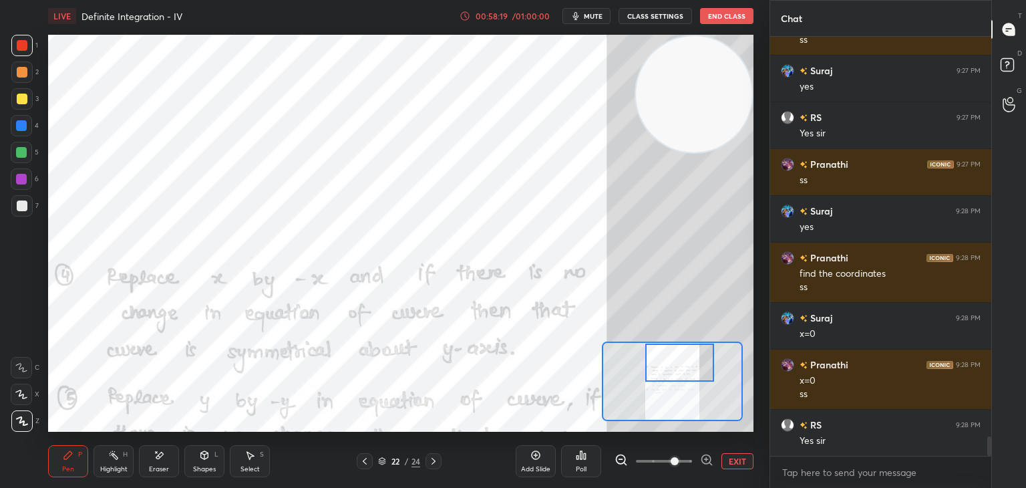
drag, startPoint x: 104, startPoint y: 478, endPoint x: 122, endPoint y: 434, distance: 47.4
click at [103, 477] on div "Pen P Highlight H Eraser Shapes L Select S 22 / 24 Add Slide Poll EXIT" at bounding box center [400, 460] width 705 height 53
click at [120, 463] on div "Highlight H" at bounding box center [114, 461] width 40 height 32
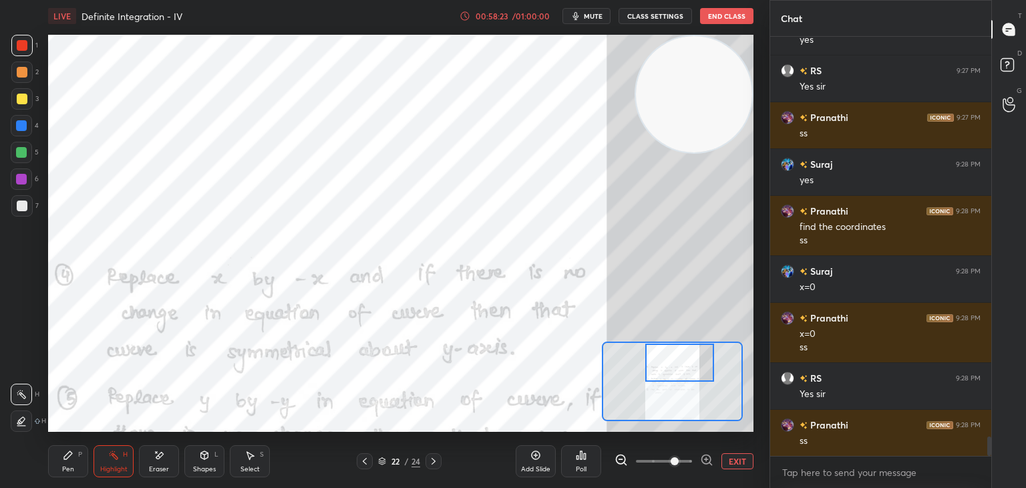
click at [75, 468] on div "Pen P" at bounding box center [68, 461] width 40 height 32
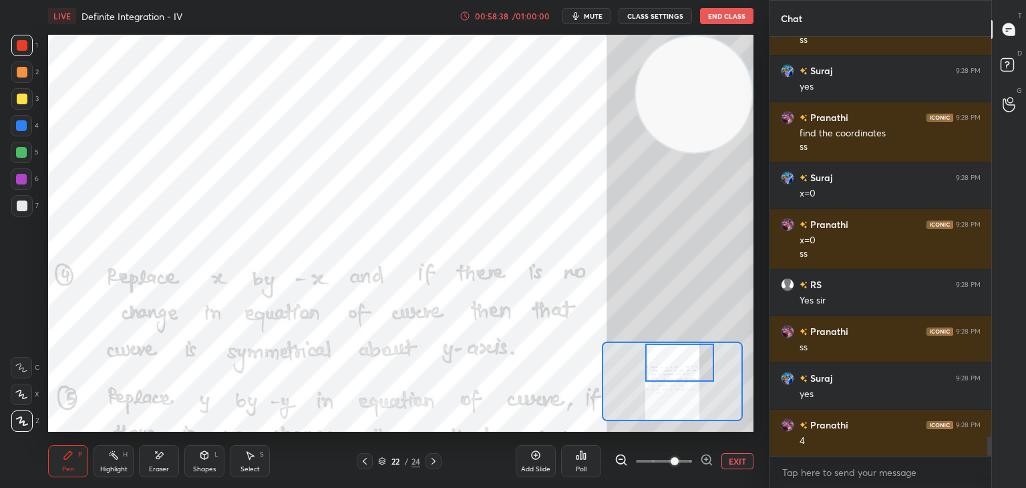
scroll to position [8797, 0]
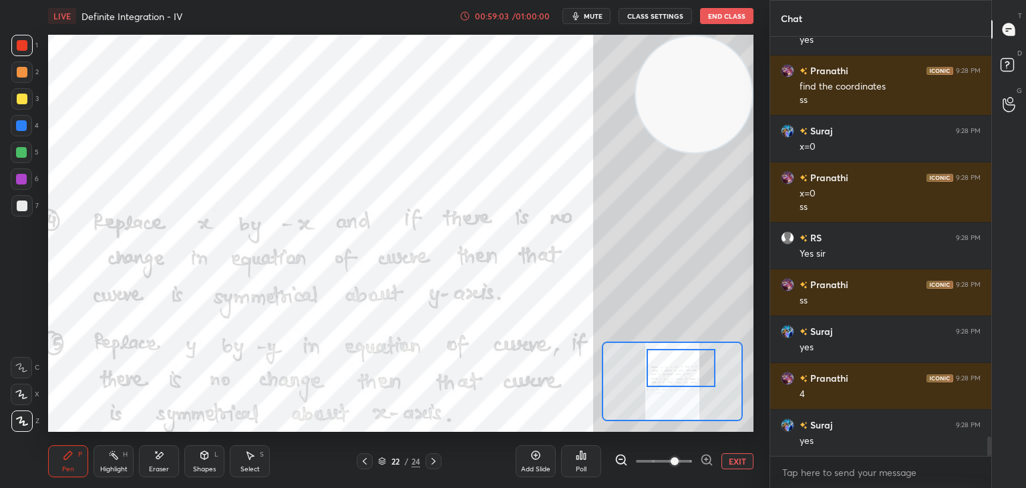
click at [665, 372] on div at bounding box center [681, 368] width 69 height 38
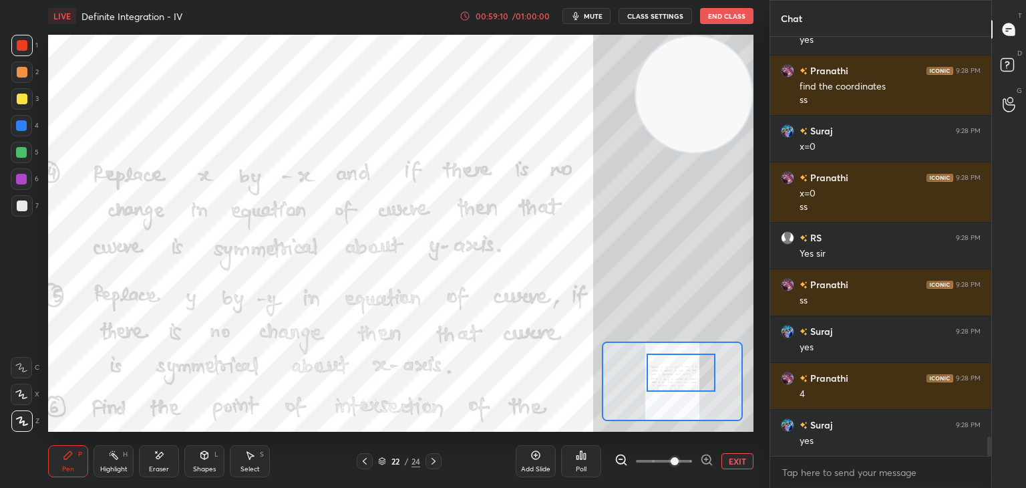
click at [681, 372] on div at bounding box center [681, 372] width 69 height 38
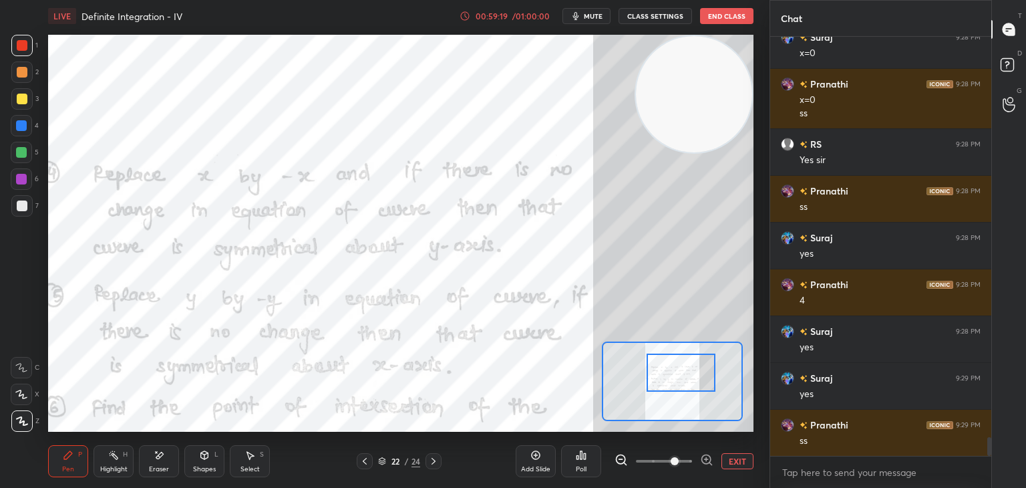
scroll to position [8937, 0]
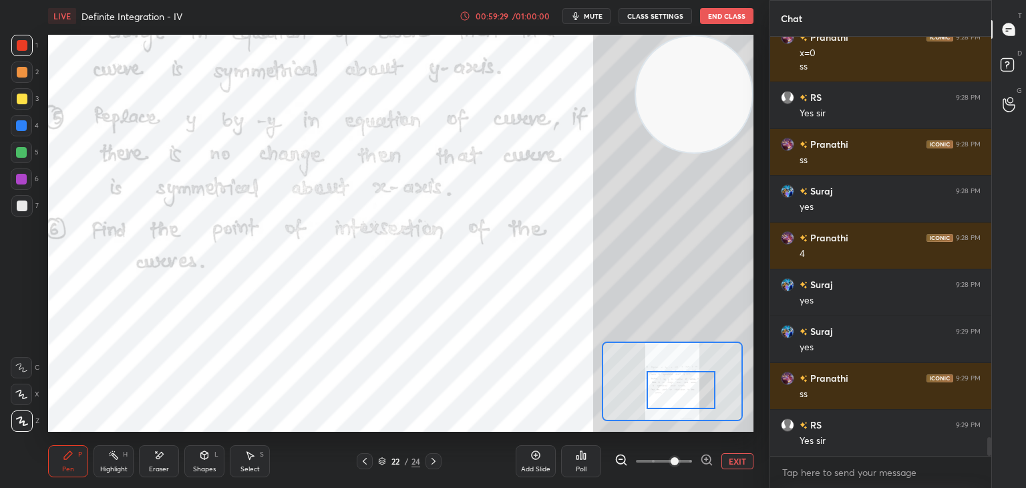
drag, startPoint x: 655, startPoint y: 375, endPoint x: 660, endPoint y: 391, distance: 16.1
click at [660, 391] on div at bounding box center [681, 390] width 69 height 38
click at [672, 409] on div at bounding box center [681, 390] width 69 height 38
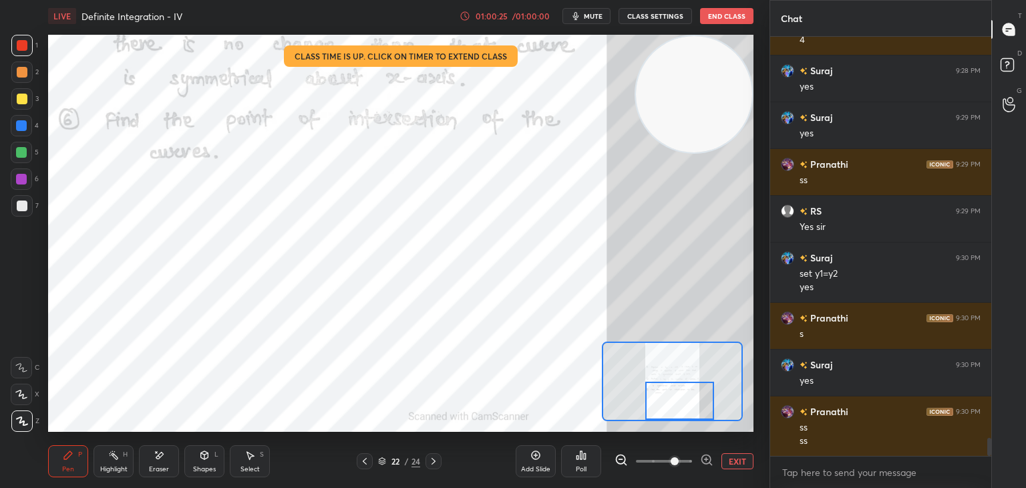
scroll to position [9197, 0]
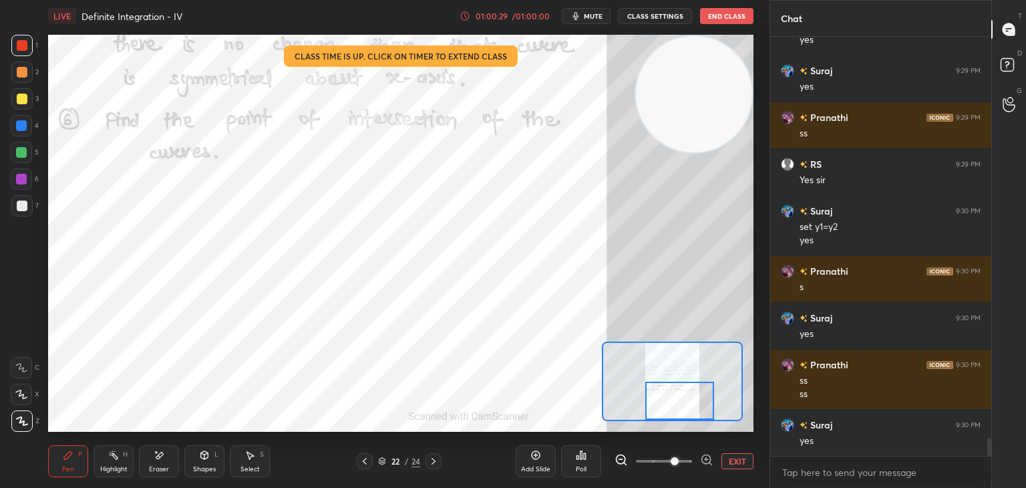
drag, startPoint x: 8, startPoint y: 290, endPoint x: 31, endPoint y: 305, distance: 28.0
click at [9, 290] on div "1 2 3 4 5 6 7 C X Z E E Erase all H H" at bounding box center [21, 233] width 43 height 397
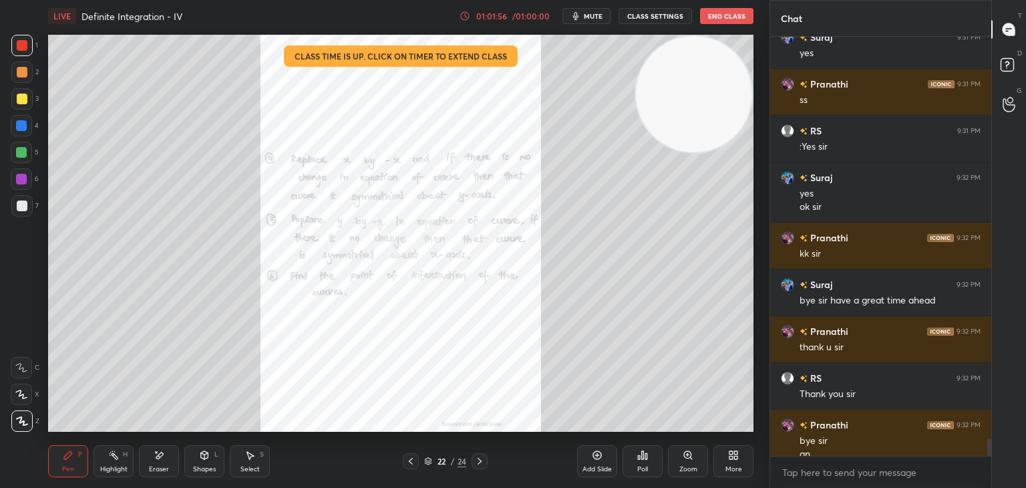
scroll to position [9645, 0]
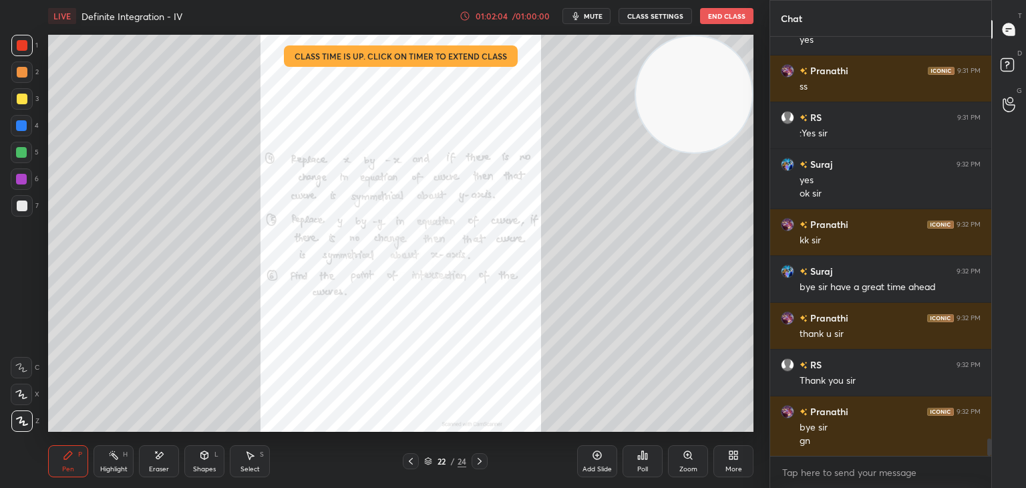
click at [711, 19] on button "End Class" at bounding box center [726, 16] width 53 height 16
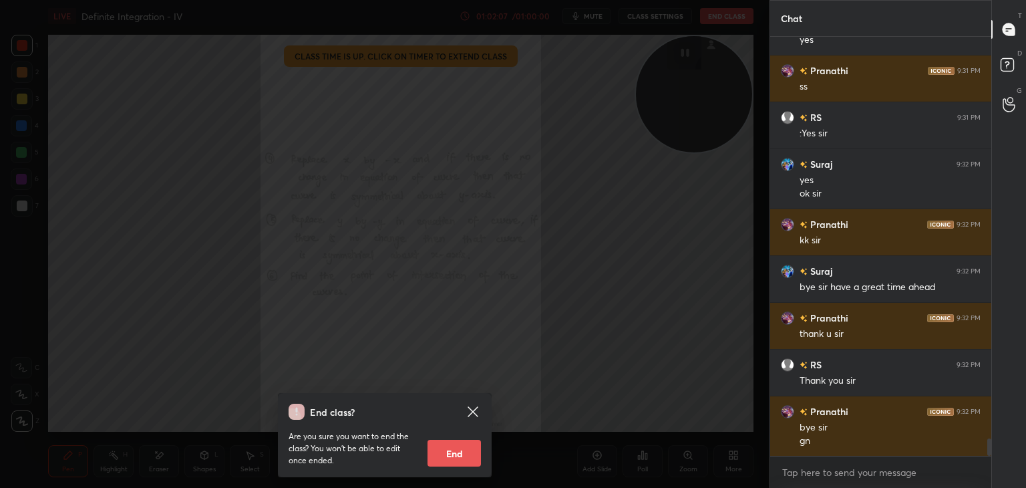
click at [442, 452] on button "End" at bounding box center [453, 452] width 53 height 27
type textarea "x"
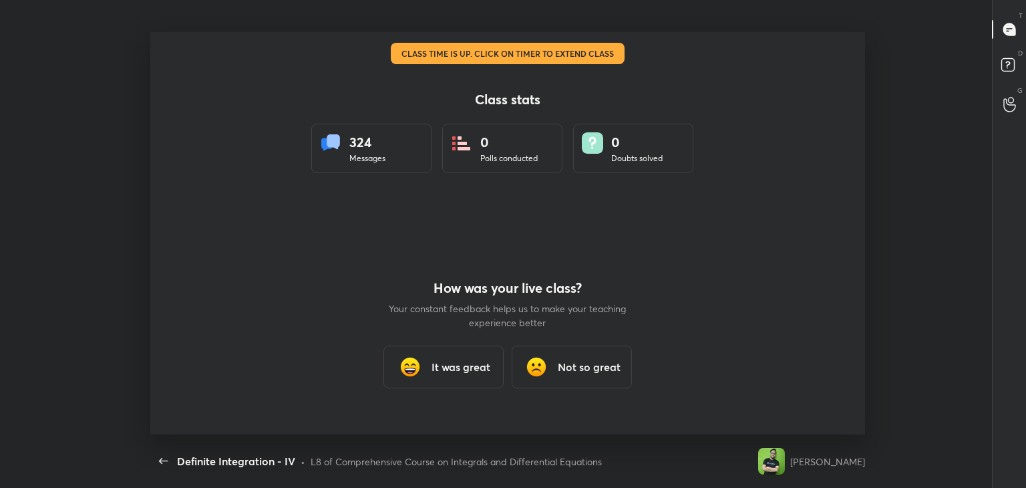
scroll to position [0, 0]
click at [451, 381] on div "It was great" at bounding box center [443, 366] width 120 height 43
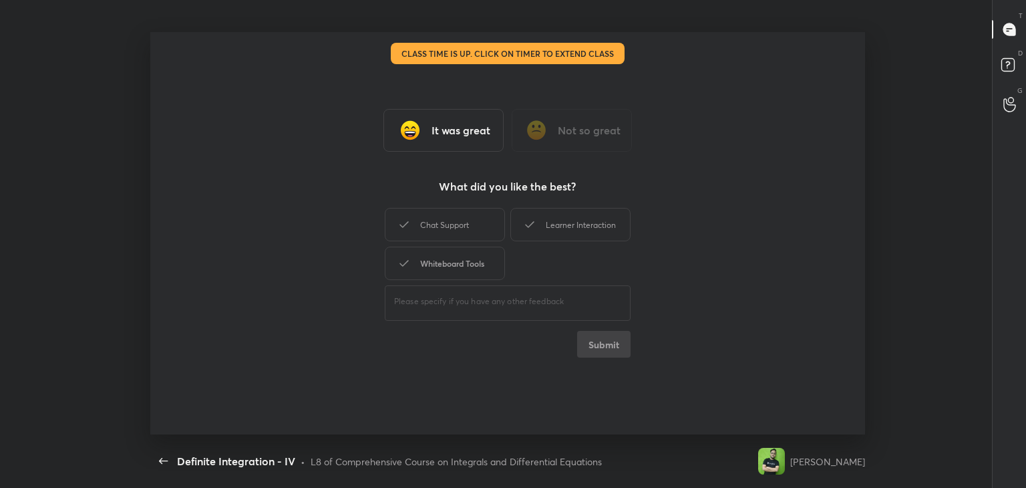
click at [468, 275] on div "Whiteboard Tools" at bounding box center [445, 262] width 120 height 33
click at [560, 222] on div "Learner Interaction" at bounding box center [570, 224] width 120 height 33
click at [609, 345] on button "Submit" at bounding box center [603, 344] width 53 height 27
